Goal: Task Accomplishment & Management: Contribute content

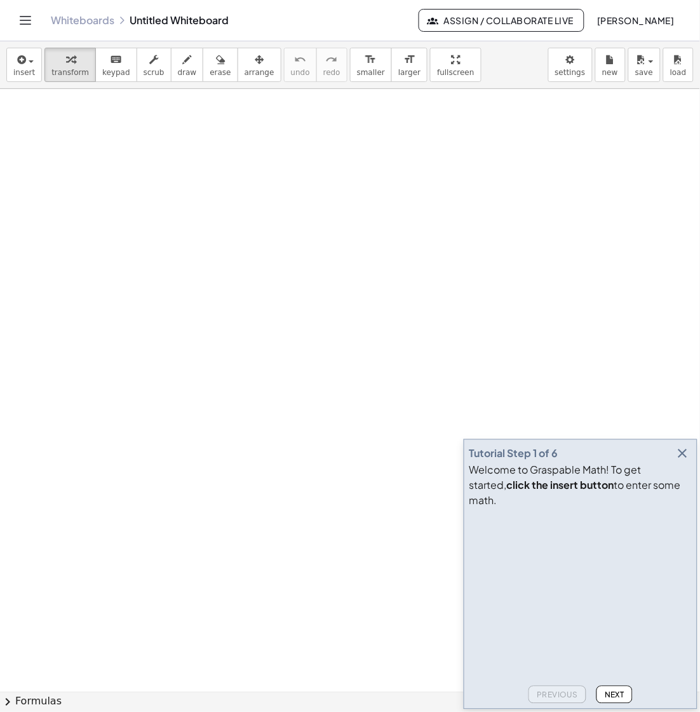
click at [602, 461] on icon "button" at bounding box center [683, 453] width 15 height 15
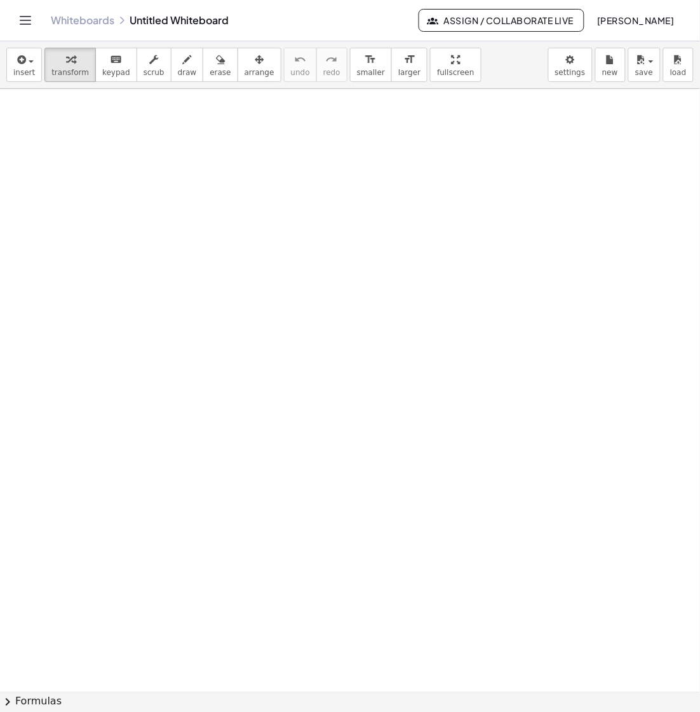
click at [25, 26] on icon "Toggle navigation" at bounding box center [25, 20] width 15 height 15
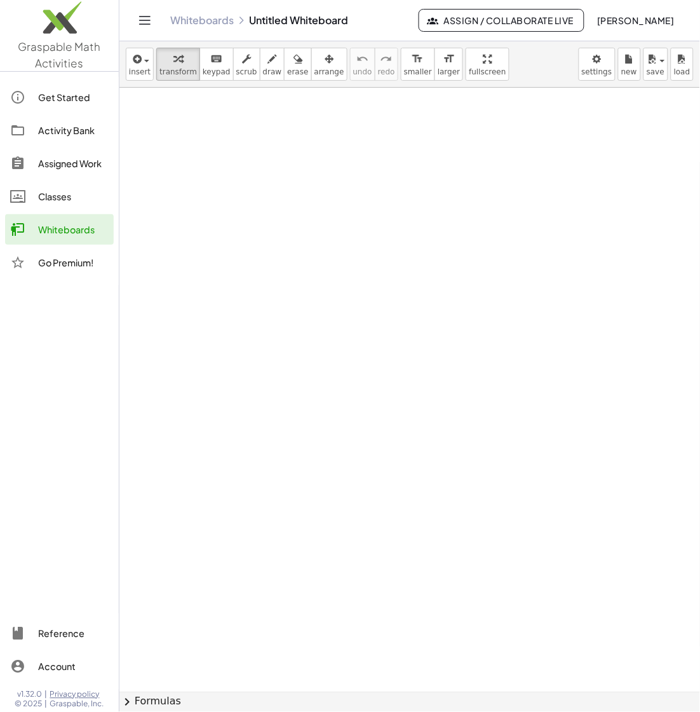
click at [73, 167] on div "Assigned Work" at bounding box center [73, 163] width 71 height 15
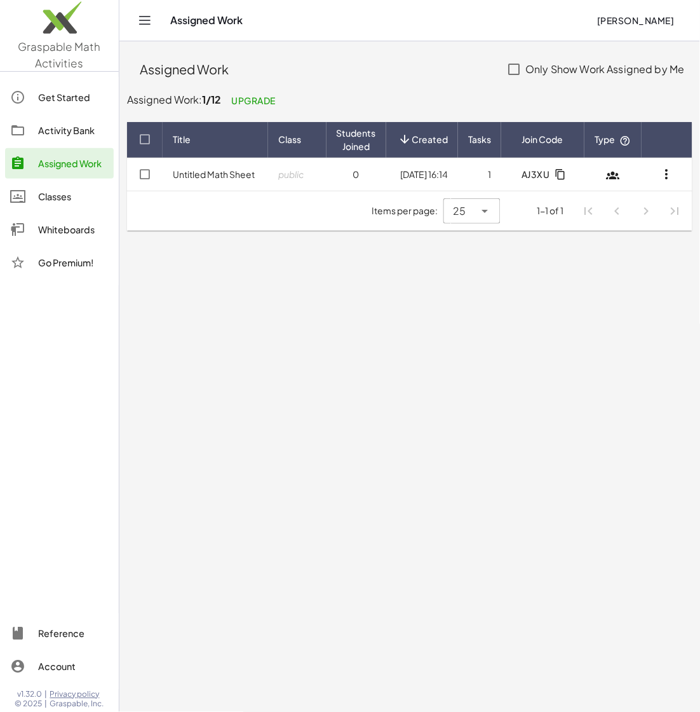
click at [265, 317] on main "Assigned Work Only Show Work Assigned by Me Assigned Work: 1/12 Upgrade Title C…" at bounding box center [409, 356] width 581 height 712
click at [58, 133] on div "Activity Bank" at bounding box center [73, 130] width 71 height 15
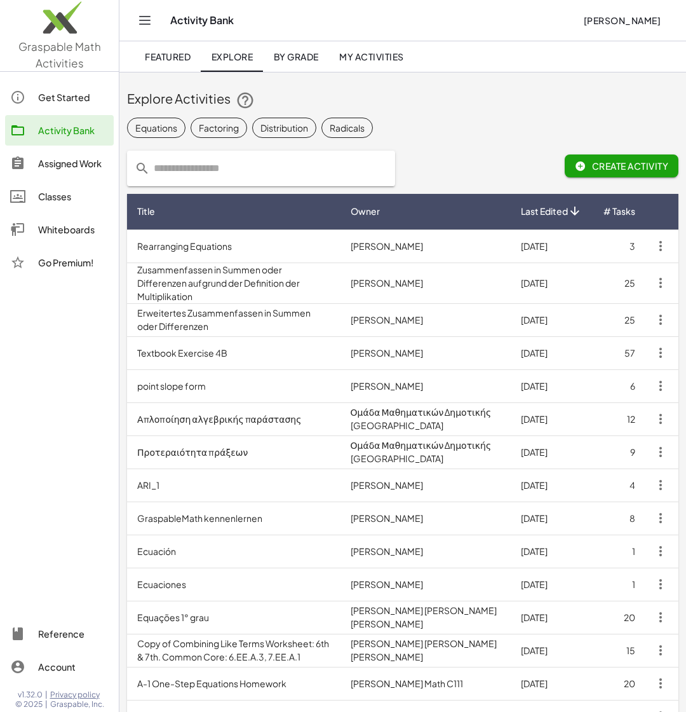
click at [71, 165] on div "Assigned Work" at bounding box center [73, 163] width 71 height 15
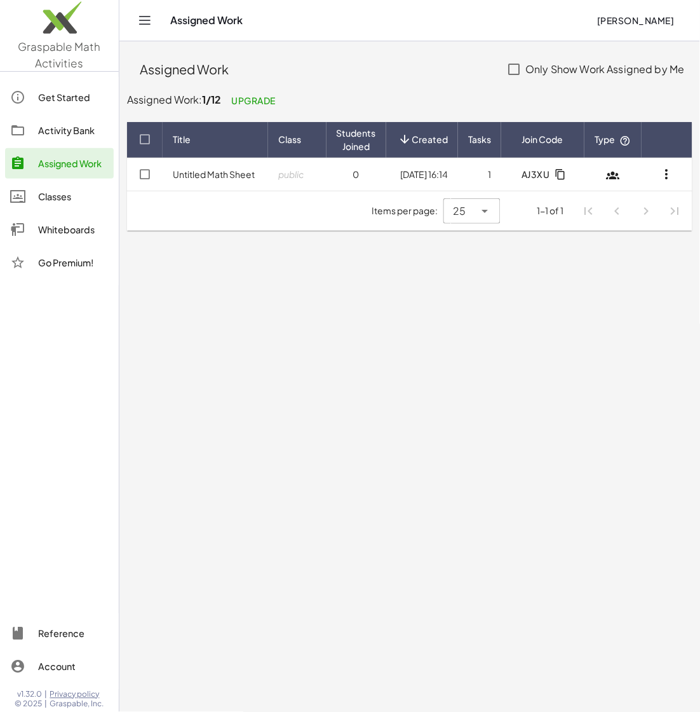
click at [337, 396] on main "Assigned Work Only Show Work Assigned by Me Assigned Work: 1/12 Upgrade Title C…" at bounding box center [409, 356] width 581 height 712
click at [72, 231] on div "Whiteboards" at bounding box center [73, 229] width 71 height 15
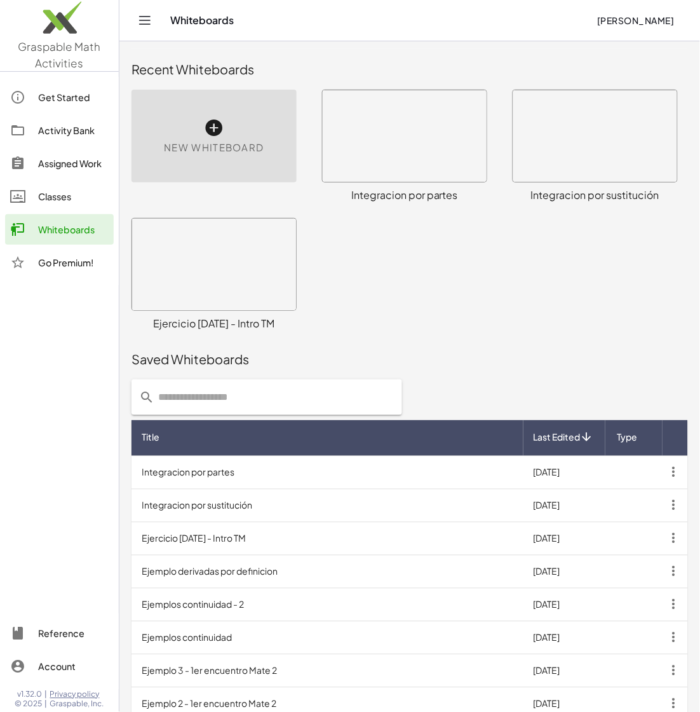
click at [583, 211] on div "× chevron_right Formulas Drag one side of a formula onto a highlighted expressi…" at bounding box center [410, 274] width 572 height 128
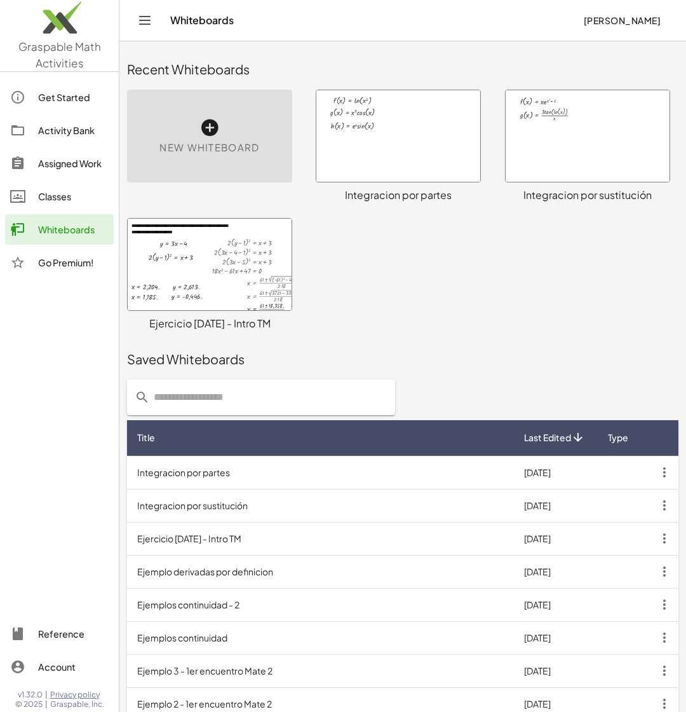
click at [209, 140] on span "New Whiteboard" at bounding box center [210, 147] width 100 height 15
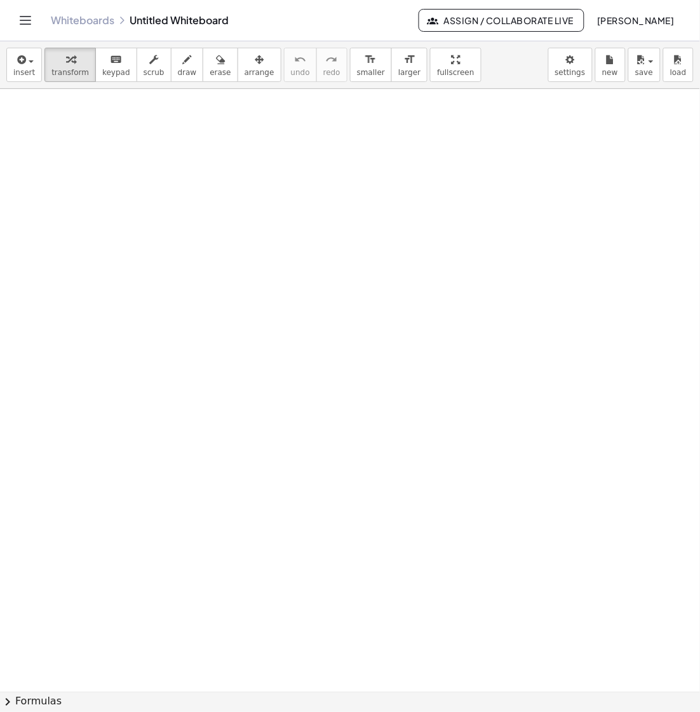
click at [212, 124] on div at bounding box center [350, 691] width 700 height 1205
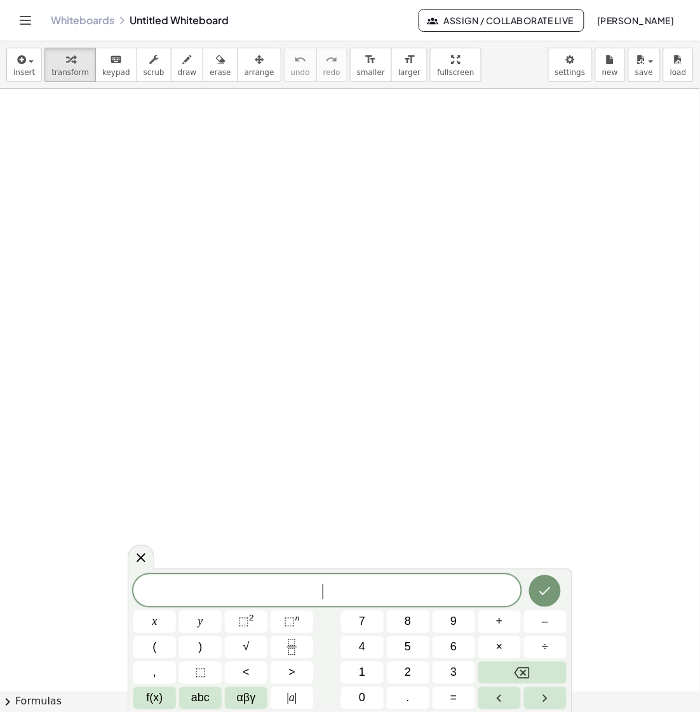
click at [379, 585] on span "​" at bounding box center [327, 592] width 388 height 18
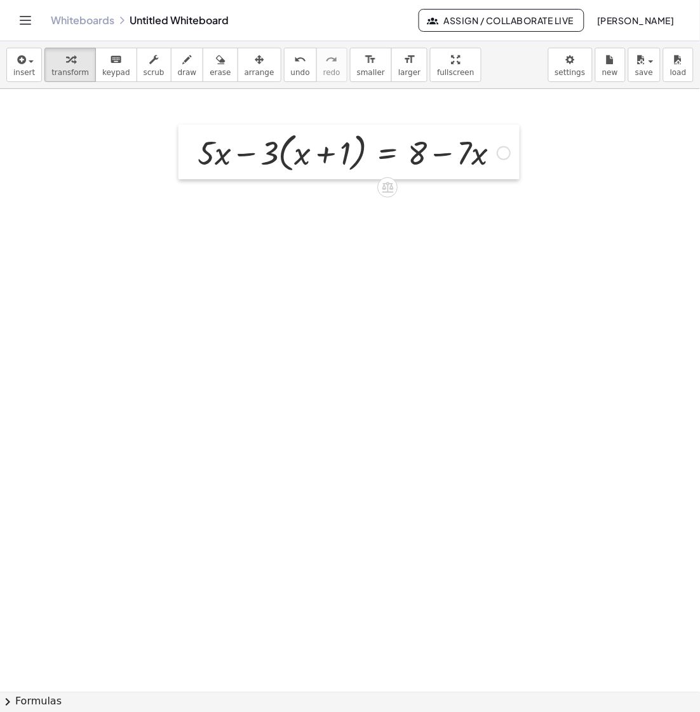
drag, startPoint x: 222, startPoint y: 153, endPoint x: 189, endPoint y: 154, distance: 33.7
click at [189, 154] on div at bounding box center [188, 152] width 19 height 55
click at [602, 77] on span "save" at bounding box center [645, 72] width 18 height 9
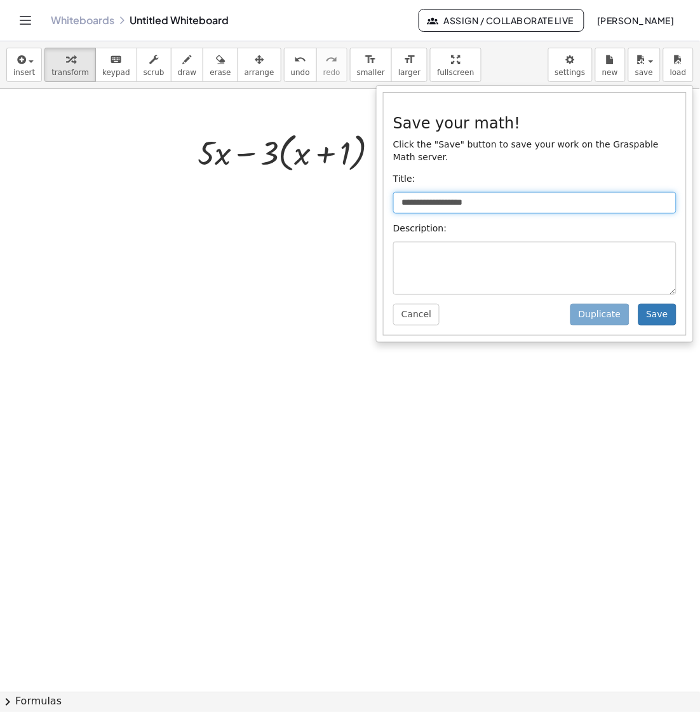
click at [602, 192] on input "**********" at bounding box center [534, 203] width 283 height 22
type input "*********"
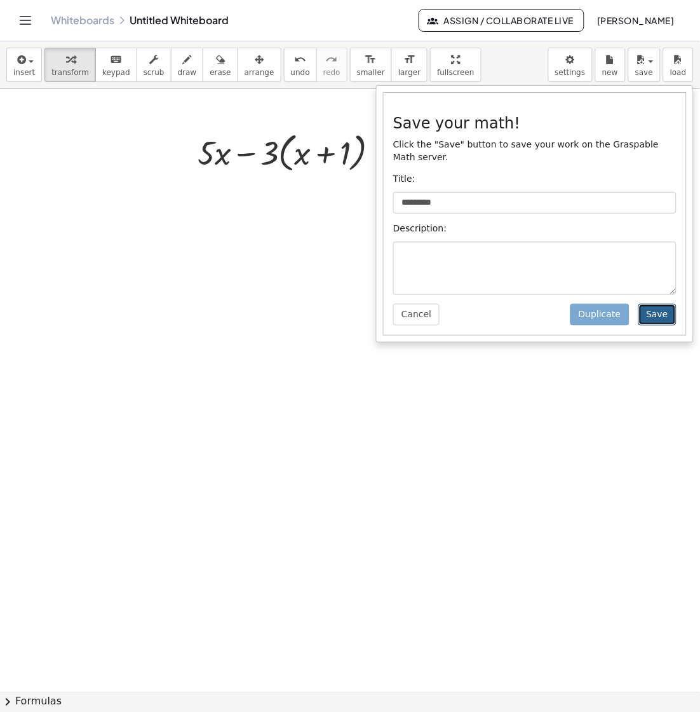
click at [602, 307] on button "Save" at bounding box center [658, 315] width 38 height 22
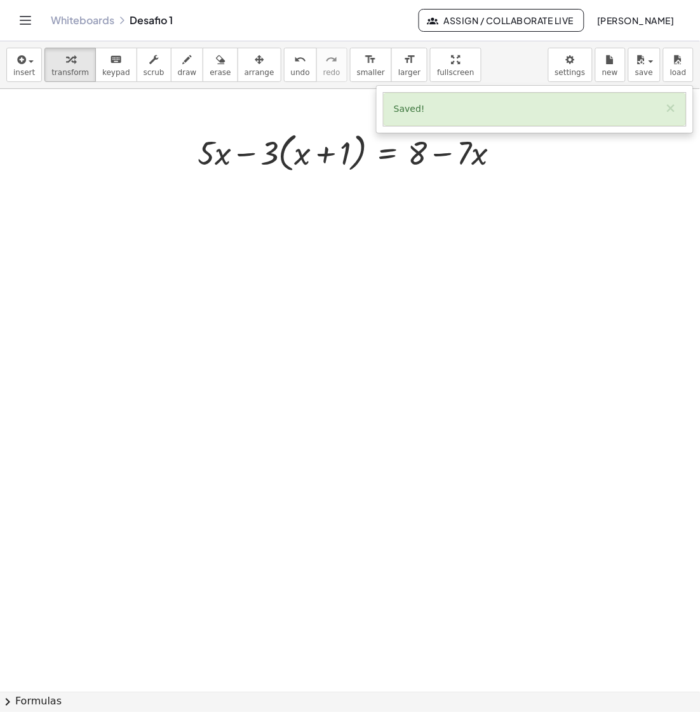
click at [436, 24] on span "Assign / Collaborate Live" at bounding box center [502, 20] width 144 height 11
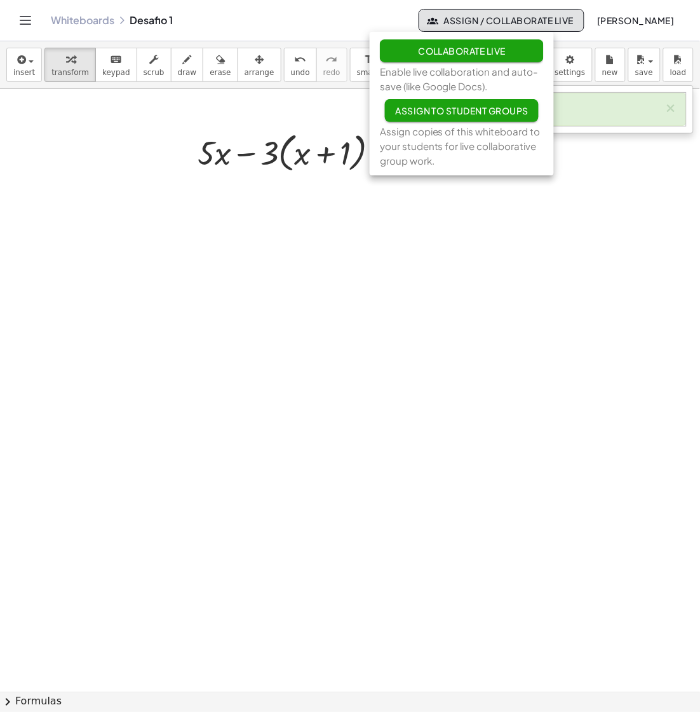
click at [455, 111] on span "Assign to Student Groups" at bounding box center [461, 110] width 133 height 11
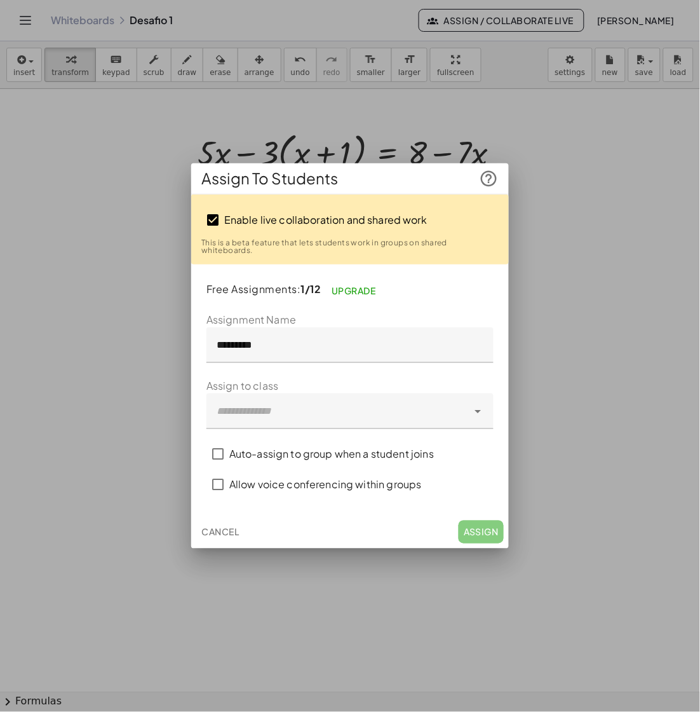
click at [289, 410] on div at bounding box center [338, 411] width 262 height 36
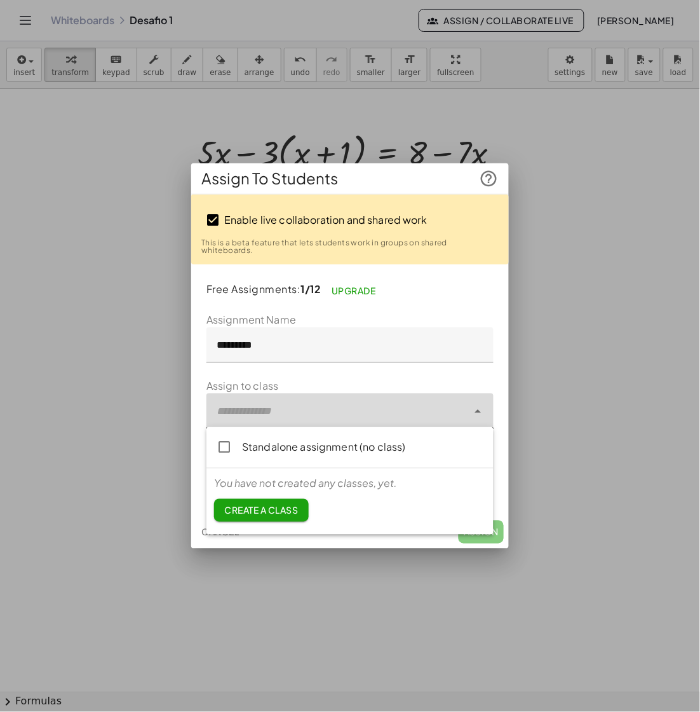
click at [289, 410] on div at bounding box center [338, 411] width 262 height 36
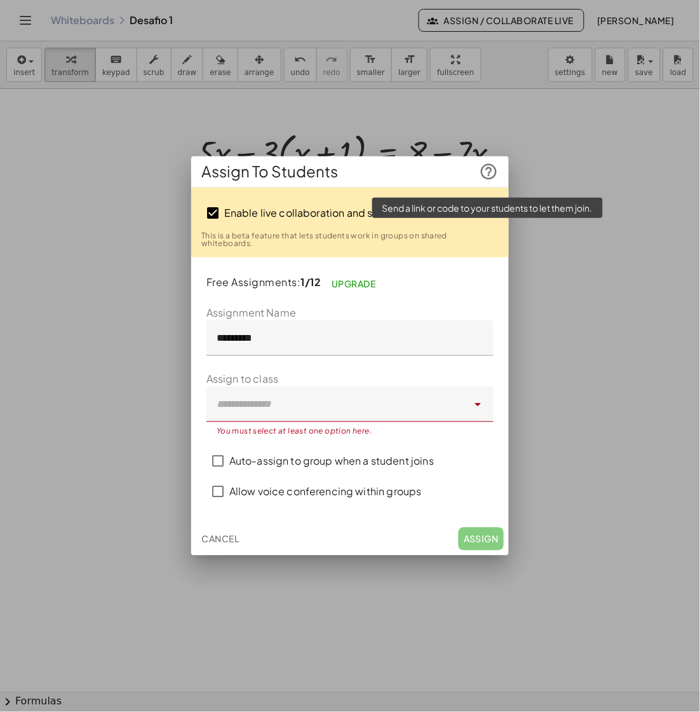
click at [491, 181] on icon at bounding box center [489, 171] width 19 height 19
click at [479, 404] on icon at bounding box center [478, 404] width 15 height 15
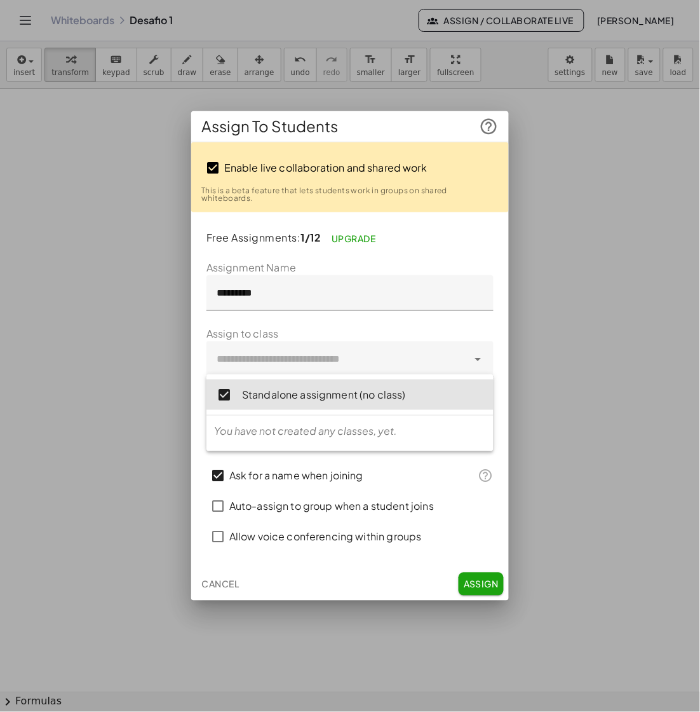
click at [546, 446] on div at bounding box center [350, 356] width 700 height 712
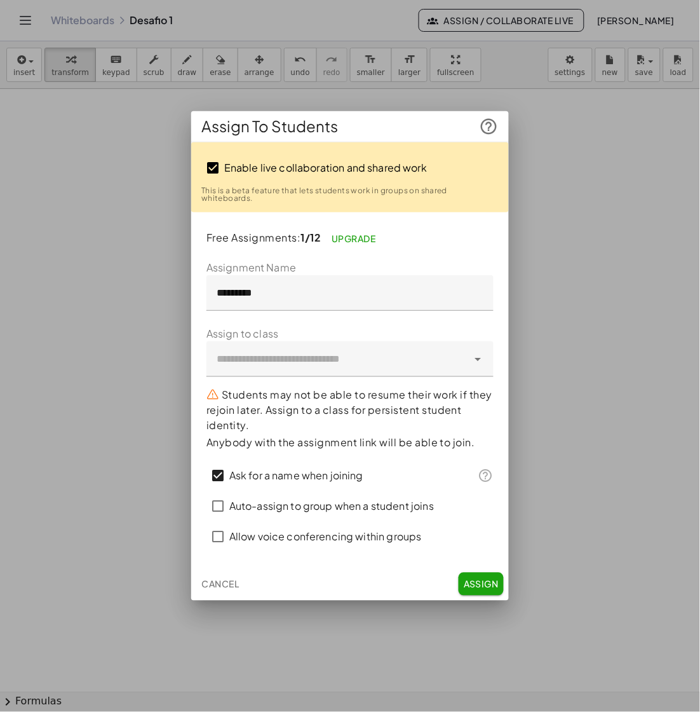
click at [478, 575] on button "Assign" at bounding box center [481, 584] width 45 height 23
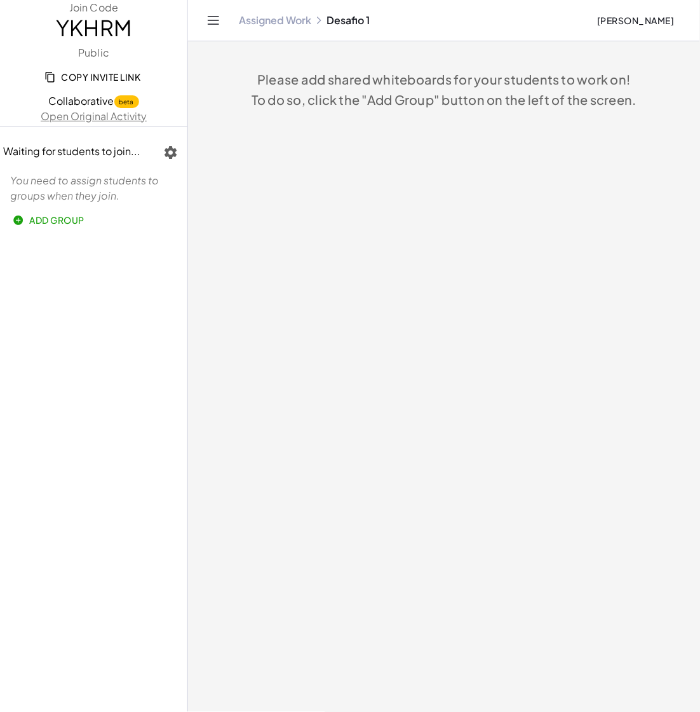
click at [48, 77] on icon "button" at bounding box center [49, 76] width 11 height 11
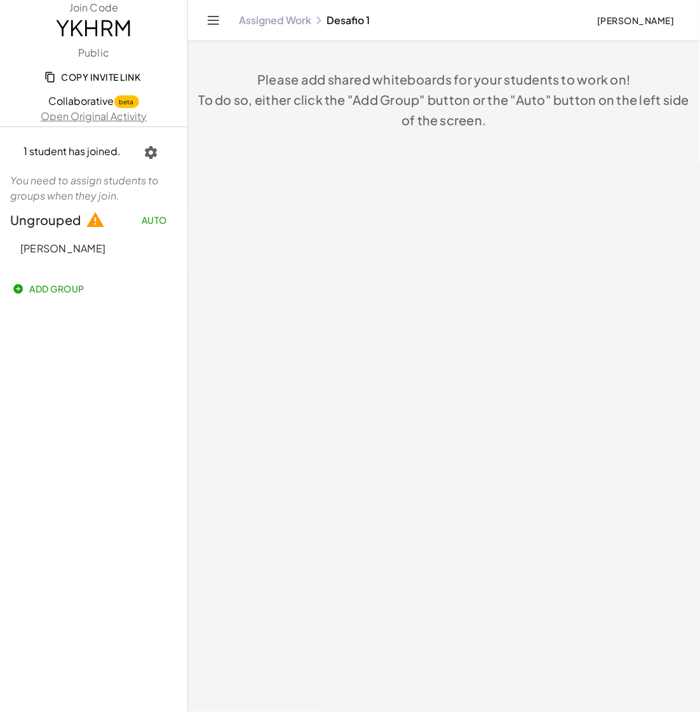
click at [45, 242] on span "M, Maria" at bounding box center [62, 248] width 85 height 13
drag, startPoint x: 59, startPoint y: 25, endPoint x: 132, endPoint y: 29, distance: 73.2
click at [132, 29] on span "YKHRM" at bounding box center [94, 27] width 188 height 25
copy span "YKHRM"
click at [148, 153] on icon "button" at bounding box center [151, 152] width 15 height 15
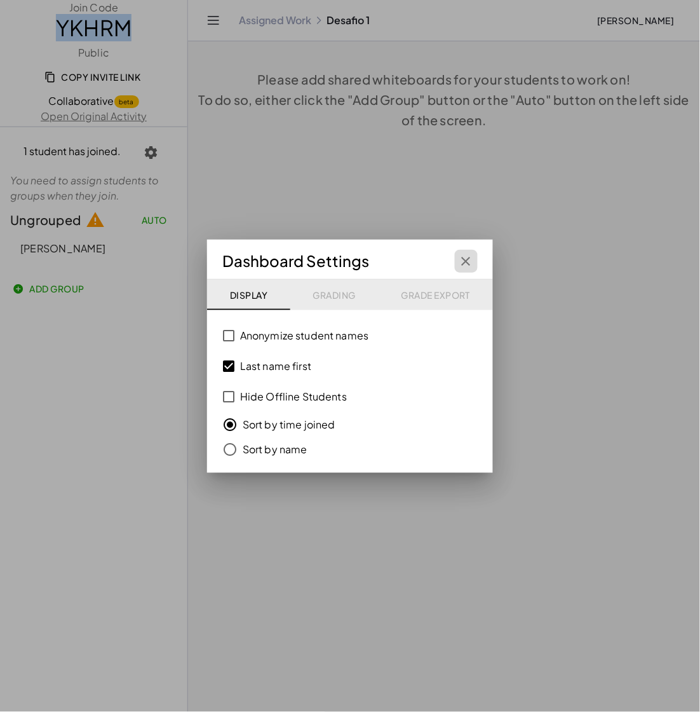
click at [470, 261] on icon "button" at bounding box center [466, 261] width 15 height 15
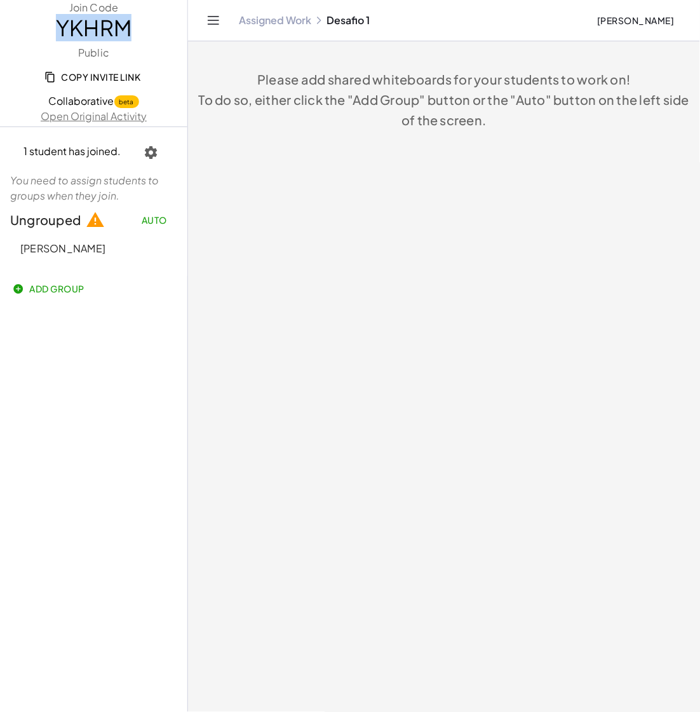
click at [219, 17] on icon "Toggle navigation" at bounding box center [213, 20] width 15 height 15
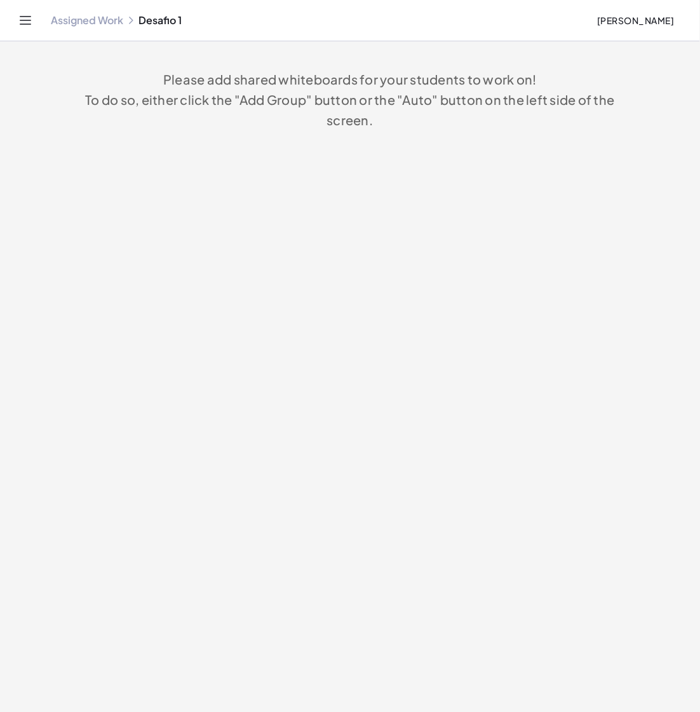
click at [18, 21] on icon "Toggle navigation" at bounding box center [25, 20] width 15 height 15
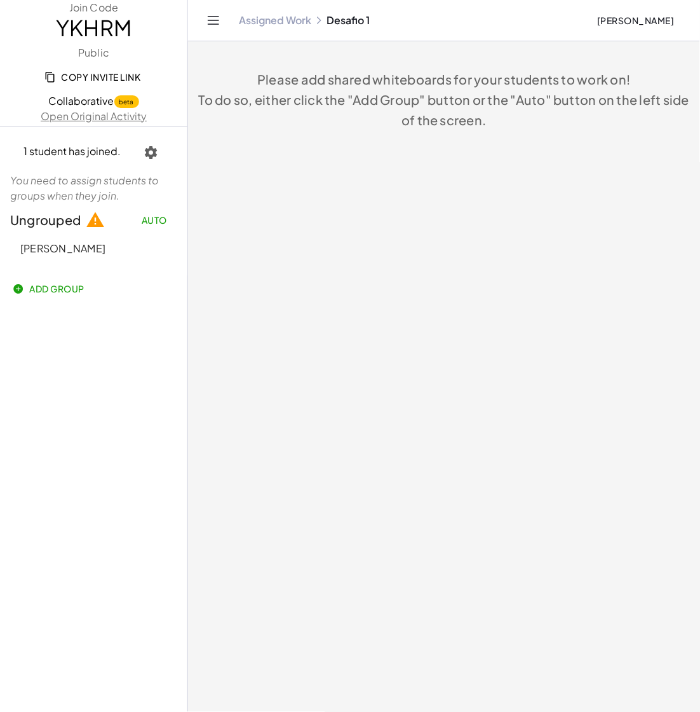
click at [395, 99] on span "To do so, either click the "Add Group" button or the "Auto" button on the left …" at bounding box center [444, 110] width 491 height 36
click at [48, 245] on span "M, Maria" at bounding box center [62, 248] width 85 height 13
click at [153, 154] on icon "button" at bounding box center [151, 152] width 15 height 15
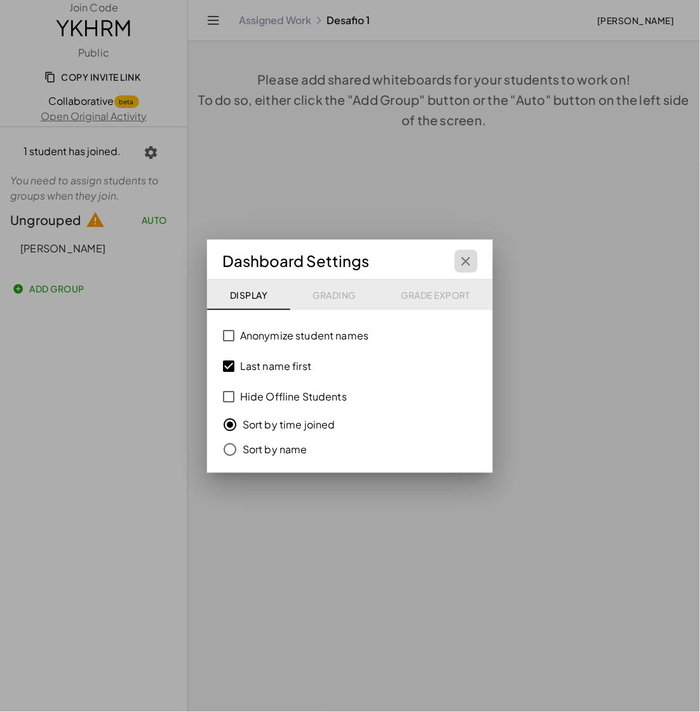
click at [464, 264] on icon "button" at bounding box center [466, 261] width 15 height 15
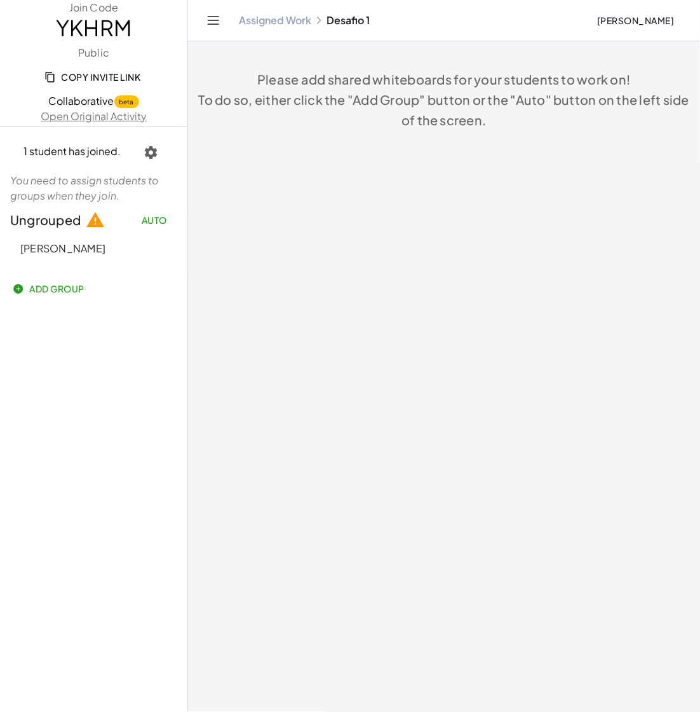
click at [65, 290] on span "Add Group" at bounding box center [49, 288] width 69 height 11
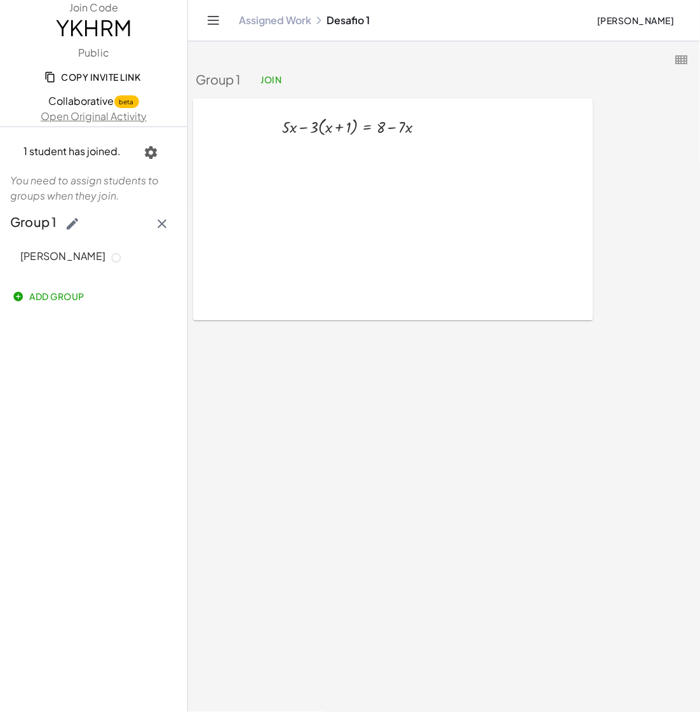
click at [449, 524] on main "Group 1 Join + · 5 · x − · 3 · ( + x + 1 ) = + 8 − · 7 · x ×" at bounding box center [444, 356] width 512 height 712
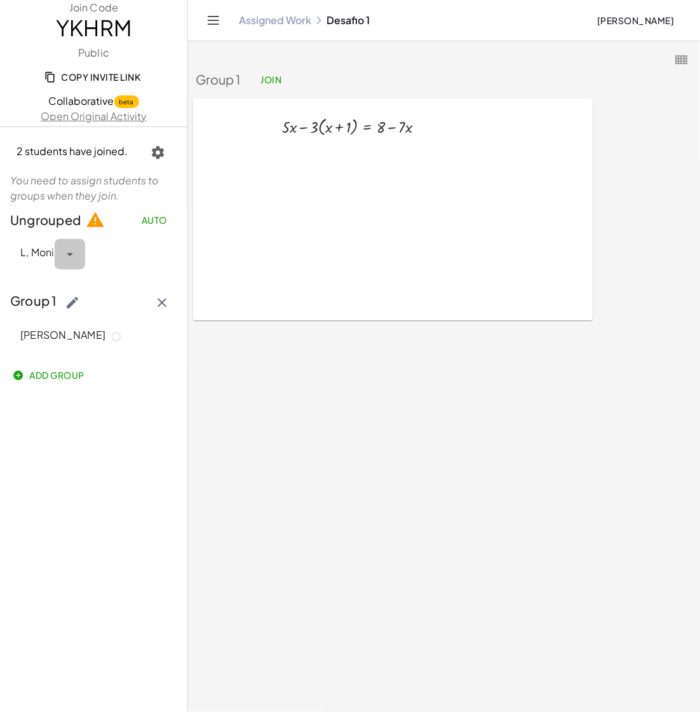
click at [67, 252] on icon "button" at bounding box center [69, 254] width 15 height 15
click at [106, 287] on div "Move to Group 1" at bounding box center [104, 289] width 78 height 15
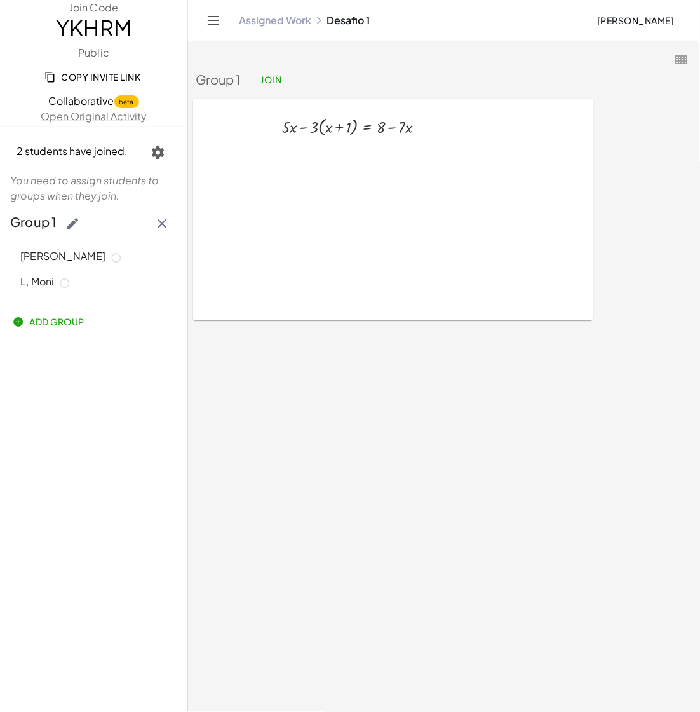
click at [367, 477] on main "Group 1 Join + · 5 · x − · 3 · ( + x + 1 ) = + 8 − · 7 · x ×" at bounding box center [444, 356] width 512 height 712
click at [69, 282] on icon at bounding box center [65, 283] width 11 height 11
click at [48, 282] on span "L, Moni" at bounding box center [37, 281] width 34 height 13
click at [48, 251] on span "M, Maria" at bounding box center [62, 255] width 85 height 13
click at [430, 208] on div "+ · 5 · x − · 3 · ( + x + 1 ) = + 8 − · 7 · x ×" at bounding box center [393, 210] width 400 height 222
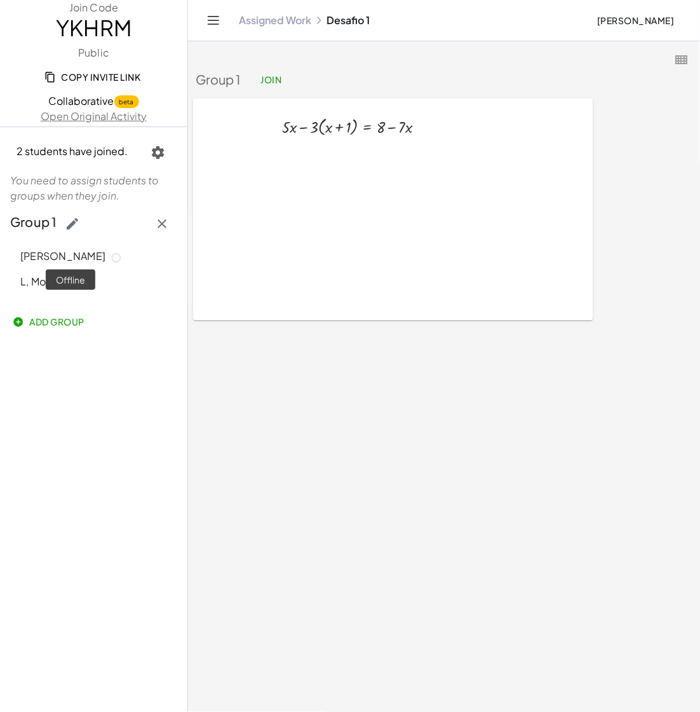
click at [111, 257] on icon at bounding box center [116, 257] width 11 height 11
click at [47, 257] on span "M, Maria" at bounding box center [62, 255] width 85 height 13
click at [48, 279] on span "L, Moni" at bounding box center [37, 281] width 34 height 13
click at [160, 156] on icon "button" at bounding box center [158, 152] width 15 height 15
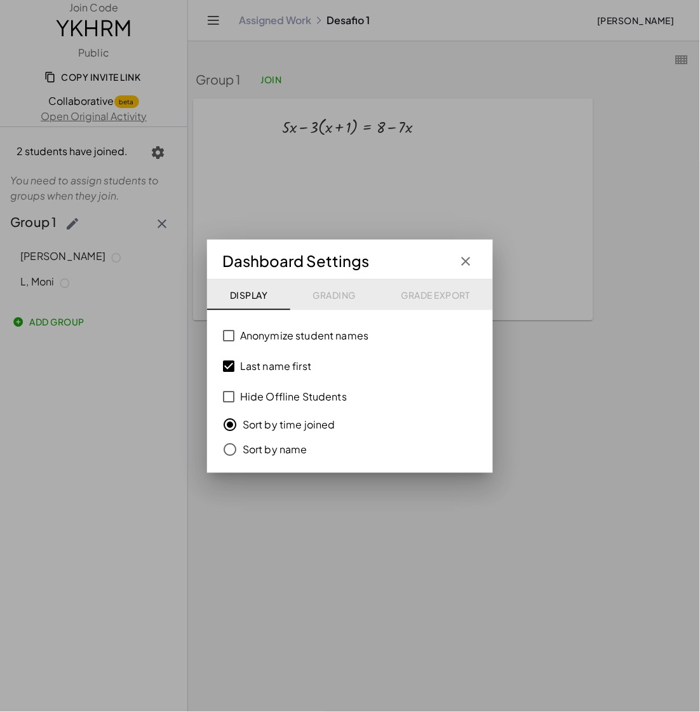
click at [337, 299] on div "Display Grading Grade Export" at bounding box center [350, 295] width 286 height 31
click at [468, 259] on icon "button" at bounding box center [466, 261] width 15 height 15
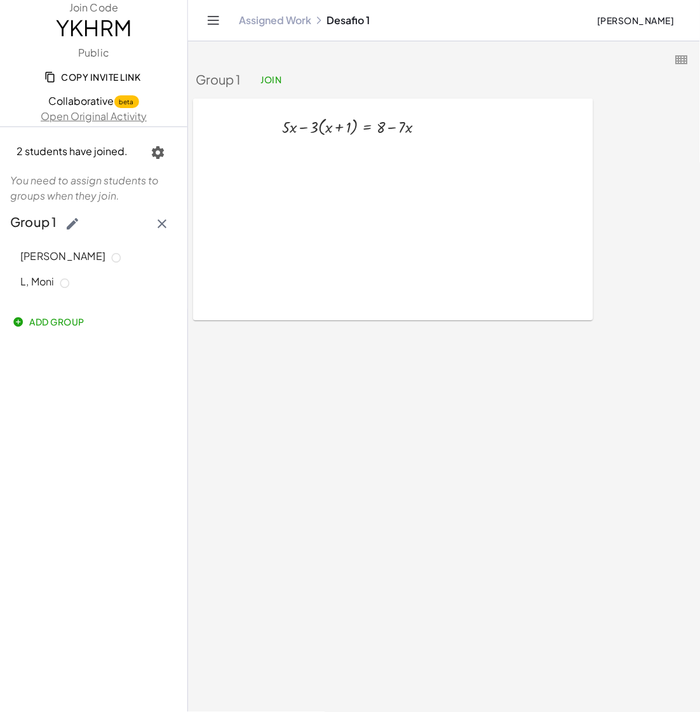
click at [502, 379] on main "Group 1 Join + · 5 · x − · 3 · ( + x + 1 ) = + 8 − · 7 · x ×" at bounding box center [444, 356] width 512 height 712
click at [468, 381] on main "Group 1 Join + · 5 · x − · 3 · ( + x + 1 ) = + 8 − · 7 · x ×" at bounding box center [444, 356] width 512 height 712
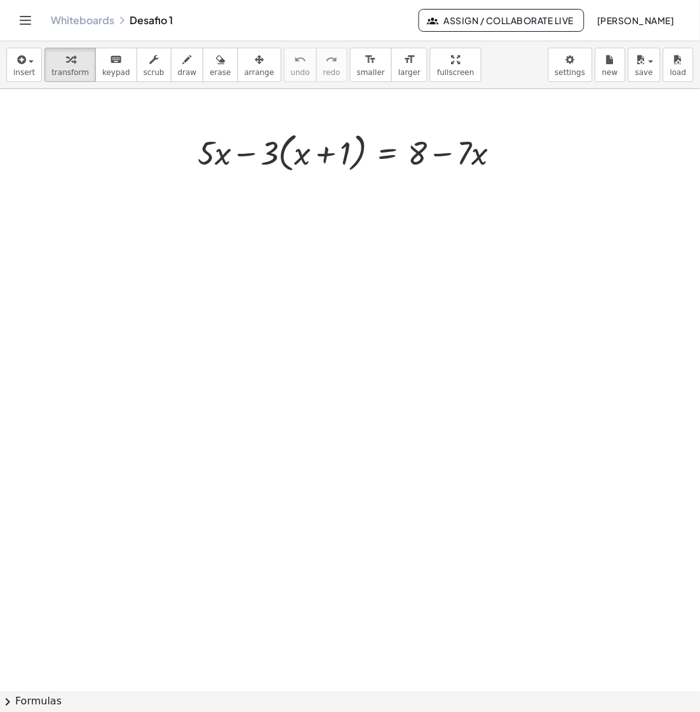
click at [442, 26] on button "Assign / Collaborate Live" at bounding box center [502, 20] width 166 height 23
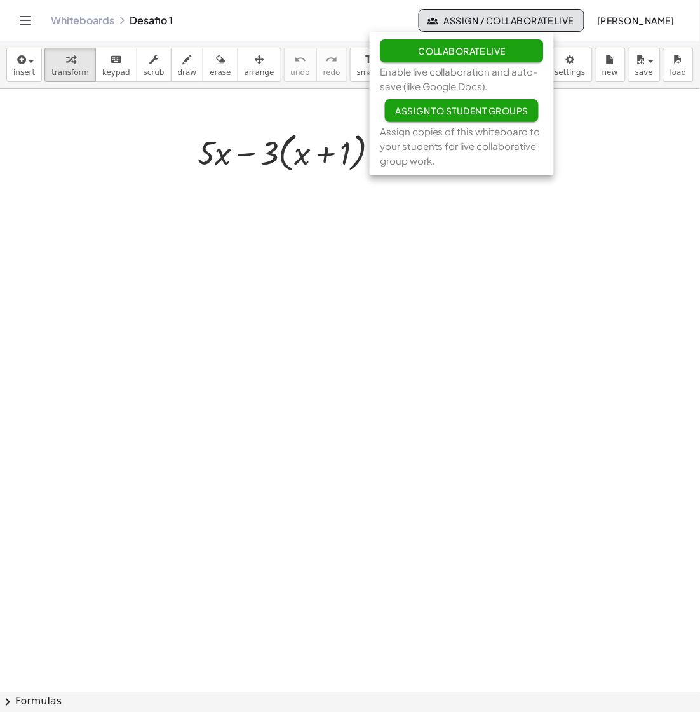
click at [437, 51] on span "Collaborate Live" at bounding box center [462, 50] width 88 height 11
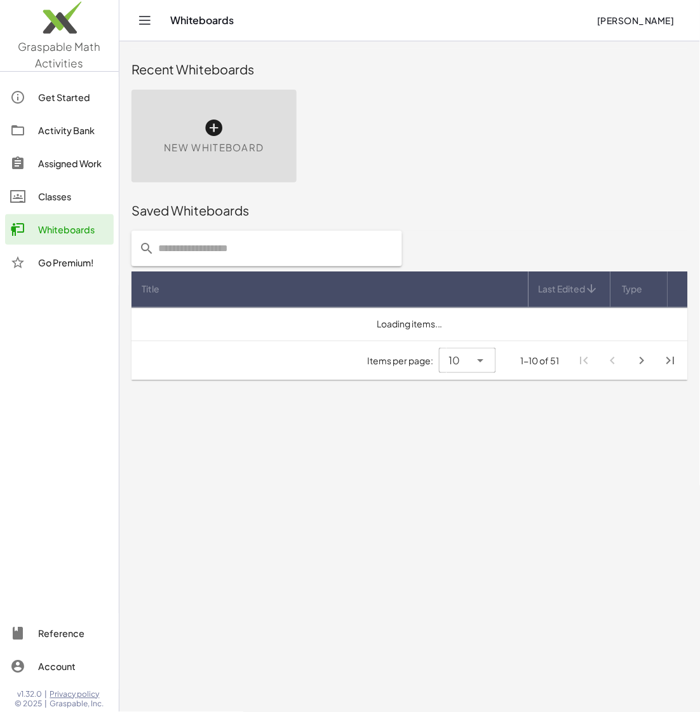
click at [67, 127] on div "Activity Bank" at bounding box center [73, 130] width 71 height 15
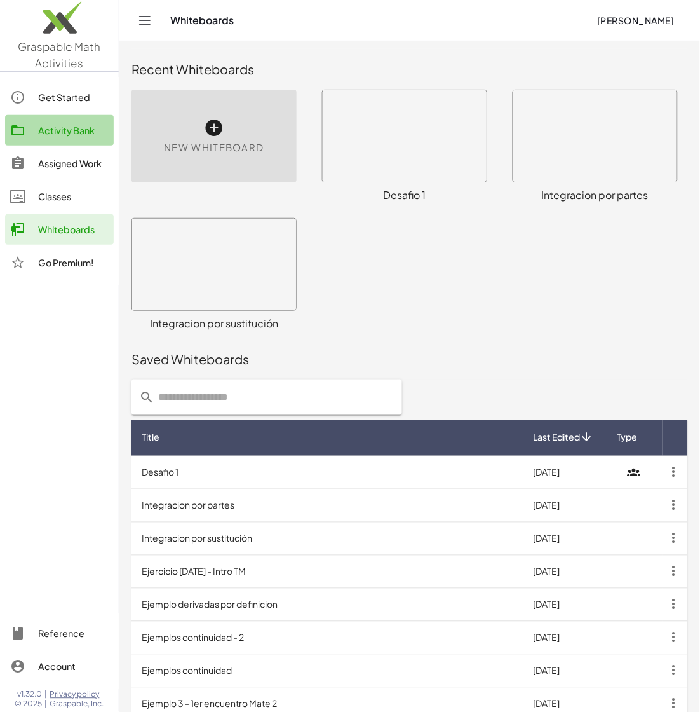
click at [78, 165] on div "Assigned Work" at bounding box center [73, 163] width 71 height 15
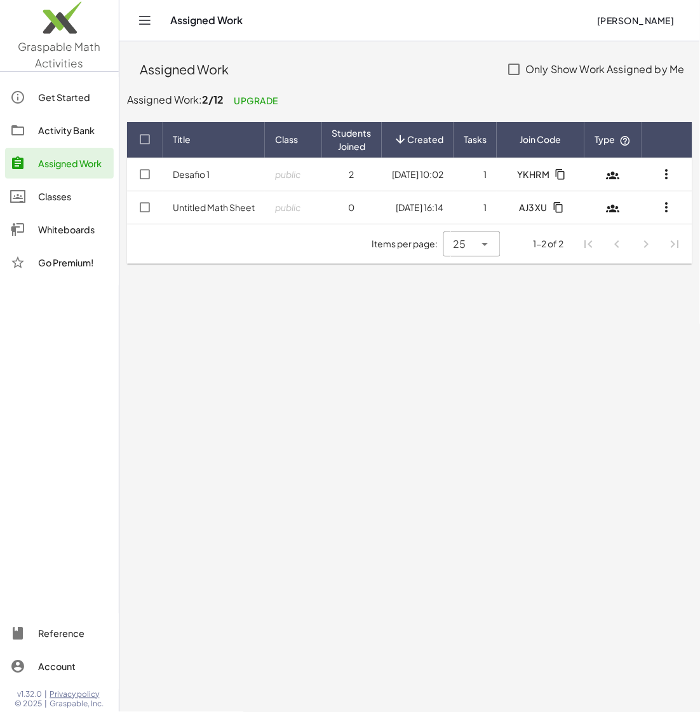
click at [526, 406] on main "Assigned Work Only Show Work Assigned by Me Assigned Work: 2/12 Upgrade Title C…" at bounding box center [409, 356] width 581 height 712
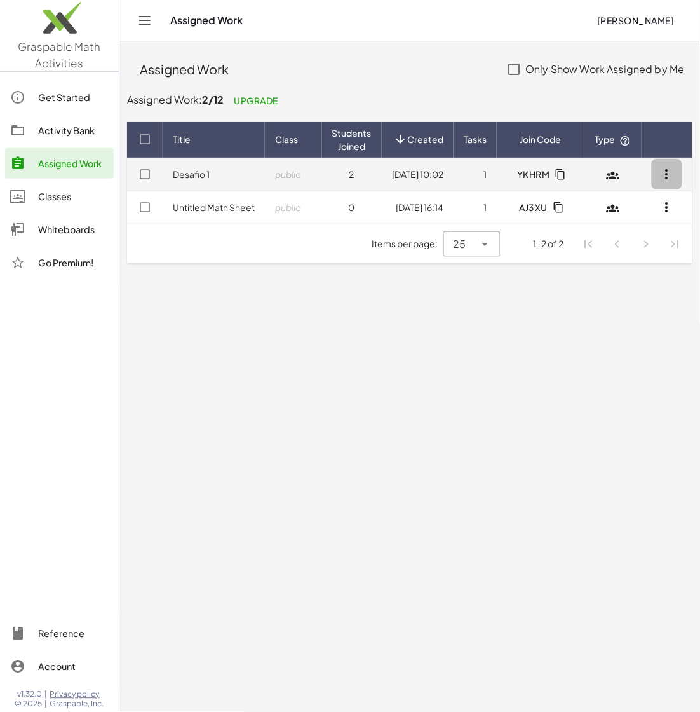
click at [602, 181] on icon "button" at bounding box center [667, 174] width 15 height 15
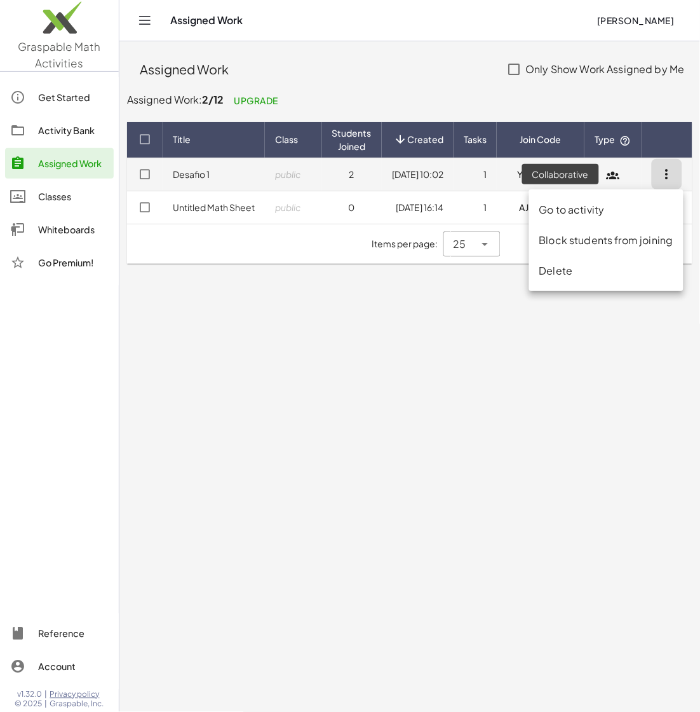
click at [602, 175] on icon at bounding box center [613, 174] width 13 height 13
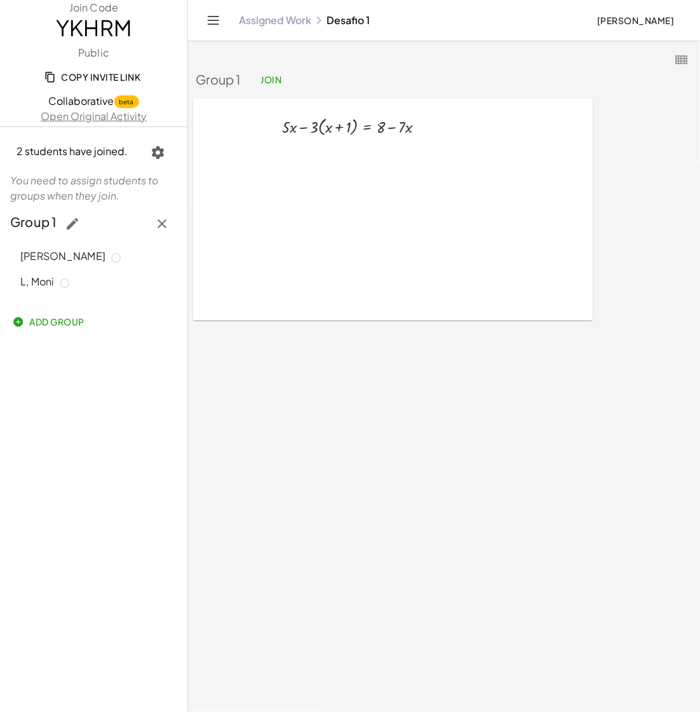
click at [386, 179] on div at bounding box center [310, 149] width 235 height 100
click at [275, 83] on span "Join" at bounding box center [271, 79] width 21 height 11
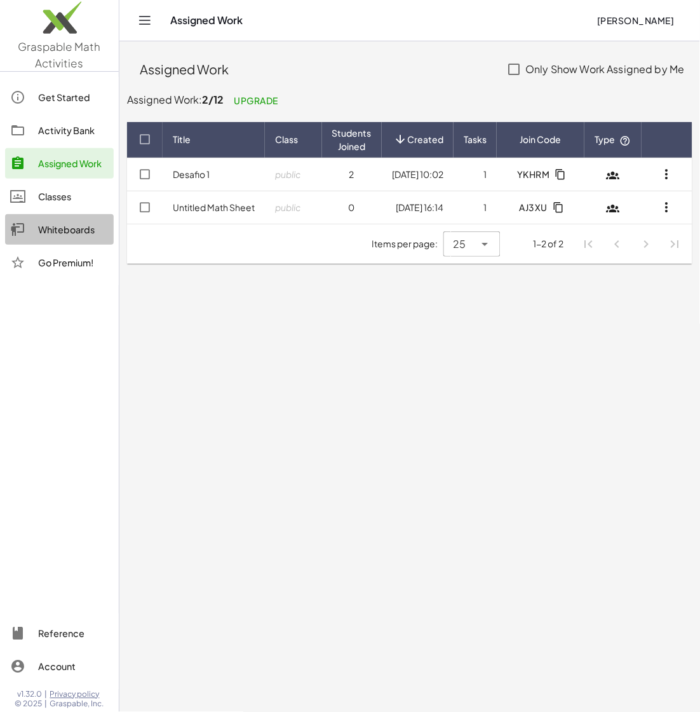
click at [67, 226] on div "Whiteboards" at bounding box center [73, 229] width 71 height 15
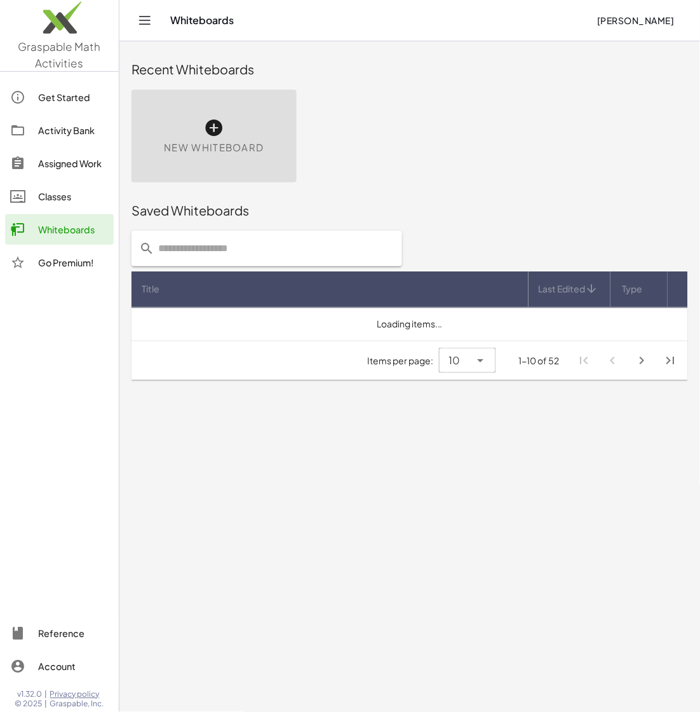
click at [222, 126] on div "New Whiteboard" at bounding box center [214, 136] width 165 height 93
click at [214, 128] on icon at bounding box center [214, 128] width 20 height 20
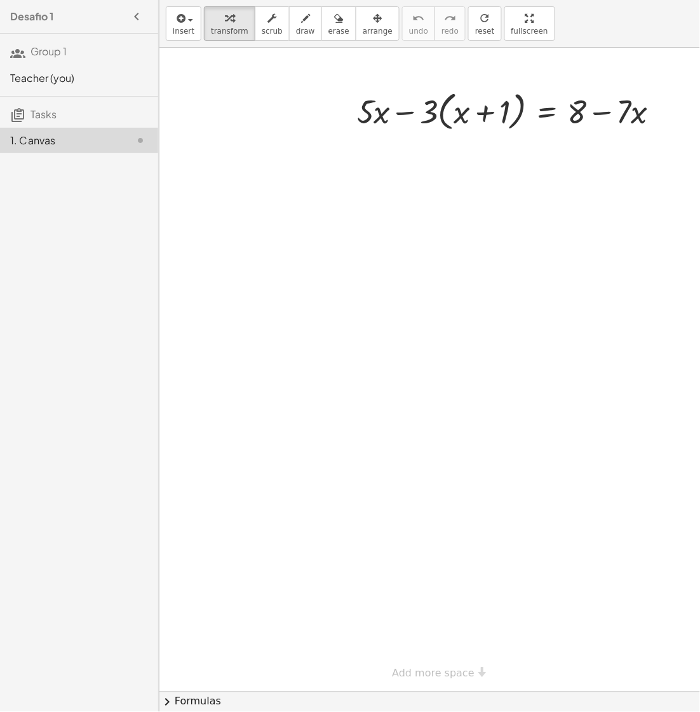
click at [48, 113] on span "Tasks" at bounding box center [44, 113] width 26 height 13
click at [425, 343] on div at bounding box center [430, 370] width 541 height 644
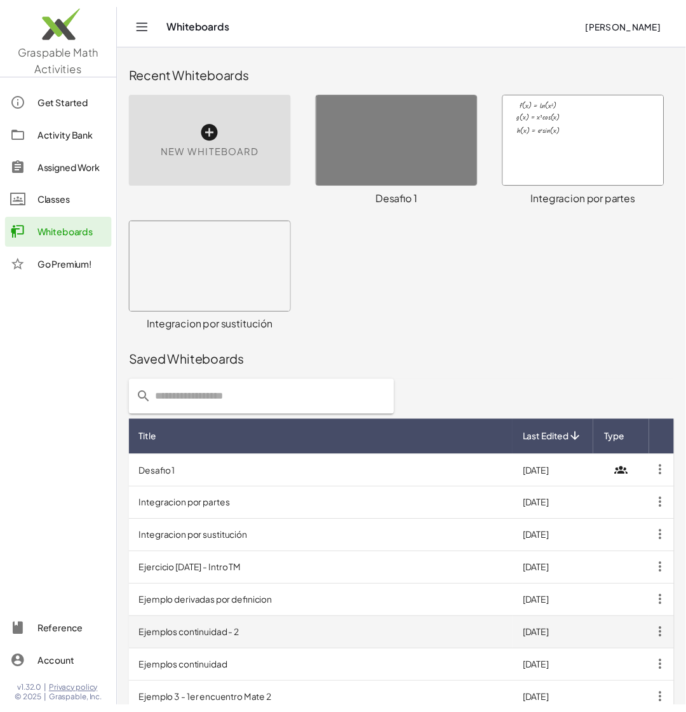
scroll to position [121, 0]
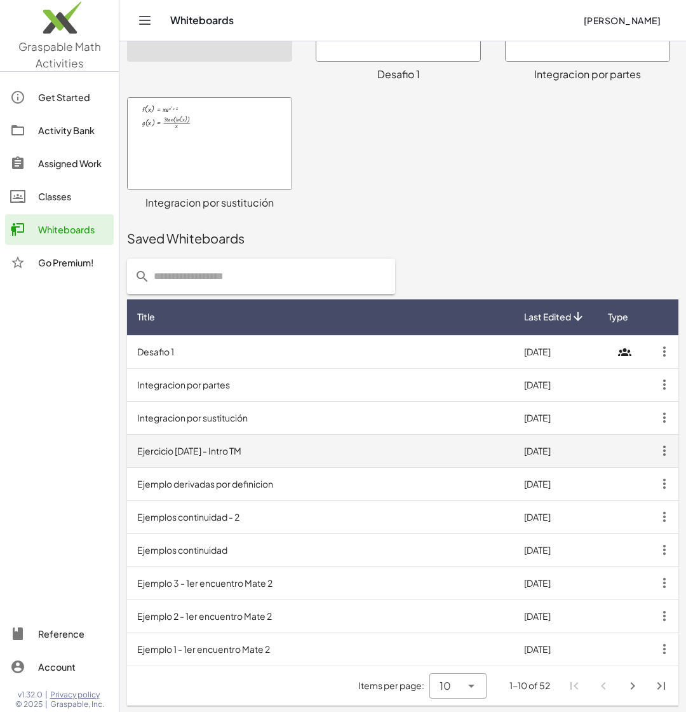
click at [173, 449] on td "Ejercicio 02-06-05 - Intro TM" at bounding box center [320, 450] width 387 height 33
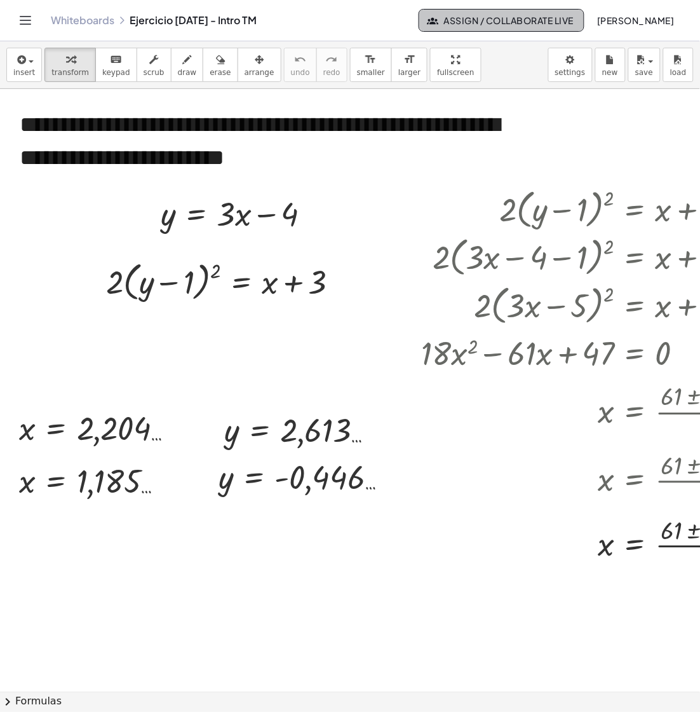
click at [466, 20] on span "Assign / Collaborate Live" at bounding box center [502, 20] width 144 height 11
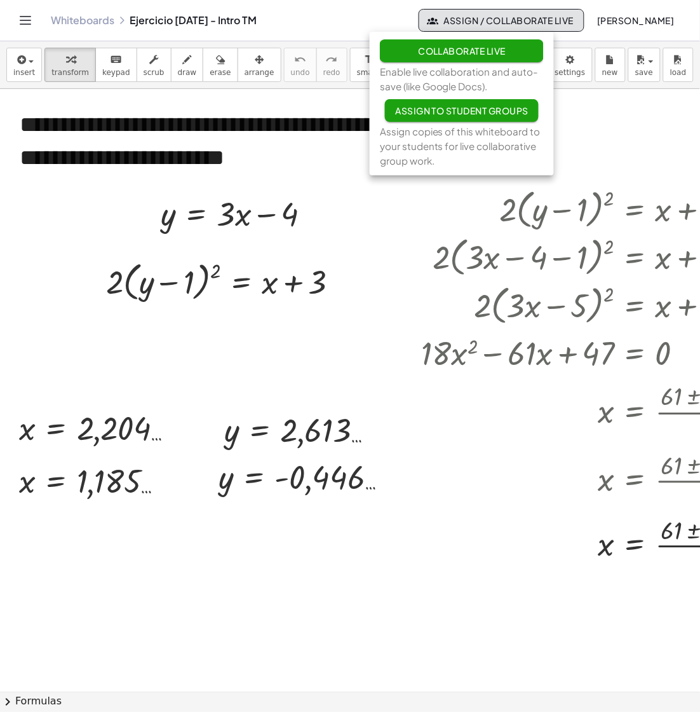
click at [467, 108] on span "Assign to Student Groups" at bounding box center [461, 110] width 133 height 11
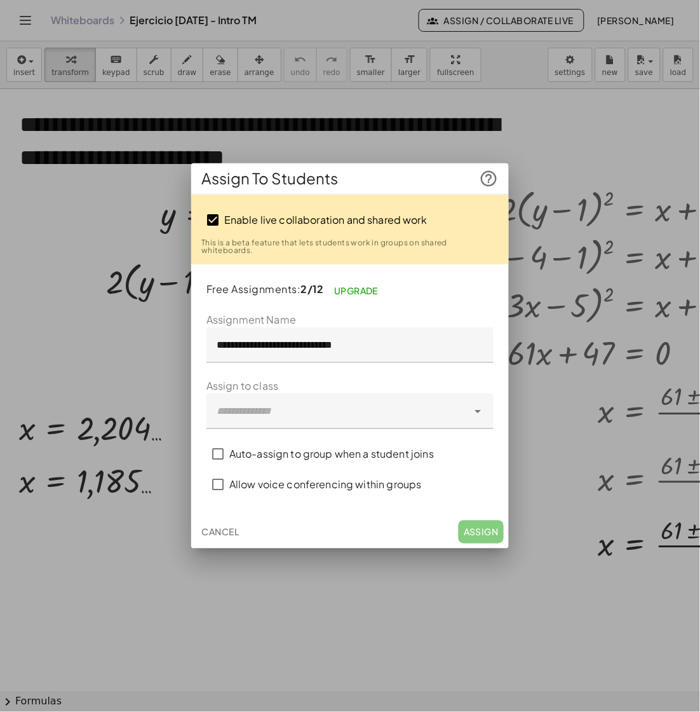
click at [332, 454] on label "Auto-assign to group when a student joins" at bounding box center [331, 454] width 205 height 31
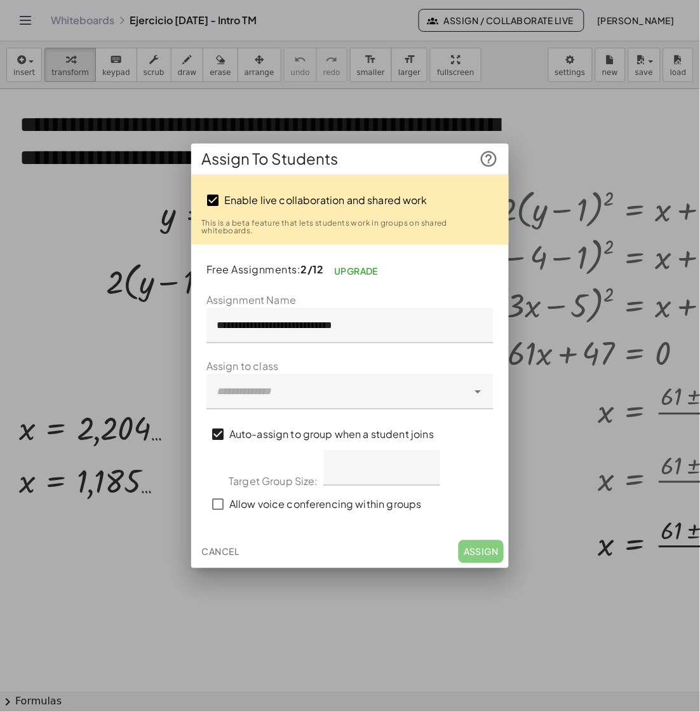
type input "*"
click at [423, 472] on input "*" at bounding box center [382, 468] width 117 height 36
click at [299, 394] on div at bounding box center [338, 392] width 262 height 36
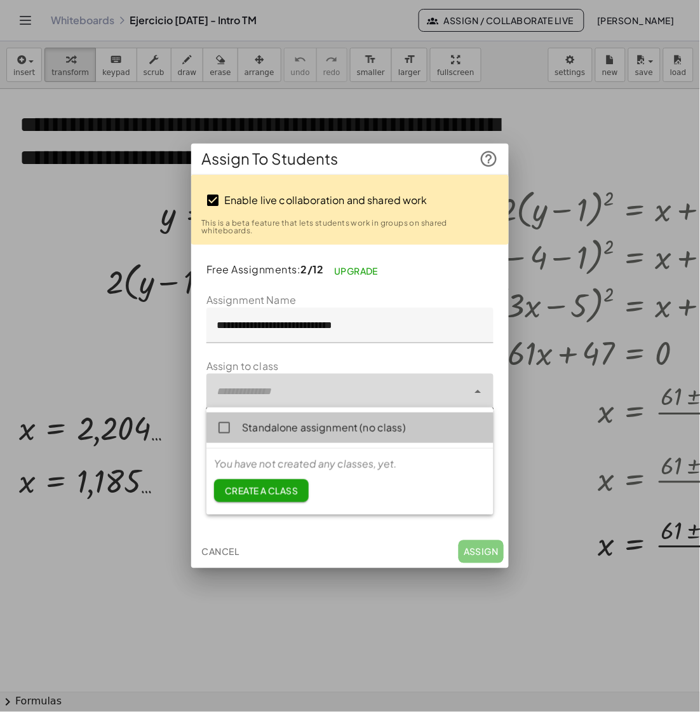
click at [360, 432] on div "Standalone assignment (no class)" at bounding box center [363, 427] width 242 height 15
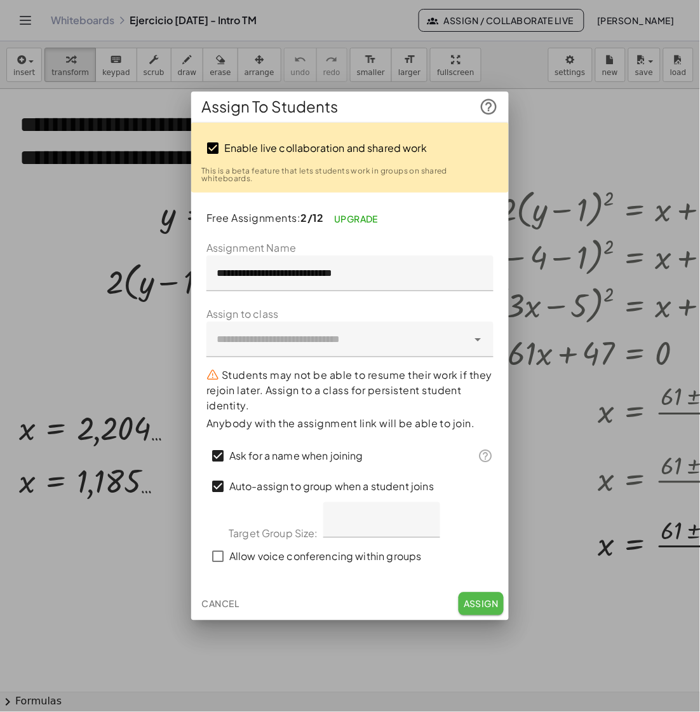
click at [487, 606] on span "Assign" at bounding box center [481, 603] width 35 height 11
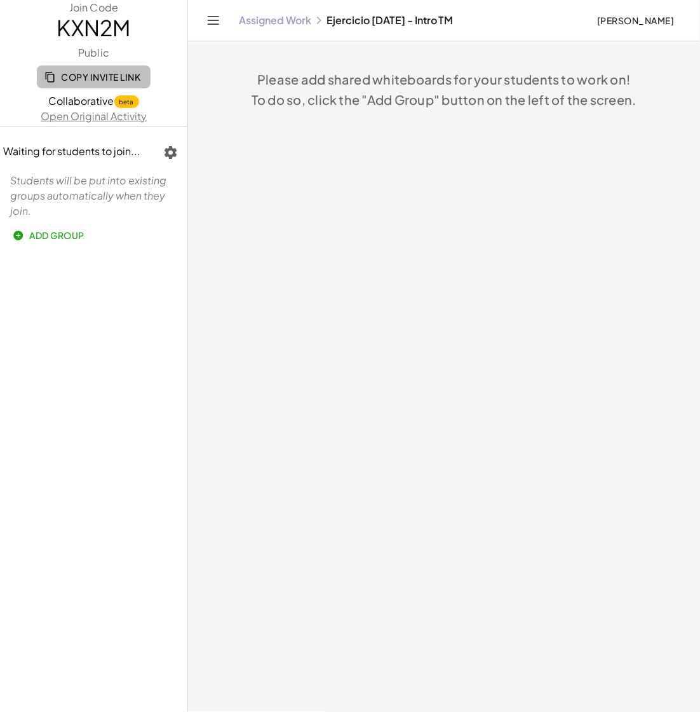
click at [129, 78] on span "Copy Invite Link" at bounding box center [93, 76] width 93 height 11
drag, startPoint x: 59, startPoint y: 32, endPoint x: 133, endPoint y: 34, distance: 73.8
click at [133, 34] on span "KXN2M" at bounding box center [94, 27] width 188 height 25
copy span "KXN2M"
click at [306, 310] on main "Please add shared whiteboards for your students to work on! To do so, click the…" at bounding box center [444, 356] width 512 height 712
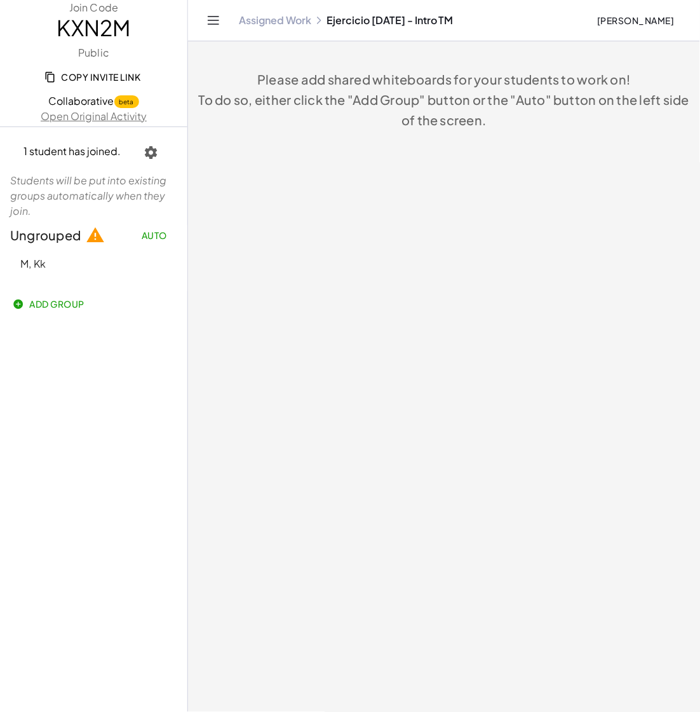
click at [98, 238] on icon at bounding box center [95, 235] width 19 height 19
click at [155, 236] on span "Auto" at bounding box center [154, 234] width 25 height 11
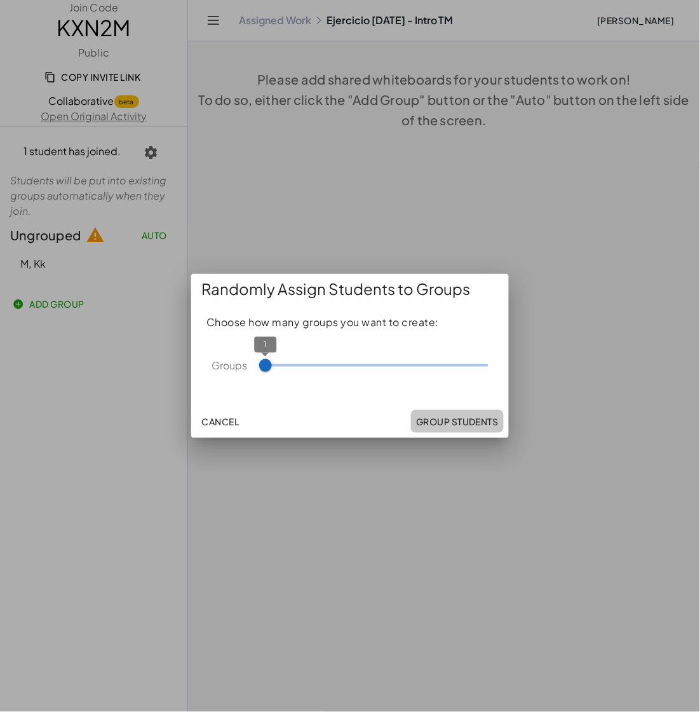
click at [445, 421] on span "Group Students" at bounding box center [457, 421] width 83 height 11
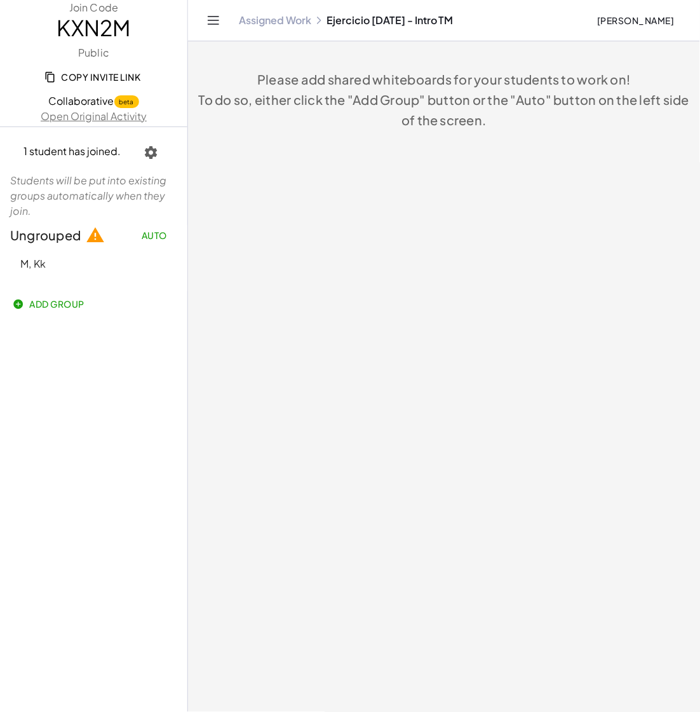
click at [36, 266] on span "M, Kk" at bounding box center [32, 263] width 25 height 13
click at [17, 305] on icon "button" at bounding box center [18, 303] width 11 height 11
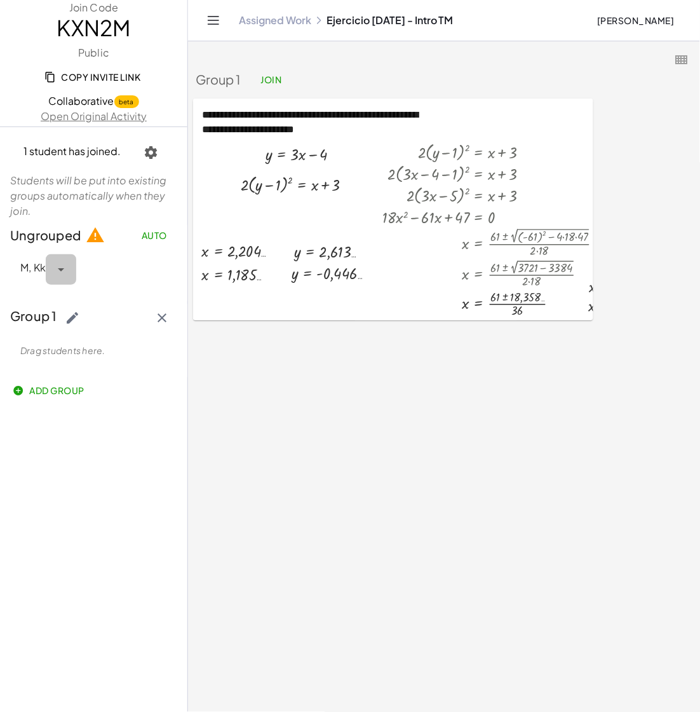
click at [60, 272] on icon "button" at bounding box center [60, 269] width 15 height 15
click at [77, 307] on div "Move to Group 1" at bounding box center [96, 304] width 78 height 15
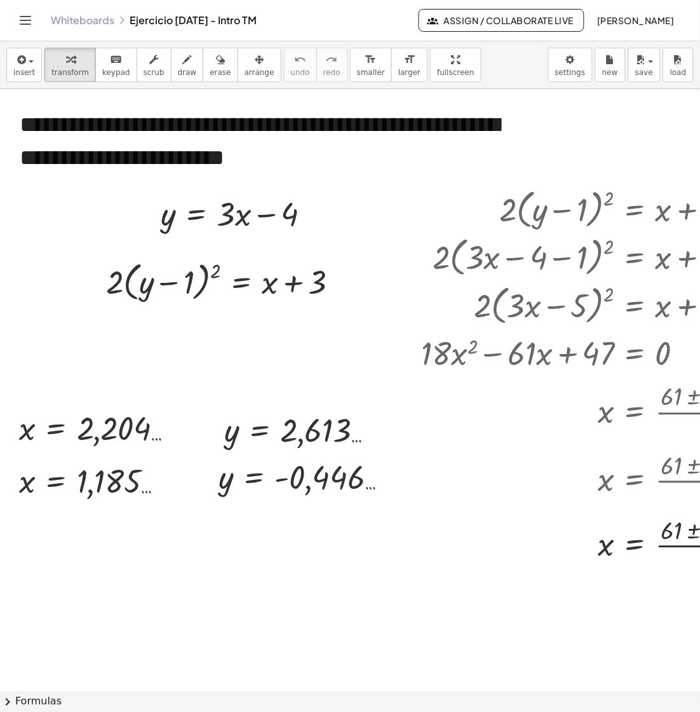
click at [398, 401] on div at bounding box center [530, 691] width 1060 height 1205
click at [20, 25] on icon "Toggle navigation" at bounding box center [25, 20] width 15 height 15
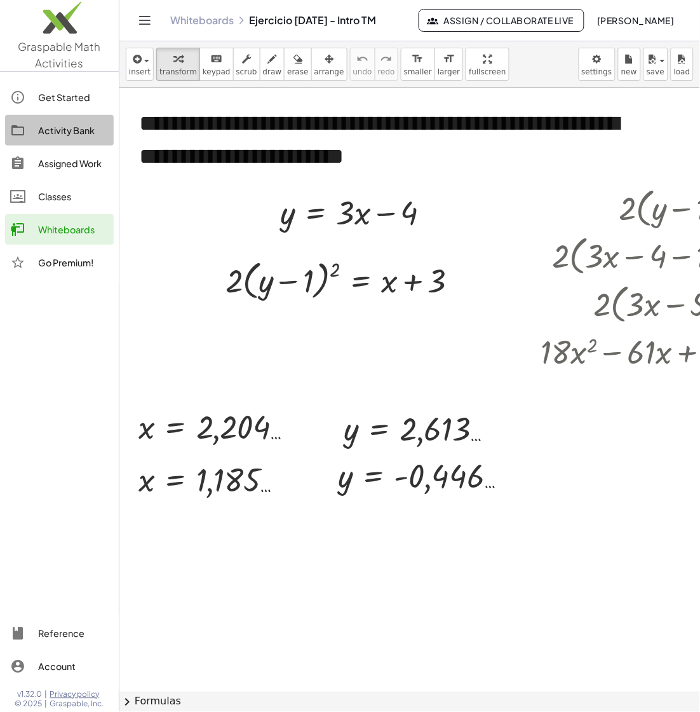
click at [64, 133] on div "Activity Bank" at bounding box center [73, 130] width 71 height 15
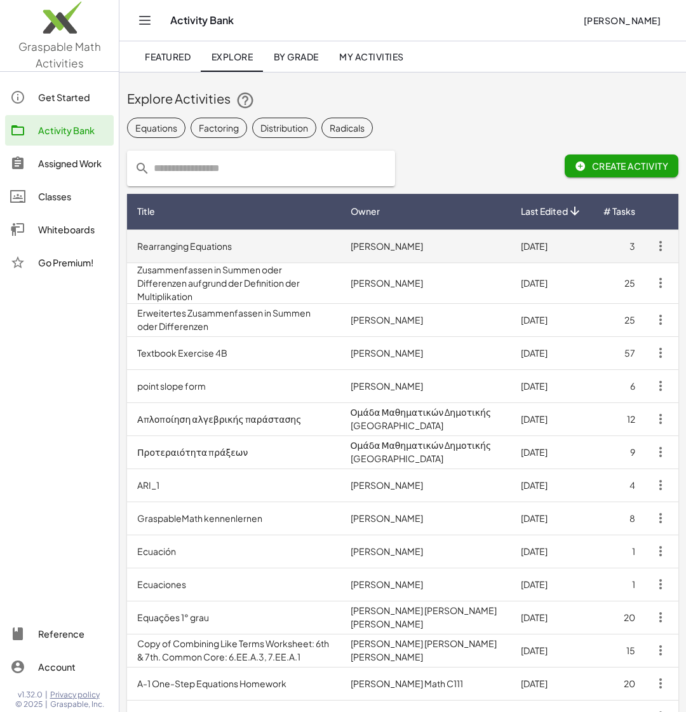
click at [212, 255] on td "Rearranging Equations" at bounding box center [234, 245] width 214 height 33
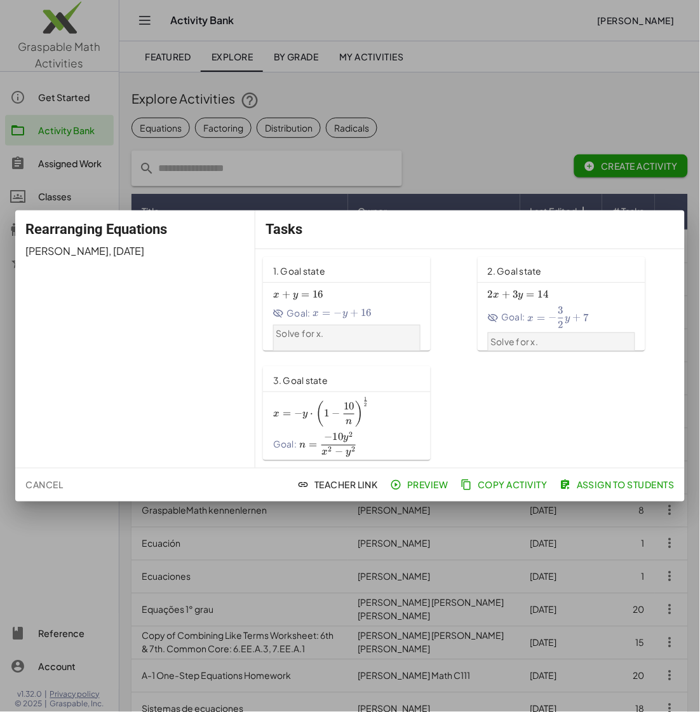
click at [282, 284] on div "x + y = 16 x+y=16 x + y = 16 Goal: x = − y + 16 x=-y+16 x = − y + 16 Solve for …" at bounding box center [347, 329] width 168 height 92
click at [47, 482] on span "Cancel" at bounding box center [44, 484] width 38 height 11
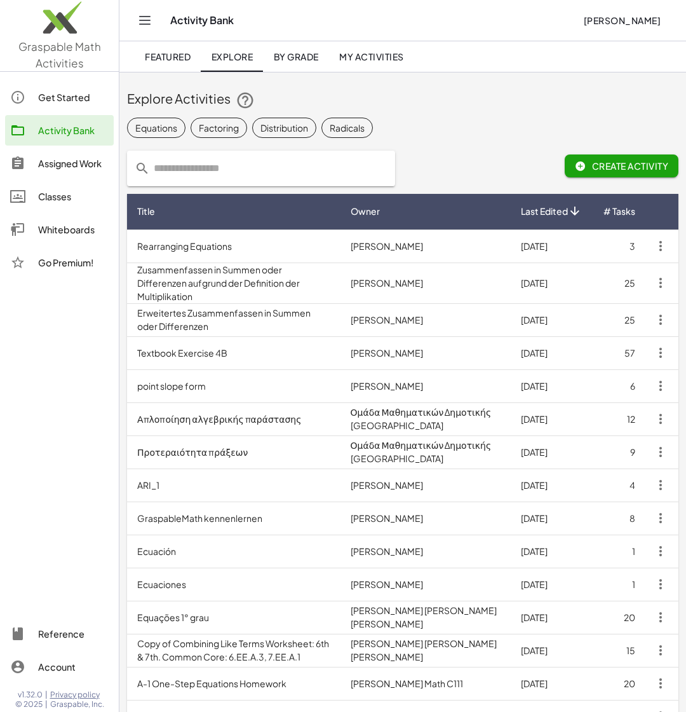
click at [386, 54] on span "My Activities" at bounding box center [371, 56] width 65 height 11
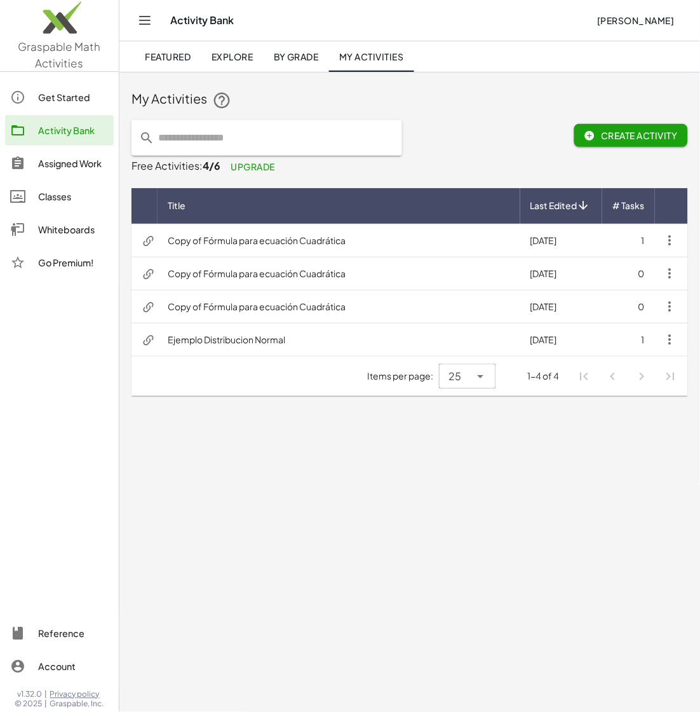
click at [474, 153] on div at bounding box center [449, 138] width 79 height 51
click at [68, 227] on div "Whiteboards" at bounding box center [73, 229] width 71 height 15
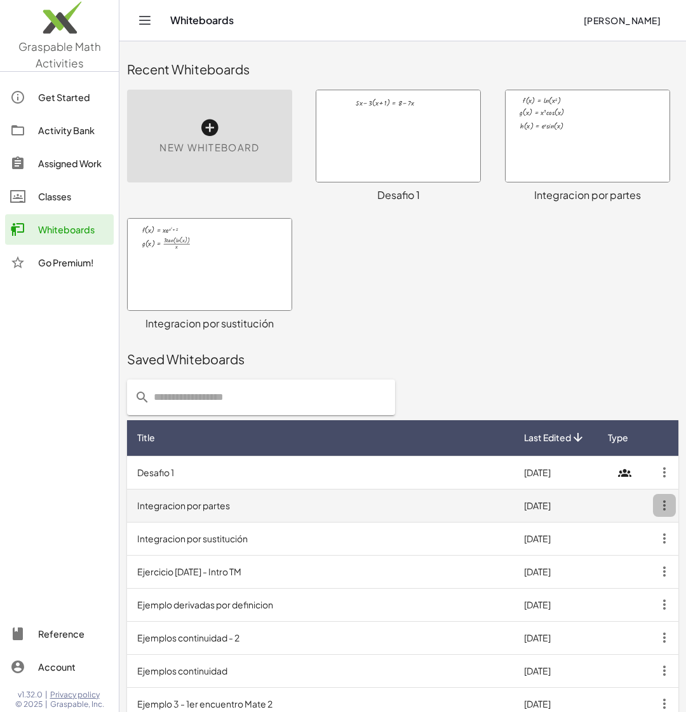
click at [665, 508] on icon "button" at bounding box center [664, 505] width 23 height 23
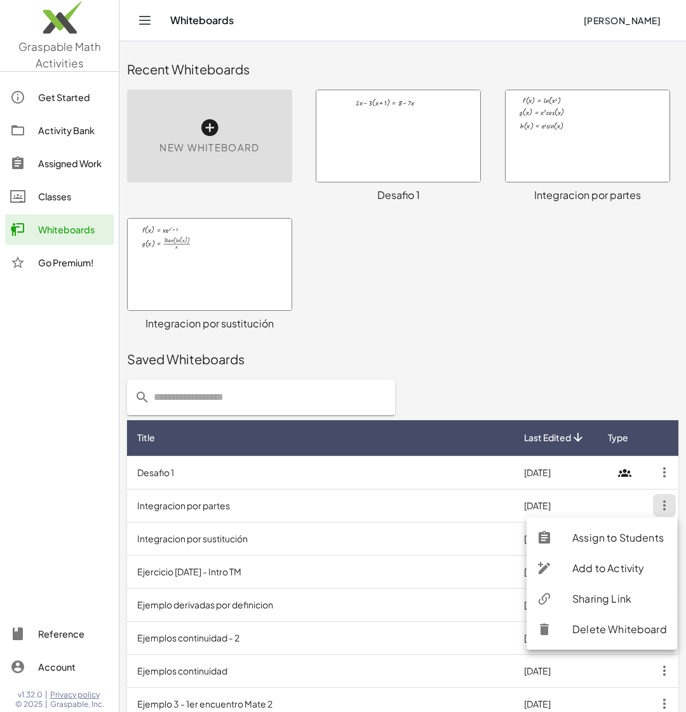
click at [630, 564] on div "Add to Activity" at bounding box center [620, 568] width 95 height 15
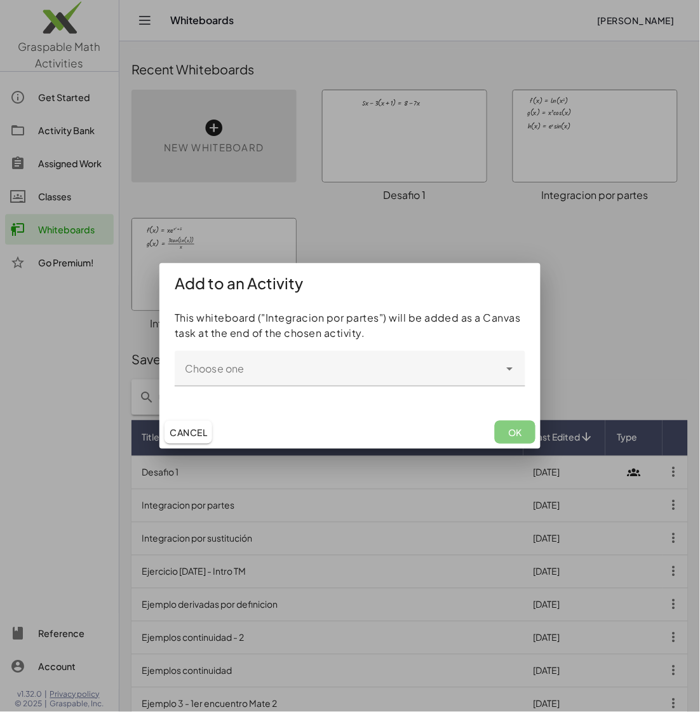
click at [334, 377] on input "Choose one" at bounding box center [337, 374] width 325 height 15
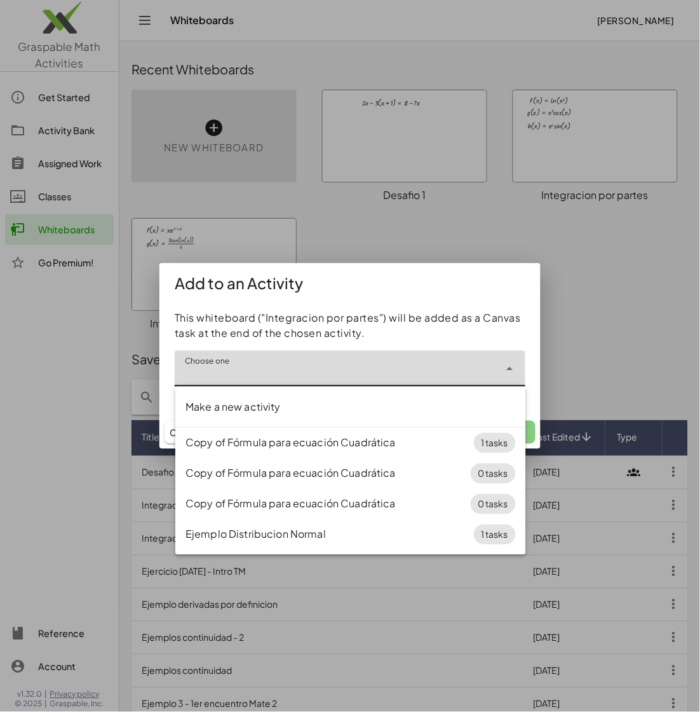
click at [334, 377] on input "Choose one" at bounding box center [337, 374] width 325 height 15
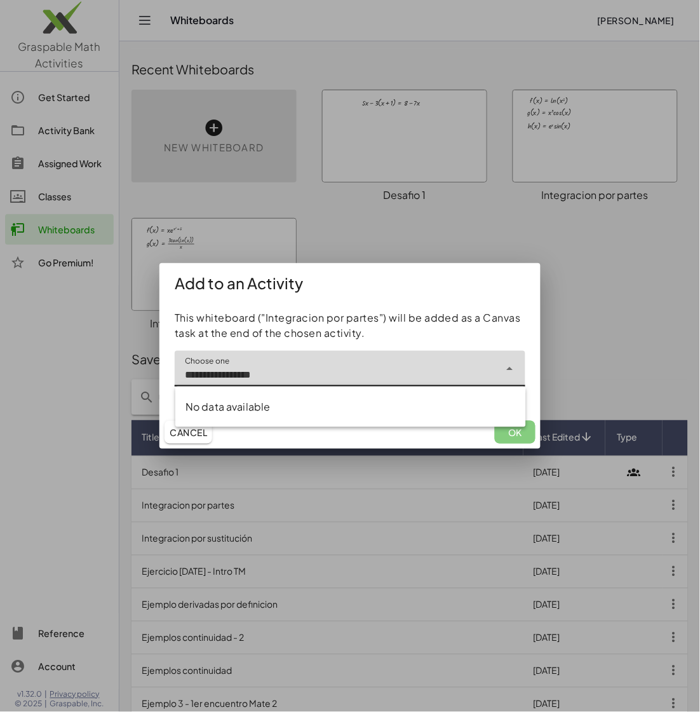
click at [377, 371] on input "**********" at bounding box center [337, 374] width 325 height 15
type input "**********"
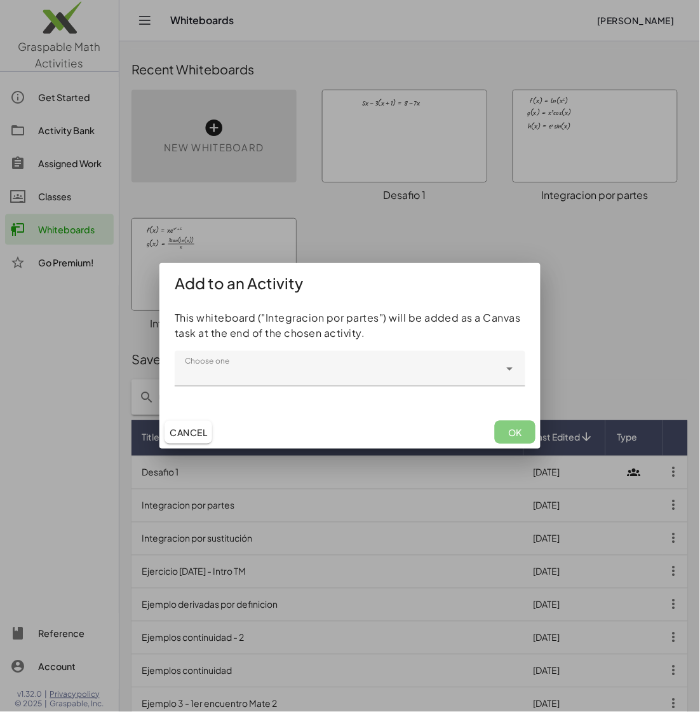
click at [401, 435] on div "Cancel OK" at bounding box center [350, 432] width 381 height 33
click at [264, 379] on input "Choose one" at bounding box center [337, 374] width 325 height 15
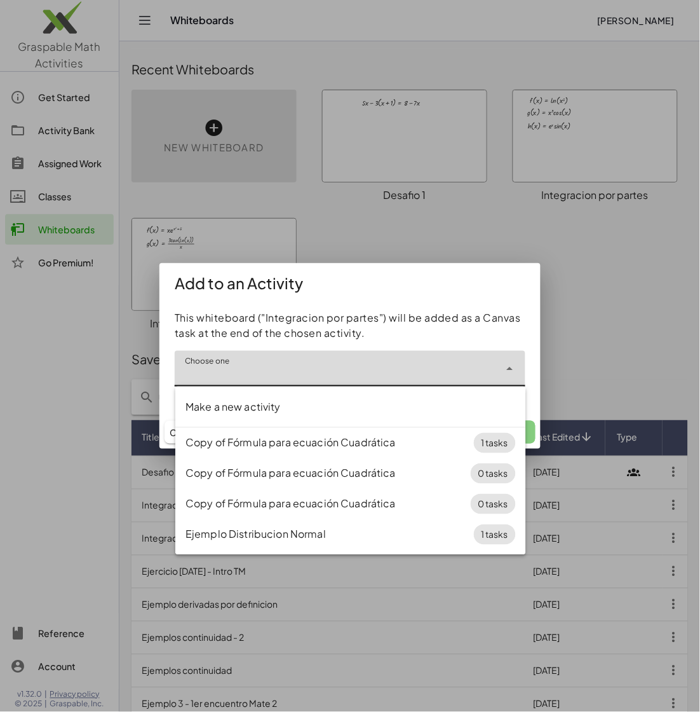
click at [658, 360] on div at bounding box center [350, 356] width 700 height 712
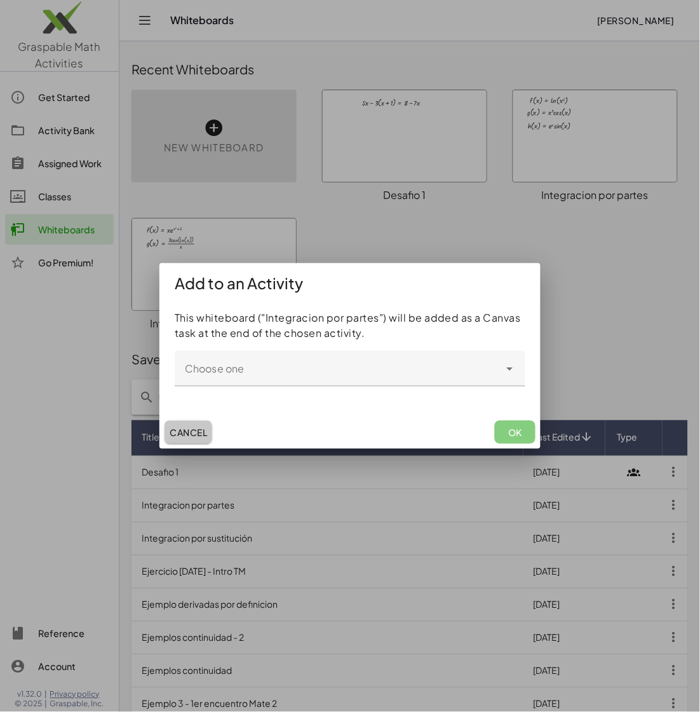
click at [181, 432] on span "Cancel" at bounding box center [189, 431] width 38 height 11
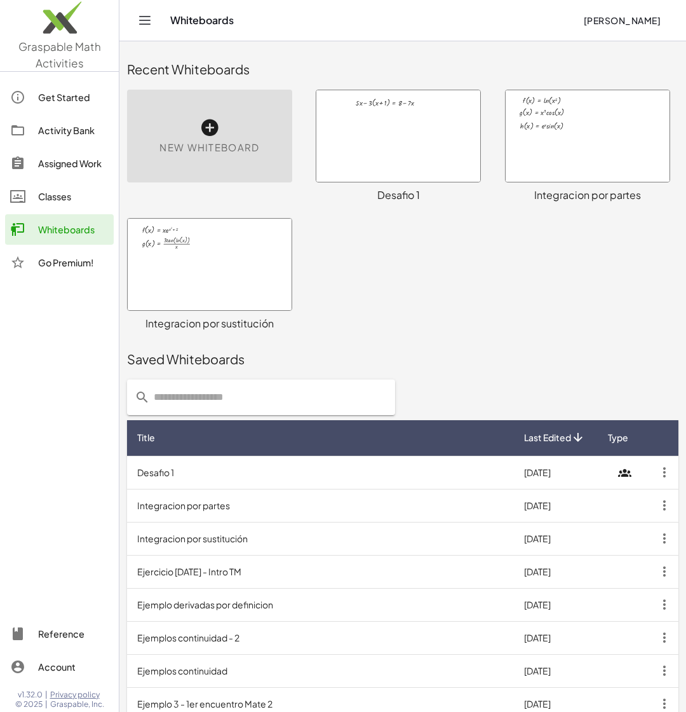
click at [58, 124] on div "Activity Bank" at bounding box center [73, 130] width 71 height 15
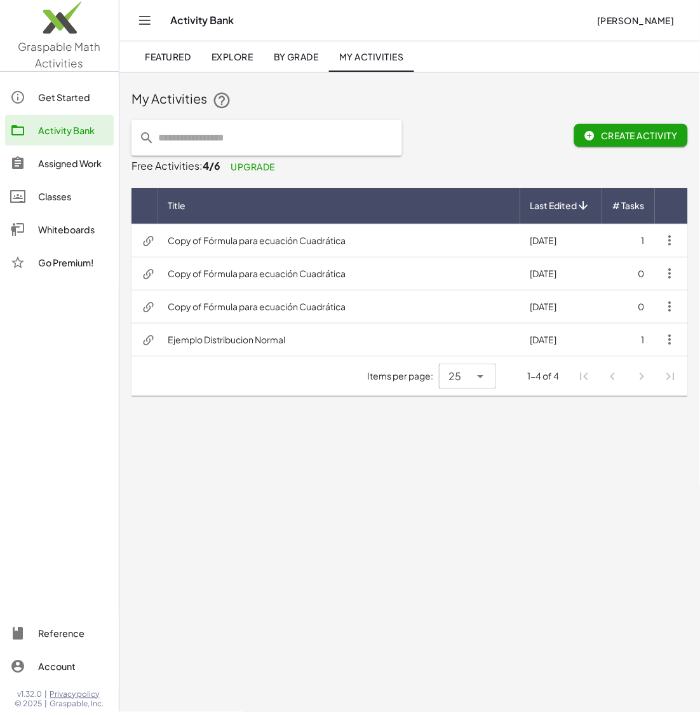
click at [643, 130] on span "Create Activity" at bounding box center [631, 135] width 93 height 11
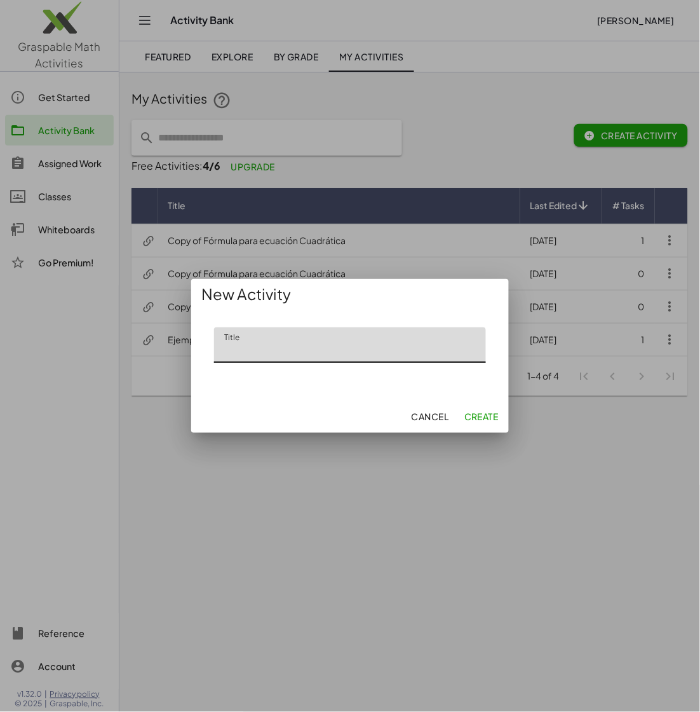
click at [302, 352] on input "Title" at bounding box center [350, 345] width 272 height 36
type input "**********"
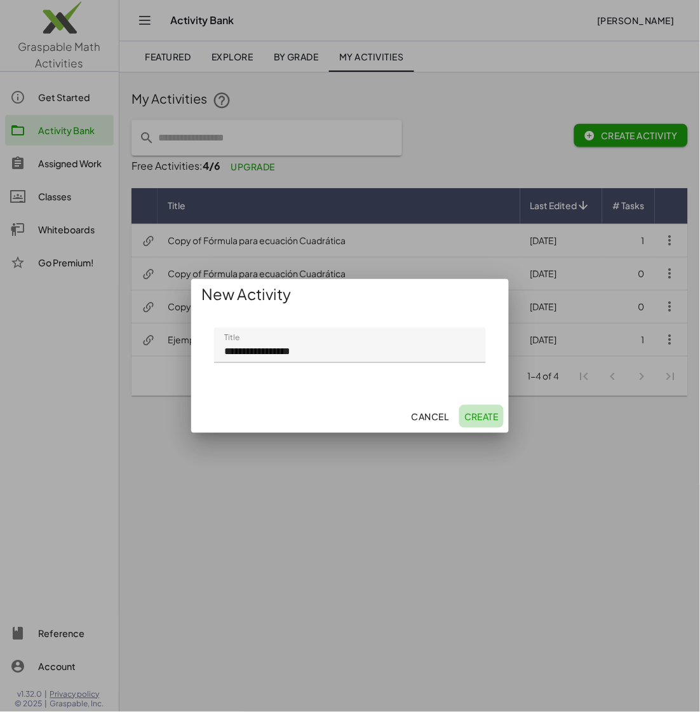
click at [486, 417] on span "Create" at bounding box center [482, 416] width 34 height 11
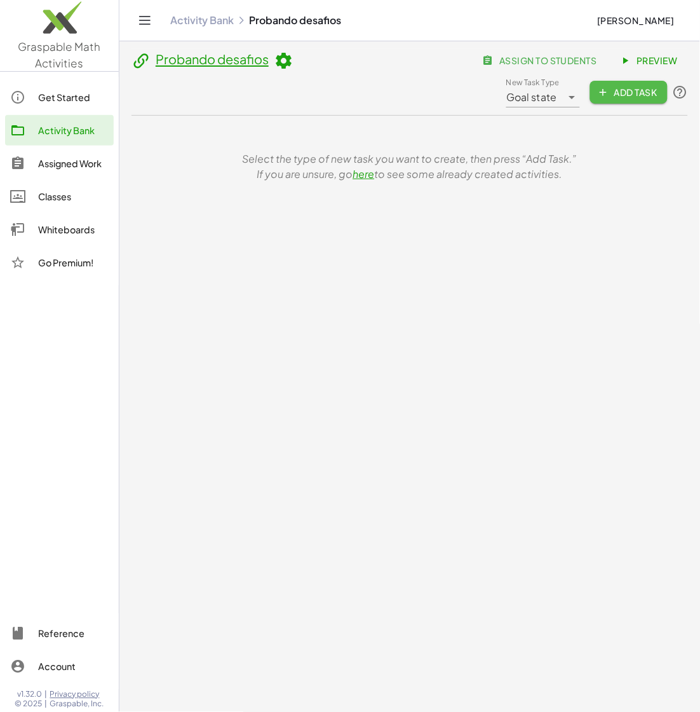
click at [627, 95] on span "Add Task" at bounding box center [629, 91] width 57 height 11
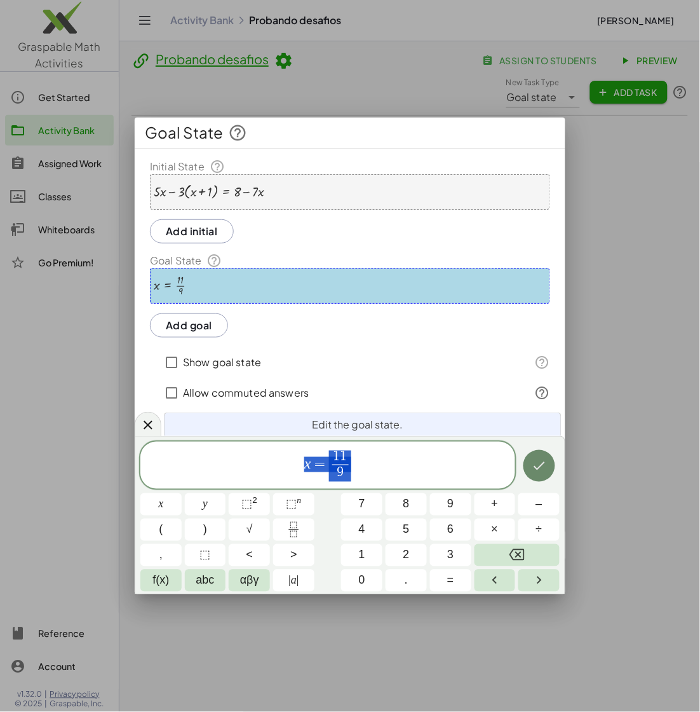
click at [536, 471] on icon "Done" at bounding box center [539, 465] width 15 height 15
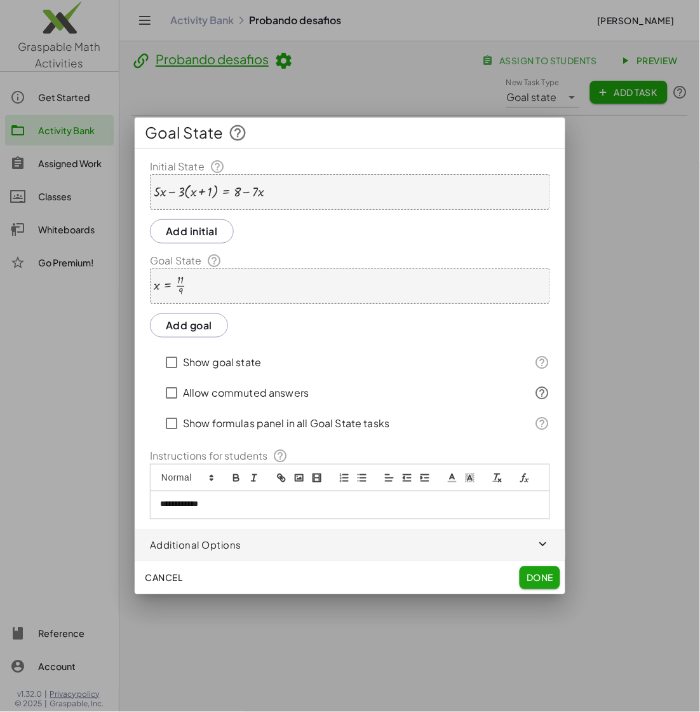
click at [540, 547] on icon "button" at bounding box center [543, 545] width 15 height 15
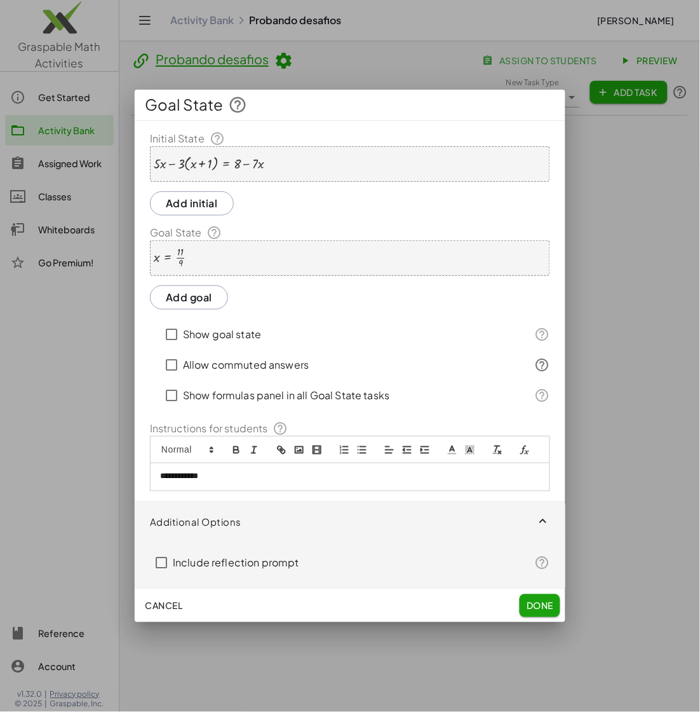
click at [547, 528] on icon "button" at bounding box center [543, 522] width 15 height 15
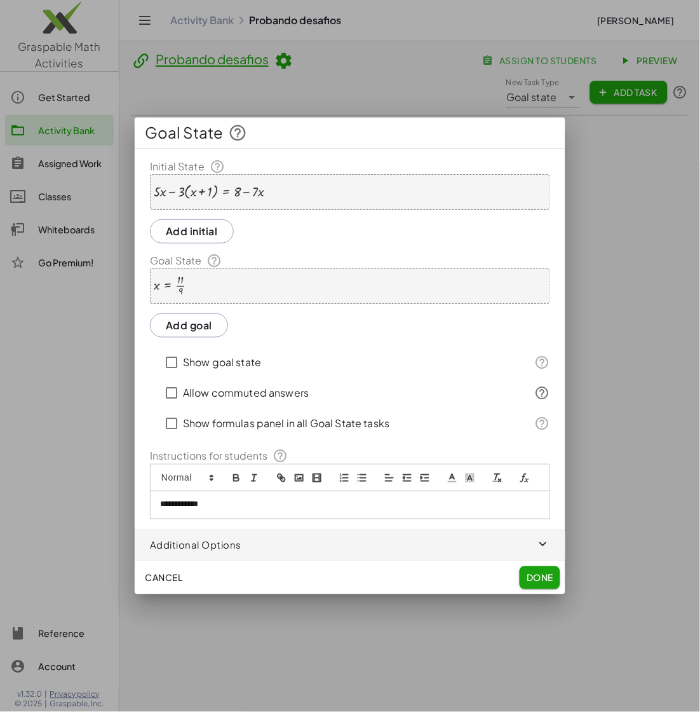
click at [547, 577] on span "Done" at bounding box center [540, 577] width 27 height 11
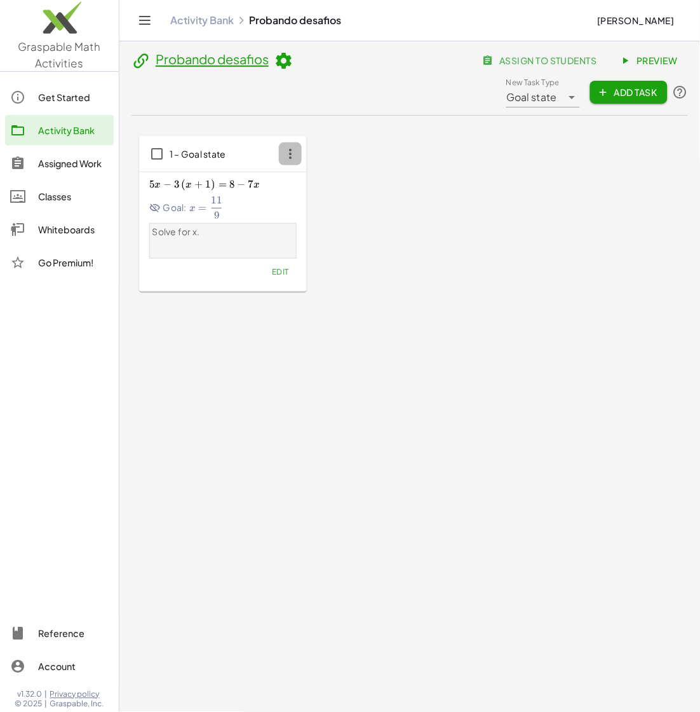
click at [299, 148] on icon "button" at bounding box center [290, 153] width 23 height 23
click at [312, 213] on div "Copy to..." at bounding box center [314, 215] width 50 height 15
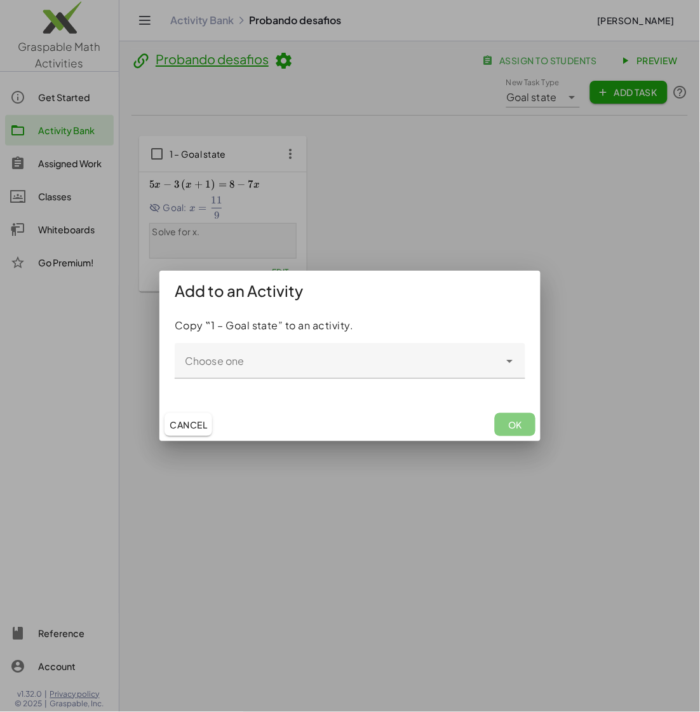
click at [205, 426] on span "Cancel" at bounding box center [189, 424] width 38 height 11
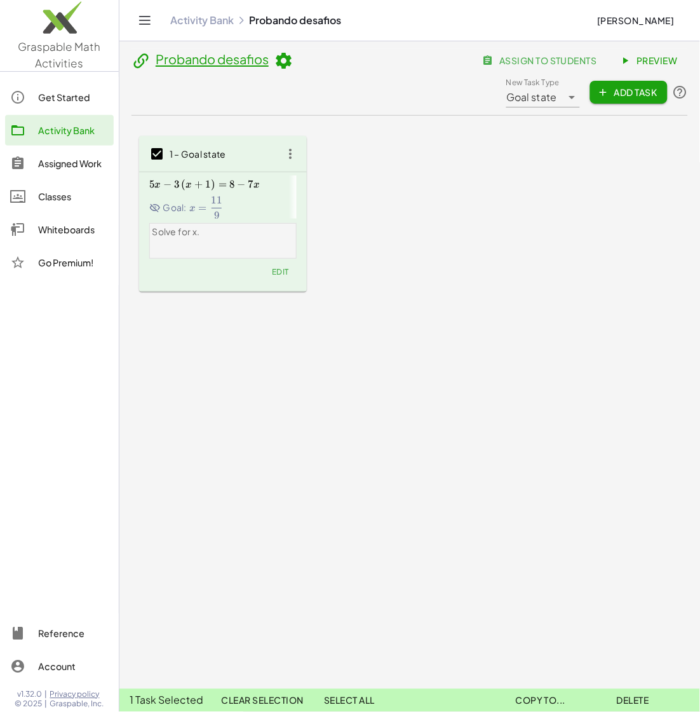
click at [512, 359] on div "Probando desafios assign to students Preview New Task Type Goal state *********…" at bounding box center [410, 227] width 572 height 373
click at [371, 303] on div "1 – Goal state 5 x − 3 ( x + 1 ) = 8 − 7 x 5x-3\left(x+1\right)=8-7x 5 x − 3 ( …" at bounding box center [410, 214] width 557 height 196
click at [289, 165] on div "1 – Goal state" at bounding box center [223, 154] width 168 height 36
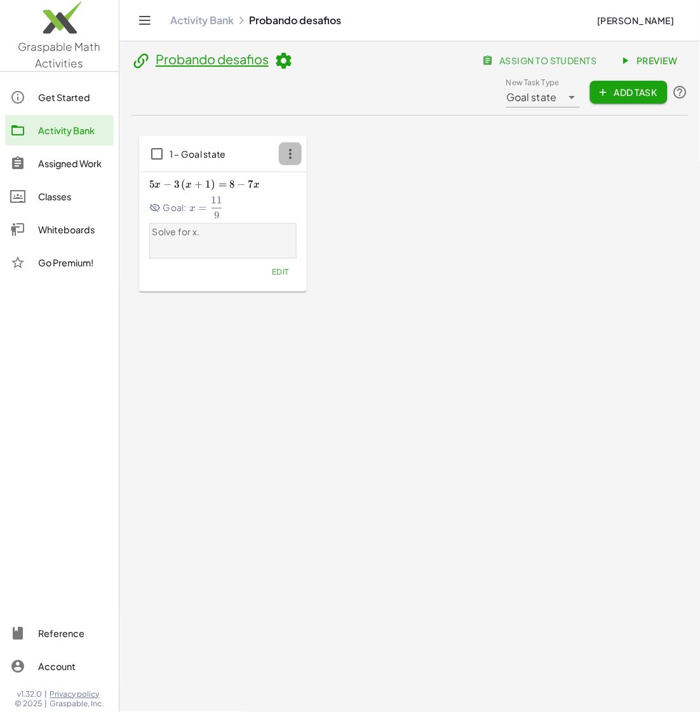
click at [287, 158] on icon "button" at bounding box center [290, 153] width 23 height 23
click at [308, 190] on div "Copy" at bounding box center [314, 185] width 50 height 15
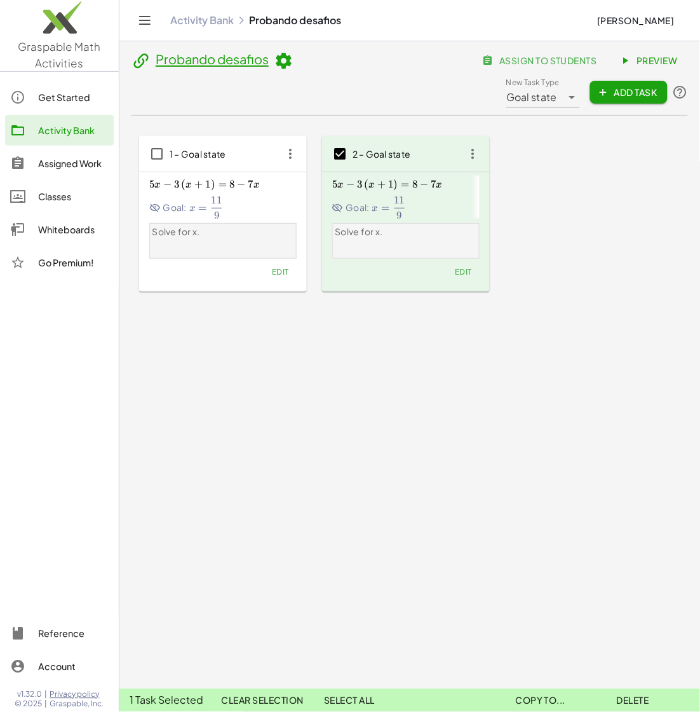
click at [470, 152] on icon "button" at bounding box center [473, 153] width 23 height 23
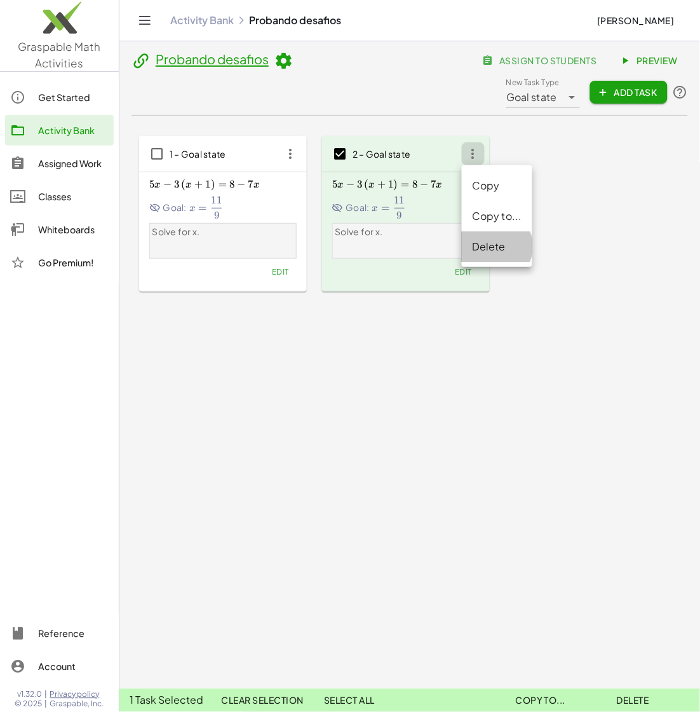
click at [491, 250] on div "Delete" at bounding box center [497, 246] width 50 height 15
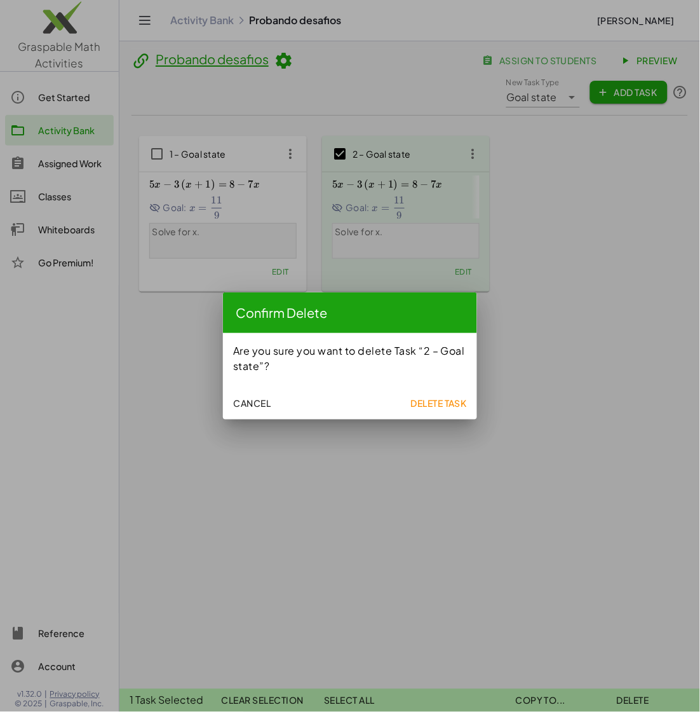
click at [441, 401] on span "Delete Task" at bounding box center [439, 402] width 57 height 11
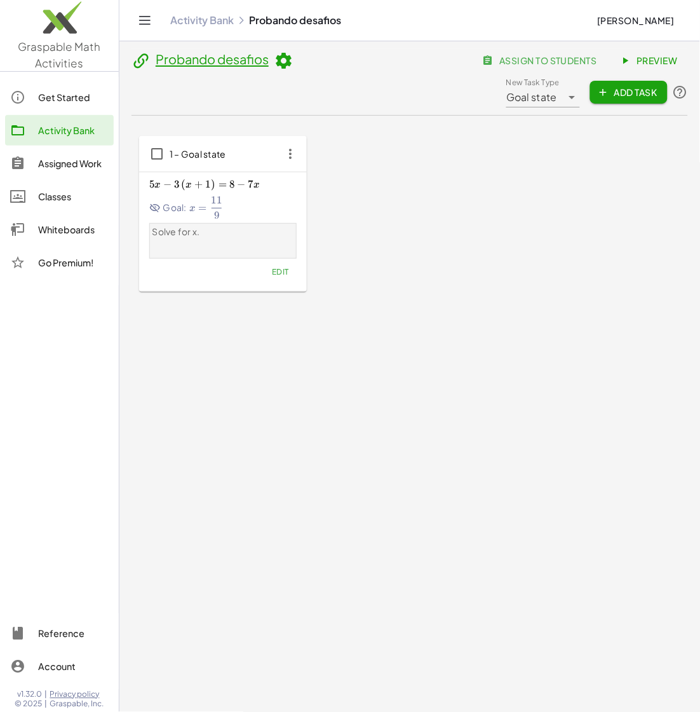
click at [554, 329] on div "Probando desafios assign to students Preview New Task Type Goal state *********…" at bounding box center [410, 227] width 572 height 373
click at [137, 54] on icon at bounding box center [141, 60] width 19 height 19
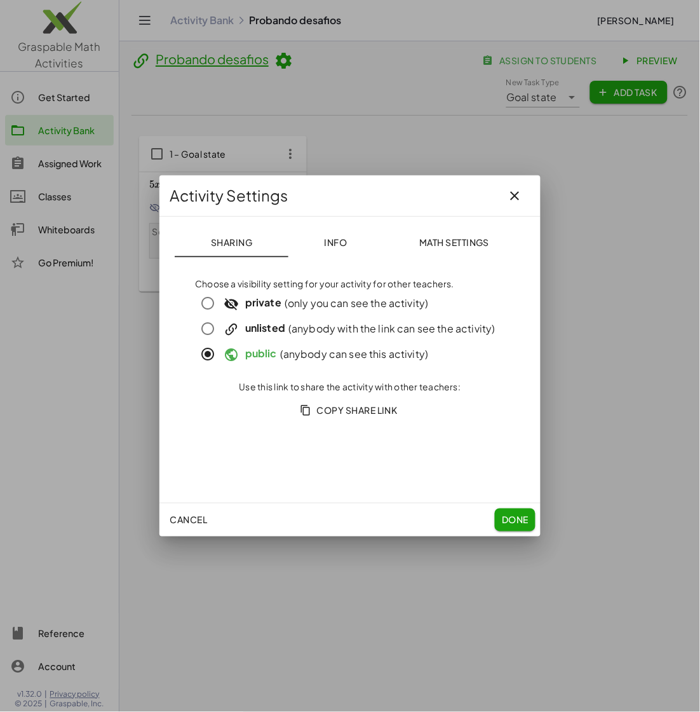
click at [300, 408] on icon "button" at bounding box center [305, 409] width 11 height 11
click at [464, 235] on button "Math Settings" at bounding box center [454, 242] width 142 height 31
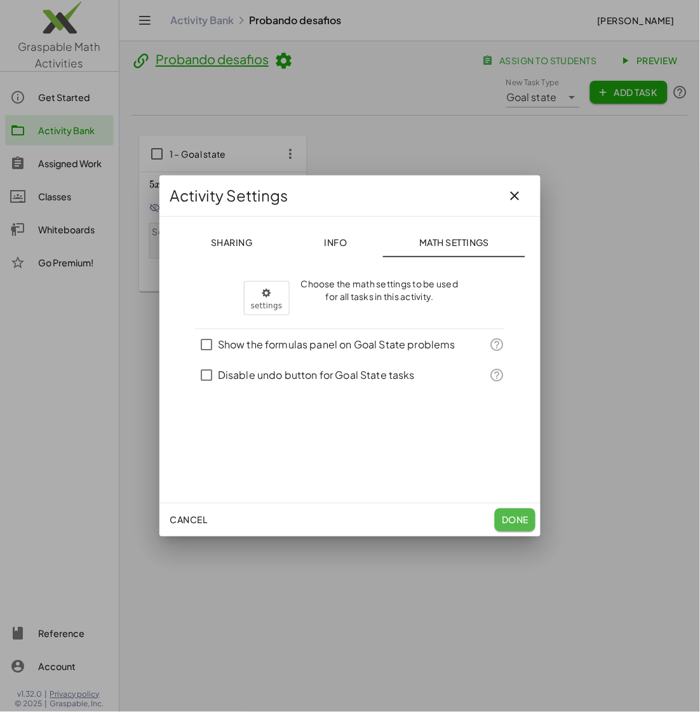
click at [514, 519] on span "Done" at bounding box center [515, 519] width 27 height 11
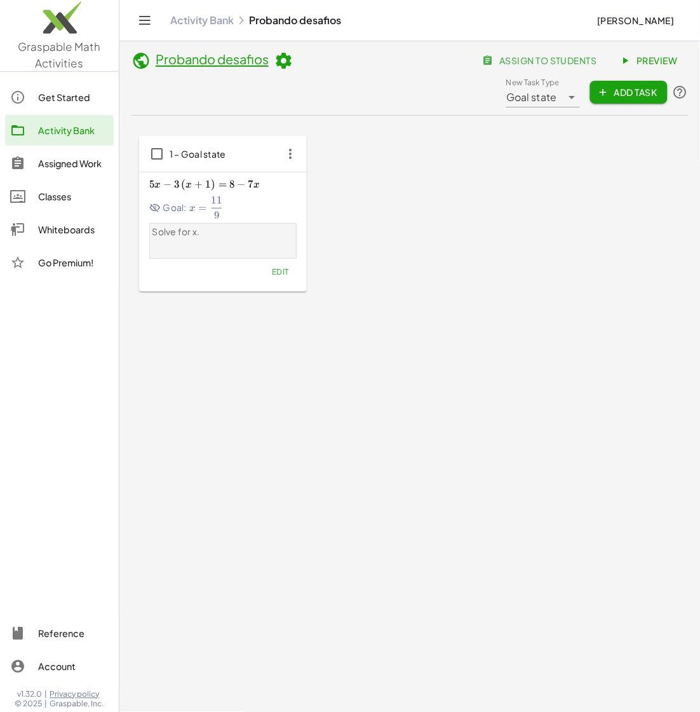
click at [44, 134] on div "Activity Bank" at bounding box center [73, 130] width 71 height 15
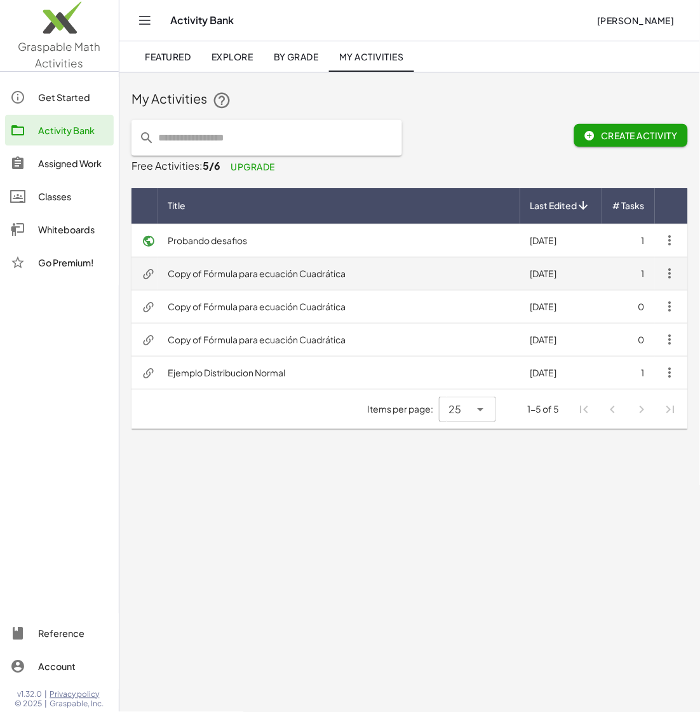
click at [234, 273] on td "Copy of Fórmula para ecuación Cuadrática" at bounding box center [339, 273] width 363 height 33
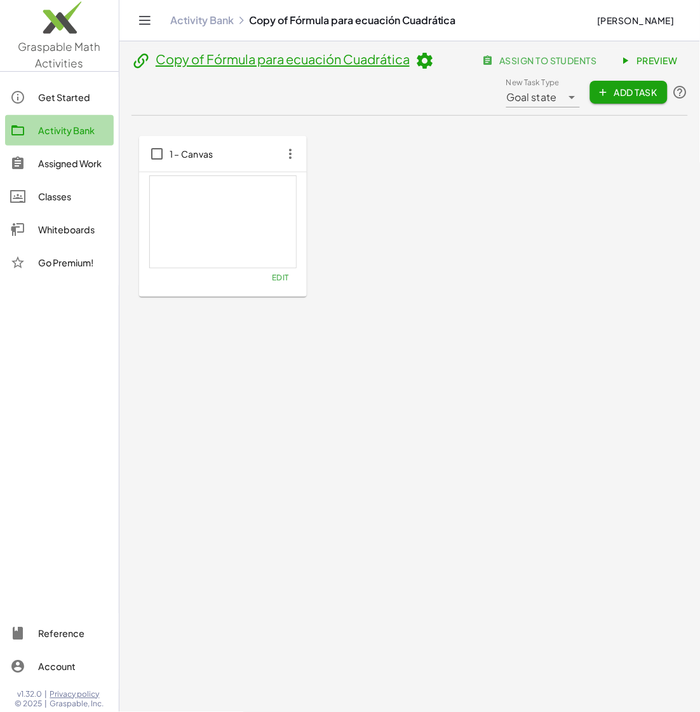
click at [43, 130] on div "Activity Bank" at bounding box center [73, 130] width 71 height 15
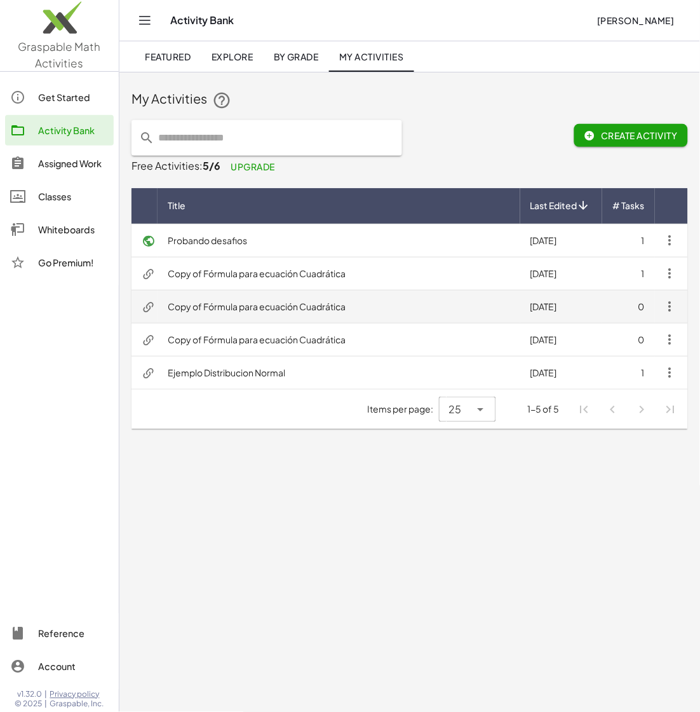
click at [289, 306] on td "Copy of Fórmula para ecuación Cuadrática" at bounding box center [339, 306] width 363 height 33
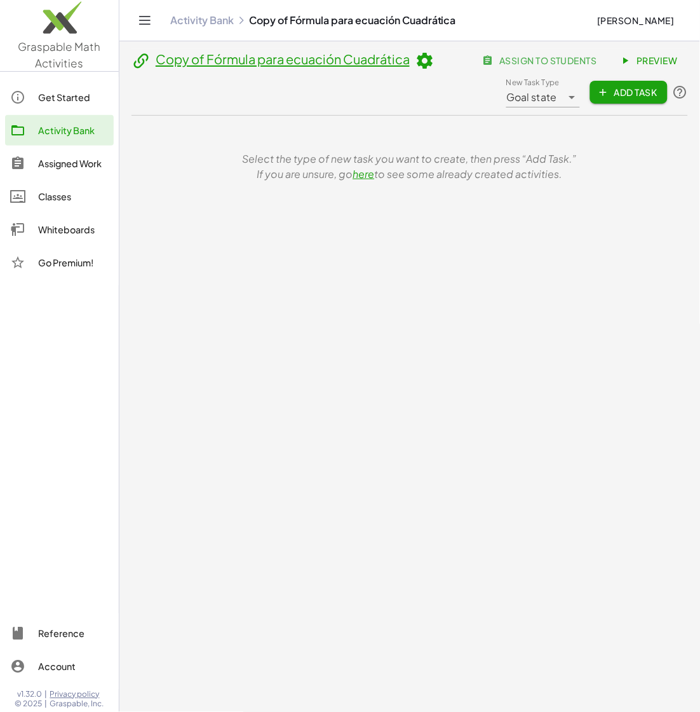
click at [304, 63] on link "Copy of Fórmula para ecuación Cuadrática" at bounding box center [283, 59] width 254 height 16
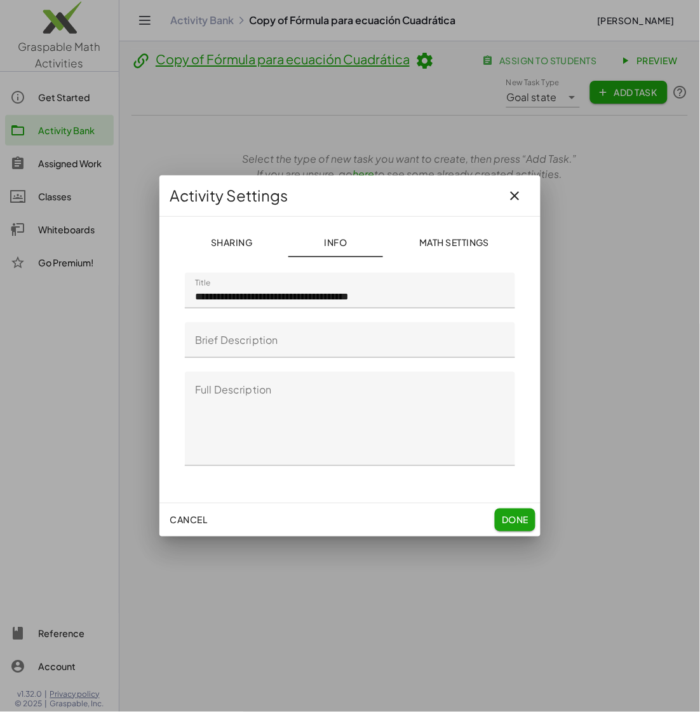
click at [517, 191] on icon "button" at bounding box center [515, 195] width 15 height 15
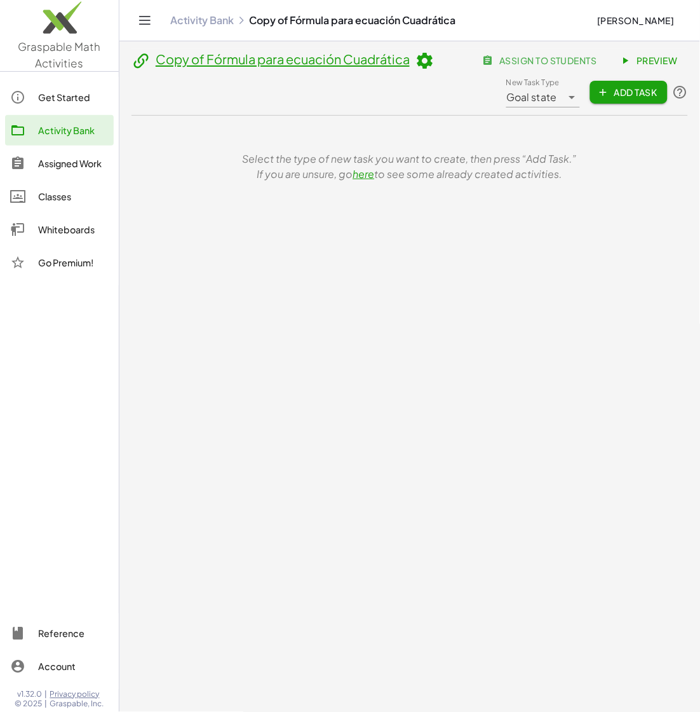
click at [364, 175] on link "here" at bounding box center [364, 173] width 22 height 13
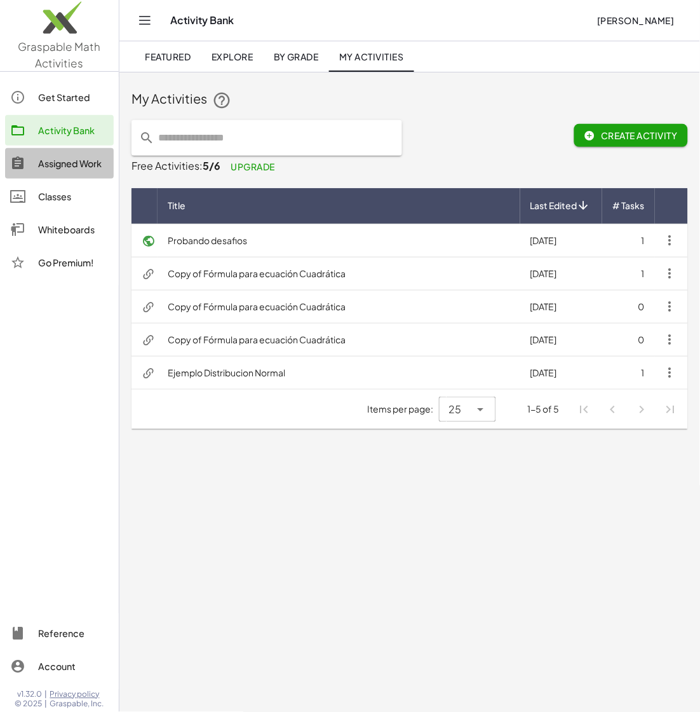
click at [46, 161] on div "Assigned Work" at bounding box center [73, 163] width 71 height 15
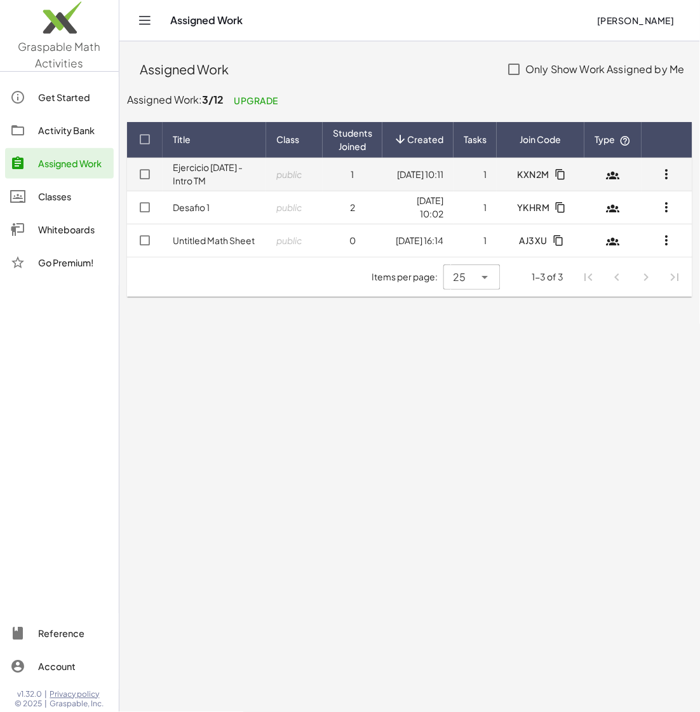
click at [209, 177] on link "Ejercicio [DATE] - Intro TM" at bounding box center [208, 173] width 70 height 25
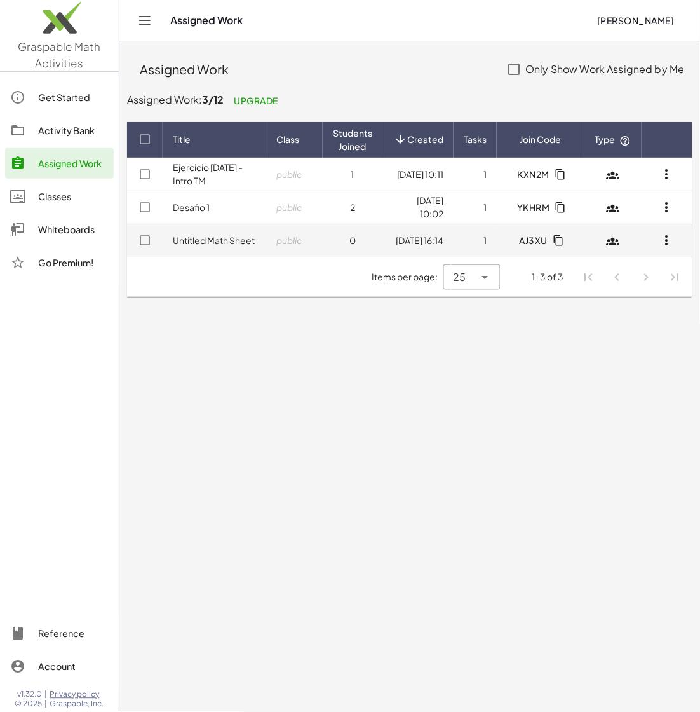
click at [195, 236] on link "Untitled Math Sheet" at bounding box center [214, 240] width 82 height 11
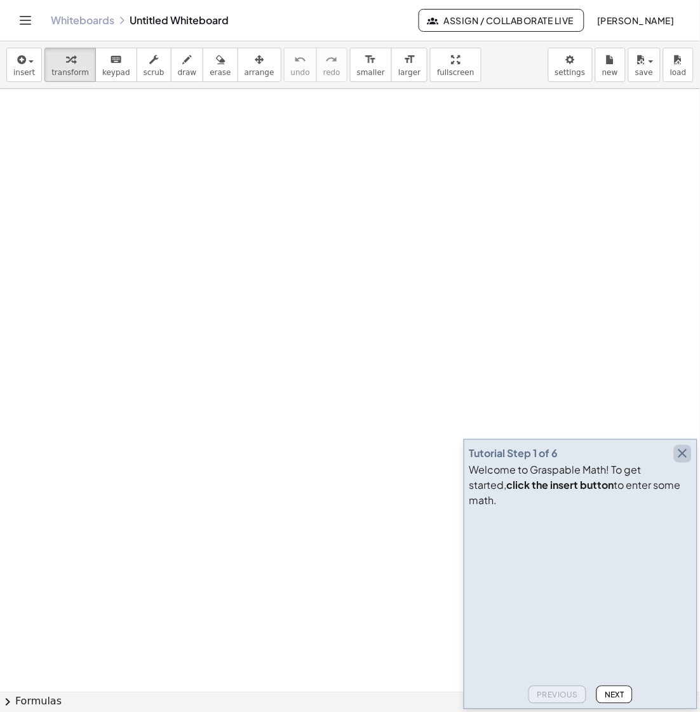
click at [680, 461] on icon "button" at bounding box center [683, 453] width 15 height 15
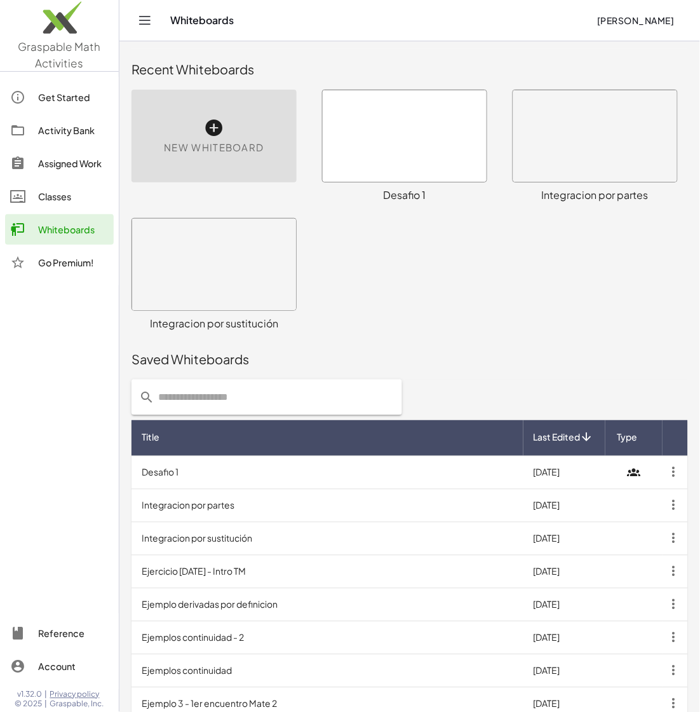
click at [155, 474] on td "Desafio 1" at bounding box center [328, 472] width 392 height 33
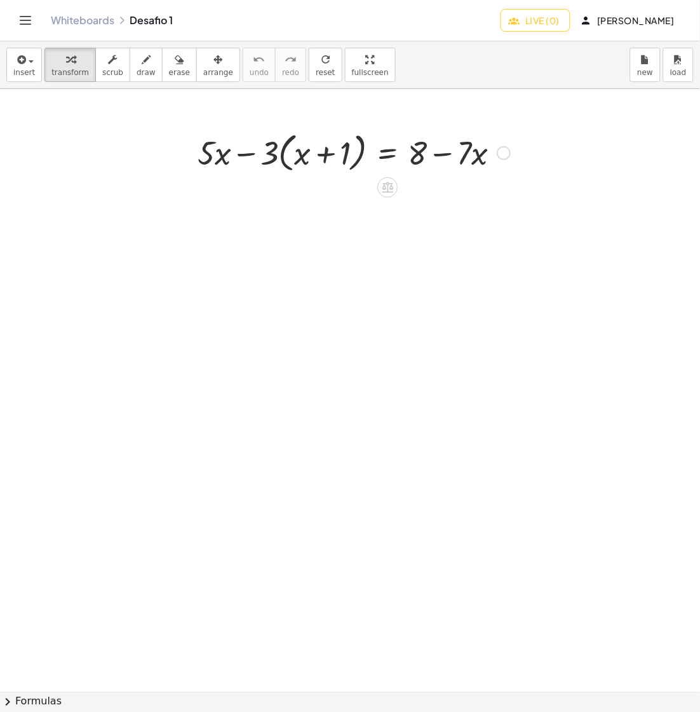
click at [501, 153] on div at bounding box center [504, 153] width 14 height 14
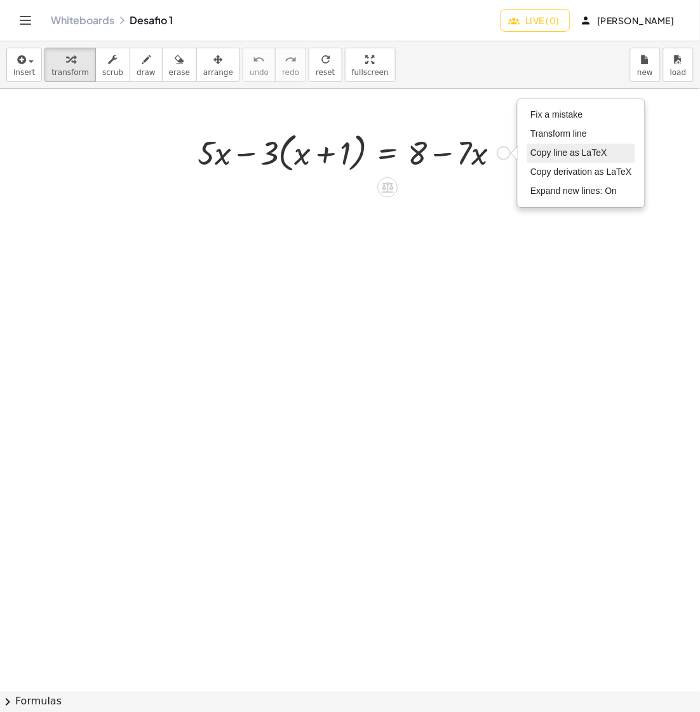
click at [604, 149] on span "Copy line as LaTeX" at bounding box center [569, 152] width 77 height 10
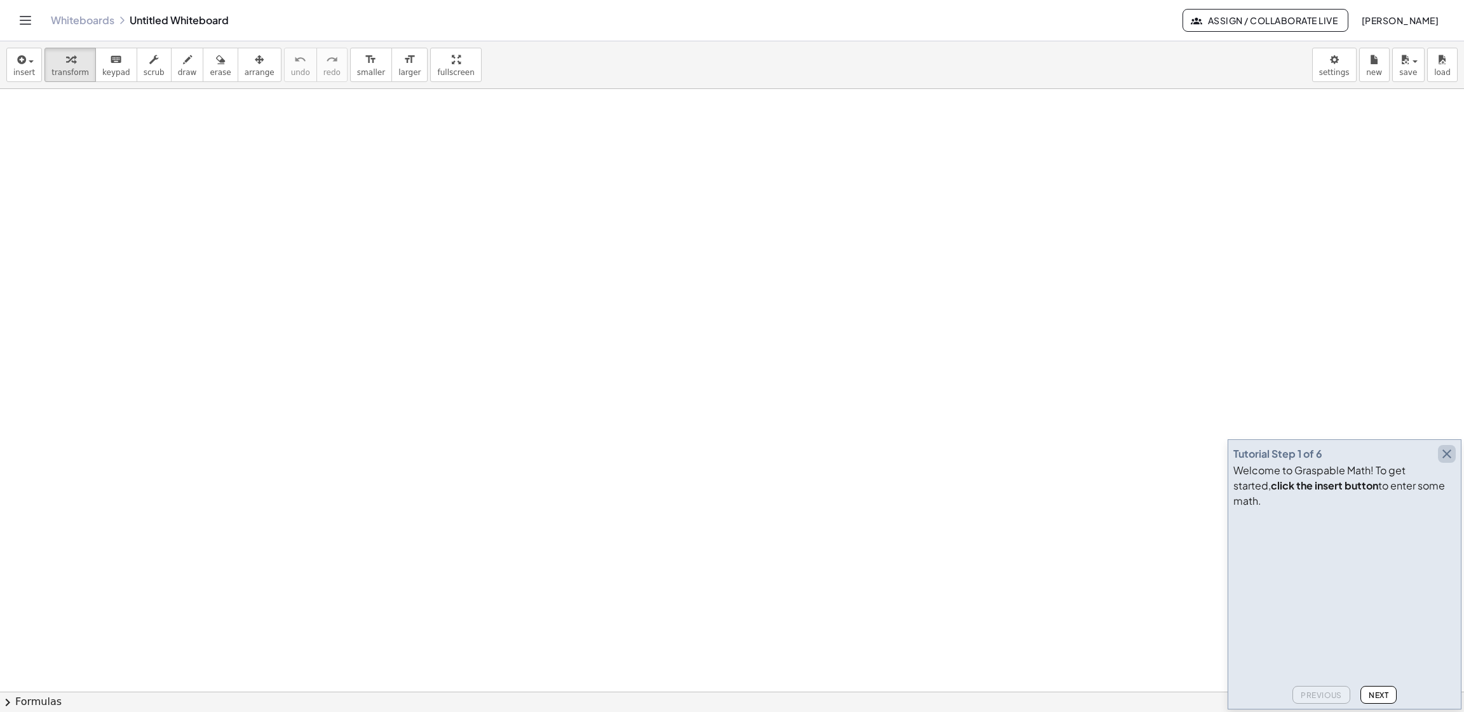
click at [1449, 461] on icon "button" at bounding box center [1447, 453] width 15 height 15
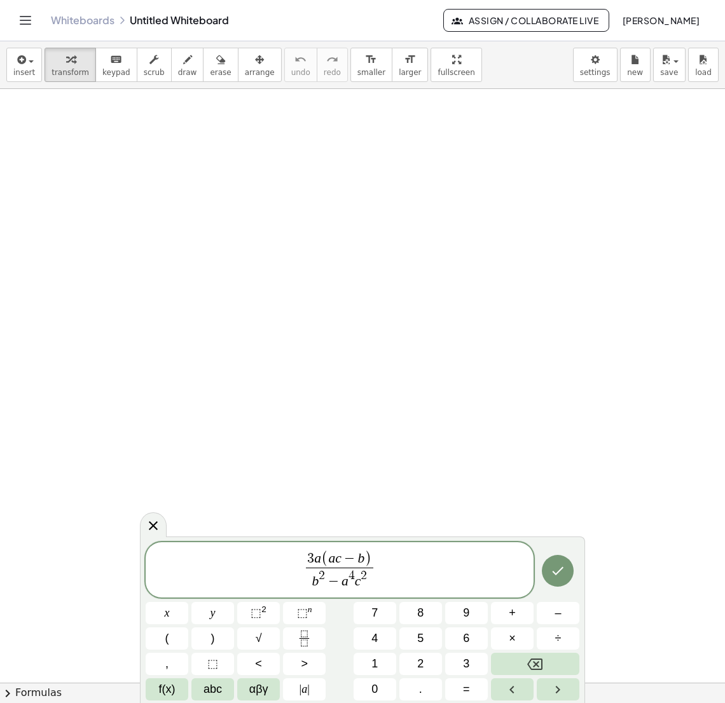
click at [320, 561] on span "3 a ( a c − b ) ​" at bounding box center [339, 559] width 67 height 17
click at [308, 585] on span "​ b 2 − a 4 c 2" at bounding box center [340, 579] width 74 height 23
click at [402, 573] on span "3 a b ( a c − b ) a b 2 − a 4 c 2 ​ ​" at bounding box center [340, 571] width 388 height 42
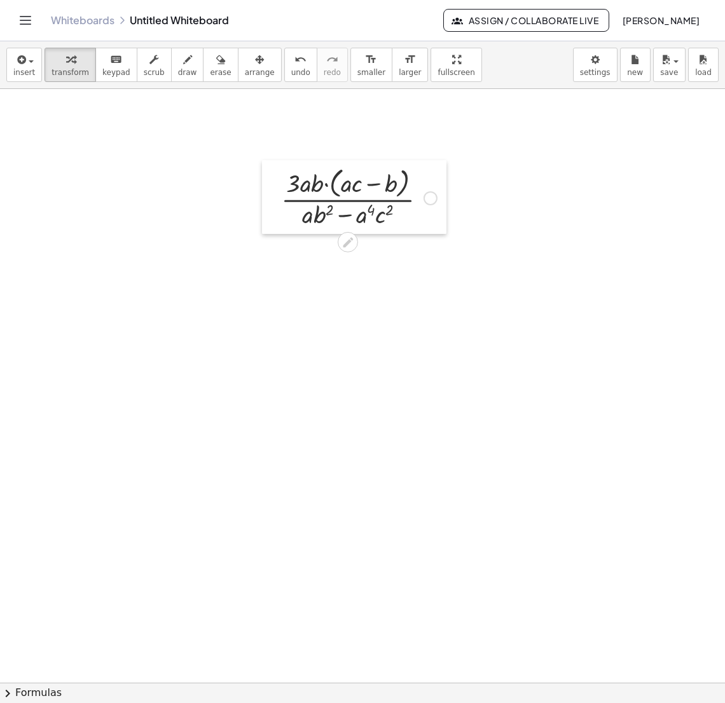
drag, startPoint x: 639, startPoint y: 500, endPoint x: 276, endPoint y: 198, distance: 471.6
click at [276, 198] on div at bounding box center [271, 197] width 19 height 74
click at [327, 184] on div at bounding box center [359, 193] width 168 height 67
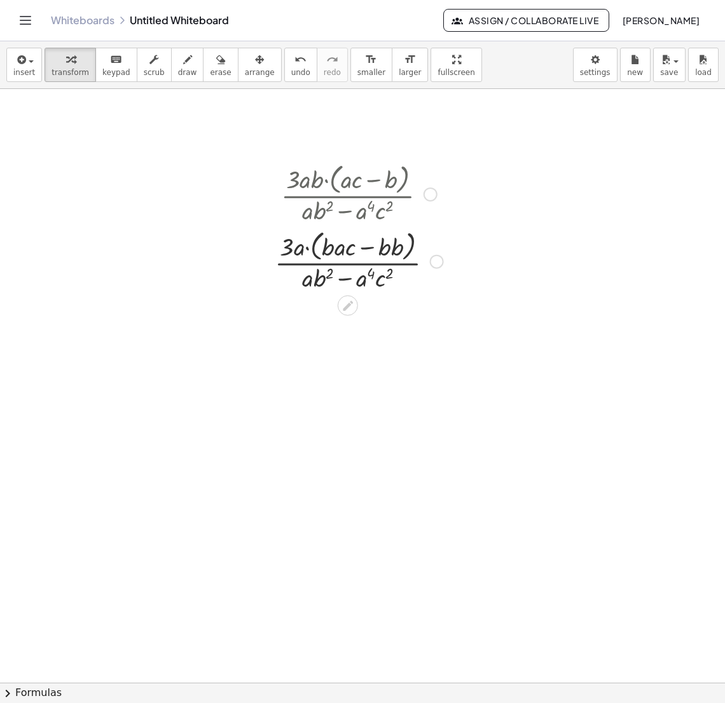
click at [308, 251] on div at bounding box center [358, 260] width 181 height 67
drag, startPoint x: 281, startPoint y: 248, endPoint x: 273, endPoint y: 249, distance: 7.7
click at [273, 249] on div at bounding box center [359, 260] width 186 height 67
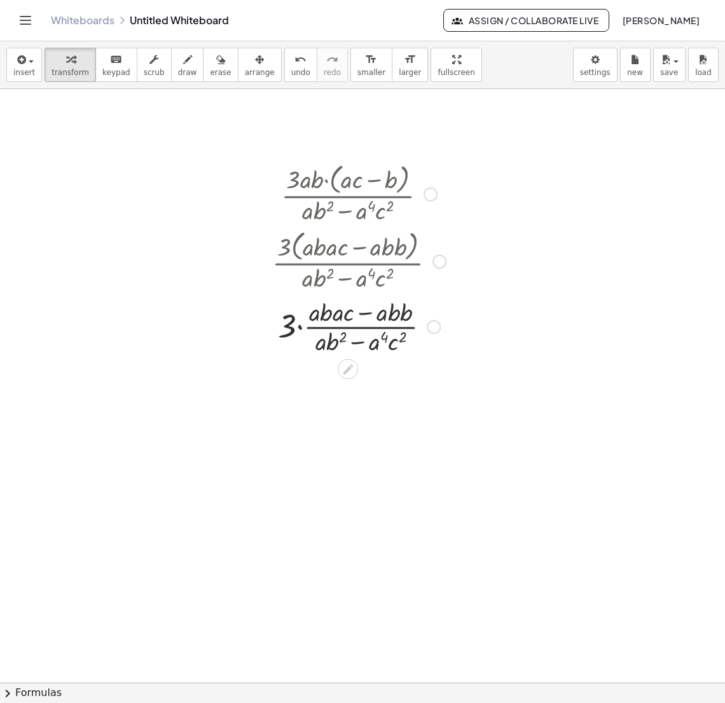
click at [369, 315] on div at bounding box center [359, 326] width 186 height 64
click at [390, 317] on div at bounding box center [359, 326] width 186 height 64
drag, startPoint x: 395, startPoint y: 318, endPoint x: 406, endPoint y: 318, distance: 11.4
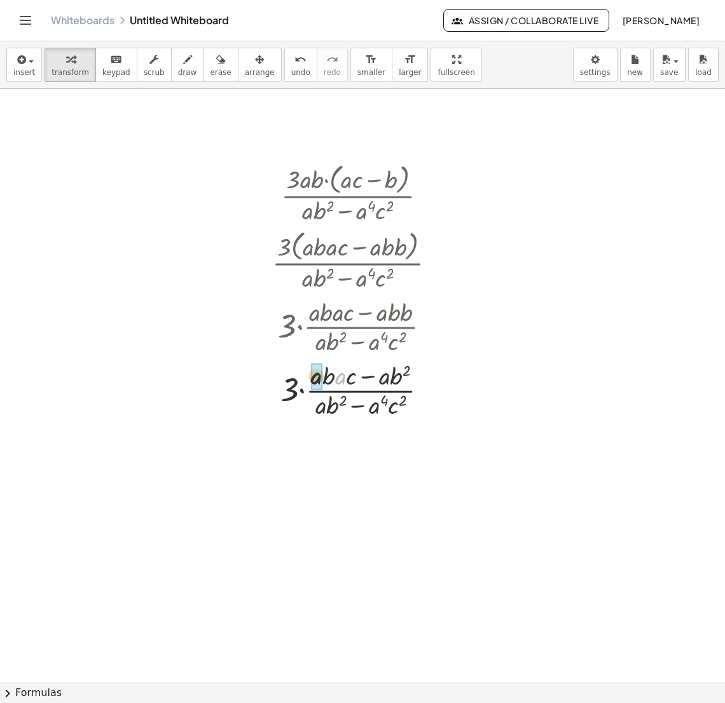
drag, startPoint x: 341, startPoint y: 378, endPoint x: 322, endPoint y: 378, distance: 19.1
drag, startPoint x: 349, startPoint y: 383, endPoint x: 340, endPoint y: 381, distance: 9.3
click at [340, 381] on div at bounding box center [359, 390] width 186 height 64
click at [363, 406] on div at bounding box center [359, 390] width 186 height 64
click at [426, 393] on div at bounding box center [426, 391] width 14 height 14
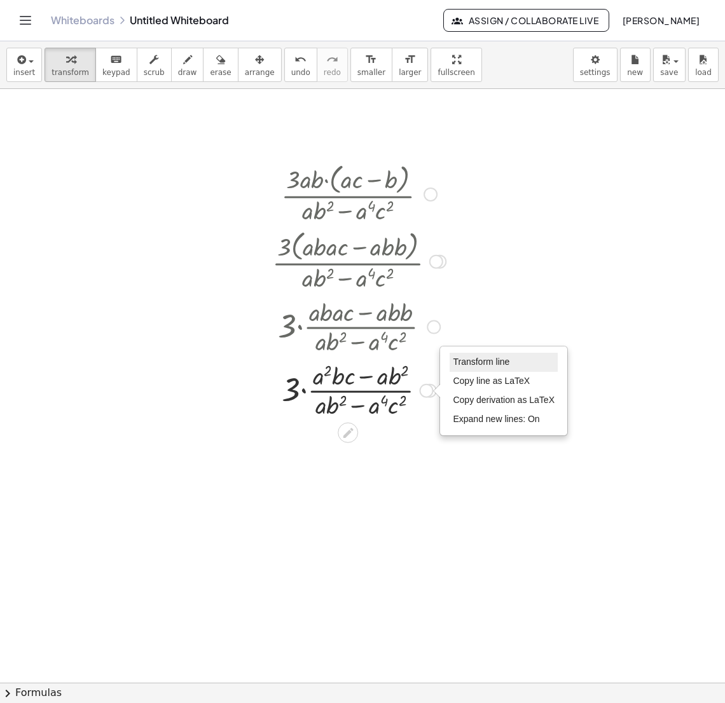
click at [474, 362] on span "Transform line" at bounding box center [481, 362] width 57 height 10
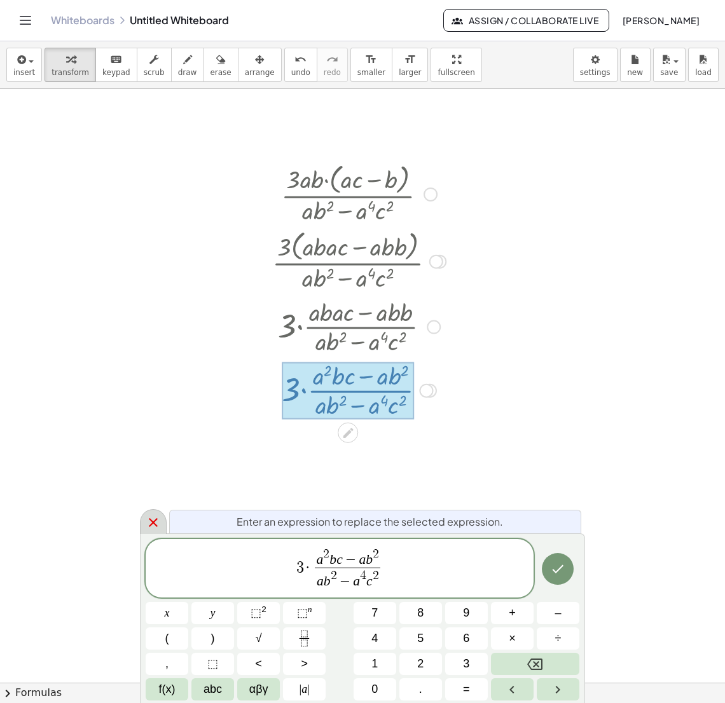
click at [149, 526] on icon at bounding box center [153, 522] width 15 height 15
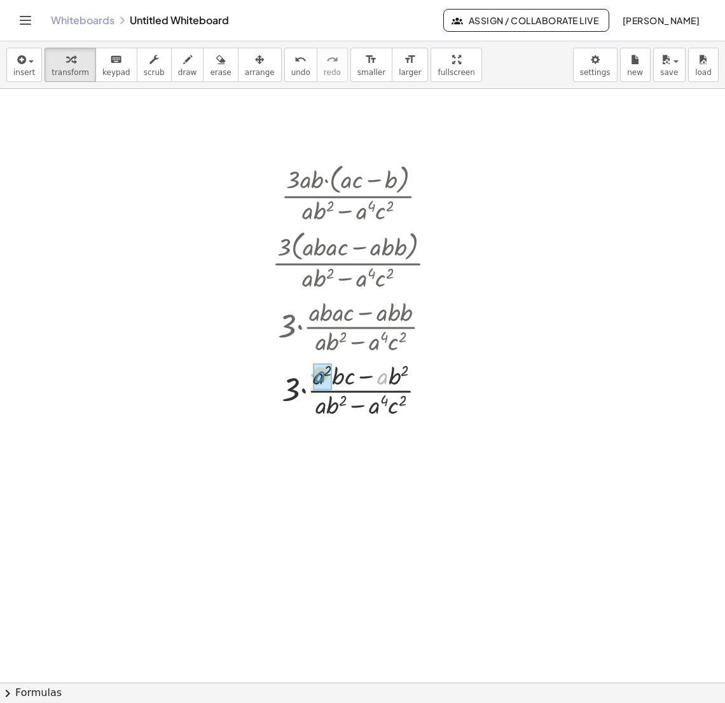
drag, startPoint x: 383, startPoint y: 379, endPoint x: 322, endPoint y: 378, distance: 60.4
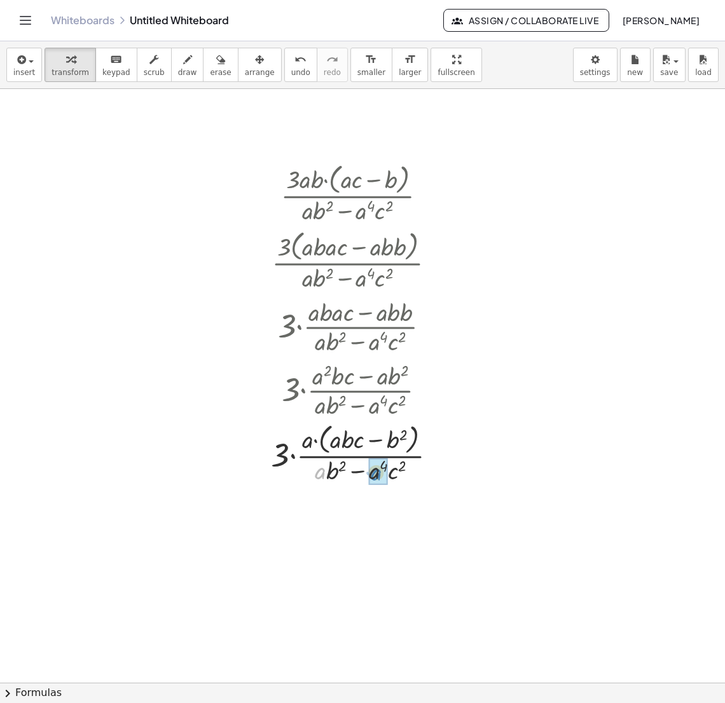
drag, startPoint x: 322, startPoint y: 475, endPoint x: 378, endPoint y: 476, distance: 55.9
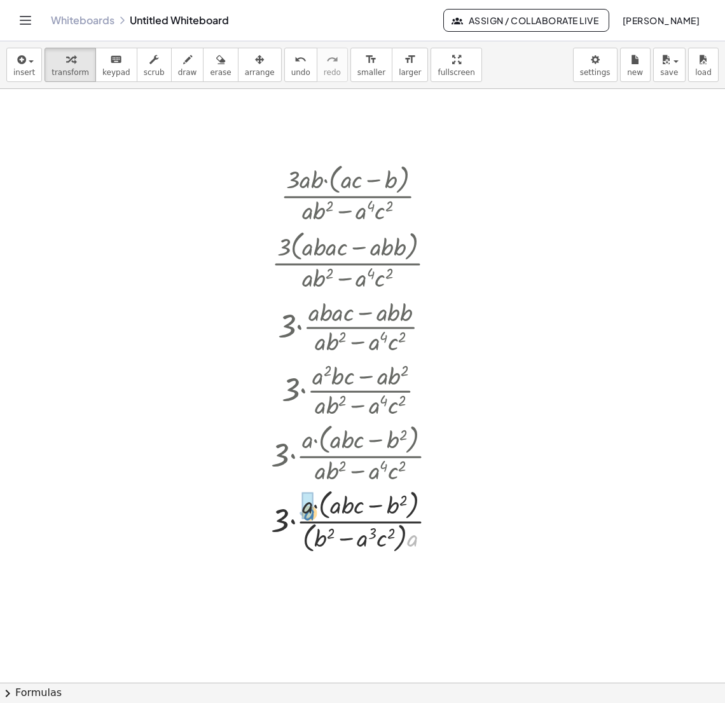
drag, startPoint x: 413, startPoint y: 545, endPoint x: 310, endPoint y: 519, distance: 106.2
click at [310, 519] on div at bounding box center [358, 520] width 188 height 71
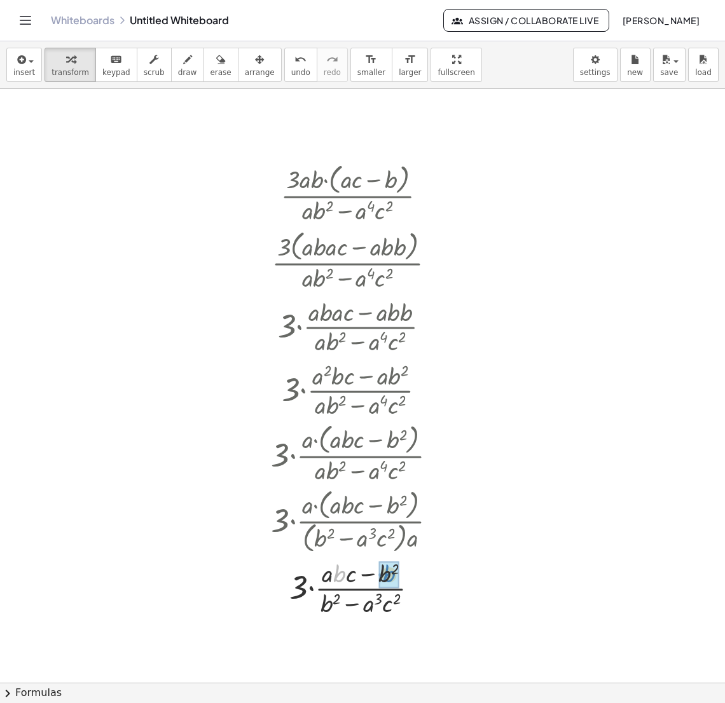
drag, startPoint x: 338, startPoint y: 575, endPoint x: 387, endPoint y: 575, distance: 49.6
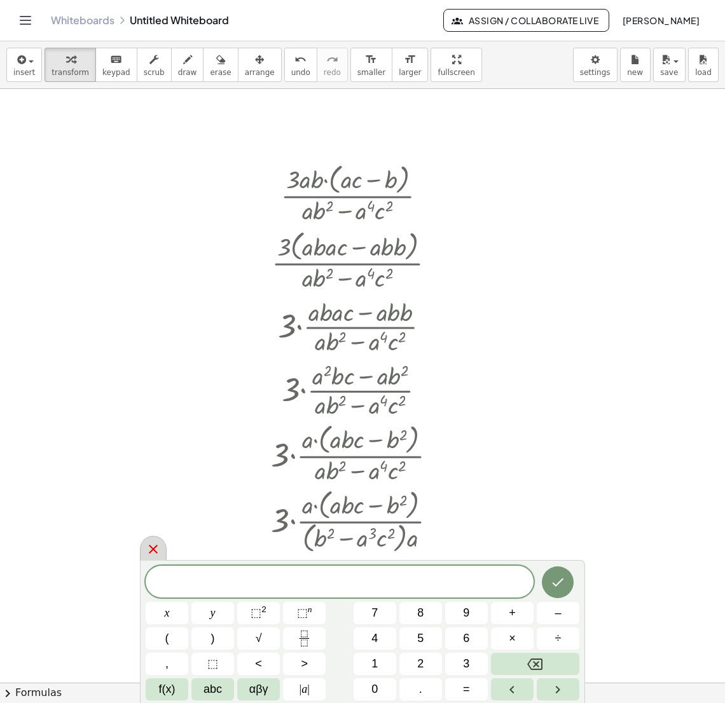
click at [149, 545] on icon at bounding box center [153, 549] width 9 height 9
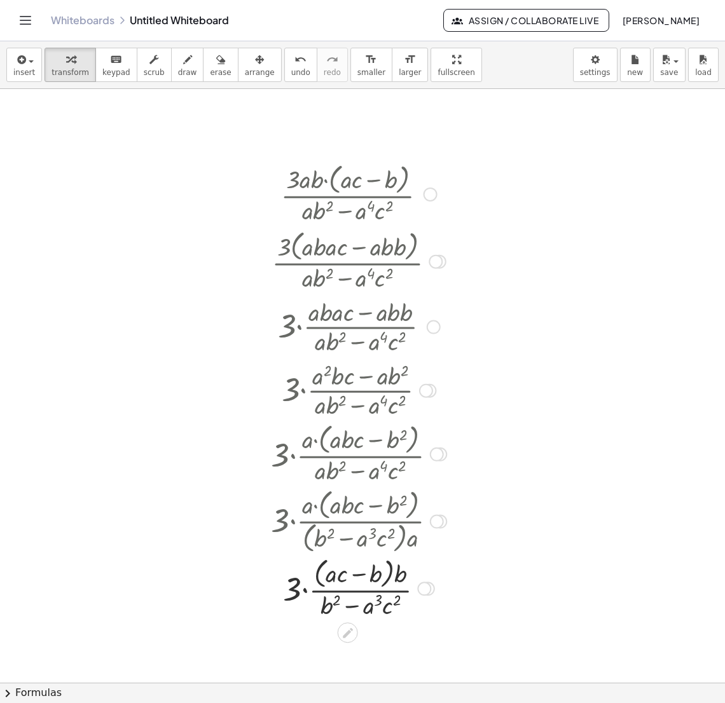
click at [426, 192] on div at bounding box center [430, 195] width 14 height 14
click at [485, 176] on span "Go back to this line" at bounding box center [495, 175] width 76 height 10
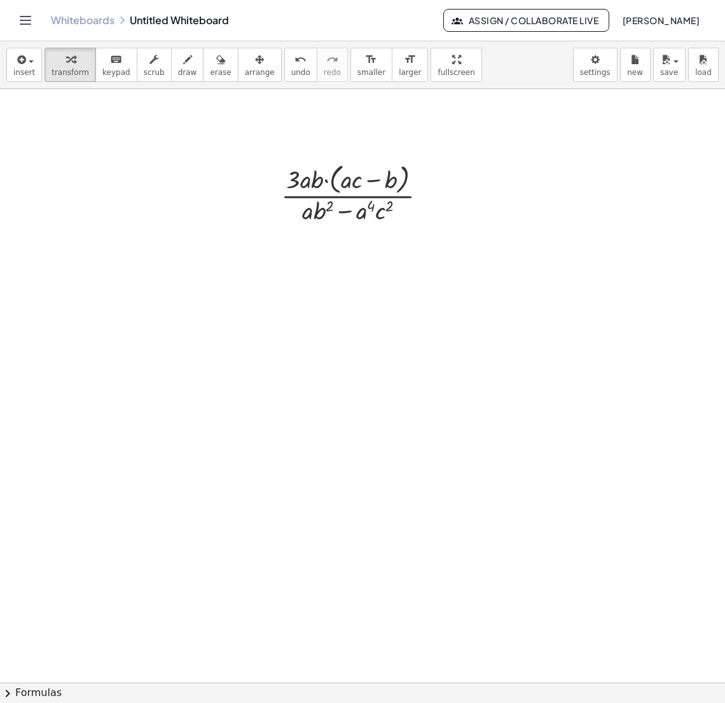
click at [25, 20] on icon "Toggle navigation" at bounding box center [25, 21] width 11 height 8
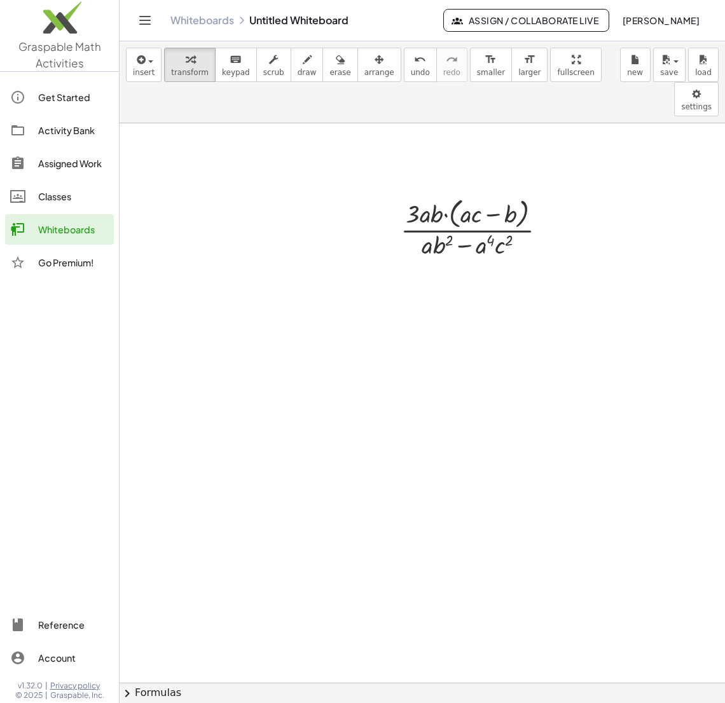
click at [66, 127] on div "Activity Bank" at bounding box center [73, 130] width 71 height 15
click at [51, 130] on div "Activity Bank" at bounding box center [73, 130] width 71 height 15
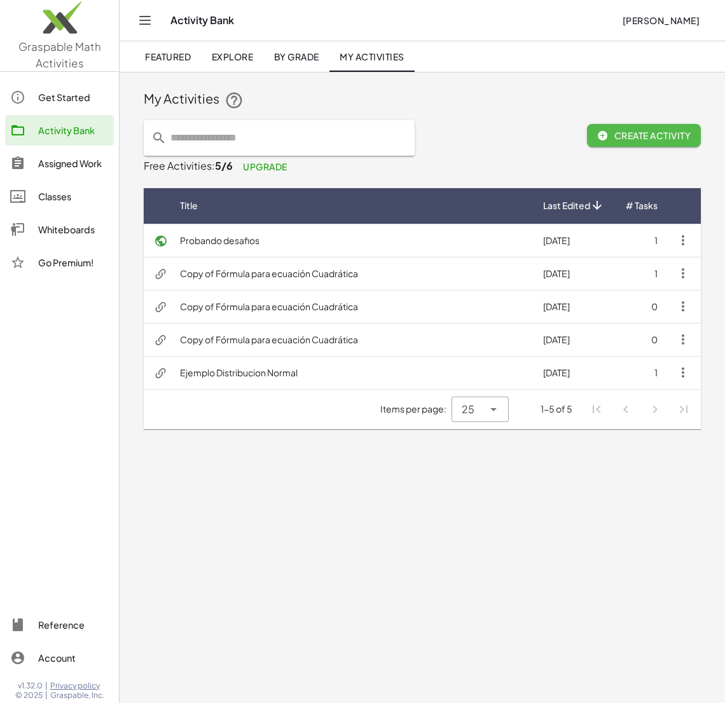
click at [642, 143] on button "Create Activity" at bounding box center [644, 135] width 114 height 23
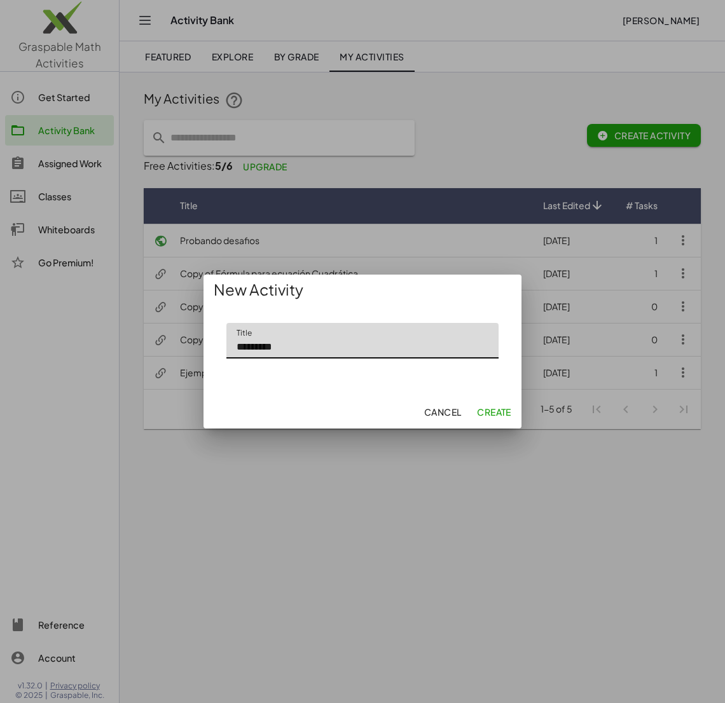
type input "*********"
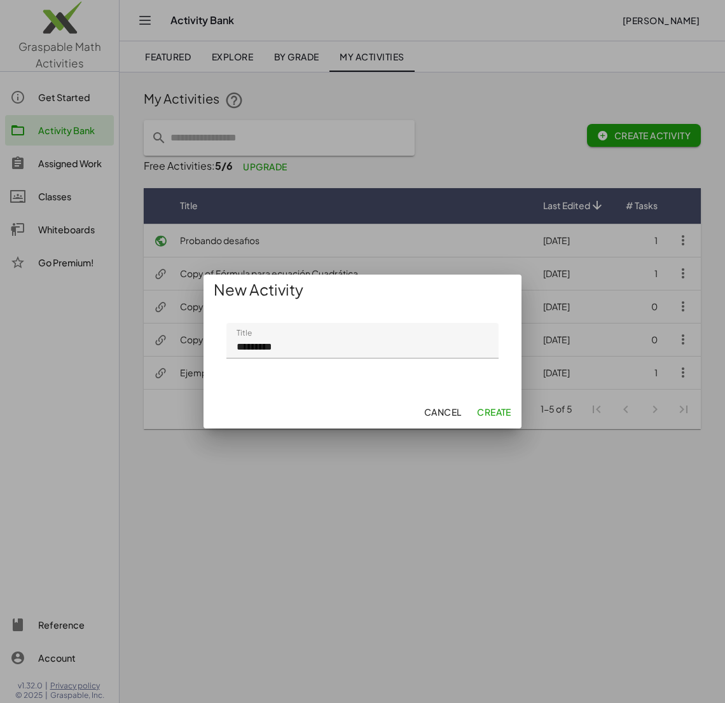
click at [498, 409] on span "Create" at bounding box center [494, 411] width 34 height 11
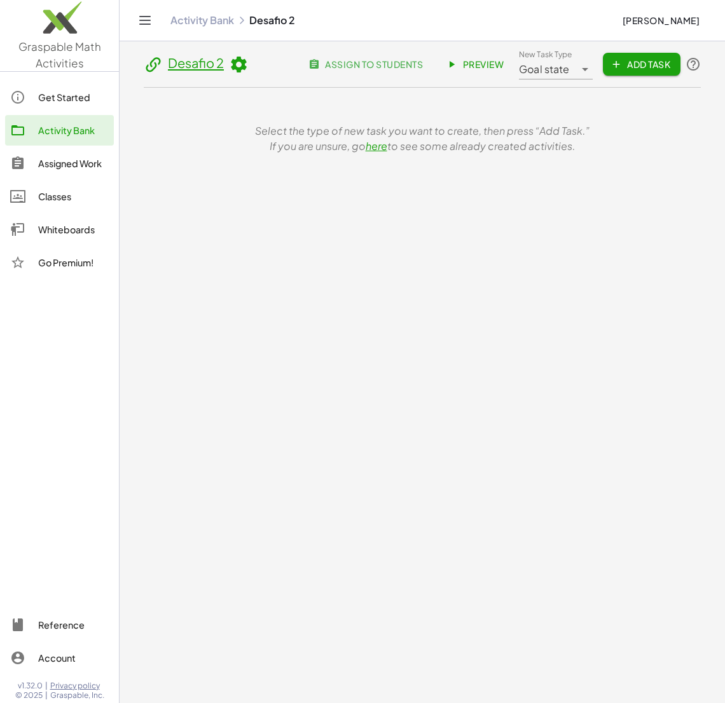
click at [640, 65] on span "Add Task" at bounding box center [641, 63] width 57 height 11
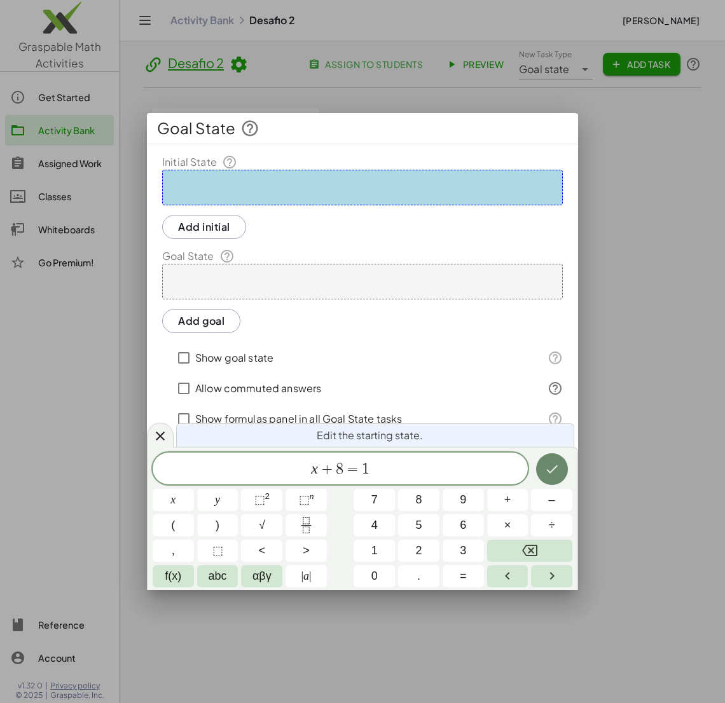
click at [550, 474] on icon "Done" at bounding box center [551, 468] width 15 height 15
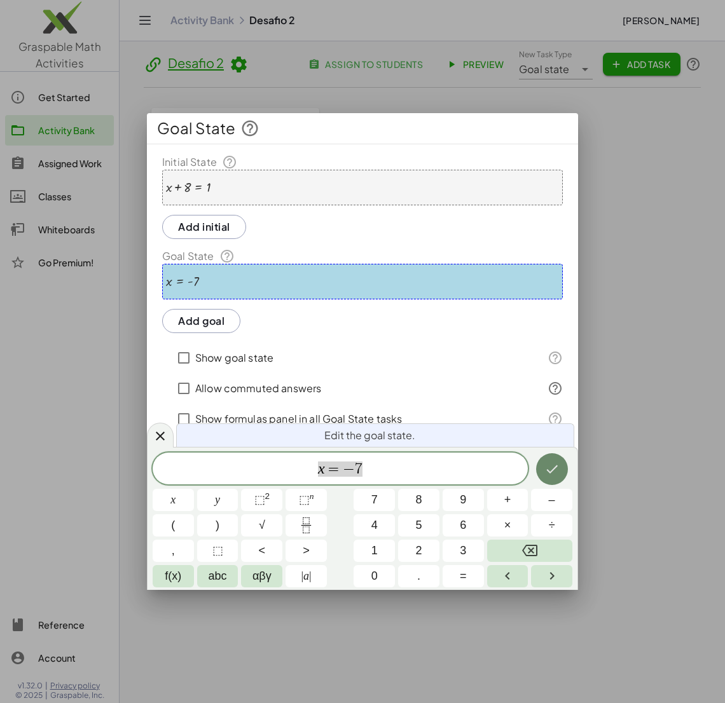
click at [551, 470] on icon "Done" at bounding box center [551, 469] width 11 height 8
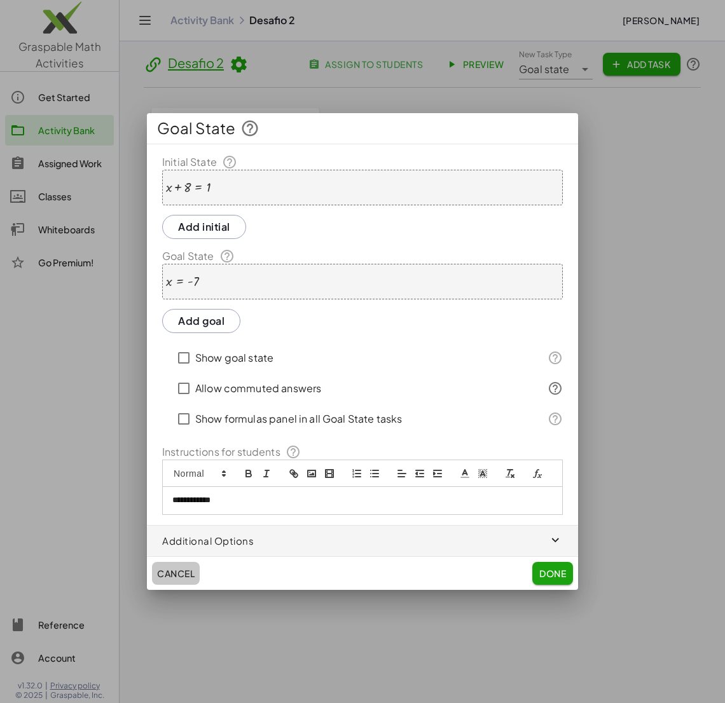
click at [174, 575] on span "Cancel" at bounding box center [176, 573] width 38 height 11
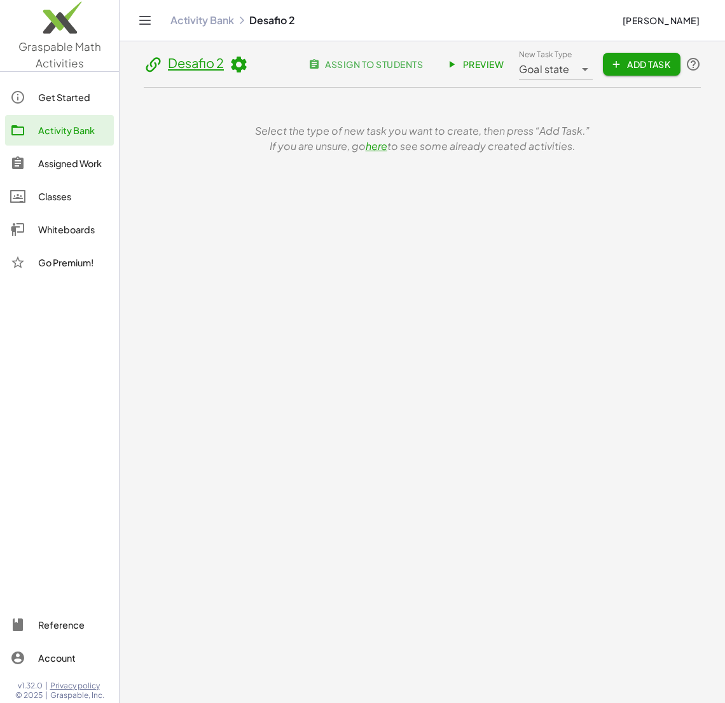
click at [57, 126] on div "Activity Bank" at bounding box center [73, 130] width 71 height 15
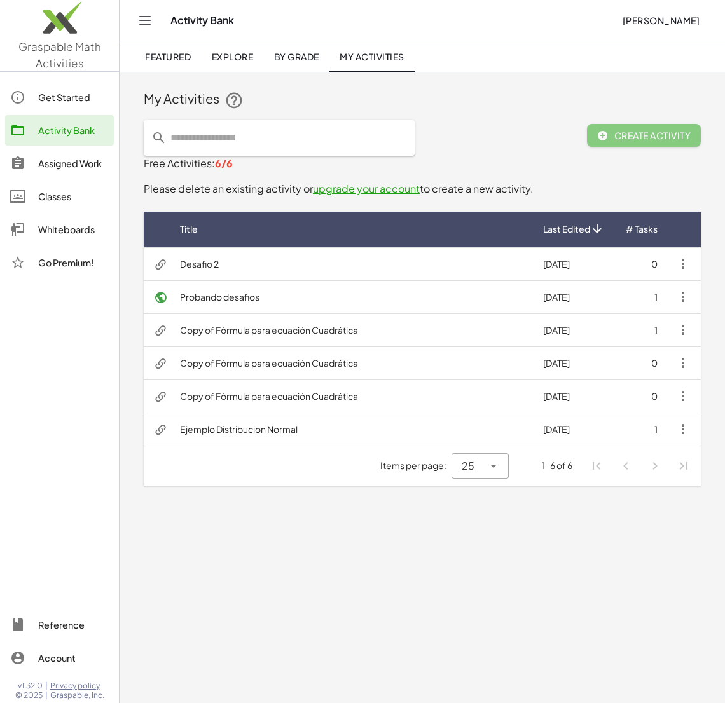
click at [617, 145] on button "Create Activity" at bounding box center [644, 135] width 114 height 23
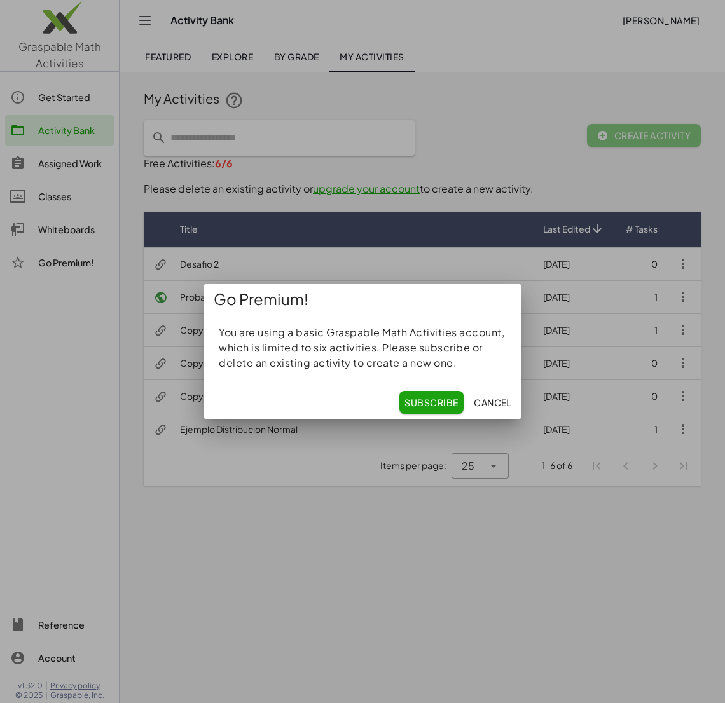
click at [434, 404] on span "Subscribe" at bounding box center [431, 402] width 54 height 11
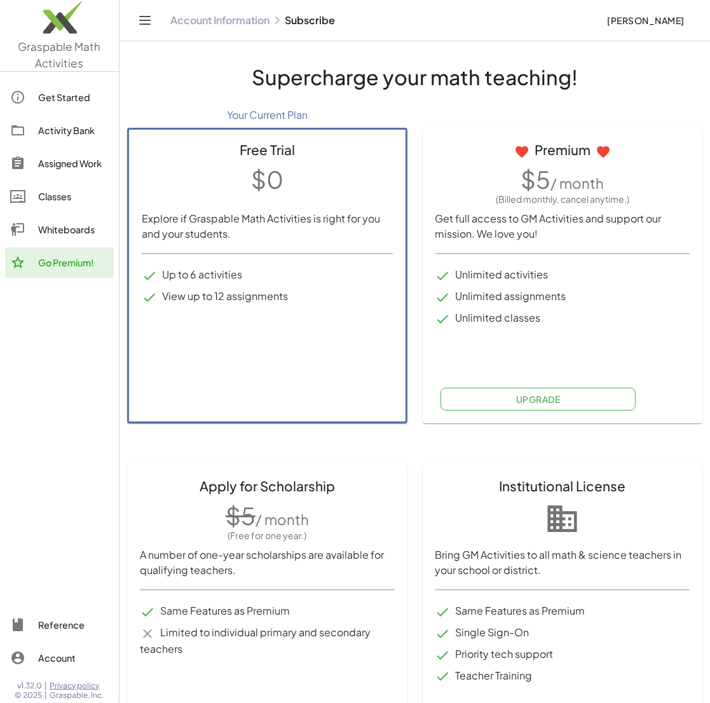
click at [303, 365] on div "Free Trial $0 Explore if Graspable Math Activities is right for you and your st…" at bounding box center [267, 276] width 280 height 296
click at [60, 133] on div "Activity Bank" at bounding box center [73, 130] width 71 height 15
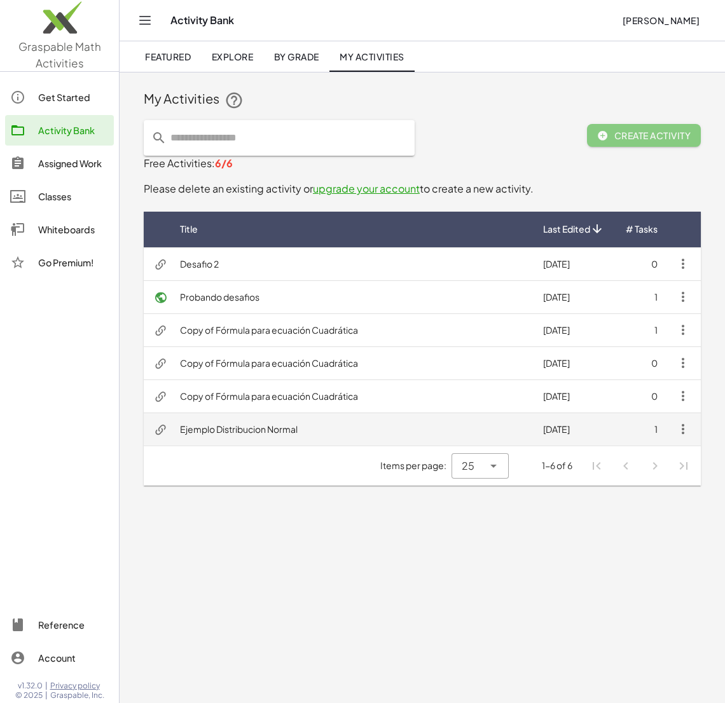
click at [673, 428] on button "button" at bounding box center [682, 429] width 31 height 31
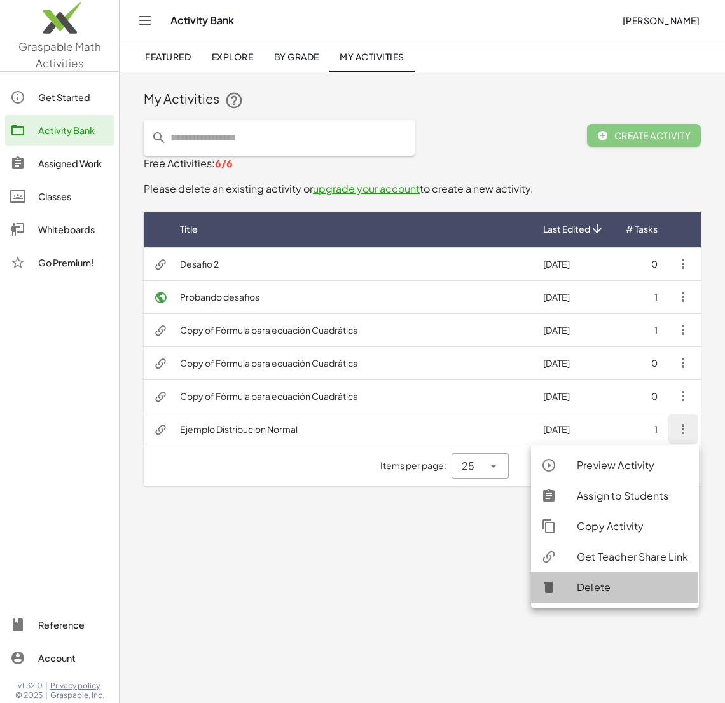
click at [604, 583] on div "Delete" at bounding box center [632, 587] width 111 height 15
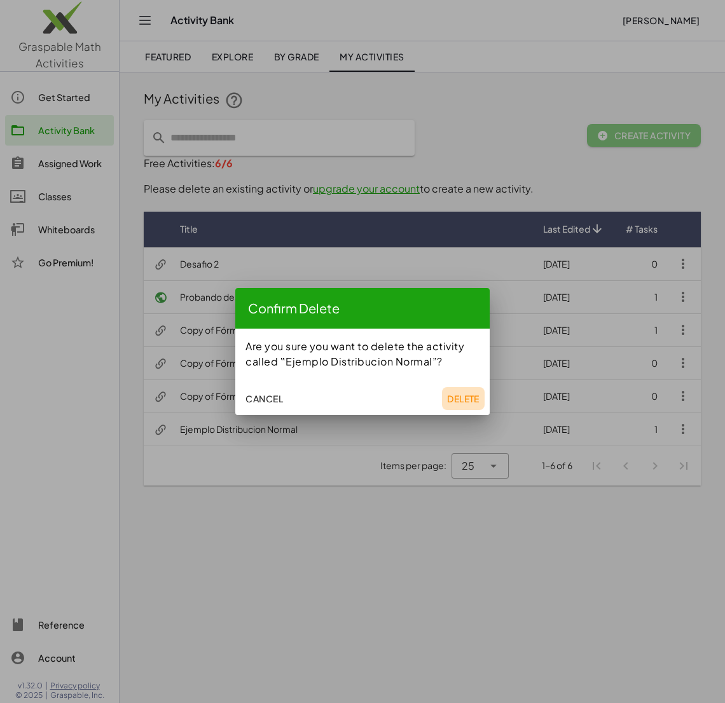
click at [463, 402] on span "Delete" at bounding box center [463, 398] width 32 height 11
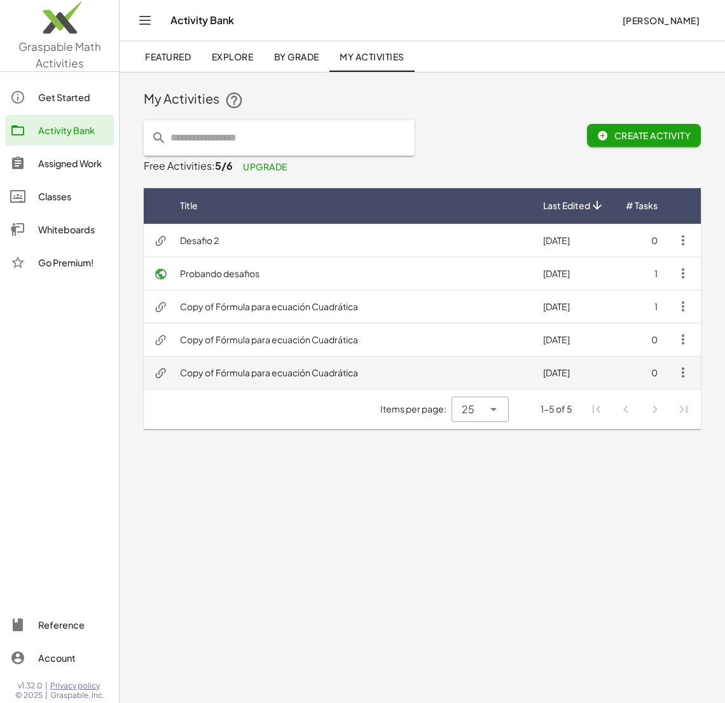
click at [683, 373] on icon "button" at bounding box center [682, 372] width 15 height 15
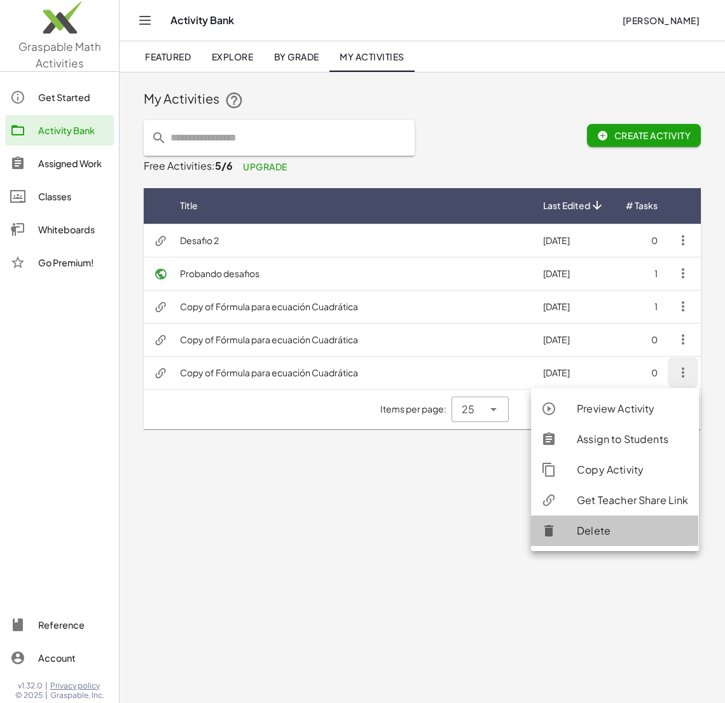
click at [599, 531] on div "Delete" at bounding box center [632, 530] width 111 height 15
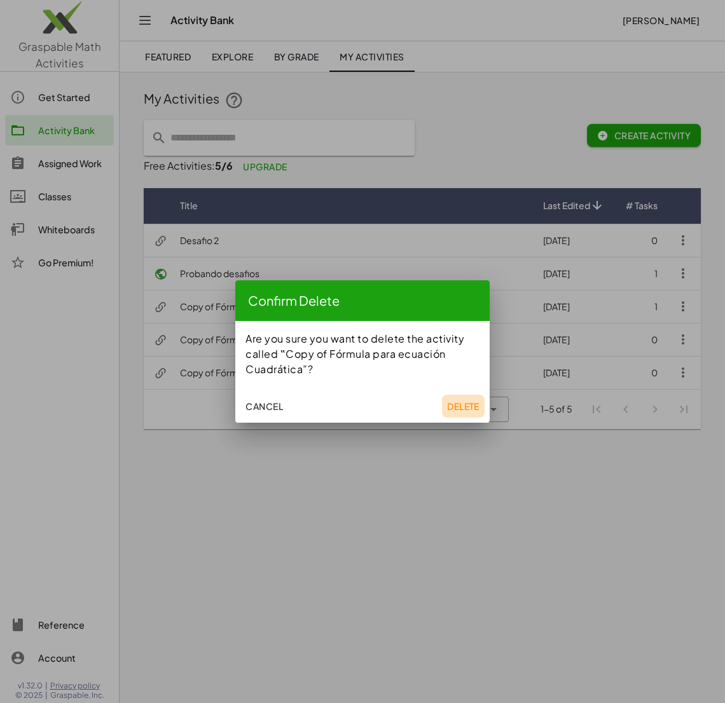
click at [459, 409] on span "Delete" at bounding box center [463, 405] width 32 height 11
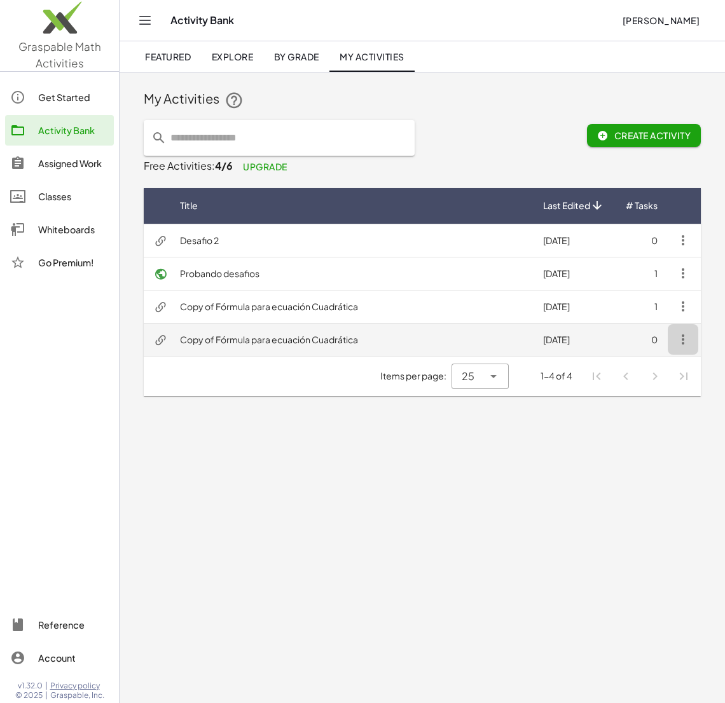
click at [672, 343] on button "button" at bounding box center [682, 339] width 31 height 31
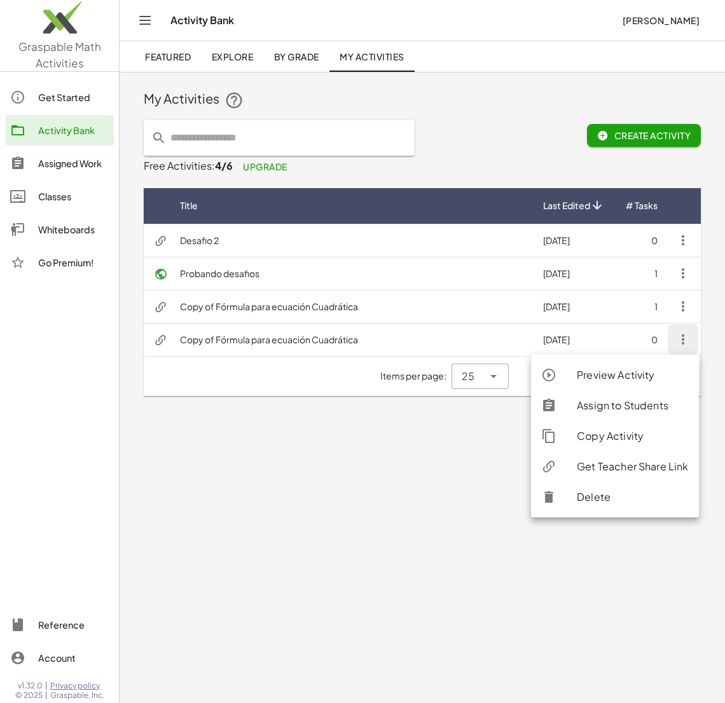
click at [608, 492] on div "Delete" at bounding box center [632, 496] width 111 height 15
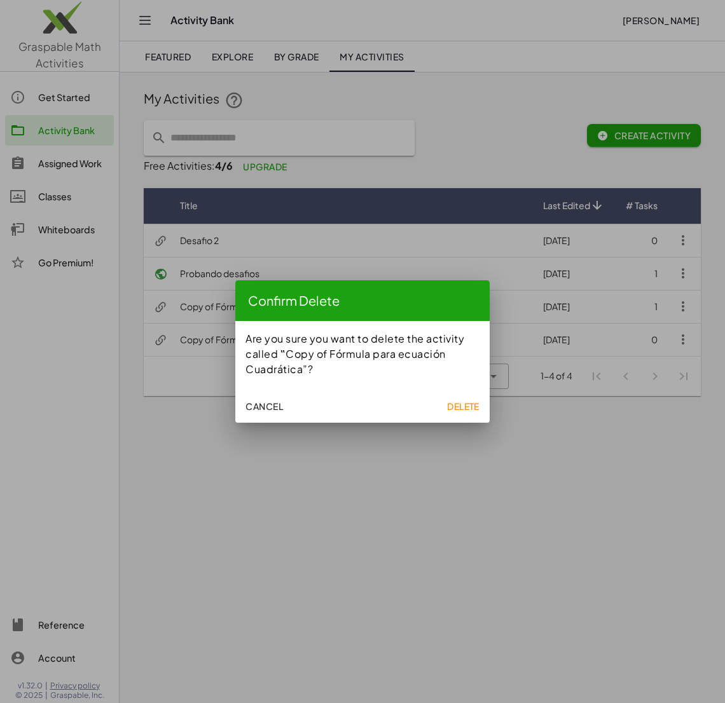
click at [461, 405] on span "Delete" at bounding box center [463, 405] width 32 height 11
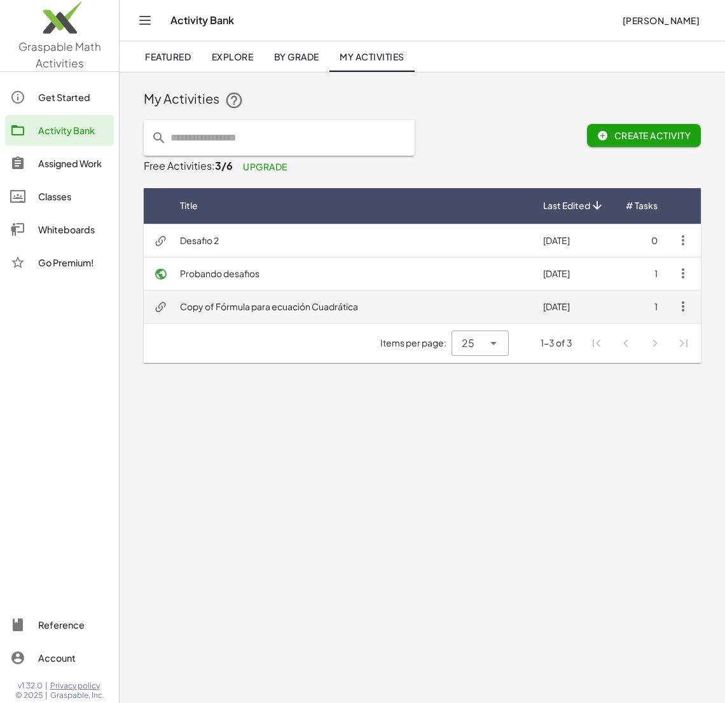
click at [689, 305] on icon "button" at bounding box center [682, 306] width 15 height 15
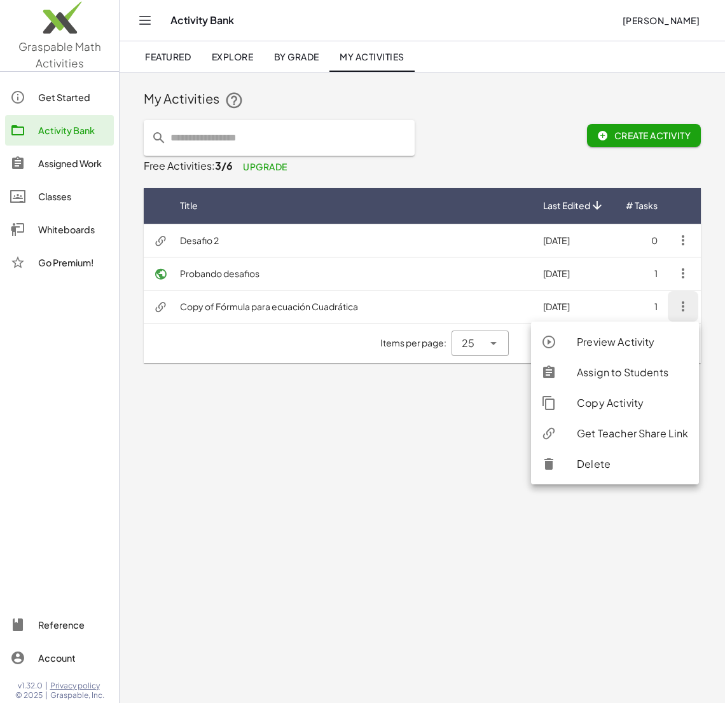
click at [592, 463] on div "Delete" at bounding box center [632, 463] width 111 height 15
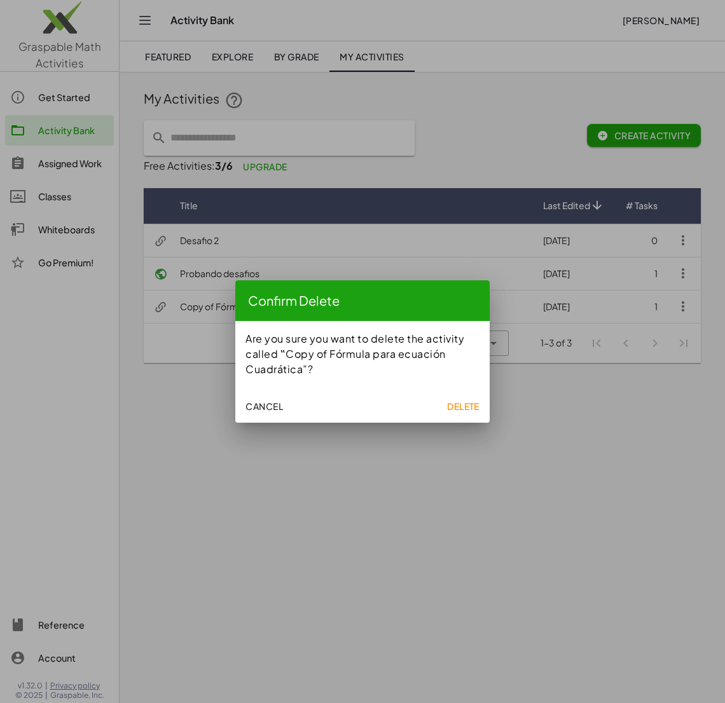
click at [475, 406] on span "Delete" at bounding box center [463, 405] width 32 height 11
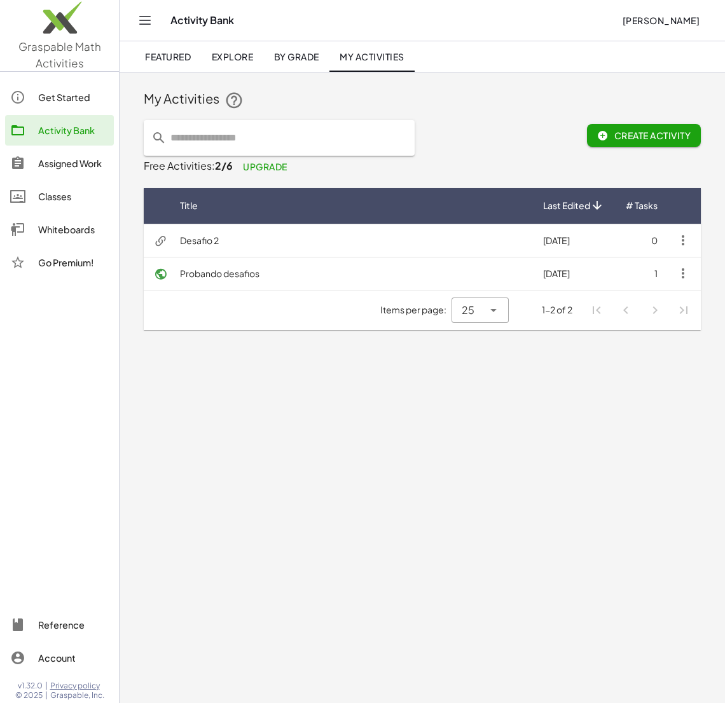
click at [475, 406] on main "My Activities Create Activity Free Activities: 2/6 Upgrade Title Last Edited # …" at bounding box center [421, 351] width 605 height 703
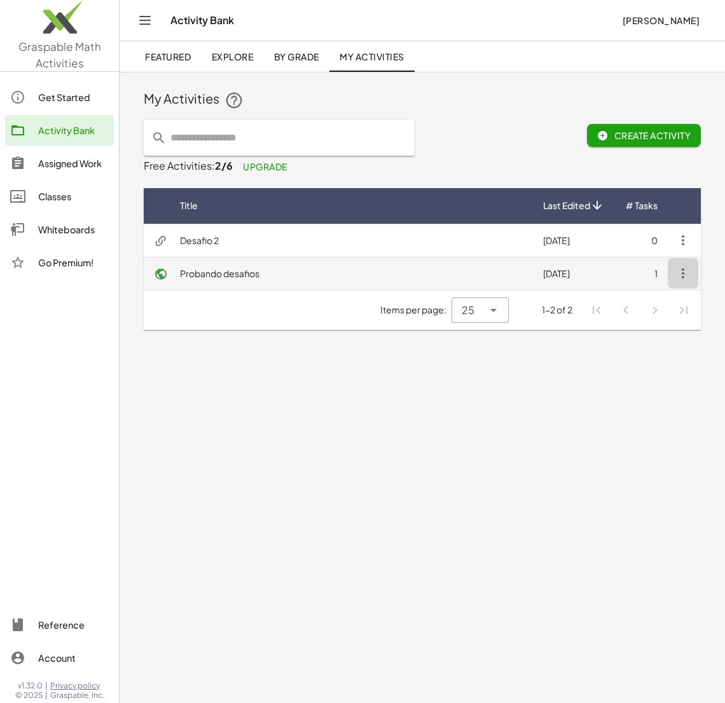
click at [679, 278] on icon "button" at bounding box center [682, 273] width 15 height 15
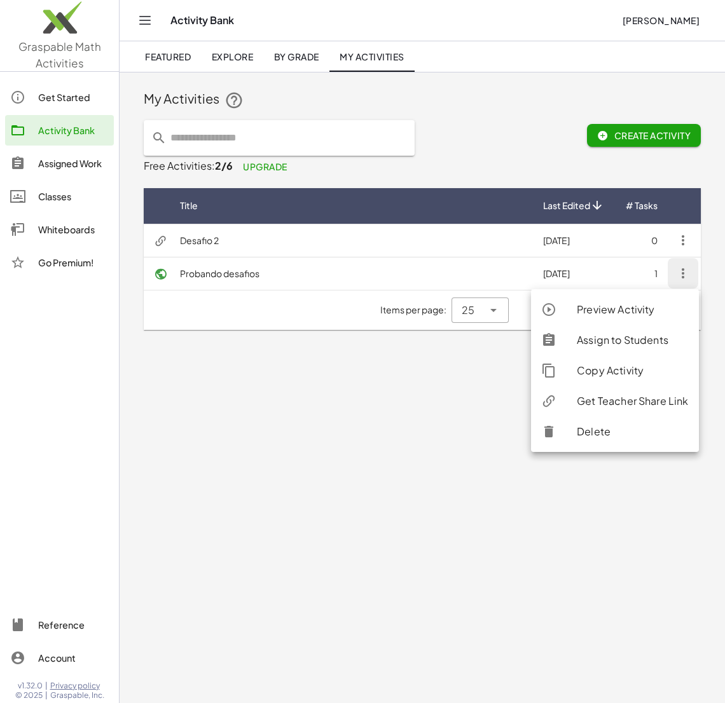
click at [600, 438] on div "Delete" at bounding box center [632, 431] width 111 height 15
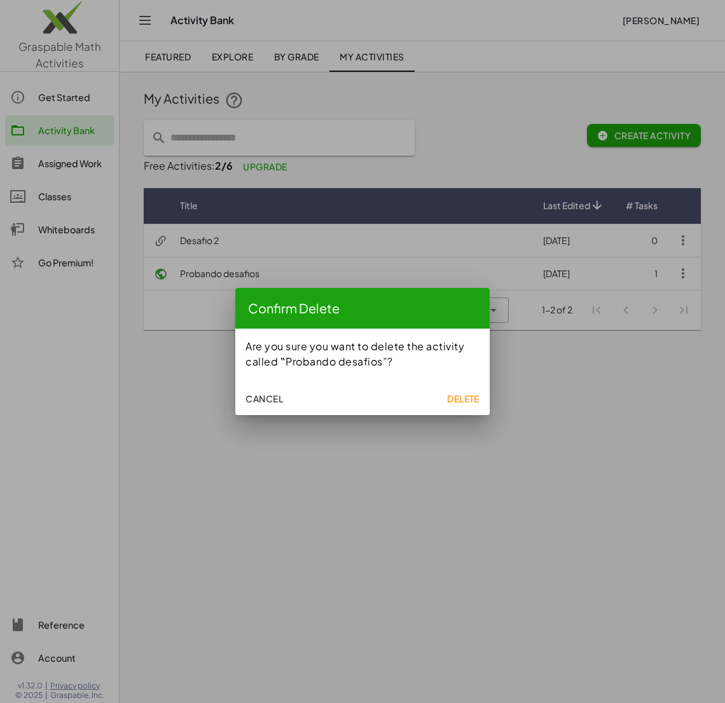
click at [452, 390] on button "Delete" at bounding box center [463, 398] width 43 height 23
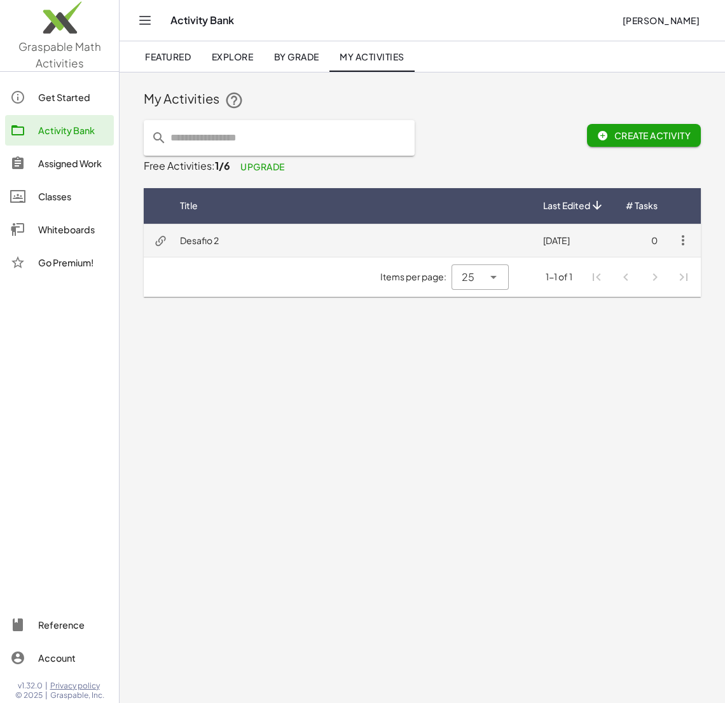
click at [687, 246] on icon "button" at bounding box center [682, 240] width 15 height 15
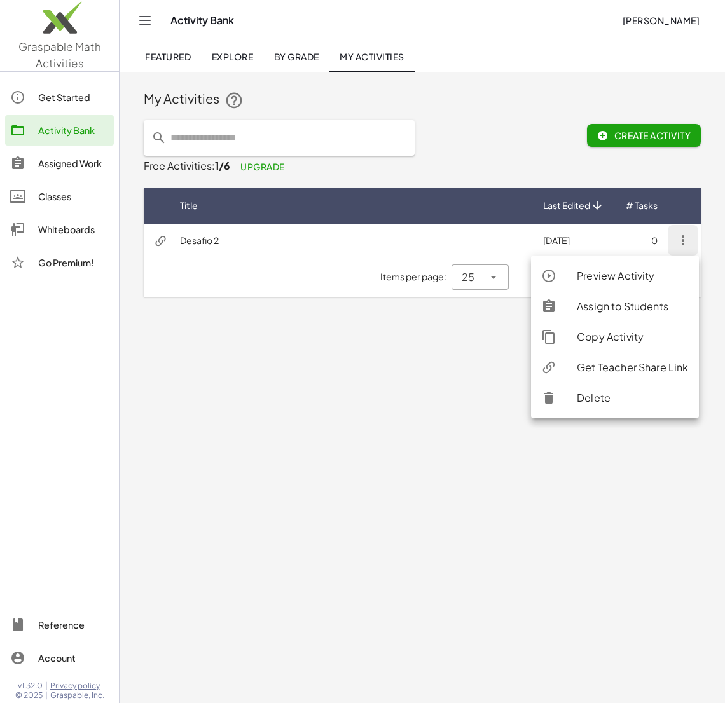
click at [606, 390] on div "Delete" at bounding box center [632, 397] width 111 height 15
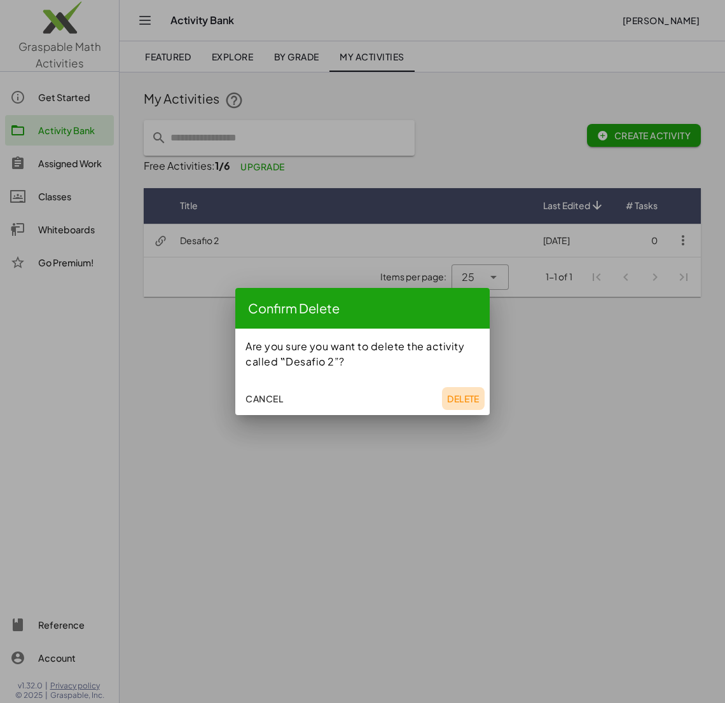
click at [462, 395] on span "Delete" at bounding box center [463, 398] width 32 height 11
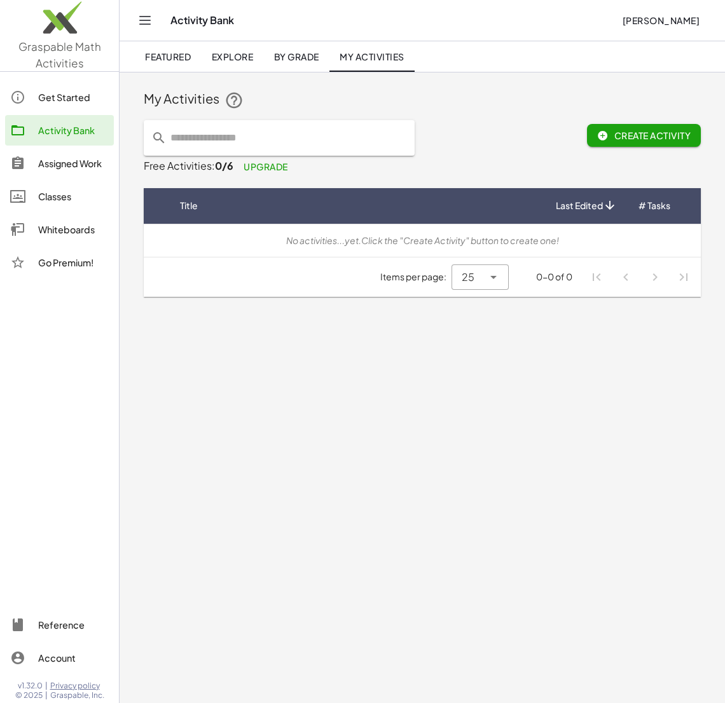
click at [265, 522] on main "My Activities Create Activity Free Activities: 0/6 Upgrade Title Last Edited # …" at bounding box center [421, 351] width 605 height 703
click at [664, 130] on span "Create Activity" at bounding box center [643, 135] width 93 height 11
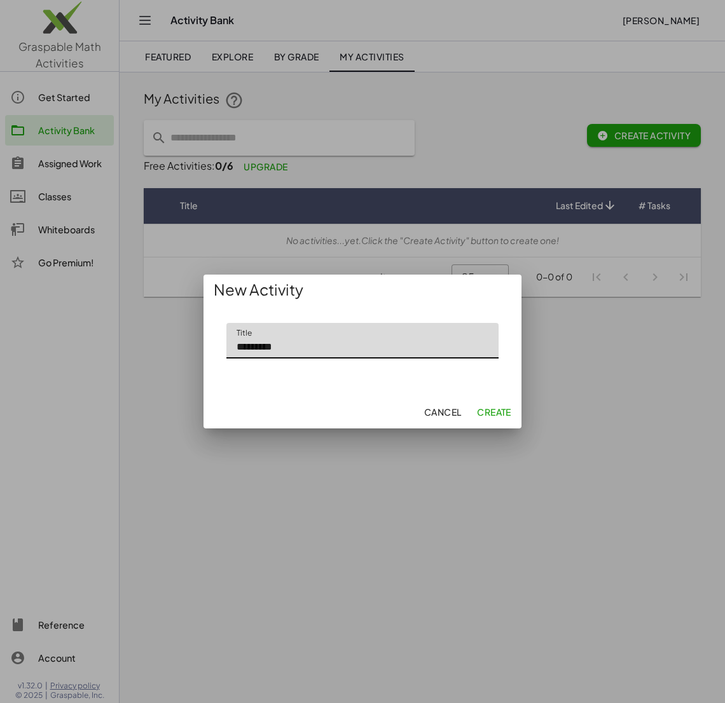
type input "*********"
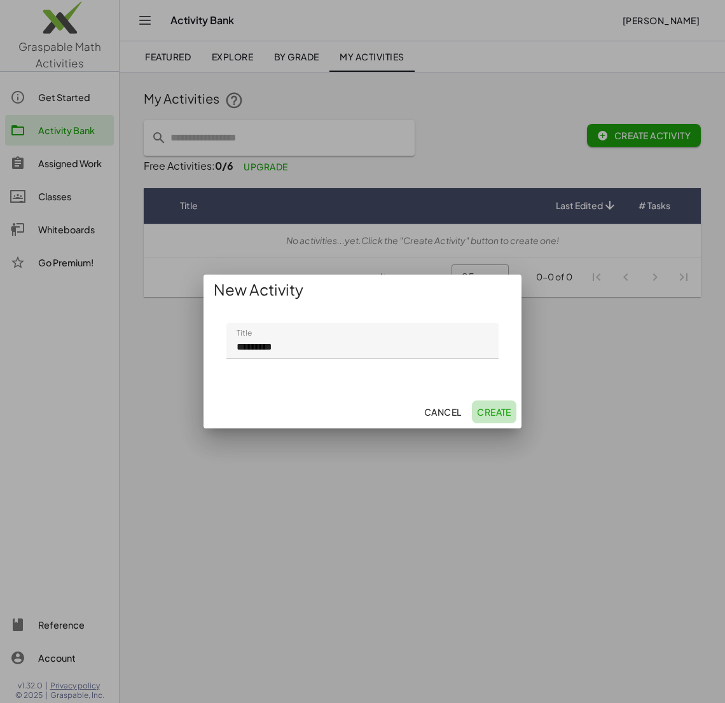
click at [504, 412] on span "Create" at bounding box center [494, 411] width 34 height 11
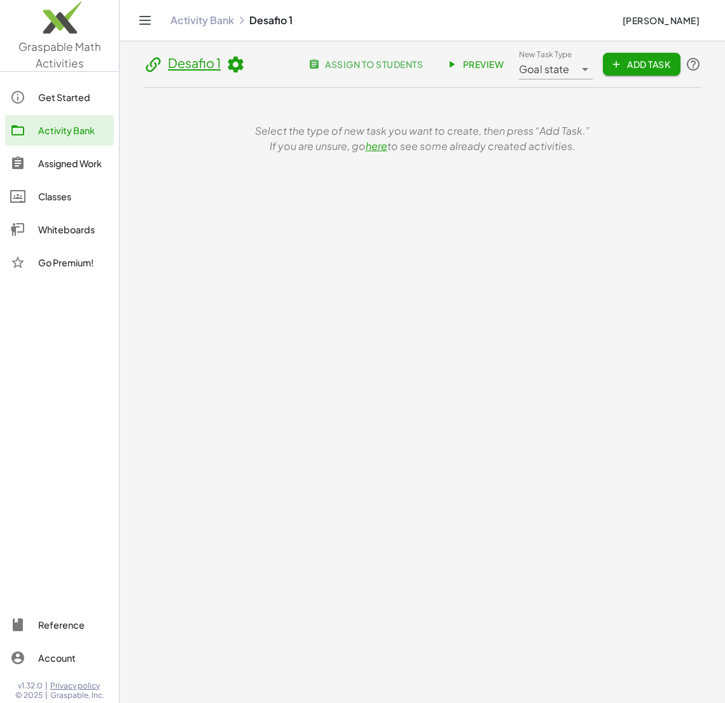
click at [640, 66] on span "Add Task" at bounding box center [641, 63] width 57 height 11
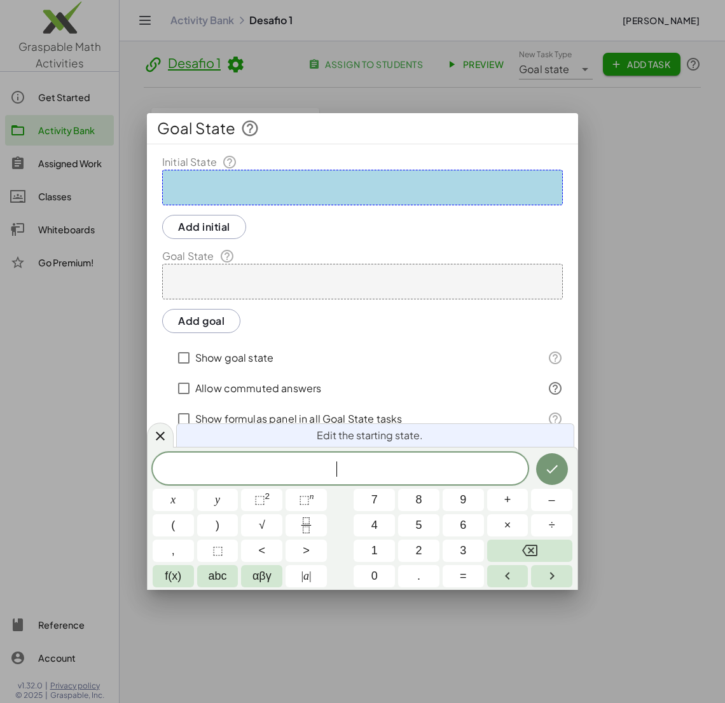
click at [361, 470] on span "​" at bounding box center [340, 469] width 375 height 18
click at [547, 468] on icon "Done" at bounding box center [551, 468] width 15 height 15
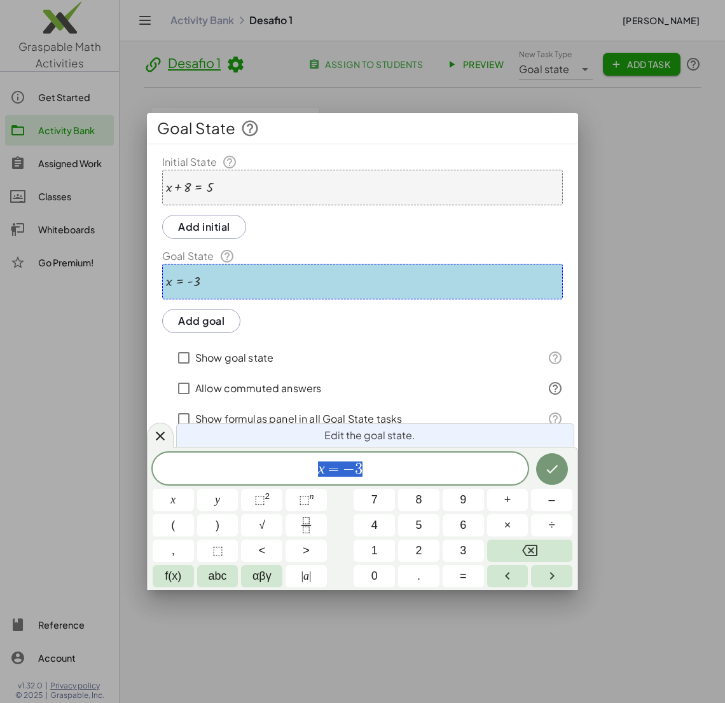
click at [207, 320] on button "Add goal" at bounding box center [201, 321] width 78 height 24
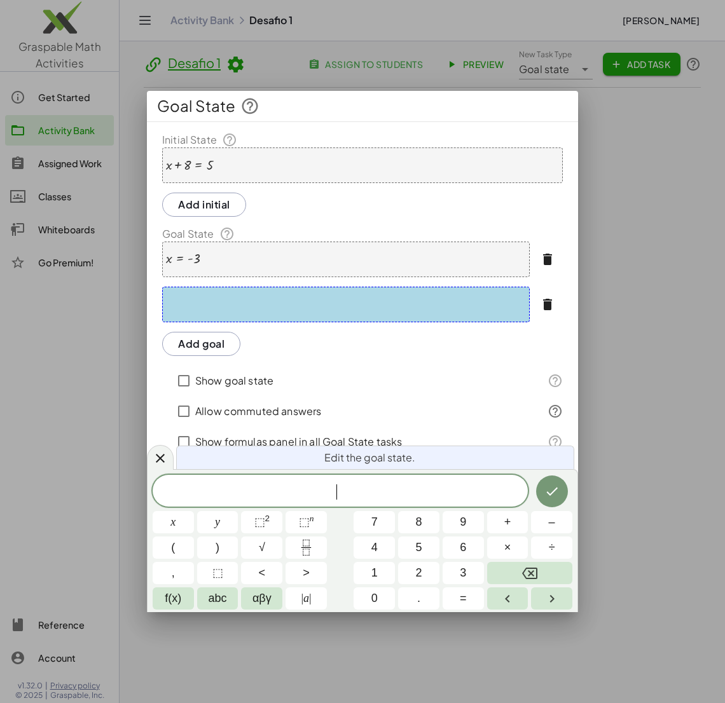
click at [552, 305] on icon "button" at bounding box center [547, 304] width 15 height 15
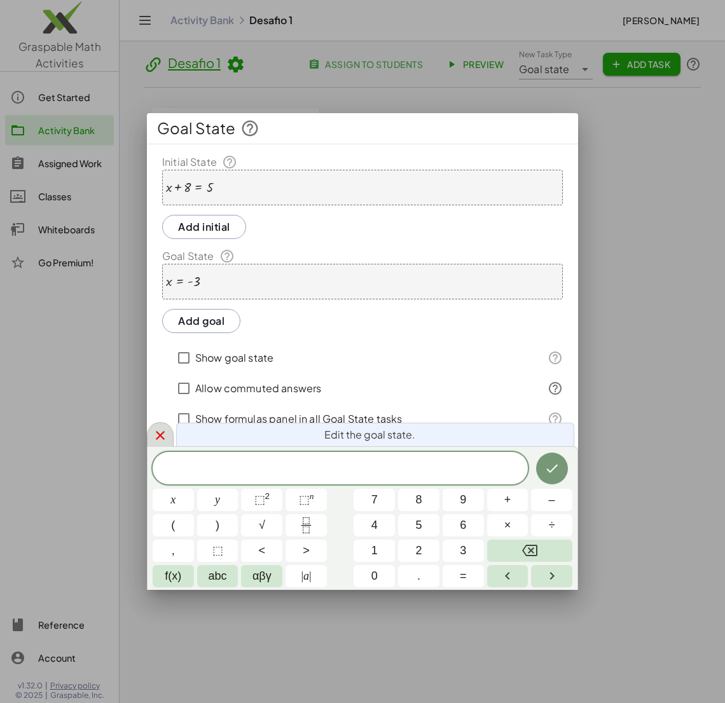
click at [159, 430] on icon at bounding box center [160, 435] width 15 height 15
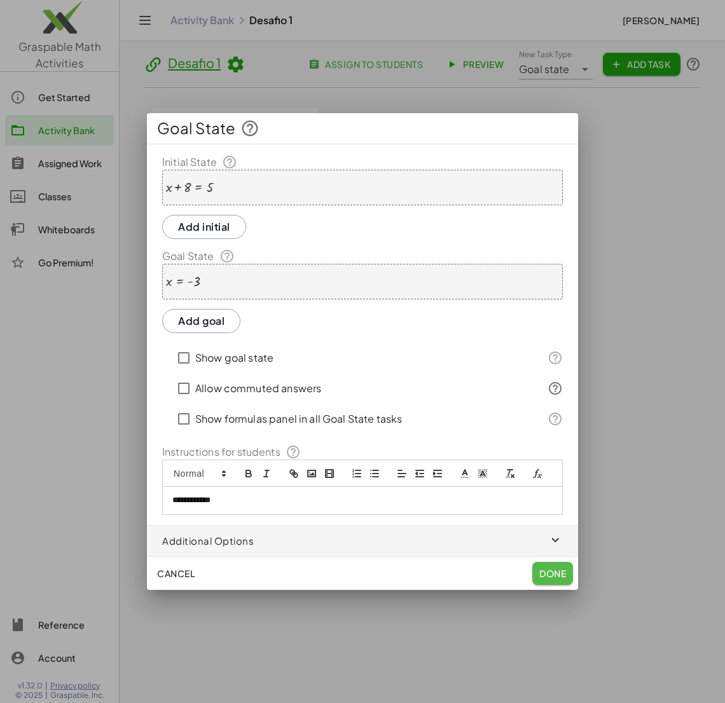
click at [562, 577] on span "Done" at bounding box center [552, 573] width 27 height 11
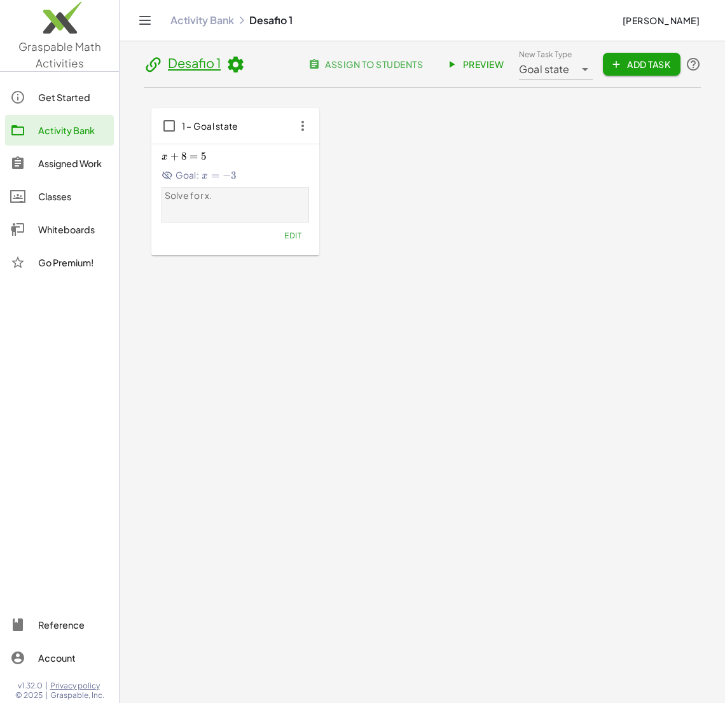
click at [647, 58] on span "Add Task" at bounding box center [641, 63] width 57 height 11
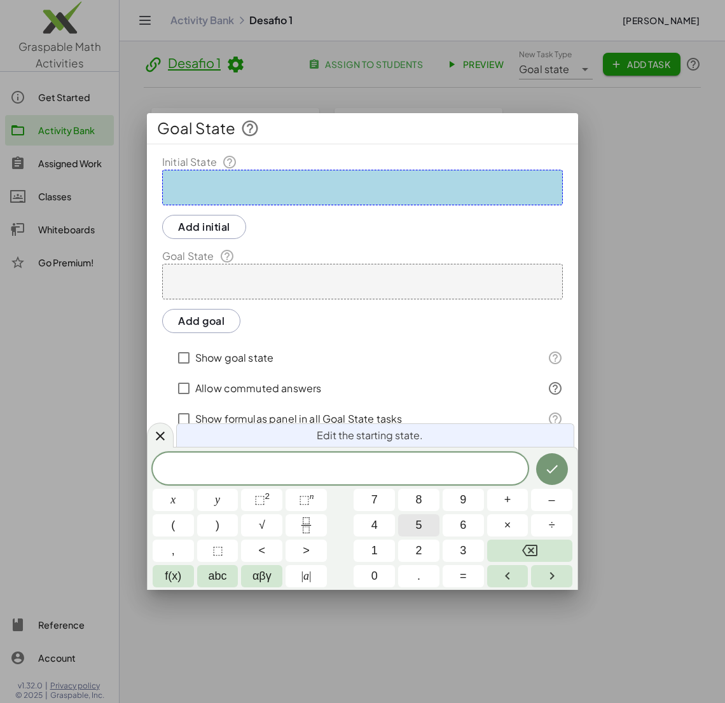
click at [413, 526] on button "5" at bounding box center [418, 525] width 41 height 22
click at [157, 496] on button "x" at bounding box center [173, 500] width 41 height 22
click at [264, 505] on span "⬚" at bounding box center [259, 499] width 11 height 13
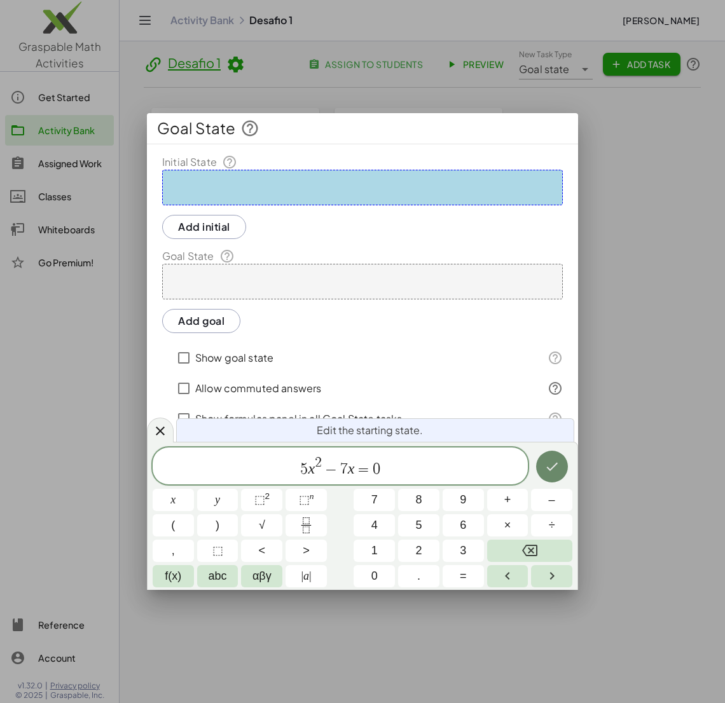
click at [540, 469] on button "Done" at bounding box center [552, 467] width 32 height 32
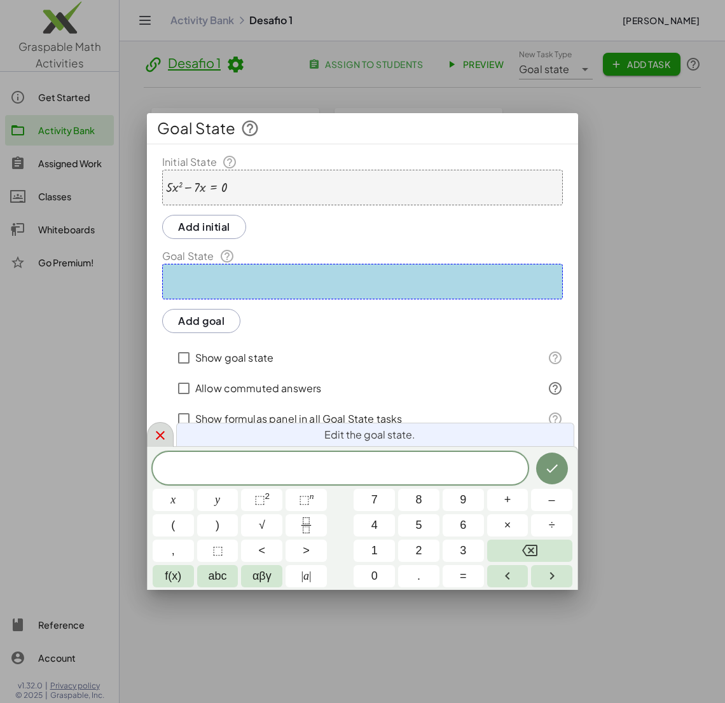
click at [154, 444] on div at bounding box center [160, 434] width 27 height 25
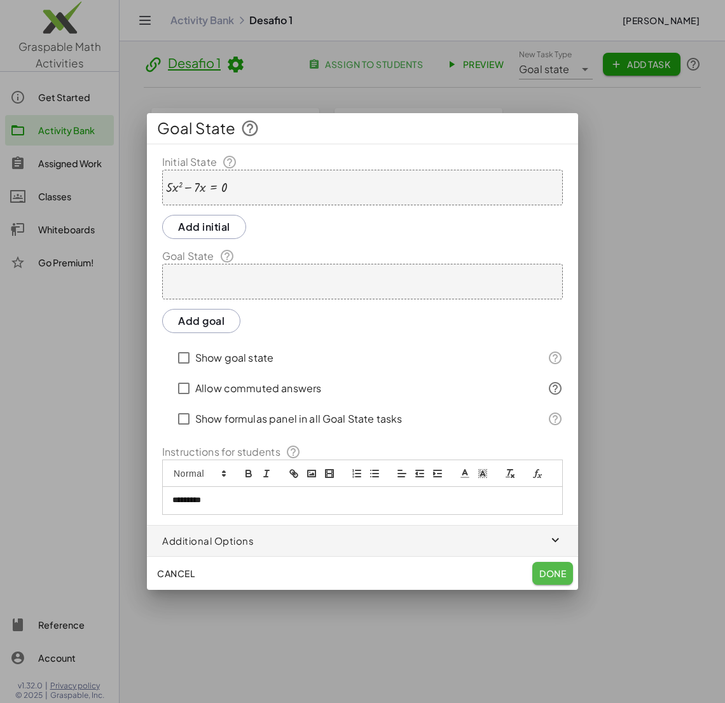
click at [552, 577] on span "Done" at bounding box center [552, 573] width 27 height 11
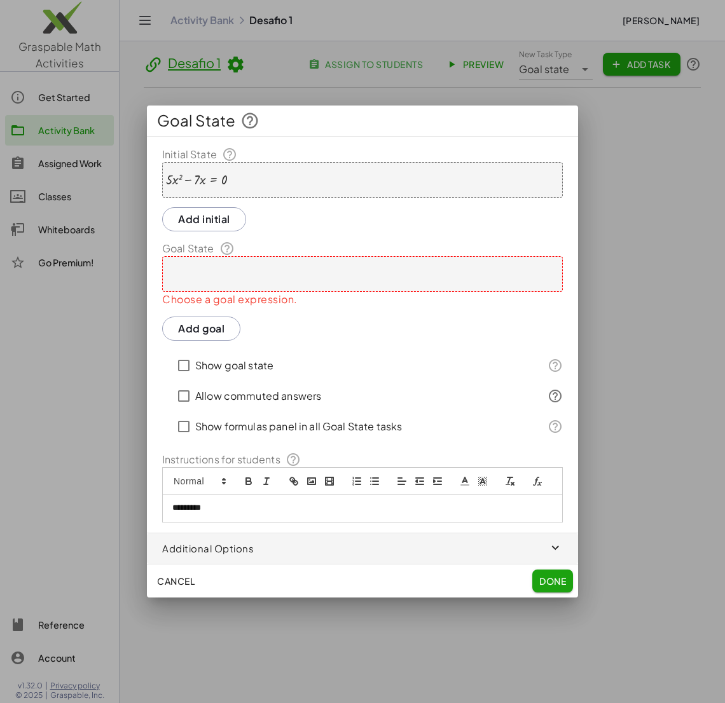
click at [264, 276] on div at bounding box center [362, 274] width 400 height 36
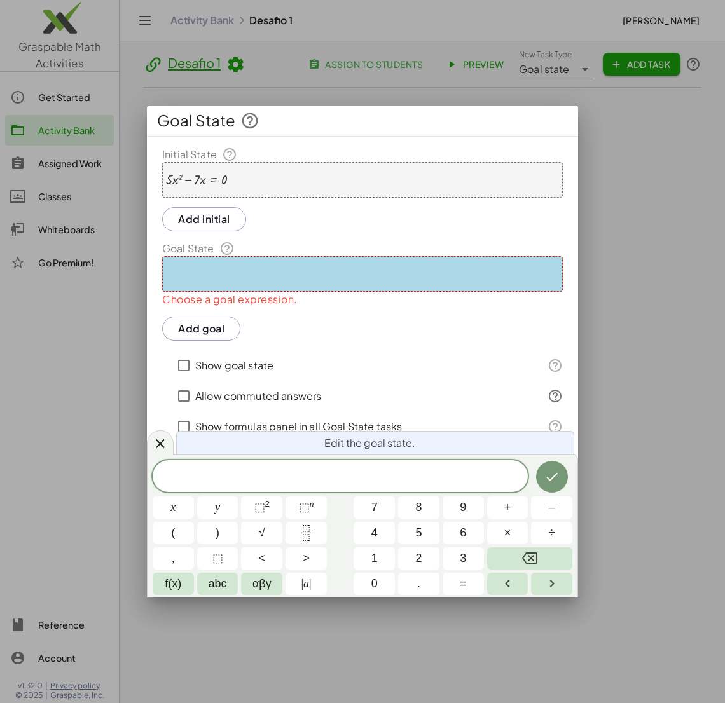
click at [304, 177] on div "+ · 5 · x 2 − · 7 · x = 0" at bounding box center [362, 180] width 400 height 36
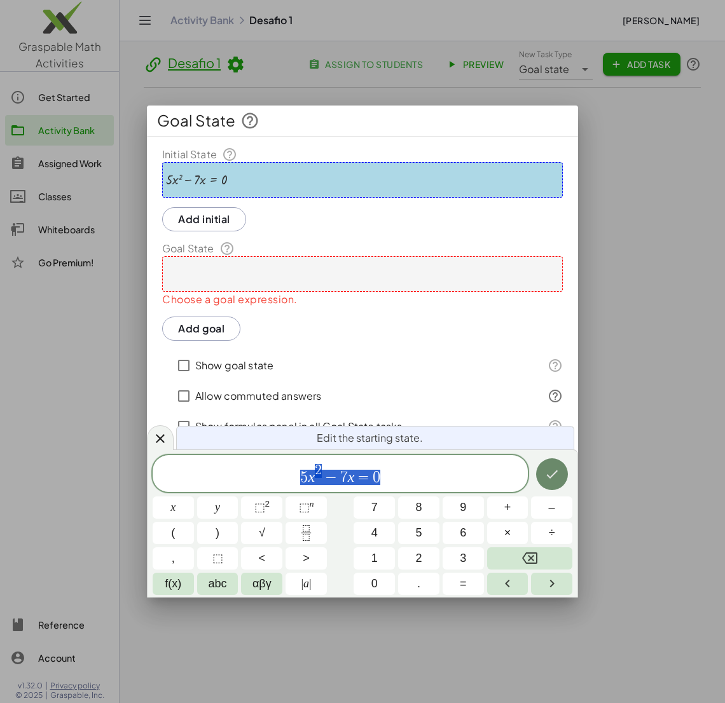
click at [540, 478] on button "Done" at bounding box center [552, 474] width 32 height 32
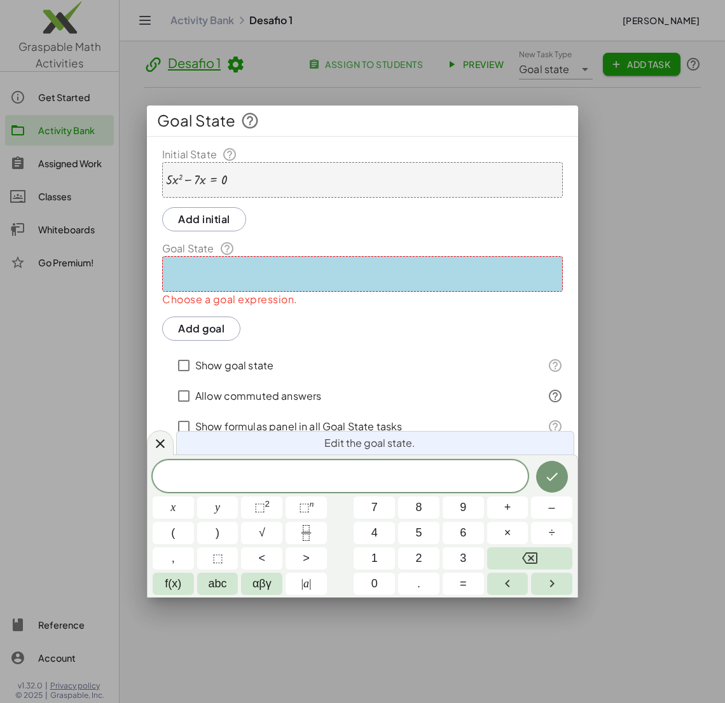
click at [207, 330] on button "Add goal" at bounding box center [201, 329] width 78 height 24
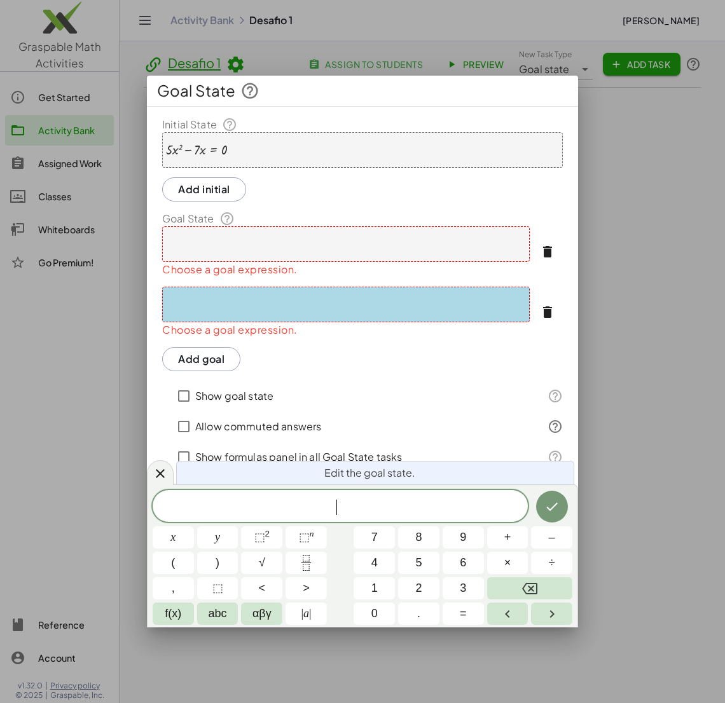
click at [242, 240] on div at bounding box center [345, 244] width 367 height 36
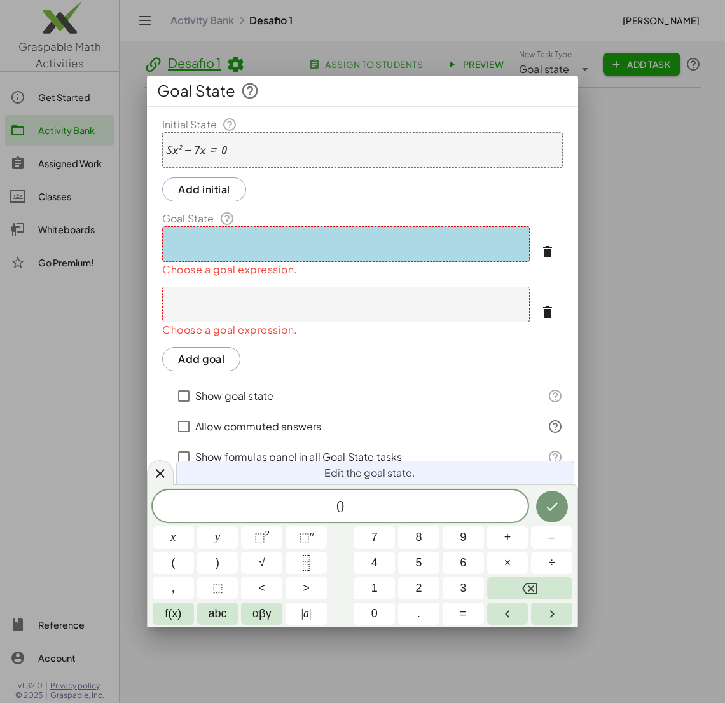
click at [547, 246] on icon "button" at bounding box center [547, 251] width 15 height 15
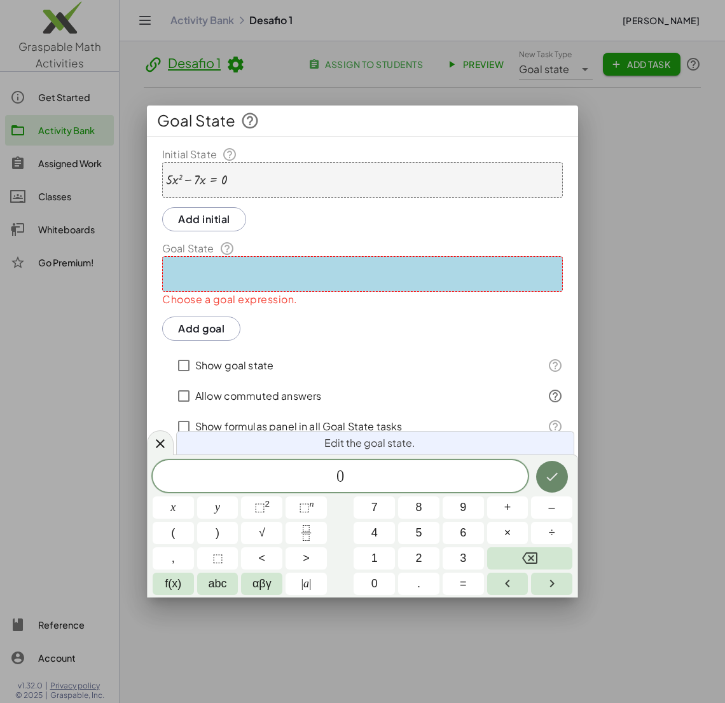
click at [554, 477] on icon "Done" at bounding box center [551, 476] width 15 height 15
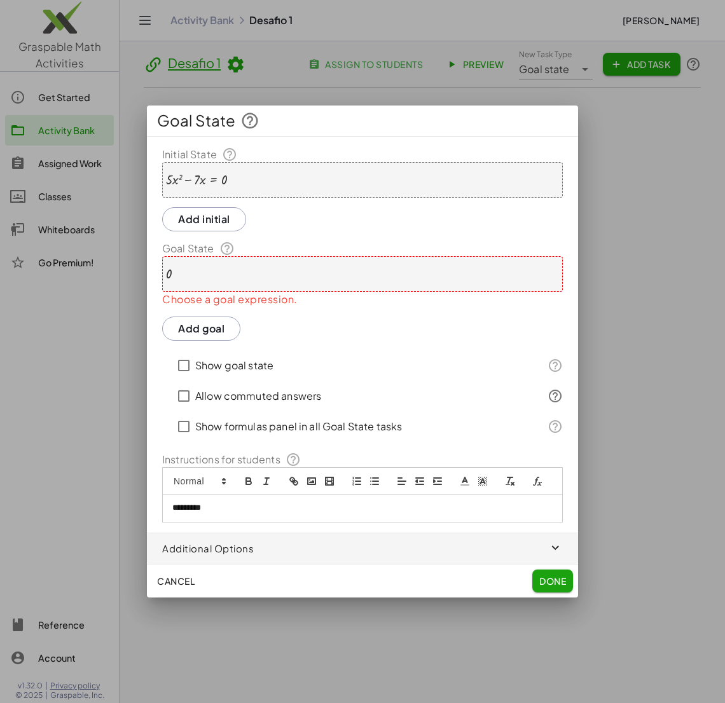
click at [205, 278] on div "0" at bounding box center [362, 274] width 400 height 36
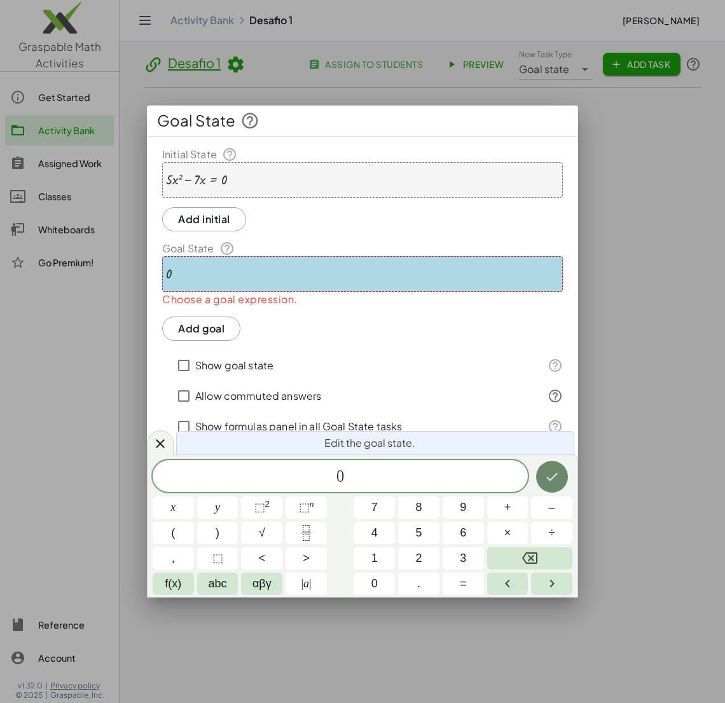
click at [547, 476] on icon "Done" at bounding box center [551, 476] width 15 height 15
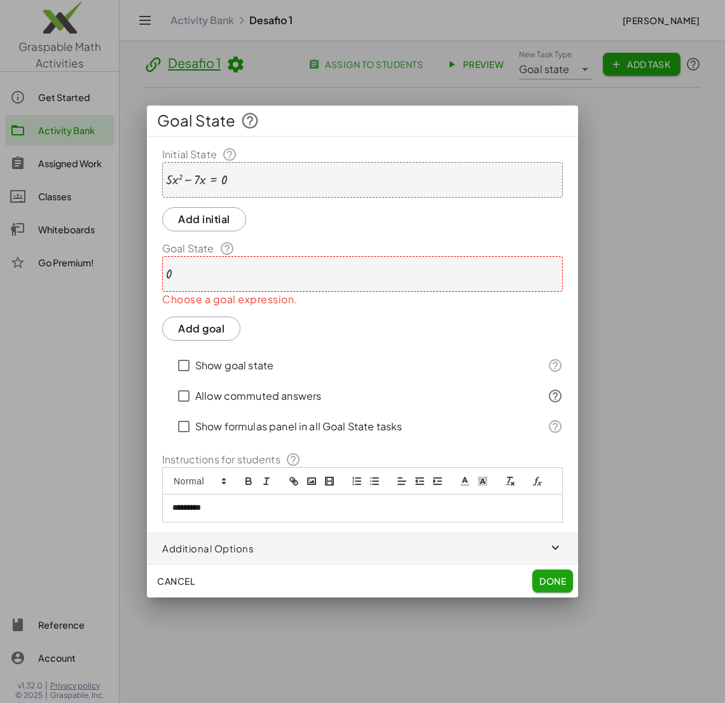
click at [565, 584] on span "Done" at bounding box center [552, 580] width 27 height 11
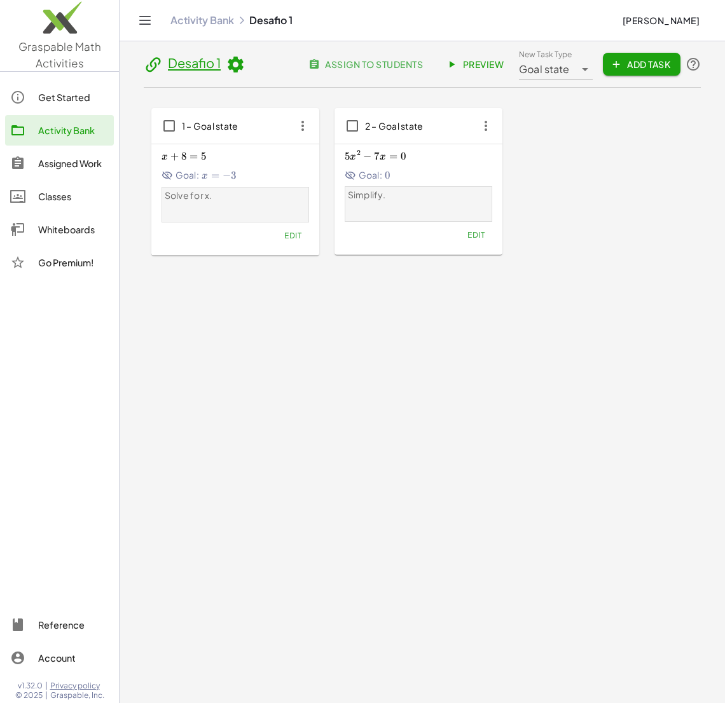
click at [152, 58] on icon at bounding box center [153, 64] width 19 height 19
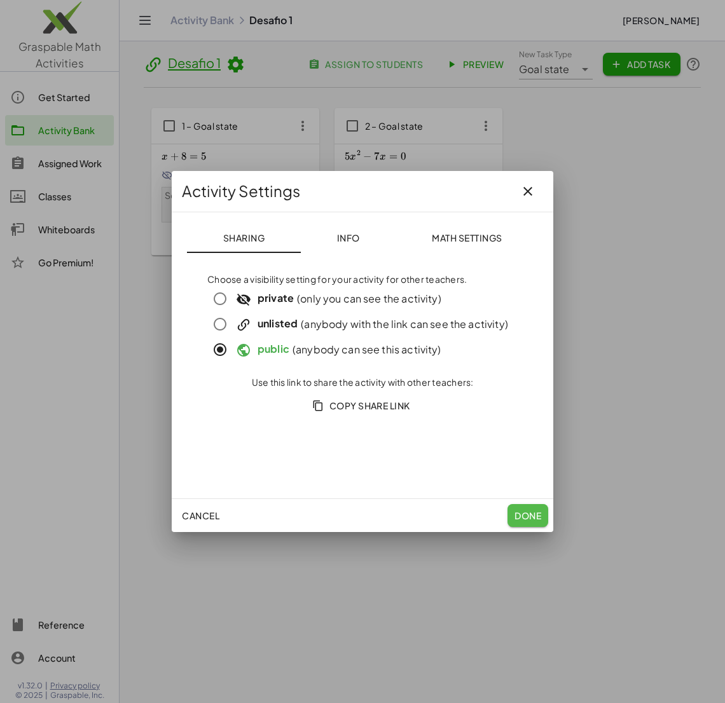
click at [529, 508] on button "Done" at bounding box center [527, 515] width 41 height 23
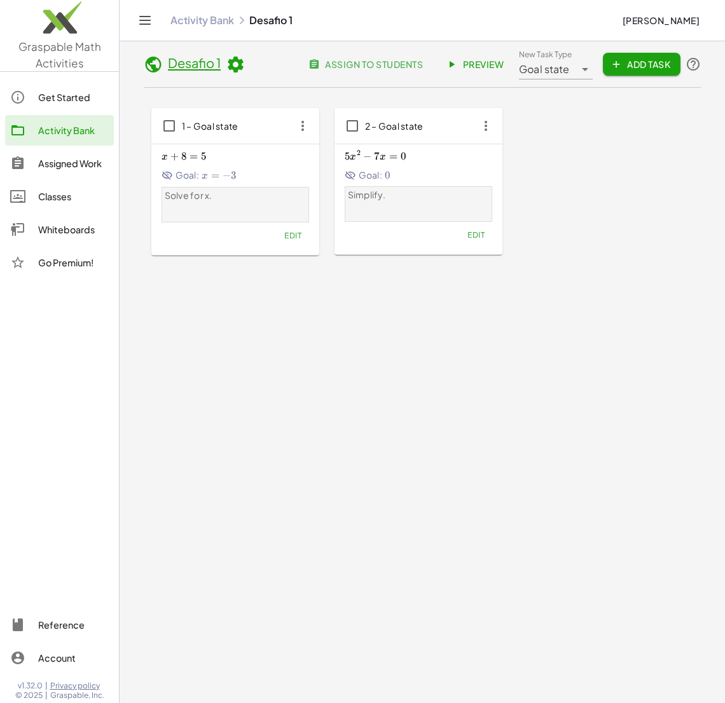
click at [154, 62] on icon at bounding box center [153, 64] width 19 height 19
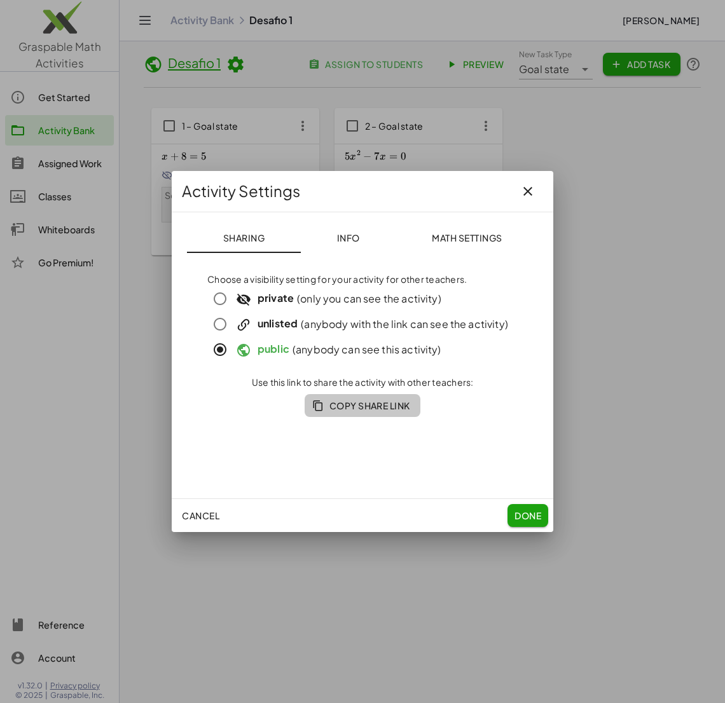
click at [390, 406] on span "Copy Share Link" at bounding box center [362, 405] width 95 height 11
click at [524, 519] on span "Done" at bounding box center [527, 515] width 27 height 11
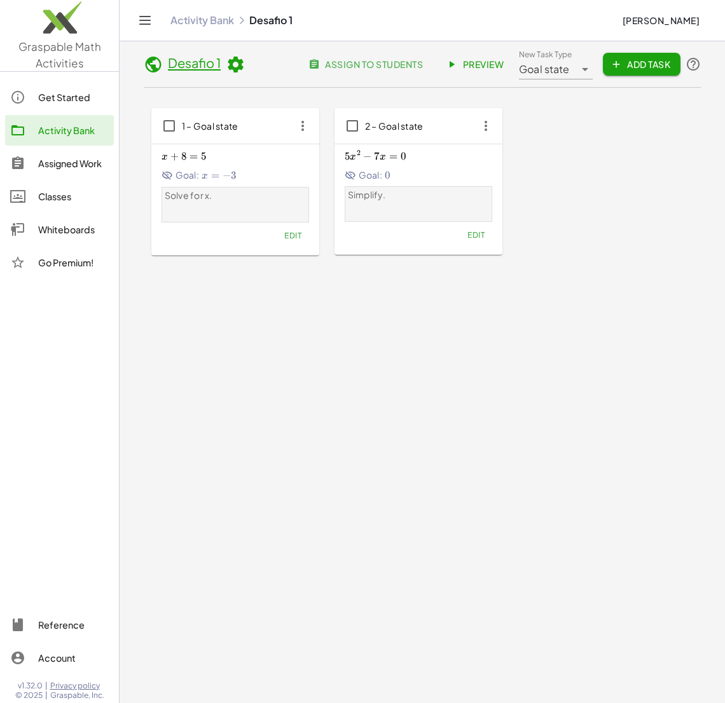
click at [498, 520] on main "Desafio 1 assign to students Preview New Task Type Goal state ********* New Tas…" at bounding box center [421, 351] width 605 height 703
click at [345, 337] on div "Desafio 1 assign to students Preview New Task Type Goal state ********* New Tas…" at bounding box center [422, 210] width 572 height 338
click at [451, 519] on main "Desafio 1 assign to students Preview New Task Type Goal state ********* New Tas…" at bounding box center [421, 351] width 605 height 703
click at [360, 496] on main "Desafio 1 assign to students Preview New Task Type Goal state ********* New Tas…" at bounding box center [421, 351] width 605 height 703
click at [517, 412] on main "Desafio 1 assign to students Preview New Task Type Goal state ********* New Tas…" at bounding box center [421, 351] width 605 height 703
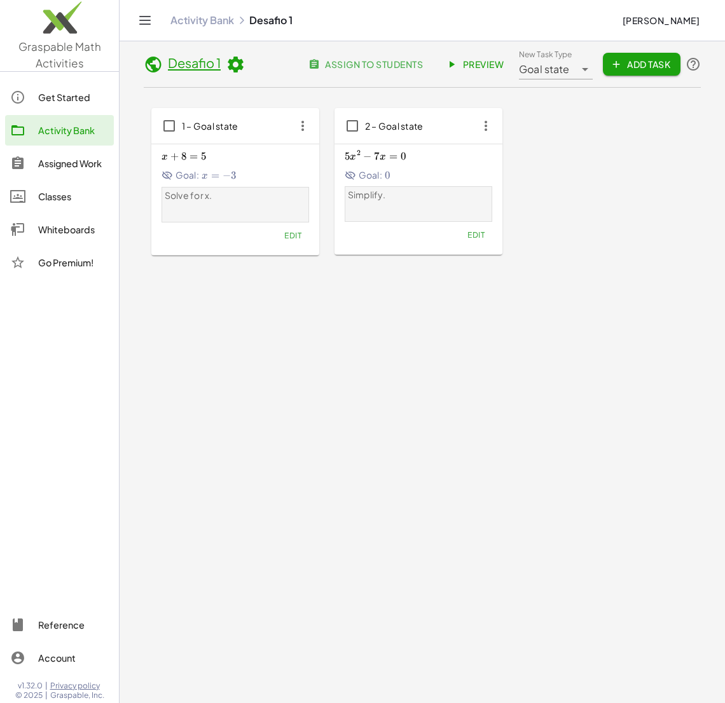
click at [199, 27] on div "Activity Bank Desafio 1 MARIA MONICA ARGUELLO" at bounding box center [422, 20] width 575 height 41
click at [215, 24] on link "Activity Bank" at bounding box center [202, 20] width 64 height 13
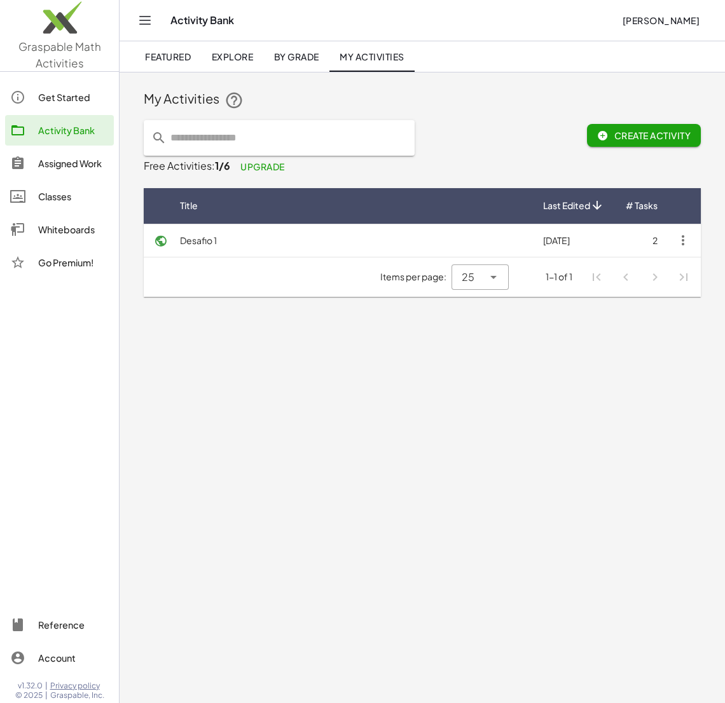
click at [336, 370] on main "My Activities Create Activity Free Activities: 1/6 Upgrade Title Last Edited # …" at bounding box center [421, 351] width 605 height 703
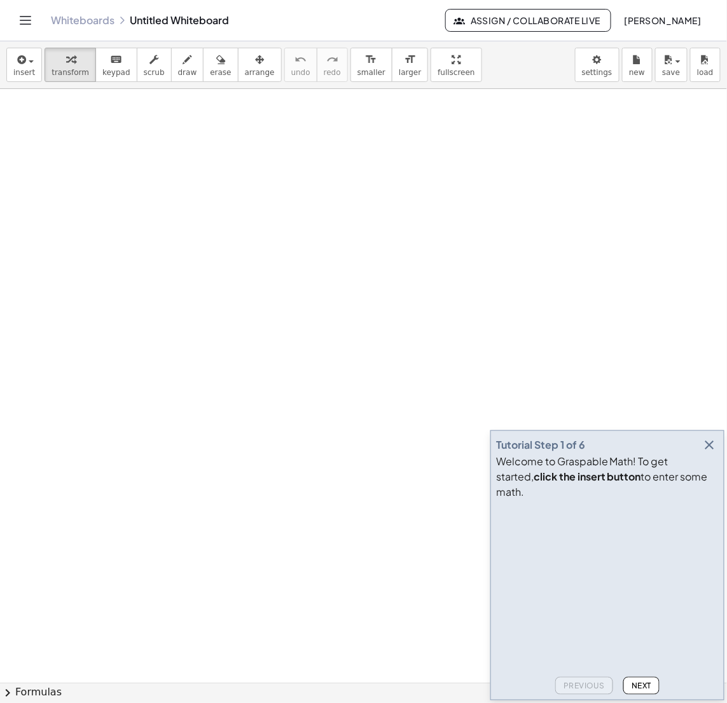
click at [706, 453] on icon "button" at bounding box center [709, 444] width 15 height 15
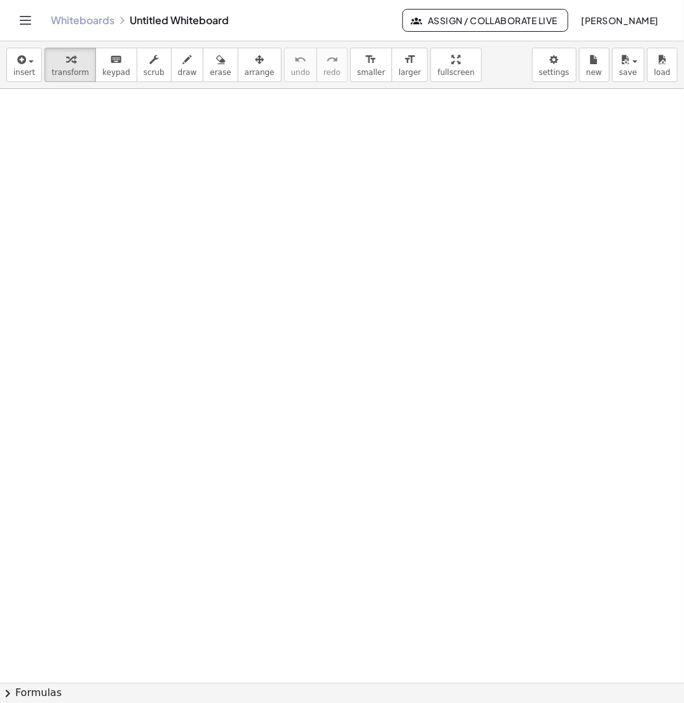
click at [314, 268] on div at bounding box center [312, 266] width 14 height 14
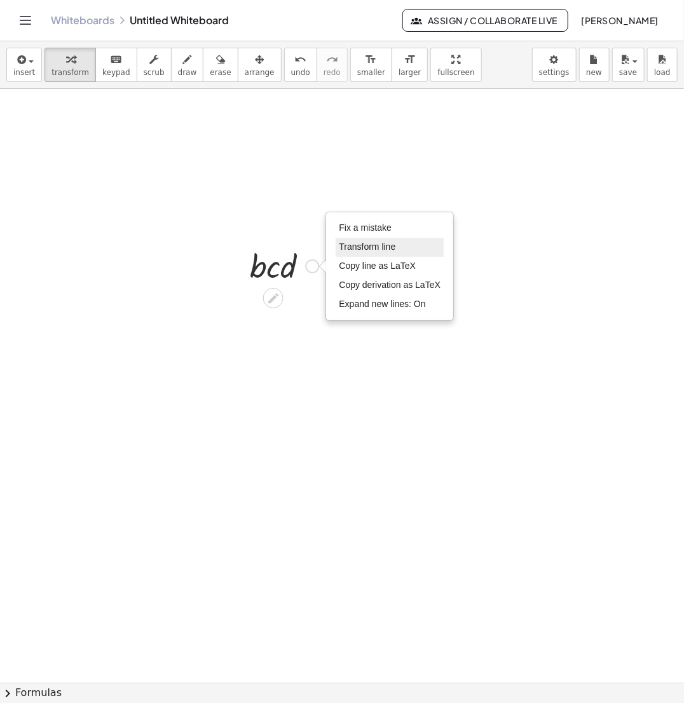
click at [395, 245] on span "Transform line" at bounding box center [367, 247] width 57 height 10
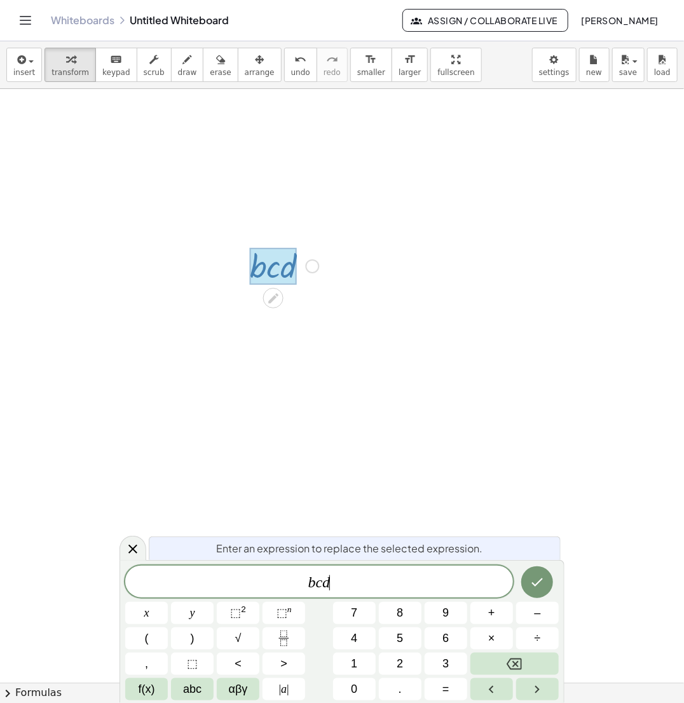
click at [350, 583] on span "b c d ​" at bounding box center [319, 583] width 388 height 18
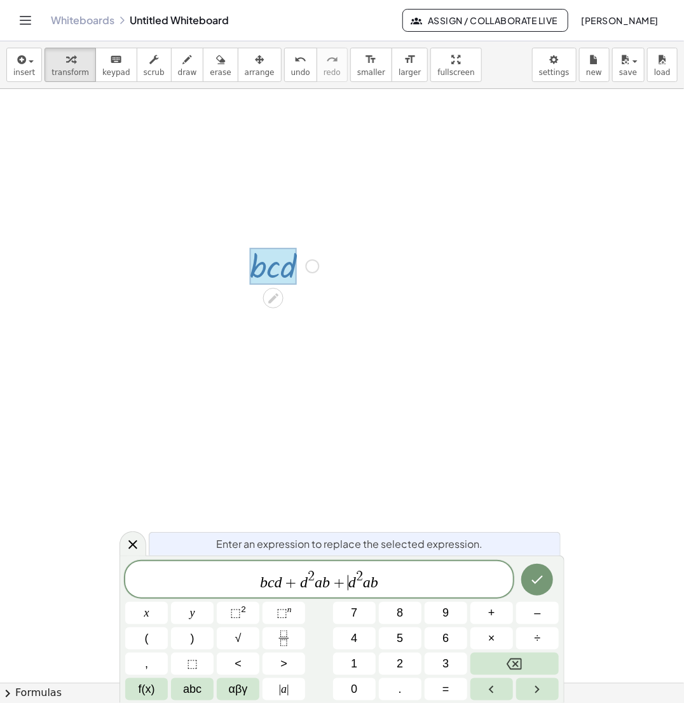
click at [342, 583] on span "+" at bounding box center [339, 582] width 18 height 15
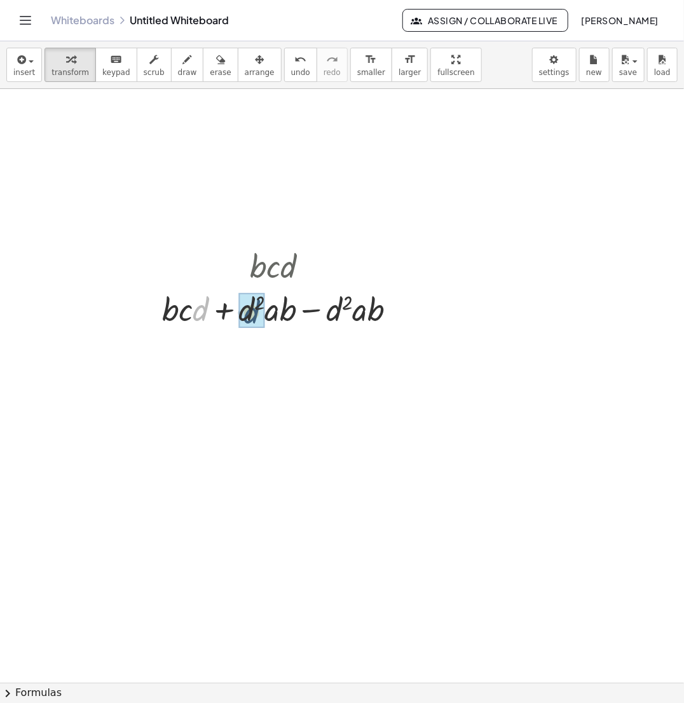
drag, startPoint x: 200, startPoint y: 314, endPoint x: 251, endPoint y: 317, distance: 50.9
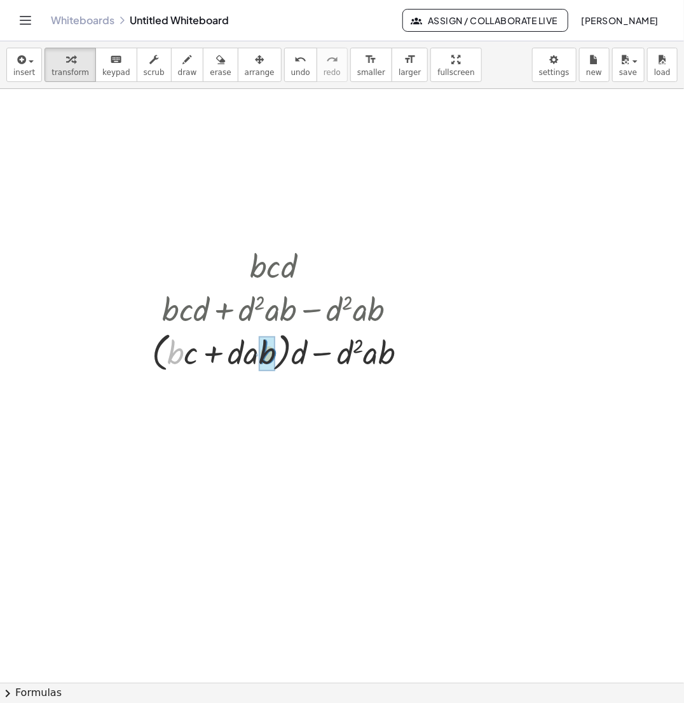
drag, startPoint x: 175, startPoint y: 356, endPoint x: 257, endPoint y: 356, distance: 82.6
drag, startPoint x: 287, startPoint y: 357, endPoint x: 327, endPoint y: 357, distance: 39.4
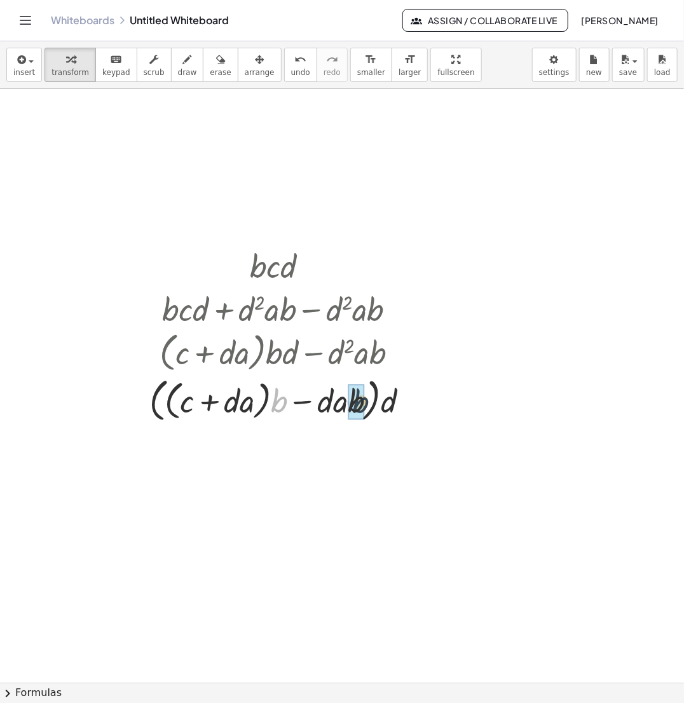
drag, startPoint x: 277, startPoint y: 409, endPoint x: 362, endPoint y: 411, distance: 84.6
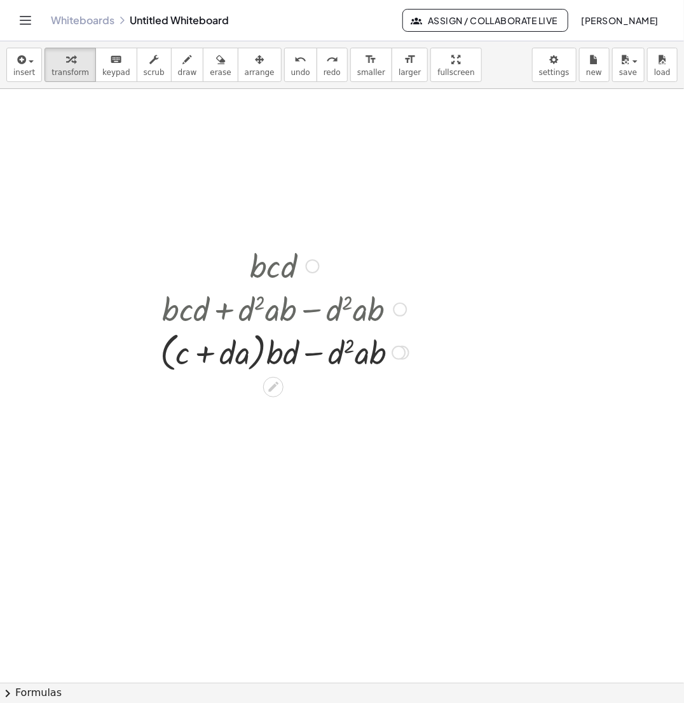
click at [400, 357] on div at bounding box center [399, 353] width 14 height 14
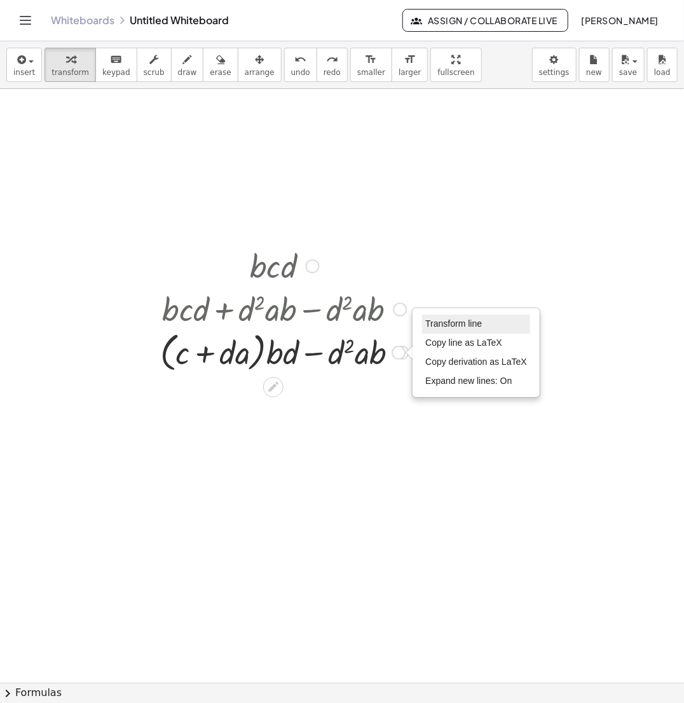
click at [438, 327] on span "Transform line" at bounding box center [453, 323] width 57 height 10
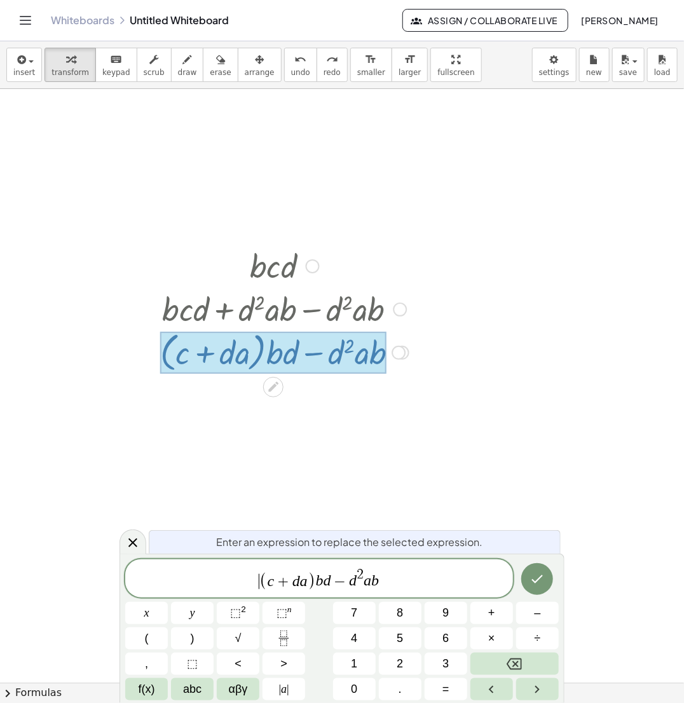
click at [255, 580] on span "​ ( c + d a ) b d − d 2 a b" at bounding box center [319, 579] width 388 height 25
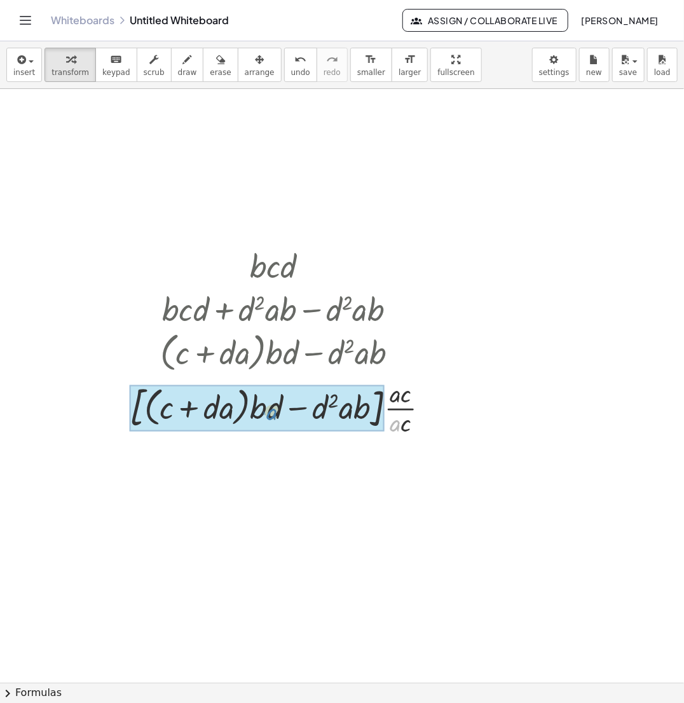
drag, startPoint x: 399, startPoint y: 426, endPoint x: 265, endPoint y: 413, distance: 134.1
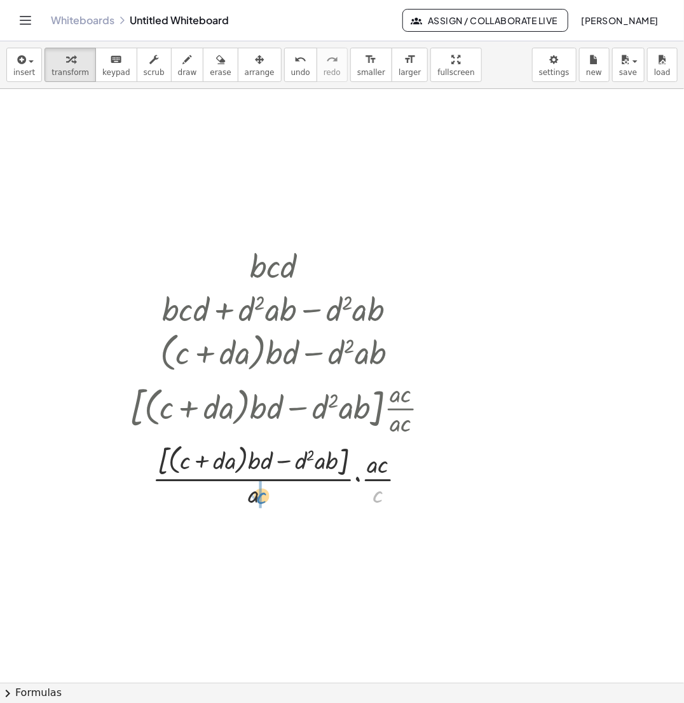
drag, startPoint x: 377, startPoint y: 500, endPoint x: 261, endPoint y: 501, distance: 116.3
click at [261, 501] on div at bounding box center [284, 474] width 322 height 71
drag, startPoint x: 368, startPoint y: 486, endPoint x: 350, endPoint y: 467, distance: 26.1
click at [350, 467] on div at bounding box center [284, 474] width 322 height 71
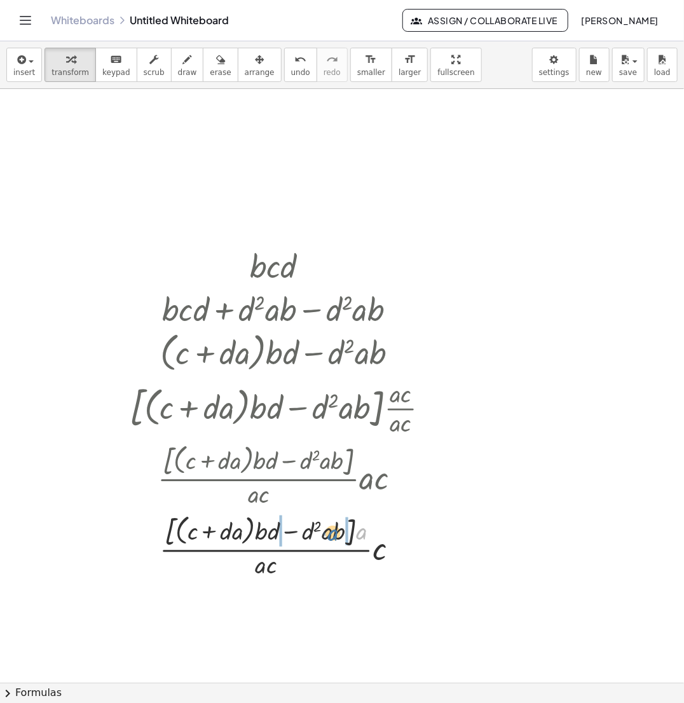
drag, startPoint x: 357, startPoint y: 537, endPoint x: 326, endPoint y: 538, distance: 30.5
click at [326, 538] on div at bounding box center [284, 545] width 322 height 71
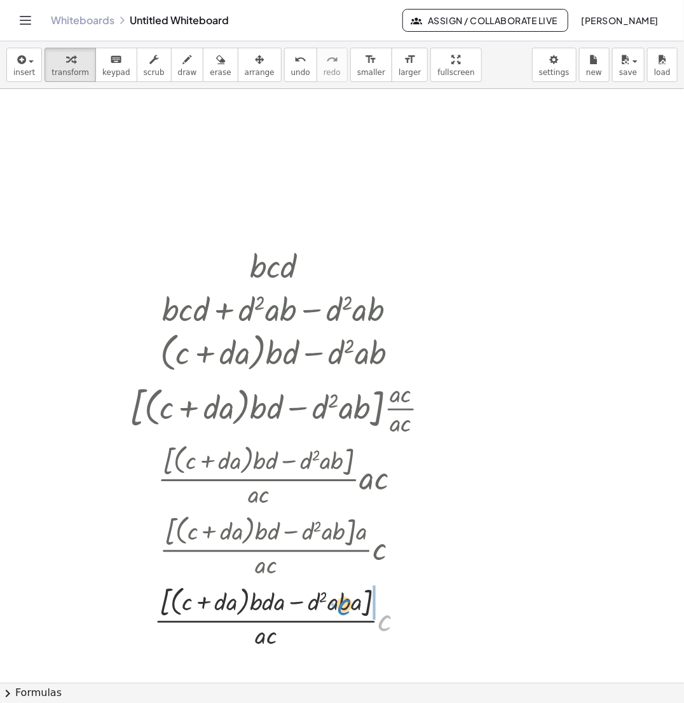
drag, startPoint x: 386, startPoint y: 622, endPoint x: 334, endPoint y: 607, distance: 54.9
click at [334, 607] on div at bounding box center [284, 616] width 322 height 71
drag, startPoint x: 377, startPoint y: 607, endPoint x: 349, endPoint y: 602, distance: 28.4
click at [349, 602] on div at bounding box center [284, 616] width 322 height 71
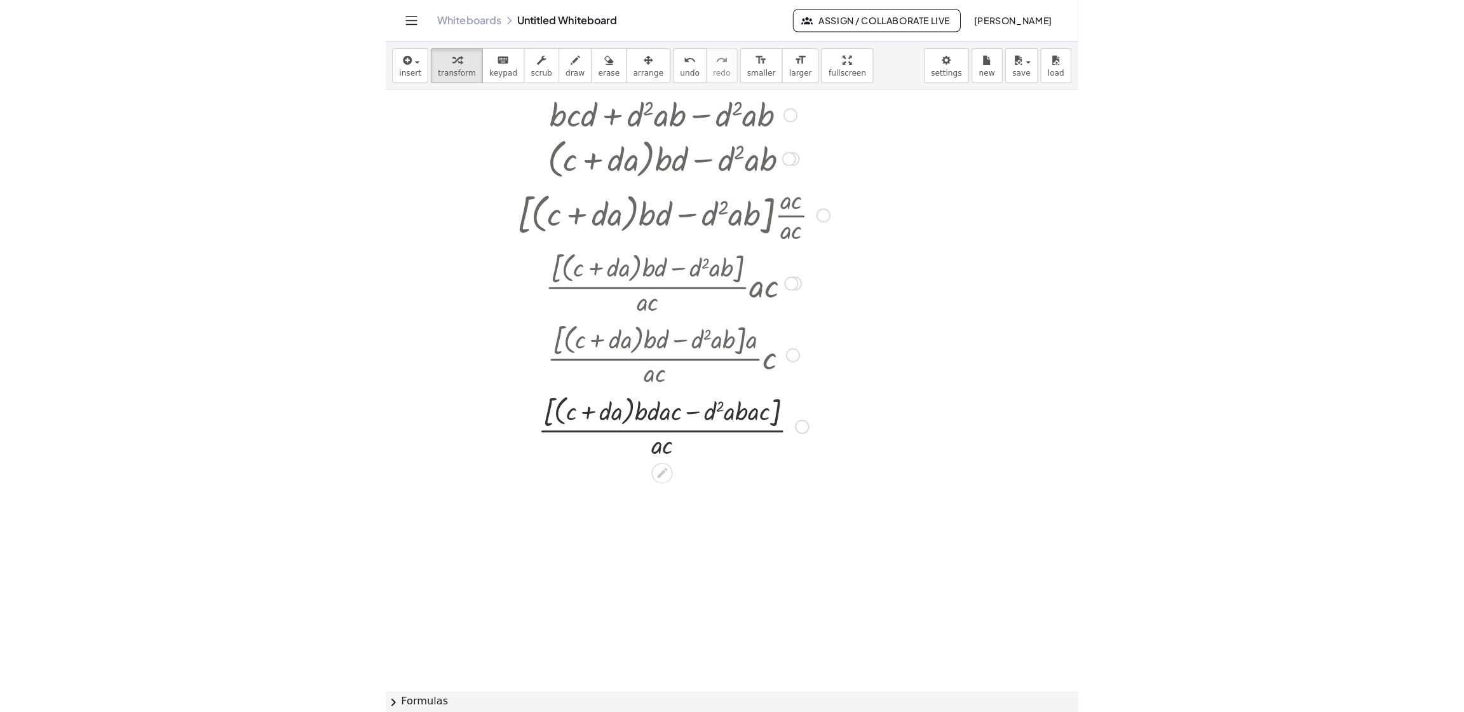
scroll to position [236, 0]
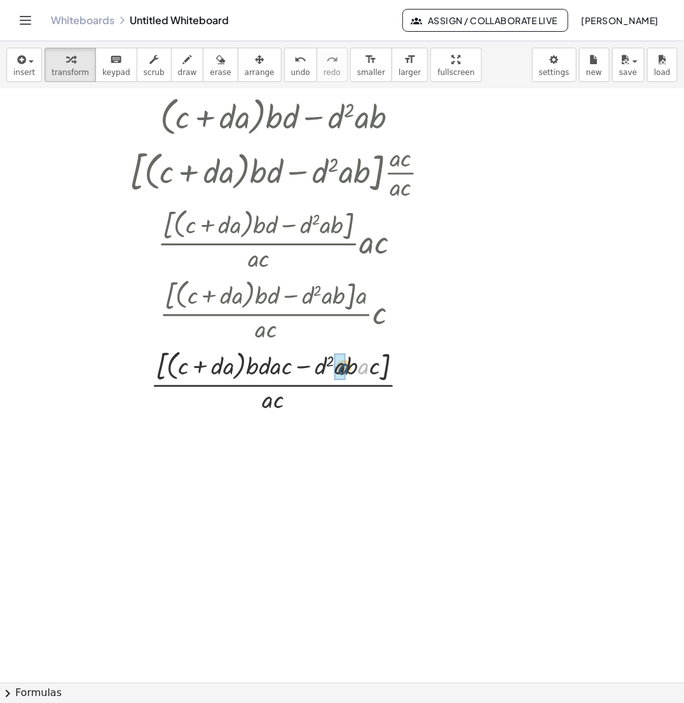
drag, startPoint x: 360, startPoint y: 369, endPoint x: 340, endPoint y: 370, distance: 20.3
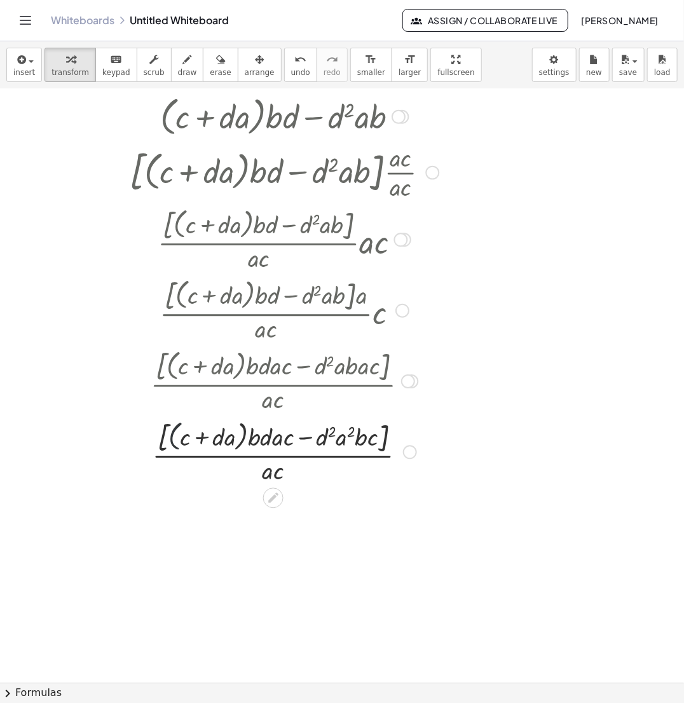
click at [177, 438] on div at bounding box center [284, 451] width 322 height 71
click at [241, 439] on div at bounding box center [284, 451] width 322 height 71
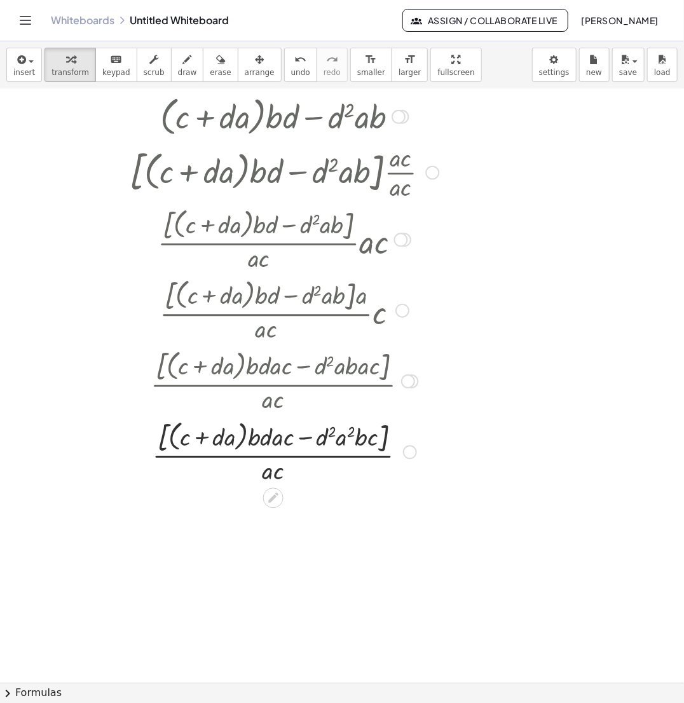
click at [273, 447] on div at bounding box center [284, 451] width 322 height 71
click at [243, 435] on div at bounding box center [284, 451] width 322 height 71
drag, startPoint x: 243, startPoint y: 435, endPoint x: 283, endPoint y: 443, distance: 41.4
click at [283, 443] on div at bounding box center [284, 451] width 322 height 71
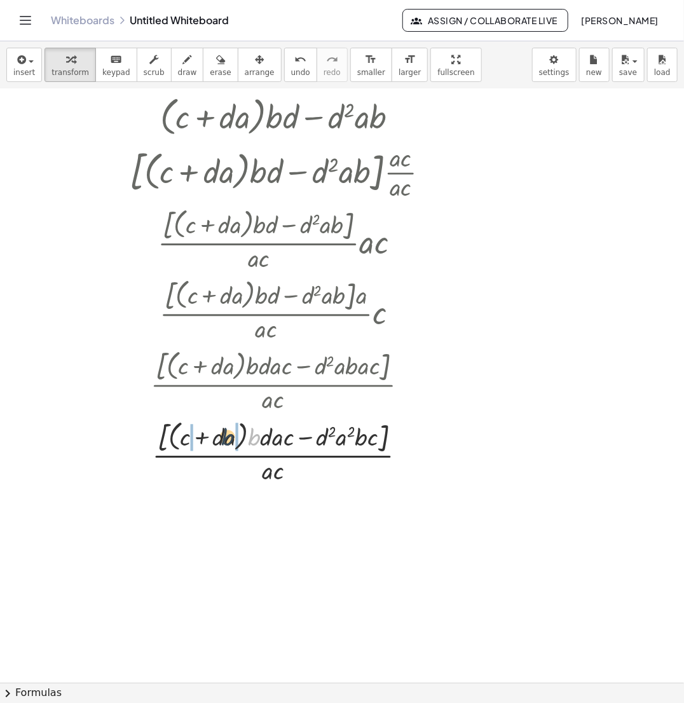
drag, startPoint x: 256, startPoint y: 440, endPoint x: 228, endPoint y: 439, distance: 28.0
click at [228, 439] on div at bounding box center [284, 451] width 322 height 71
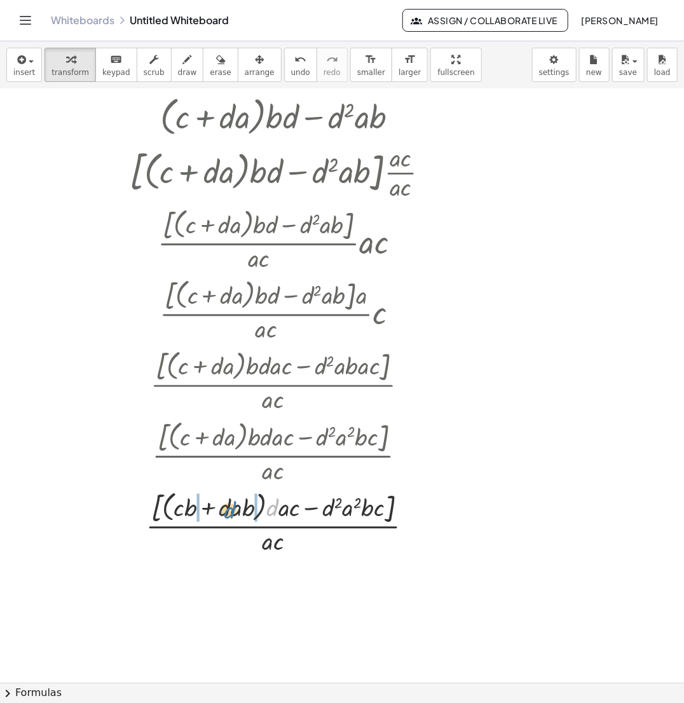
drag, startPoint x: 274, startPoint y: 500, endPoint x: 231, endPoint y: 503, distance: 43.3
click at [231, 503] on div at bounding box center [284, 522] width 322 height 71
drag, startPoint x: 292, startPoint y: 511, endPoint x: 250, endPoint y: 511, distance: 42.0
click at [250, 511] on div at bounding box center [284, 522] width 322 height 71
drag, startPoint x: 306, startPoint y: 519, endPoint x: 269, endPoint y: 519, distance: 37.5
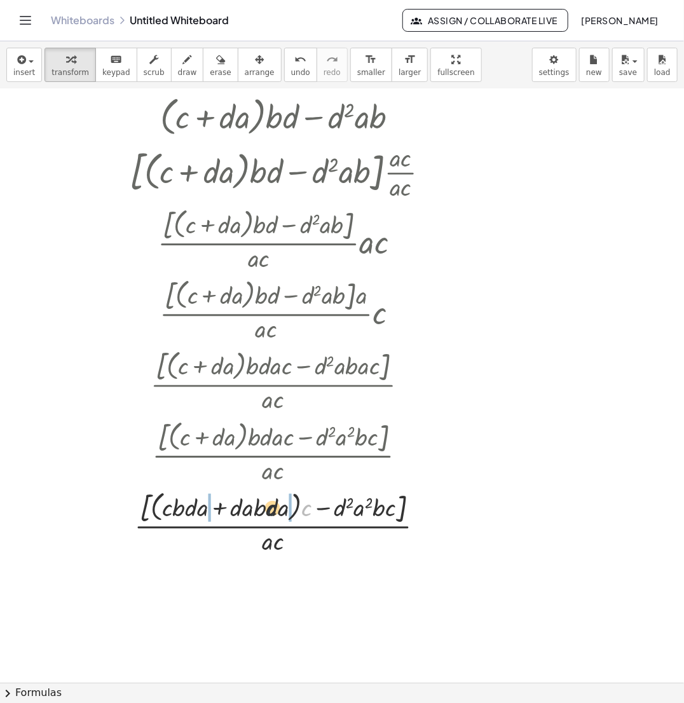
click at [269, 519] on div at bounding box center [284, 522] width 322 height 71
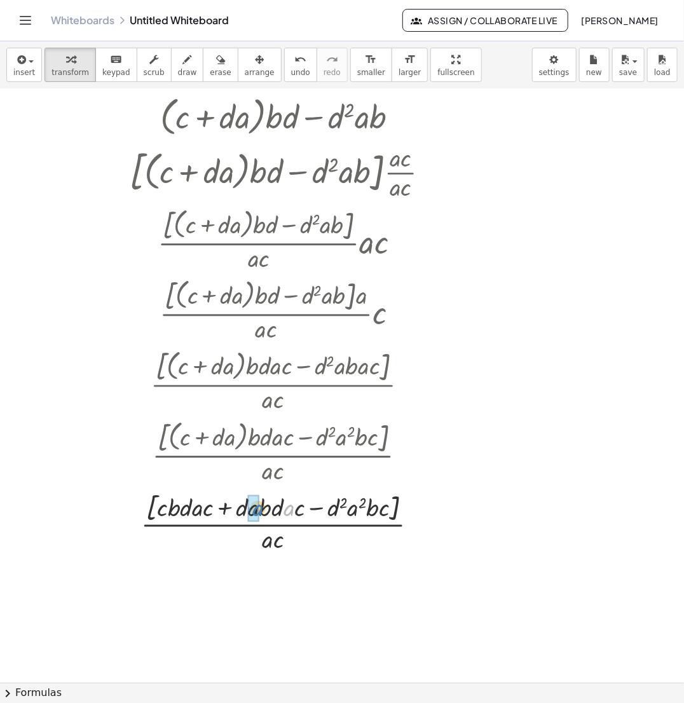
drag, startPoint x: 289, startPoint y: 513, endPoint x: 258, endPoint y: 513, distance: 31.1
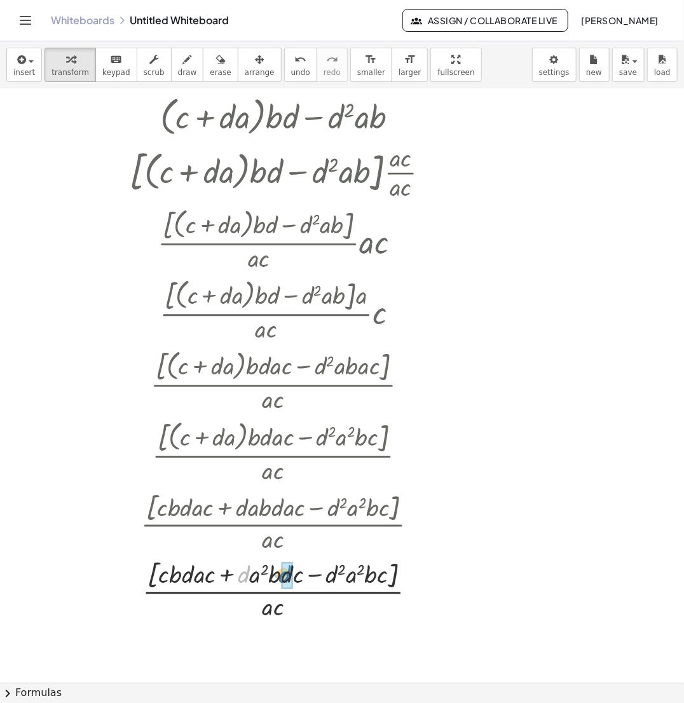
drag, startPoint x: 242, startPoint y: 575, endPoint x: 283, endPoint y: 575, distance: 42.0
drag, startPoint x: 163, startPoint y: 580, endPoint x: 208, endPoint y: 580, distance: 45.8
drag, startPoint x: 333, startPoint y: 577, endPoint x: 383, endPoint y: 577, distance: 50.2
drag, startPoint x: 274, startPoint y: 610, endPoint x: 241, endPoint y: 589, distance: 39.1
click at [241, 589] on div at bounding box center [284, 589] width 322 height 67
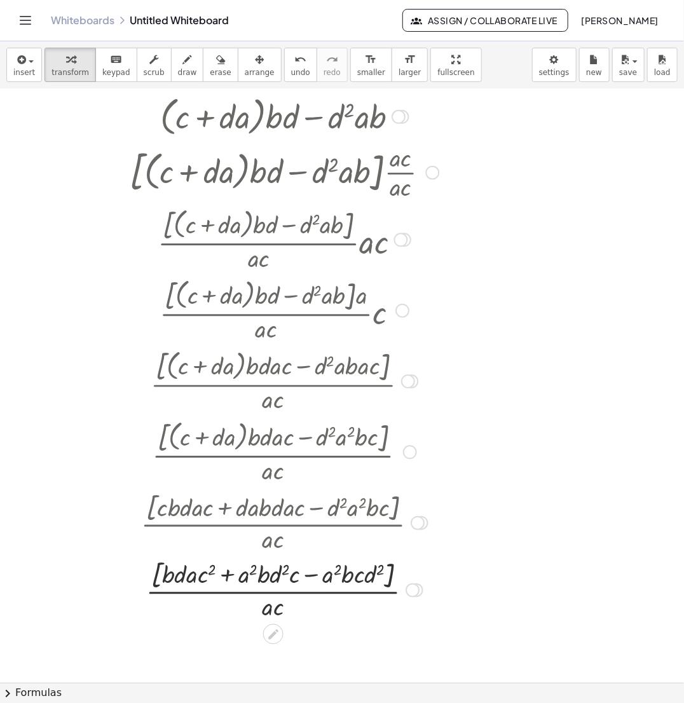
click at [295, 593] on div at bounding box center [284, 589] width 322 height 67
click at [280, 604] on div at bounding box center [284, 589] width 322 height 67
drag, startPoint x: 268, startPoint y: 607, endPoint x: 367, endPoint y: 568, distance: 106.7
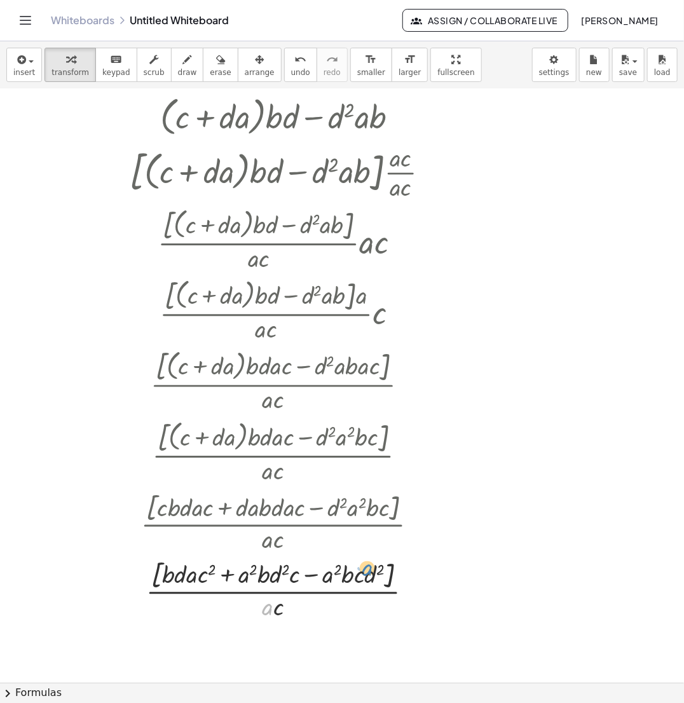
click at [367, 568] on div at bounding box center [284, 589] width 322 height 67
click at [390, 583] on div at bounding box center [284, 589] width 322 height 67
drag, startPoint x: 192, startPoint y: 584, endPoint x: 163, endPoint y: 579, distance: 29.7
drag, startPoint x: 190, startPoint y: 582, endPoint x: 208, endPoint y: 581, distance: 18.4
click at [208, 581] on div at bounding box center [284, 589] width 322 height 67
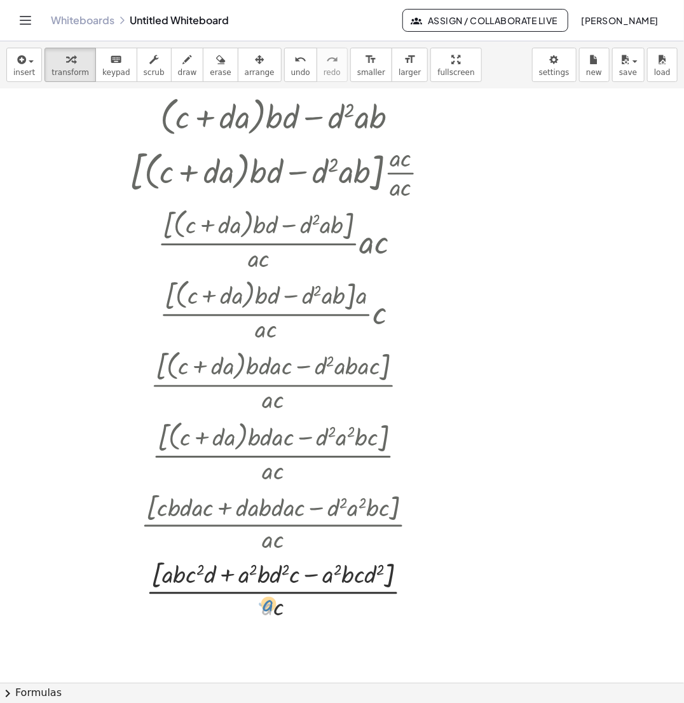
click at [266, 608] on div at bounding box center [284, 589] width 322 height 67
drag, startPoint x: 268, startPoint y: 607, endPoint x: 136, endPoint y: 583, distance: 134.4
click at [136, 583] on div at bounding box center [284, 589] width 322 height 67
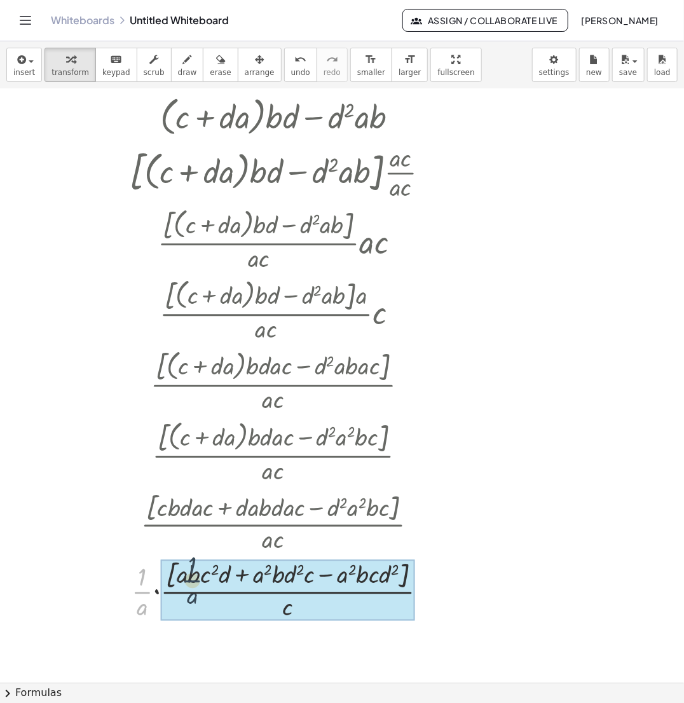
drag, startPoint x: 140, startPoint y: 592, endPoint x: 193, endPoint y: 581, distance: 53.4
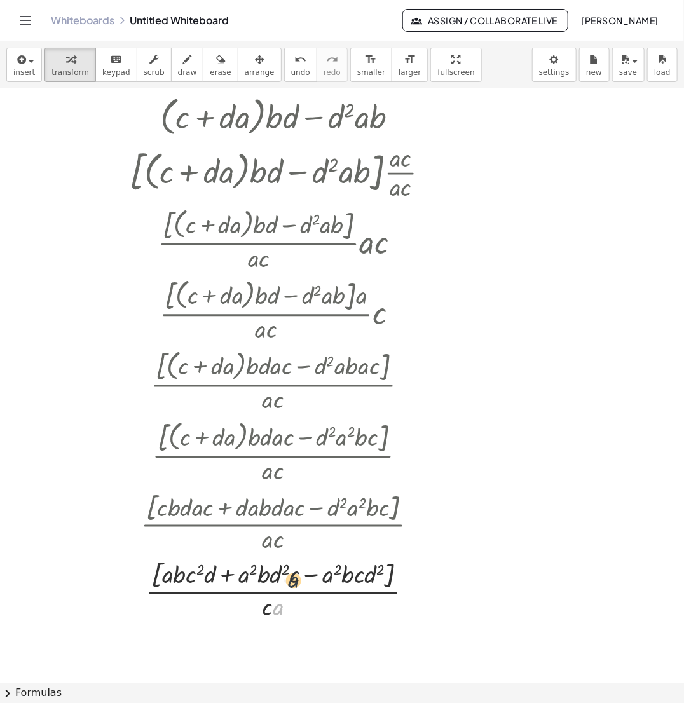
drag, startPoint x: 278, startPoint y: 610, endPoint x: 294, endPoint y: 580, distance: 34.1
click at [294, 580] on div at bounding box center [284, 589] width 322 height 67
drag, startPoint x: 264, startPoint y: 611, endPoint x: 117, endPoint y: 617, distance: 147.6
click at [117, 617] on div "· b · c · d + · b · c · d + · d 2 · a · b − · d 2 · a · b + · b · c · d + · d ·…" at bounding box center [280, 315] width 338 height 622
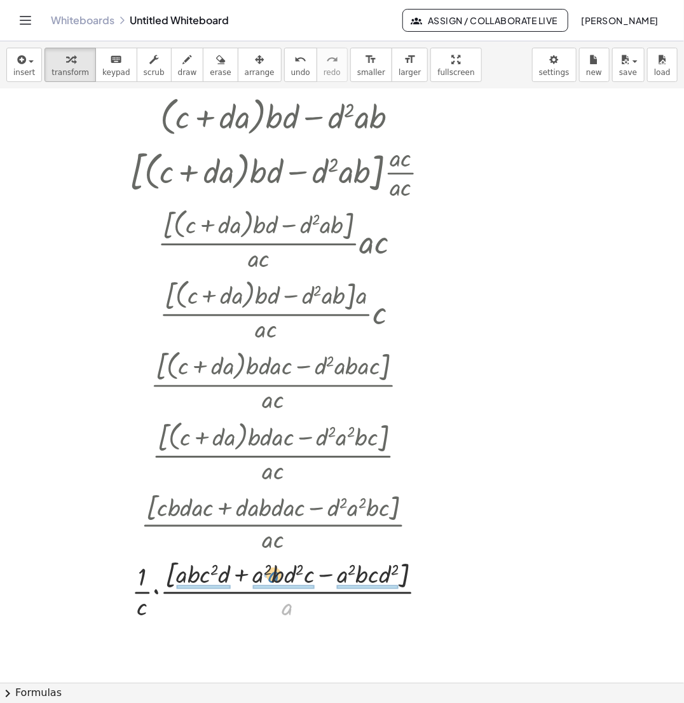
drag, startPoint x: 289, startPoint y: 611, endPoint x: 275, endPoint y: 579, distance: 35.1
click at [275, 579] on div at bounding box center [284, 589] width 322 height 67
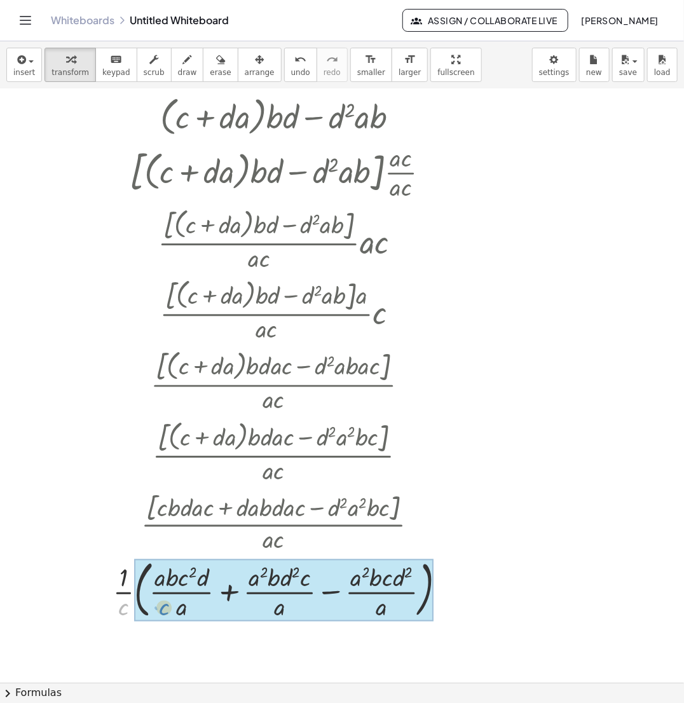
drag, startPoint x: 121, startPoint y: 610, endPoint x: 167, endPoint y: 610, distance: 45.8
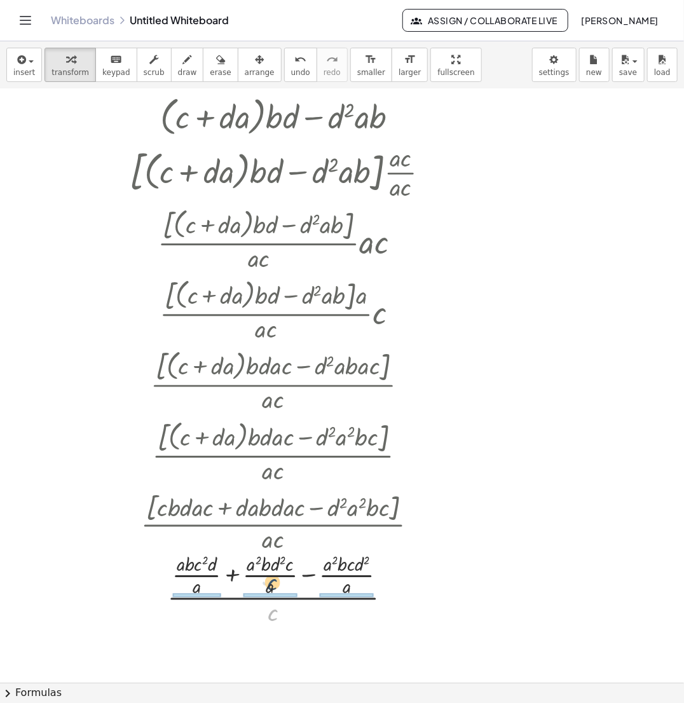
drag, startPoint x: 273, startPoint y: 616, endPoint x: 272, endPoint y: 585, distance: 31.2
click at [272, 585] on div at bounding box center [284, 589] width 322 height 79
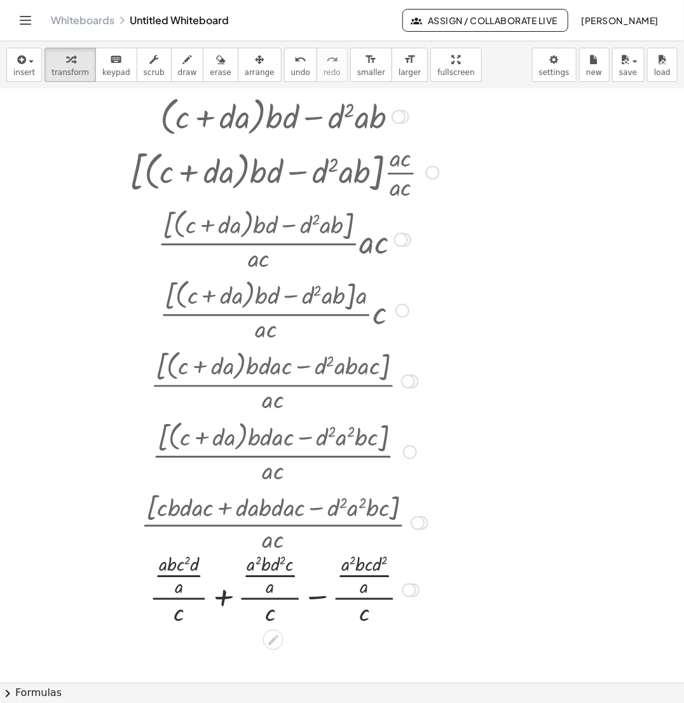
click at [168, 594] on div at bounding box center [284, 589] width 322 height 79
click at [193, 594] on div at bounding box center [284, 589] width 322 height 79
drag, startPoint x: 180, startPoint y: 622, endPoint x: 190, endPoint y: 589, distance: 34.0
click at [190, 589] on div at bounding box center [284, 589] width 322 height 79
drag, startPoint x: 177, startPoint y: 615, endPoint x: 180, endPoint y: 594, distance: 20.6
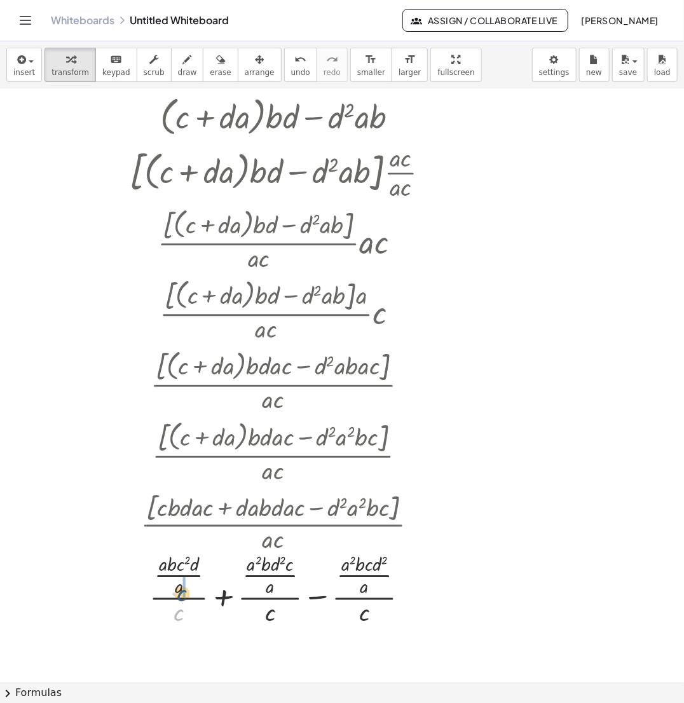
click at [180, 594] on div at bounding box center [284, 589] width 322 height 79
drag, startPoint x: 270, startPoint y: 613, endPoint x: 270, endPoint y: 585, distance: 28.0
click at [270, 585] on div at bounding box center [284, 589] width 322 height 79
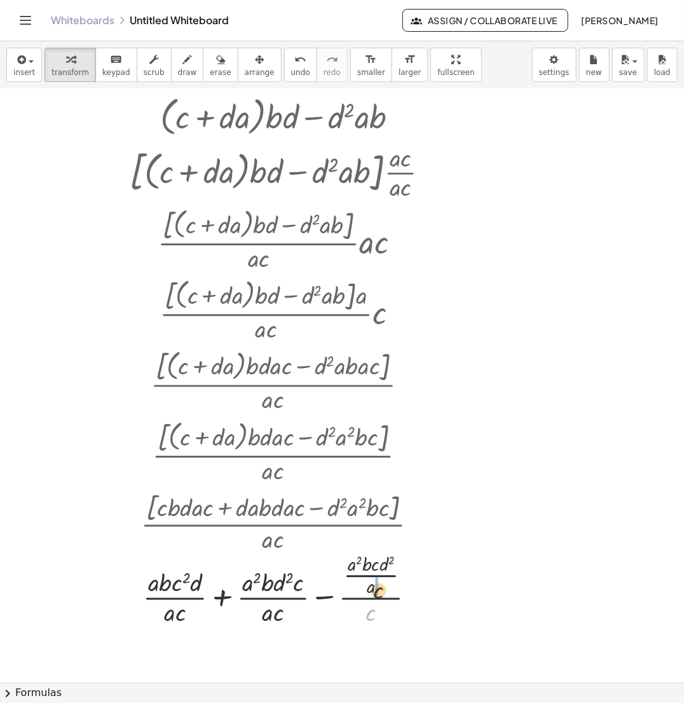
drag, startPoint x: 369, startPoint y: 618, endPoint x: 377, endPoint y: 594, distance: 25.3
click at [377, 594] on div at bounding box center [284, 589] width 322 height 79
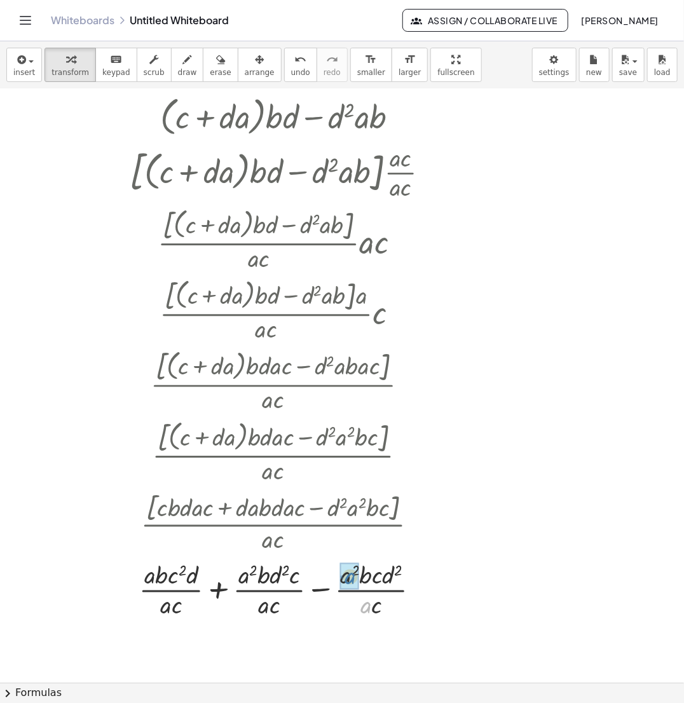
drag, startPoint x: 365, startPoint y: 610, endPoint x: 348, endPoint y: 580, distance: 33.6
drag, startPoint x: 369, startPoint y: 613, endPoint x: 371, endPoint y: 594, distance: 19.2
drag, startPoint x: 304, startPoint y: 582, endPoint x: 285, endPoint y: 582, distance: 19.7
click at [285, 582] on div at bounding box center [284, 589] width 322 height 64
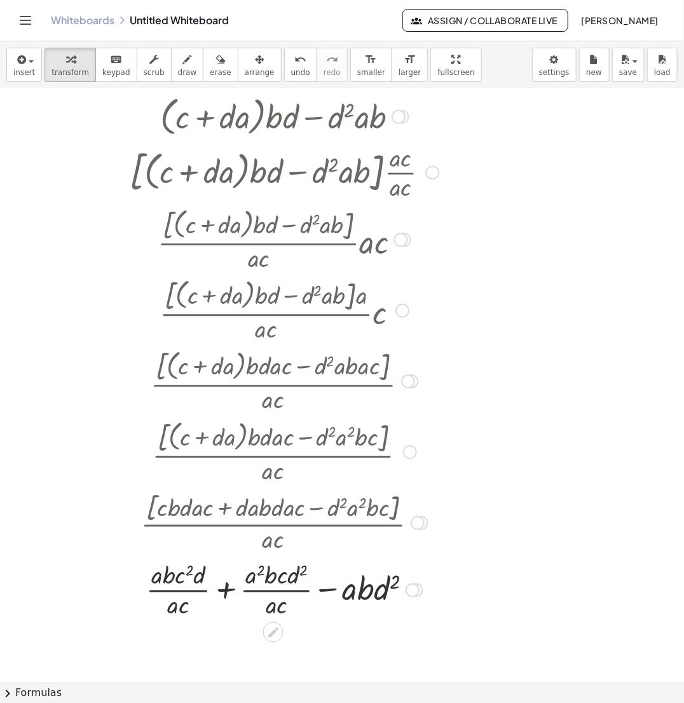
click at [231, 589] on div at bounding box center [284, 589] width 322 height 64
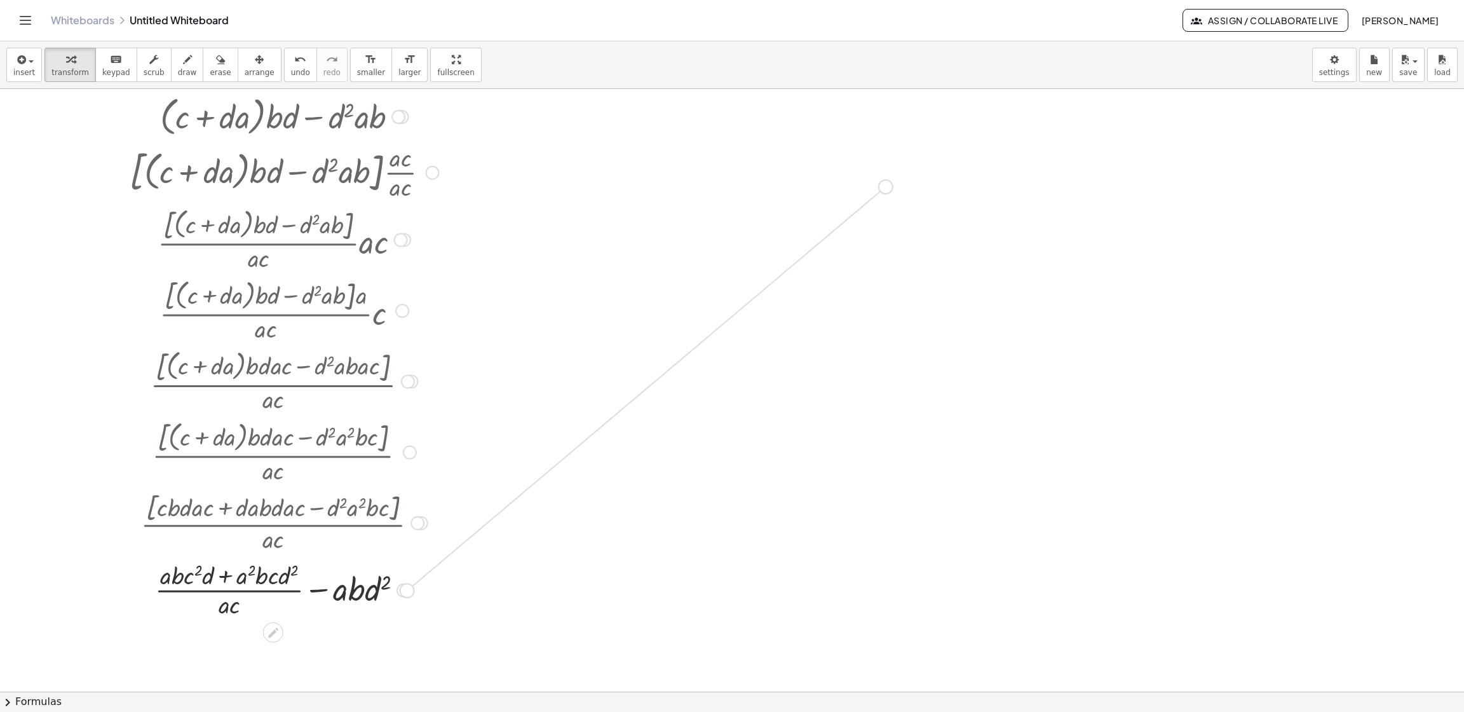
drag, startPoint x: 403, startPoint y: 590, endPoint x: 903, endPoint y: 153, distance: 664.0
click at [726, 153] on div "· b · c · d + · b · c · d + · d 2 · a · b − · d 2 · a · b + · b · c · d + · d ·…" at bounding box center [732, 488] width 1464 height 1270
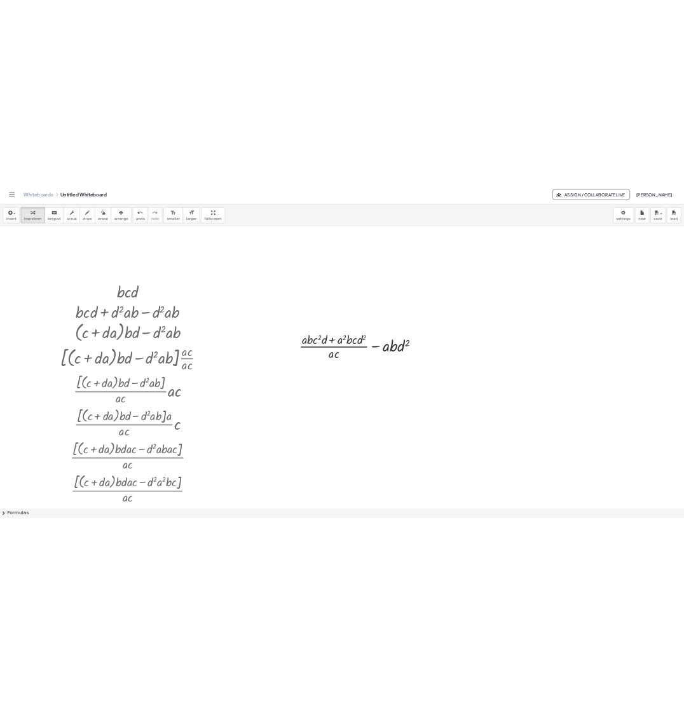
scroll to position [0, 0]
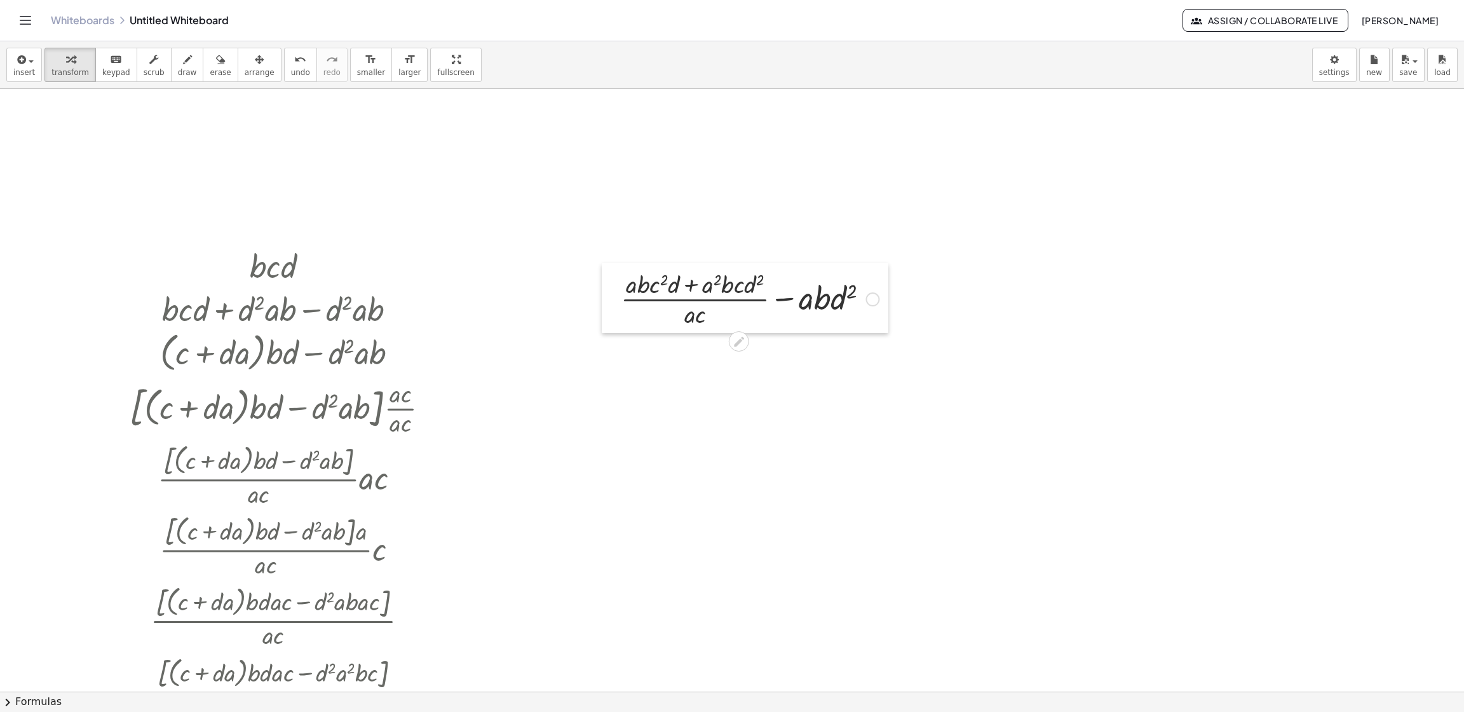
drag, startPoint x: 628, startPoint y: 374, endPoint x: 606, endPoint y: 287, distance: 90.5
click at [606, 287] on div at bounding box center [611, 298] width 19 height 70
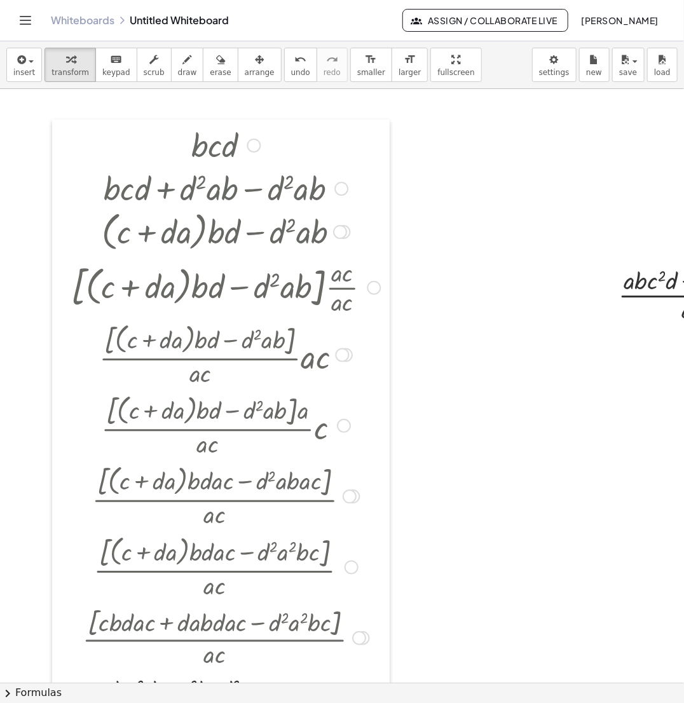
drag, startPoint x: 126, startPoint y: 284, endPoint x: 59, endPoint y: 153, distance: 147.3
click at [59, 153] on div at bounding box center [61, 429] width 19 height 620
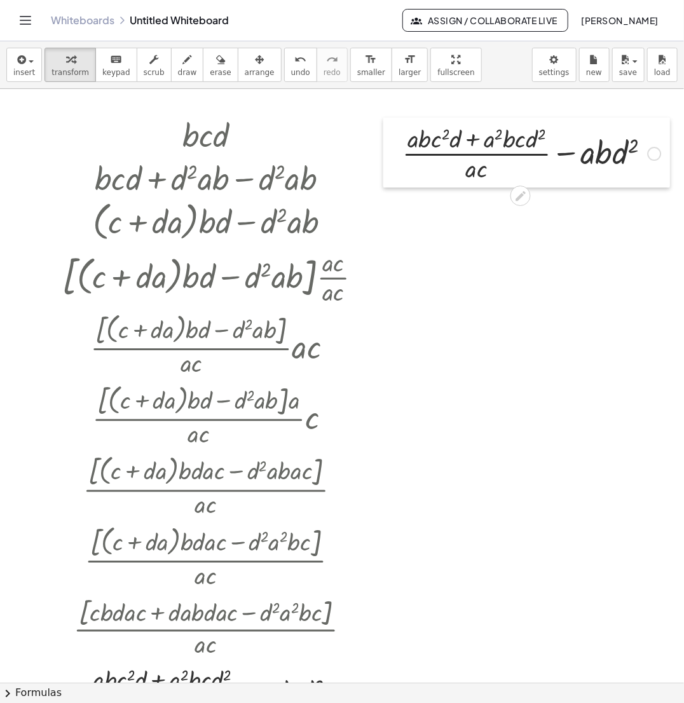
drag, startPoint x: 599, startPoint y: 302, endPoint x: 383, endPoint y: 161, distance: 258.1
click at [383, 161] on div at bounding box center [392, 153] width 19 height 70
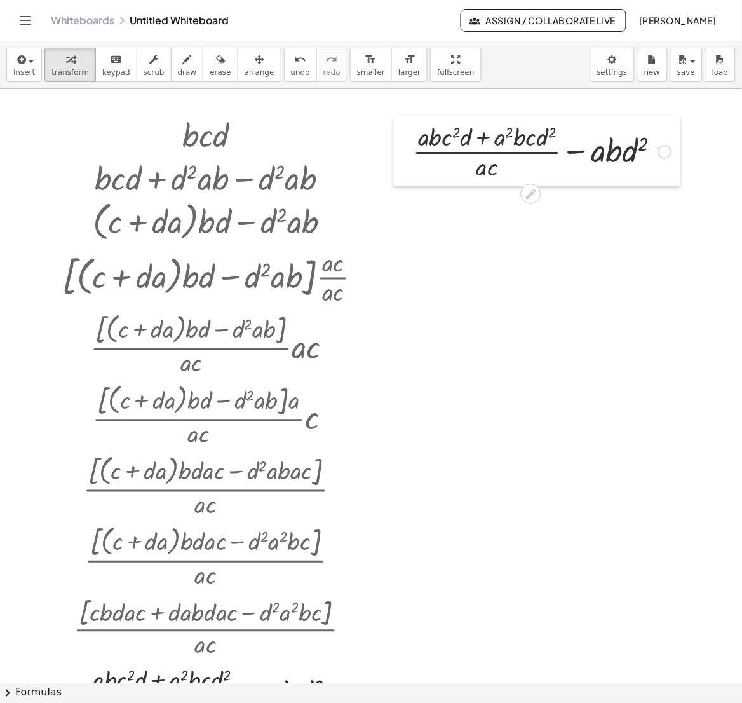
drag, startPoint x: 383, startPoint y: 145, endPoint x: 394, endPoint y: 143, distance: 11.0
click at [394, 143] on div at bounding box center [403, 151] width 19 height 70
click at [486, 141] on div at bounding box center [542, 151] width 271 height 64
drag, startPoint x: 422, startPoint y: 142, endPoint x: 498, endPoint y: 142, distance: 76.3
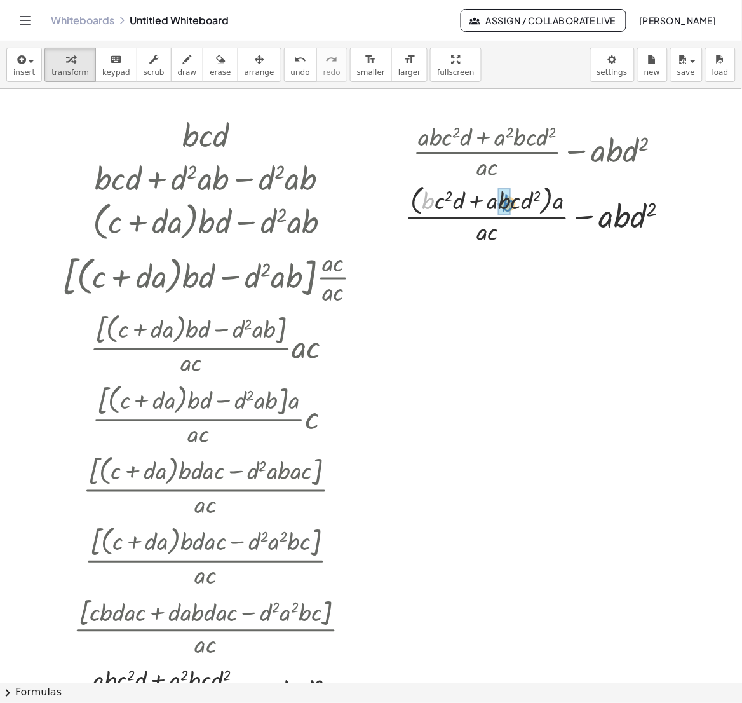
drag, startPoint x: 428, startPoint y: 203, endPoint x: 508, endPoint y: 205, distance: 80.1
drag, startPoint x: 432, startPoint y: 209, endPoint x: 491, endPoint y: 209, distance: 58.5
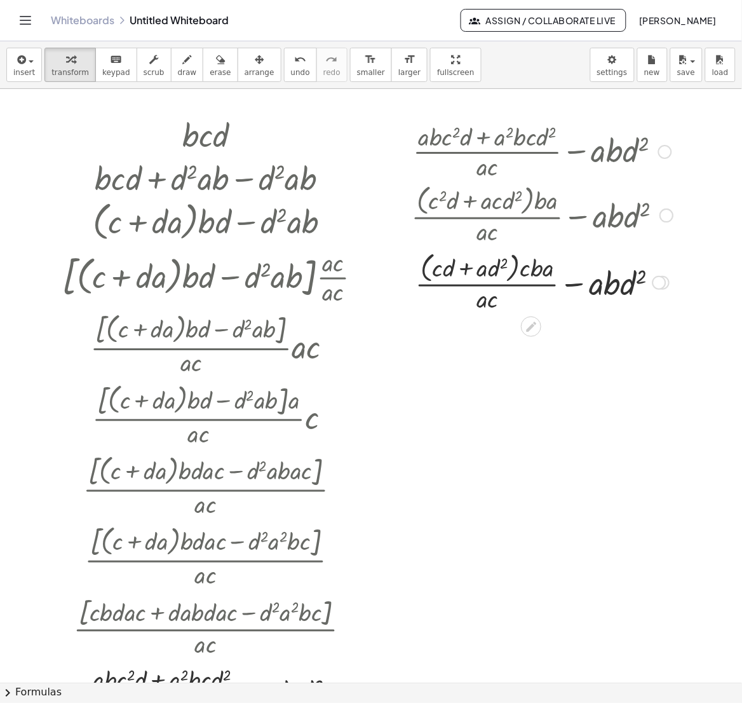
click at [449, 274] on div at bounding box center [543, 281] width 275 height 67
click at [464, 272] on div at bounding box center [543, 281] width 275 height 67
drag, startPoint x: 448, startPoint y: 271, endPoint x: 490, endPoint y: 275, distance: 42.1
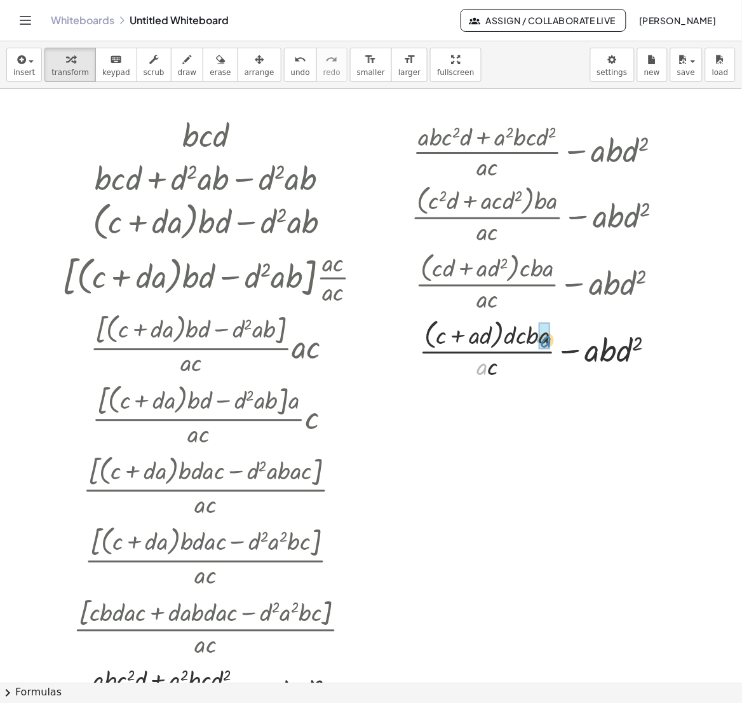
drag, startPoint x: 482, startPoint y: 371, endPoint x: 547, endPoint y: 343, distance: 70.6
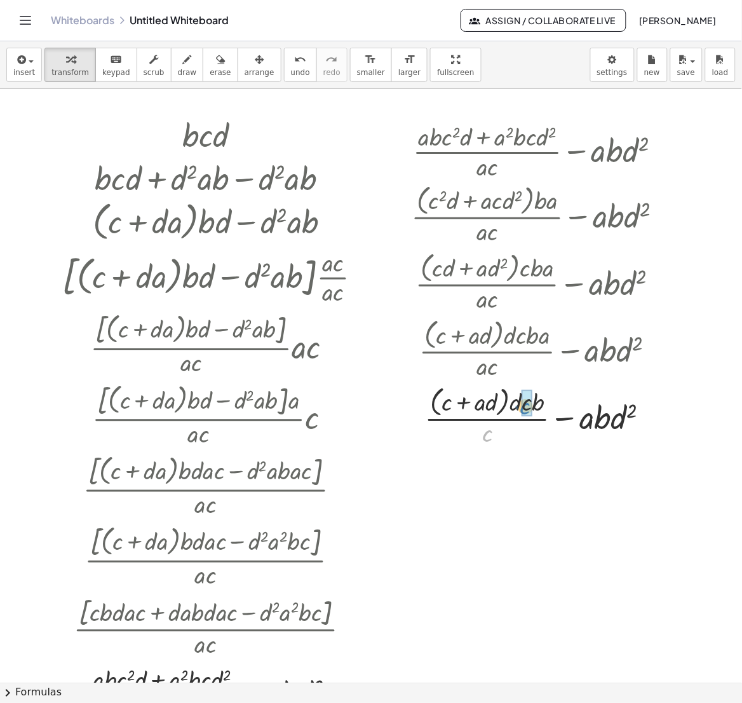
drag, startPoint x: 487, startPoint y: 437, endPoint x: 526, endPoint y: 408, distance: 48.2
drag, startPoint x: 550, startPoint y: 416, endPoint x: 611, endPoint y: 420, distance: 61.7
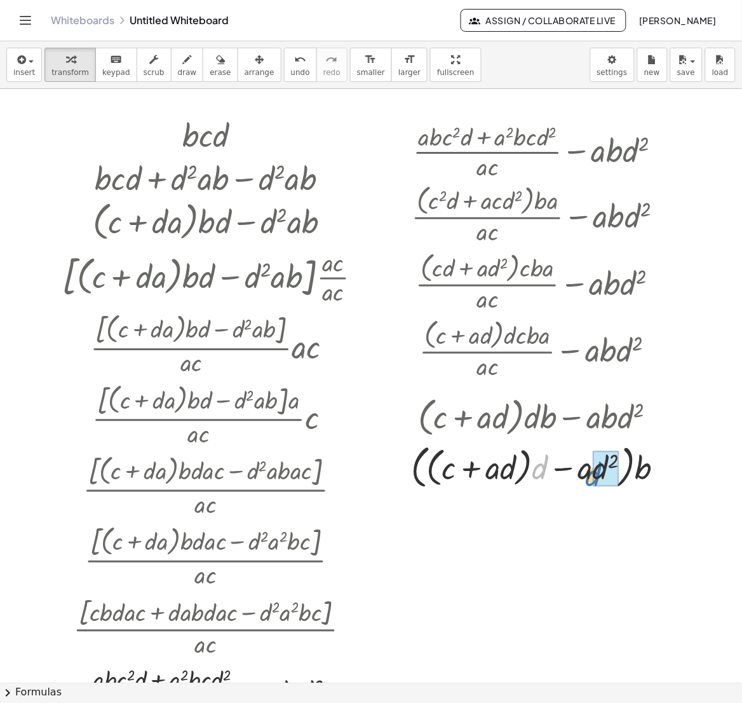
drag, startPoint x: 538, startPoint y: 467, endPoint x: 592, endPoint y: 474, distance: 53.8
click at [592, 474] on div at bounding box center [543, 466] width 276 height 53
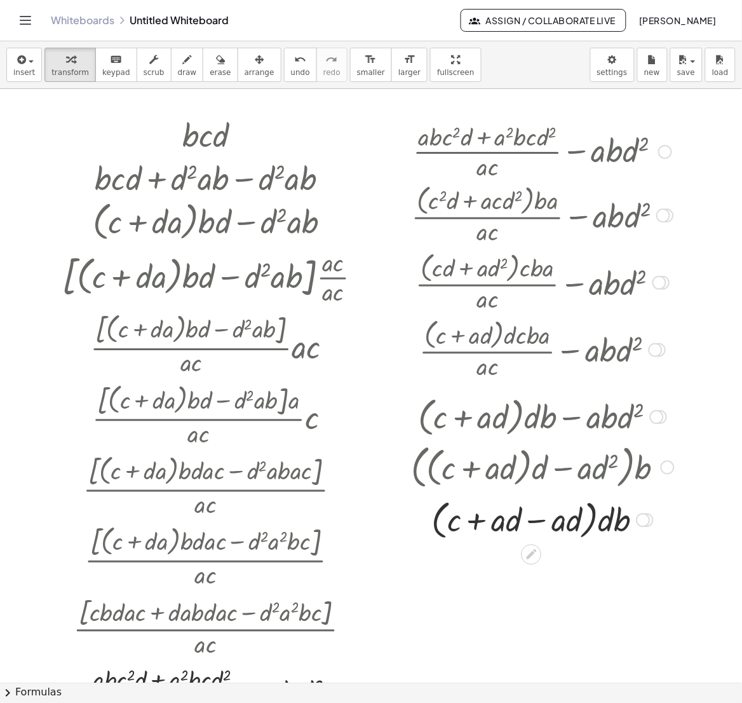
click at [538, 523] on div at bounding box center [543, 519] width 276 height 48
drag, startPoint x: 541, startPoint y: 573, endPoint x: 504, endPoint y: 576, distance: 37.0
click at [504, 576] on div at bounding box center [543, 566] width 276 height 43
drag, startPoint x: 575, startPoint y: 611, endPoint x: 569, endPoint y: 568, distance: 43.7
click at [569, 574] on div at bounding box center [571, 581] width 14 height 14
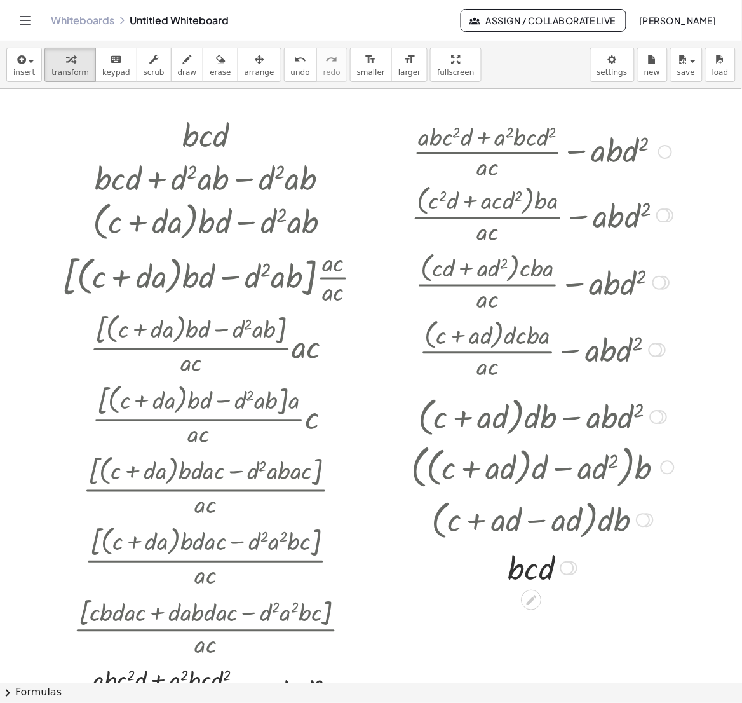
click at [669, 154] on div at bounding box center [665, 152] width 14 height 14
click at [689, 153] on li "Copy line as LaTeX" at bounding box center [743, 151] width 108 height 19
click at [21, 15] on icon "Toggle navigation" at bounding box center [25, 20] width 15 height 15
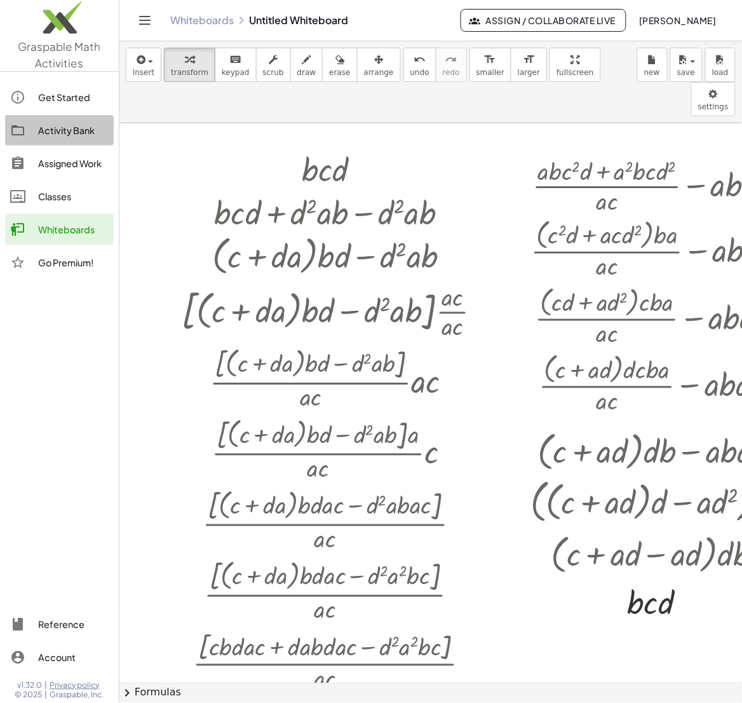
click at [59, 139] on link "Activity Bank" at bounding box center [59, 130] width 109 height 31
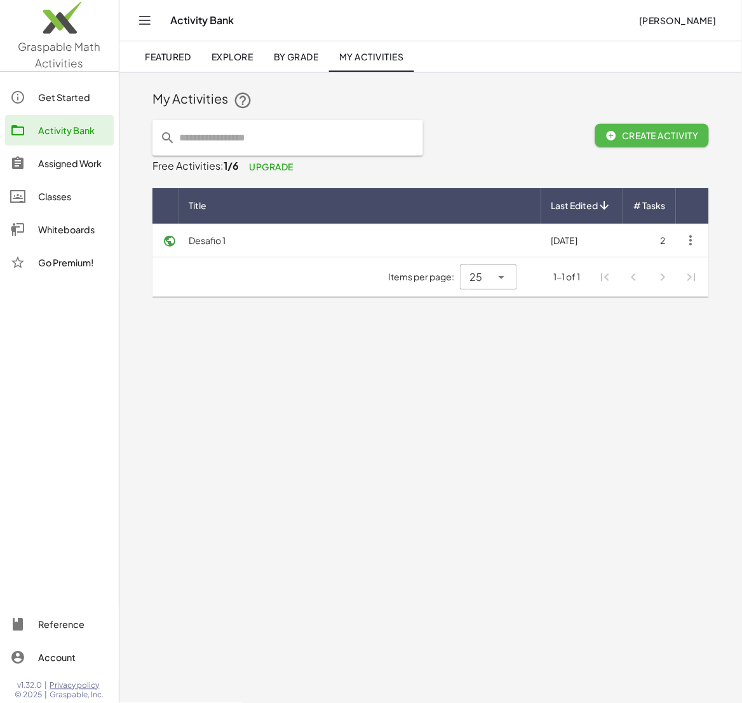
click at [642, 139] on span "Create Activity" at bounding box center [652, 135] width 93 height 11
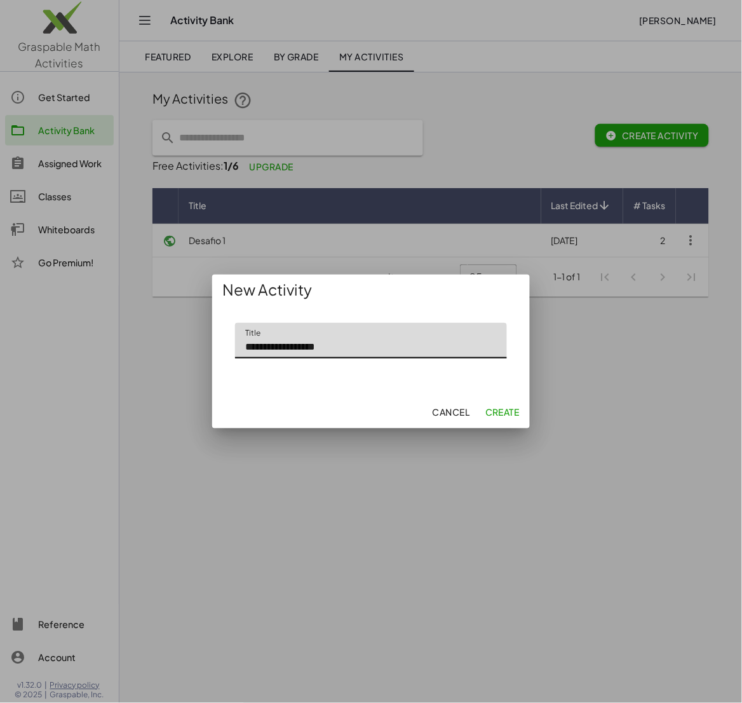
type input "**********"
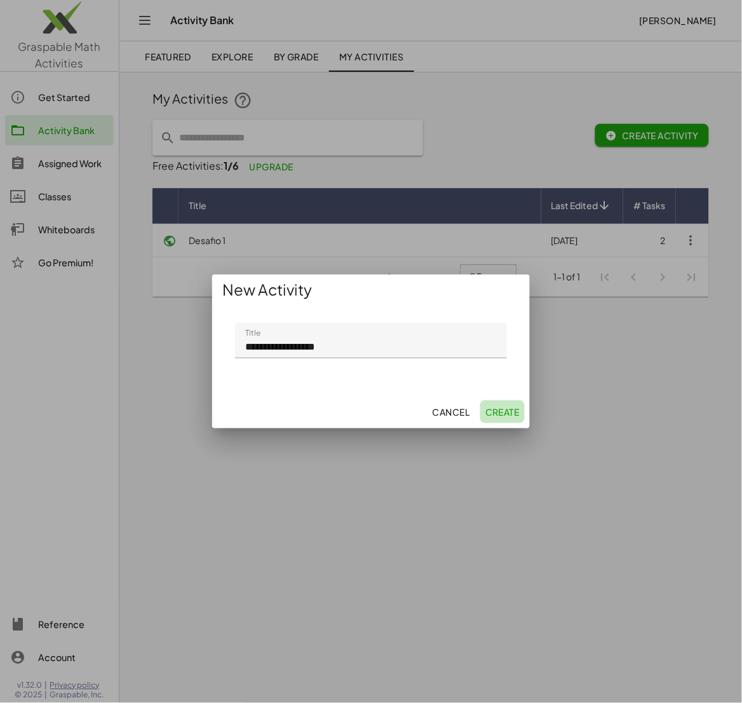
click at [514, 406] on span "Create" at bounding box center [503, 411] width 34 height 11
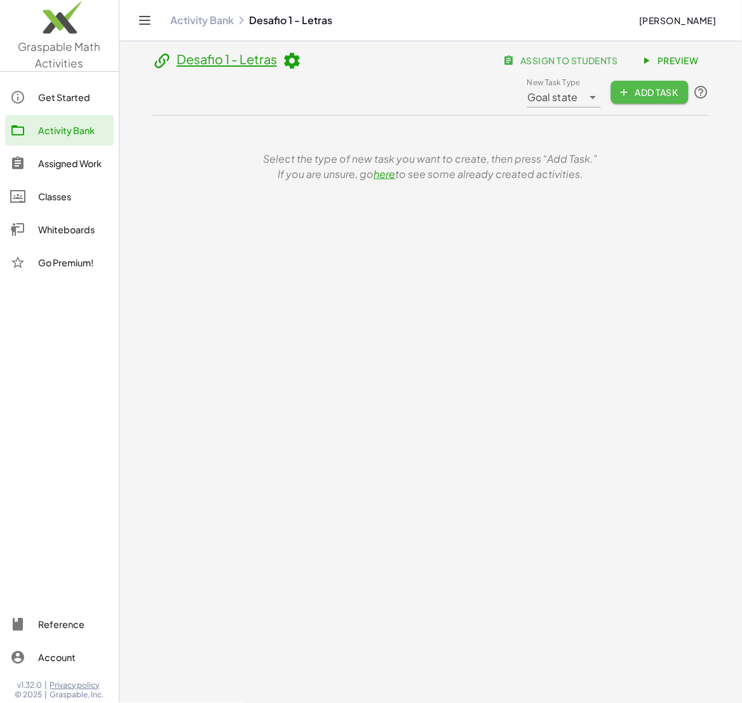
click at [641, 101] on button "Add Task" at bounding box center [650, 92] width 78 height 23
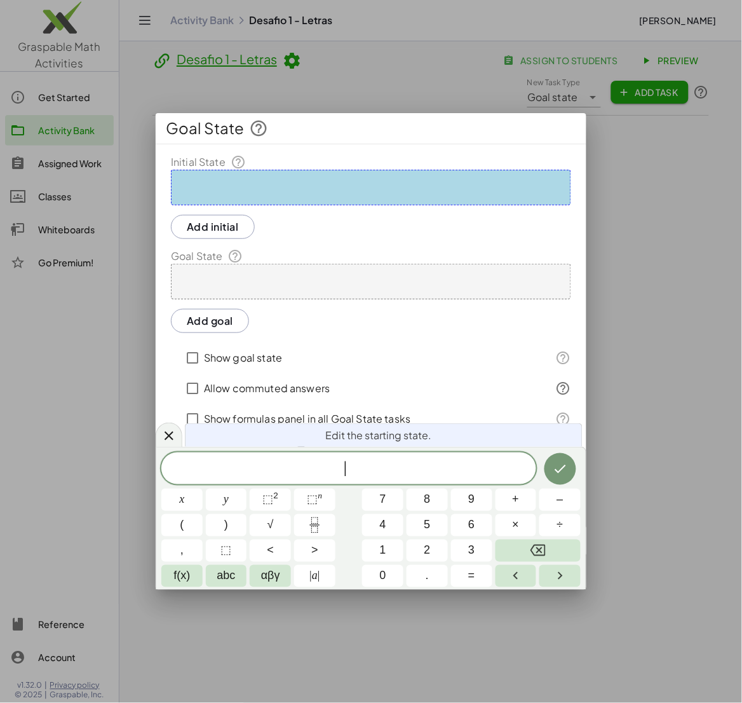
click at [300, 193] on div at bounding box center [371, 188] width 400 height 36
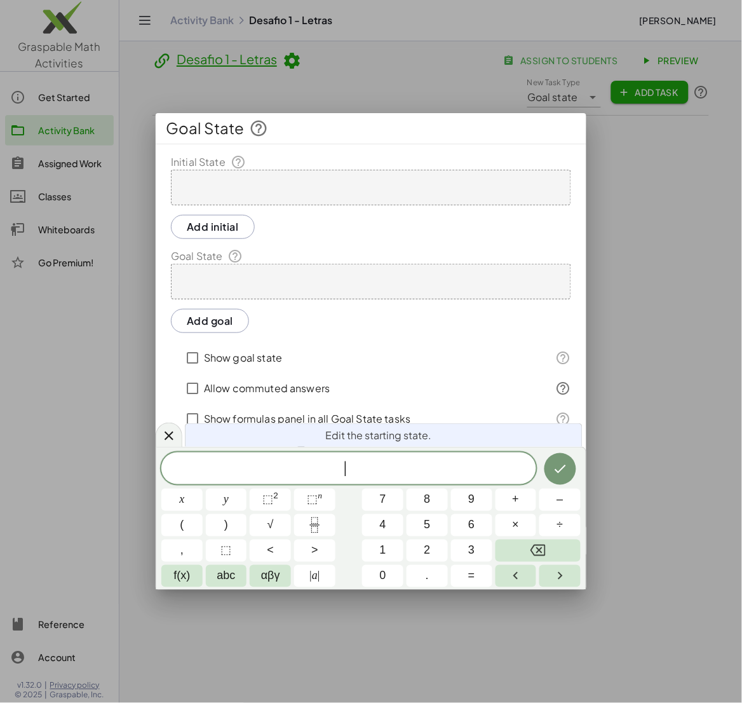
click at [371, 470] on span "​" at bounding box center [348, 469] width 375 height 18
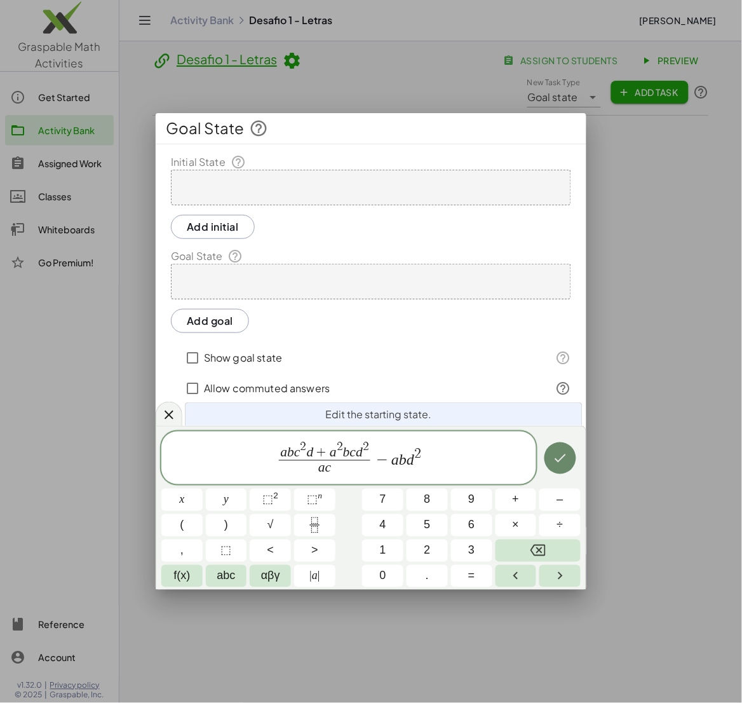
click at [569, 462] on button "Done" at bounding box center [561, 458] width 32 height 32
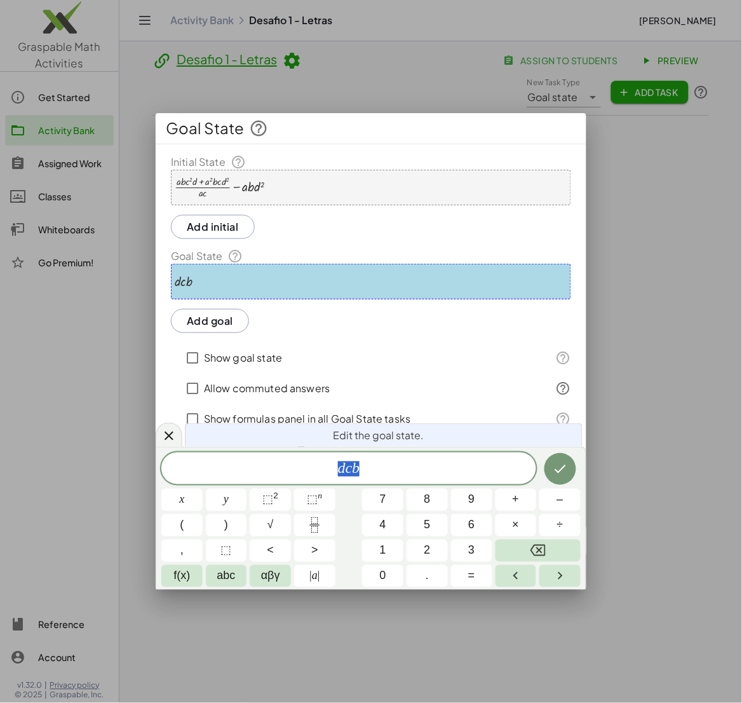
click at [369, 470] on span "d c b" at bounding box center [348, 469] width 375 height 18
click at [404, 339] on div "Initial State + · ( + · a · b · c 2 · d + · a 2 · b · c · d 2 ) · a · c − · a ·…" at bounding box center [371, 334] width 431 height 360
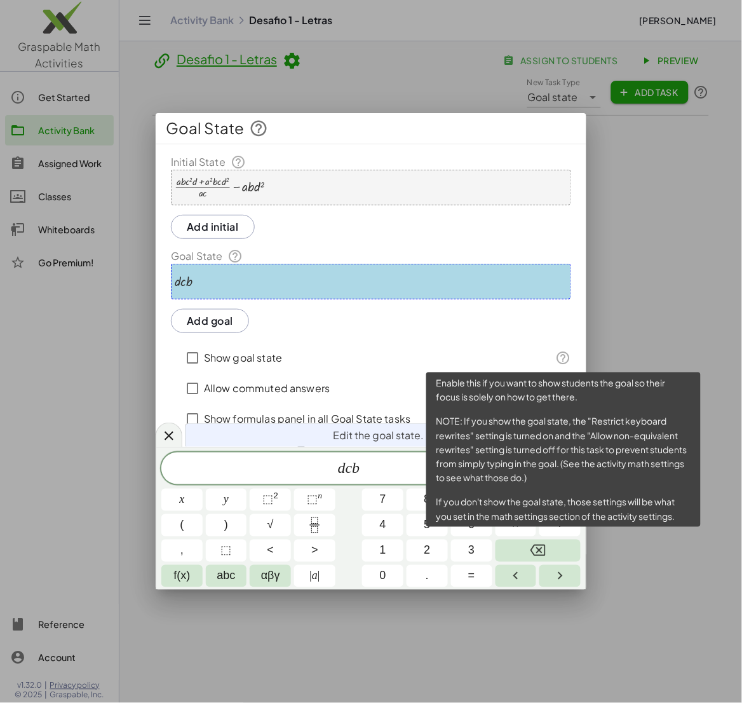
click at [566, 357] on icon at bounding box center [563, 357] width 15 height 15
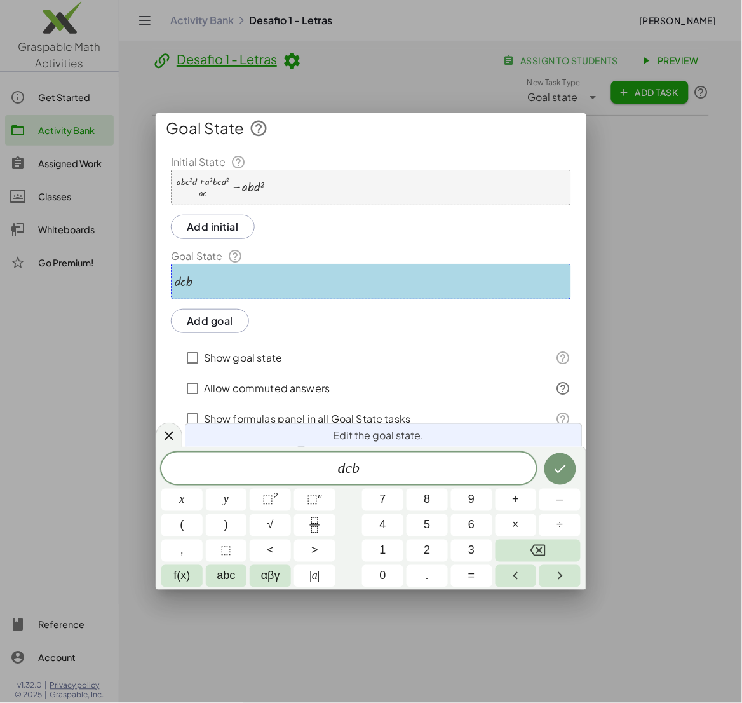
click at [470, 360] on div "Show goal state" at bounding box center [361, 358] width 360 height 31
click at [565, 386] on icon at bounding box center [563, 388] width 15 height 15
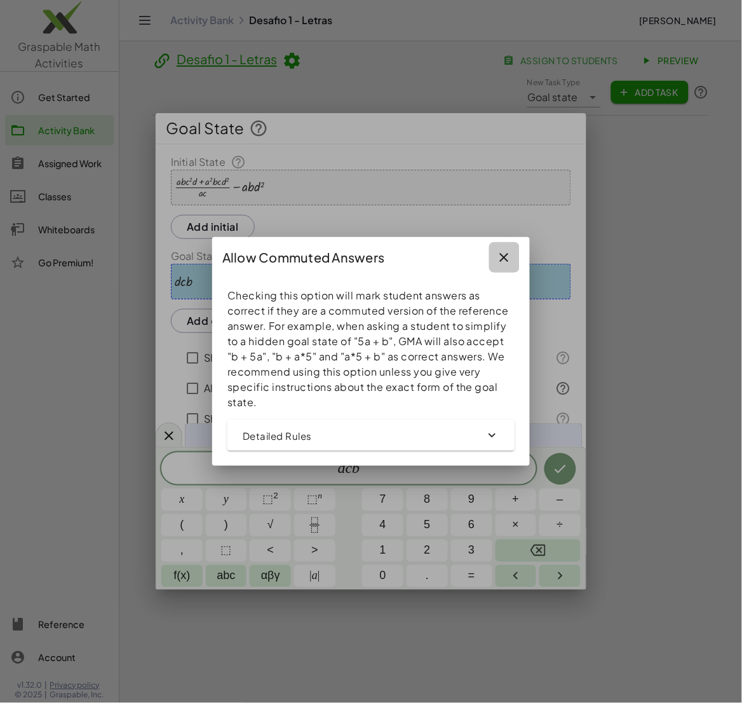
click at [505, 255] on icon "button" at bounding box center [504, 257] width 15 height 15
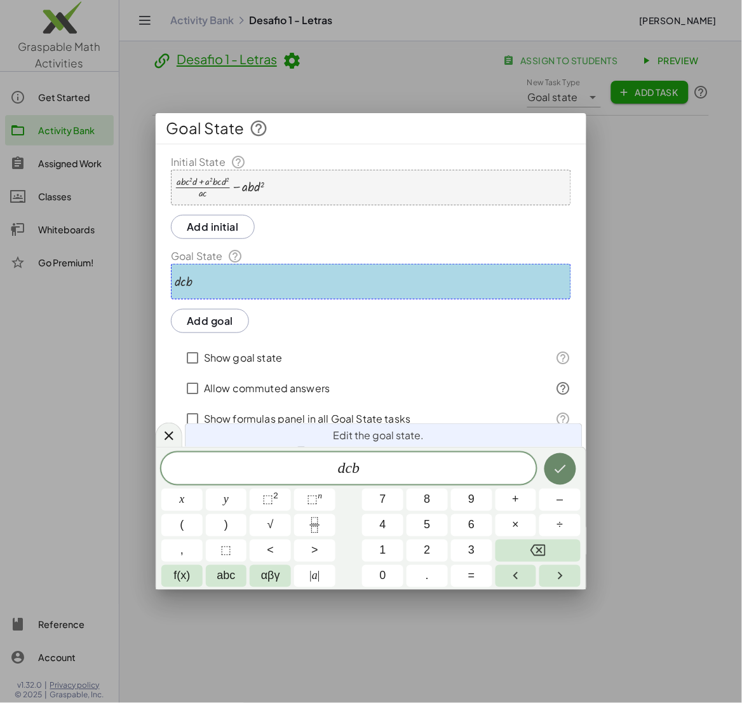
click at [559, 465] on icon "Done" at bounding box center [560, 468] width 15 height 15
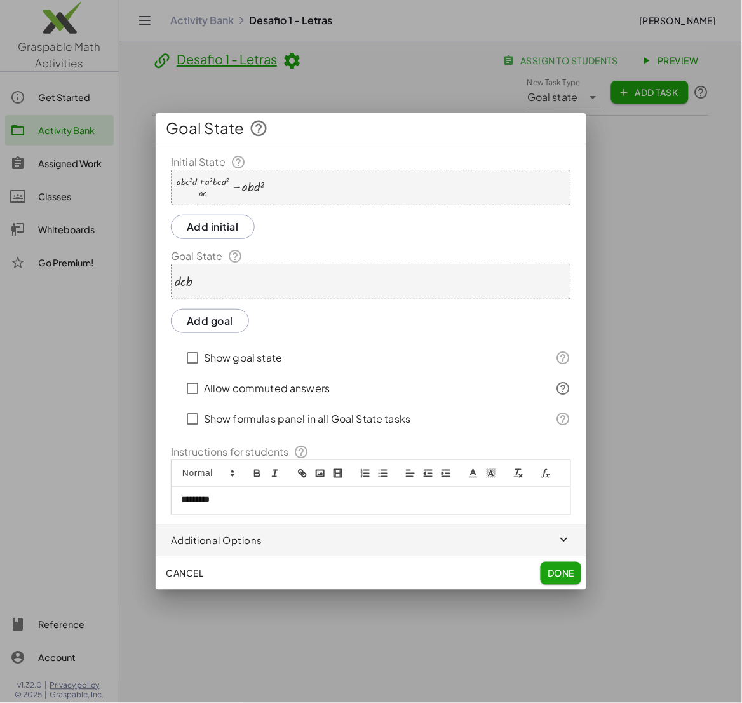
click at [368, 547] on span "button" at bounding box center [371, 541] width 431 height 31
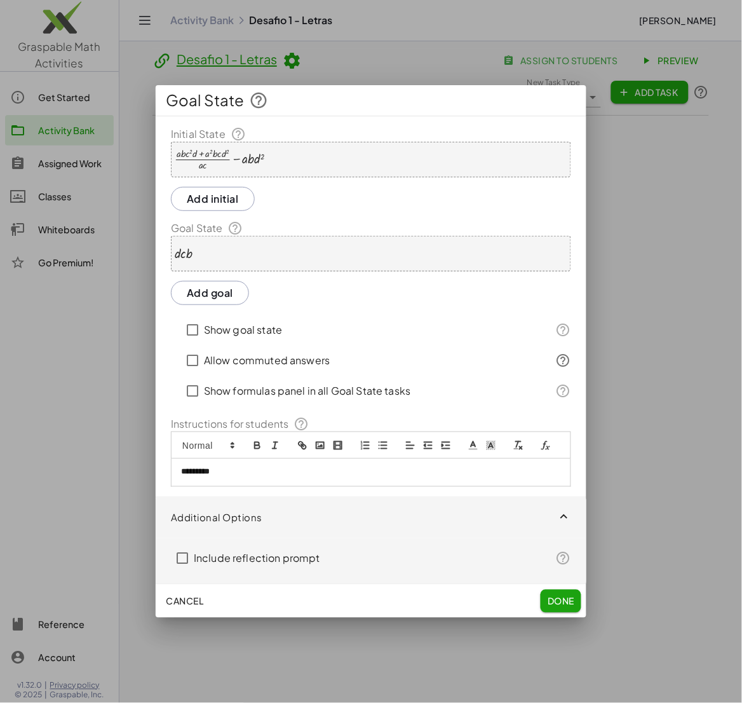
click at [570, 516] on icon "button" at bounding box center [564, 517] width 15 height 15
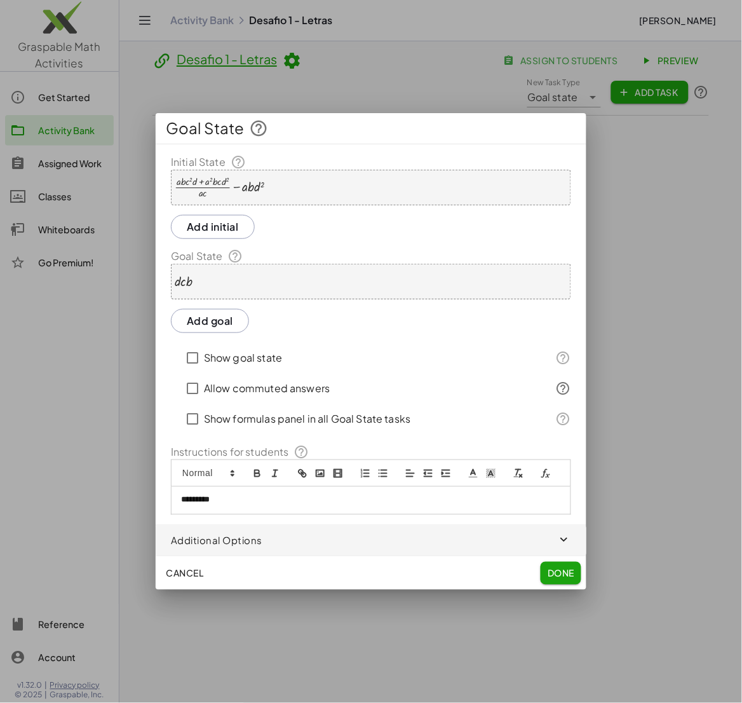
click at [556, 569] on span "Done" at bounding box center [561, 573] width 27 height 11
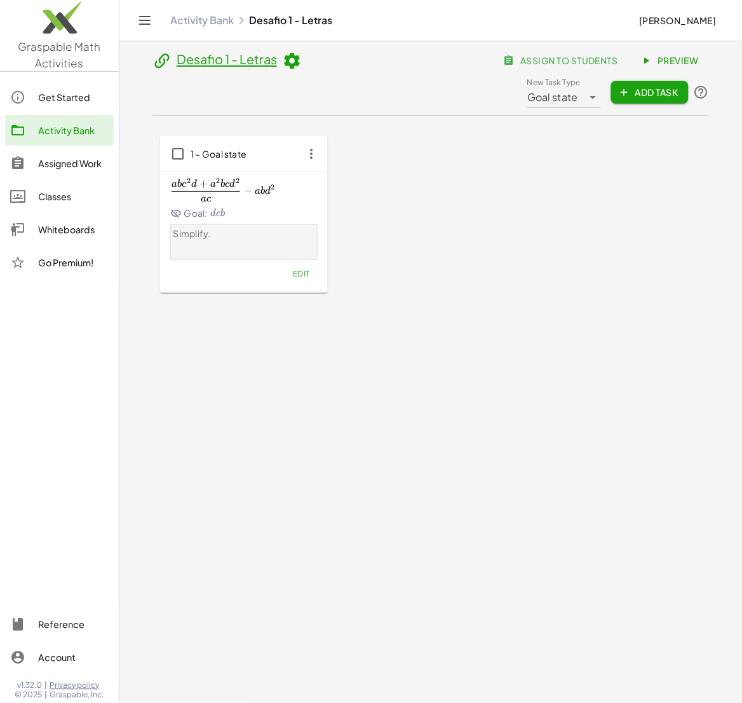
click at [161, 63] on icon at bounding box center [162, 60] width 19 height 19
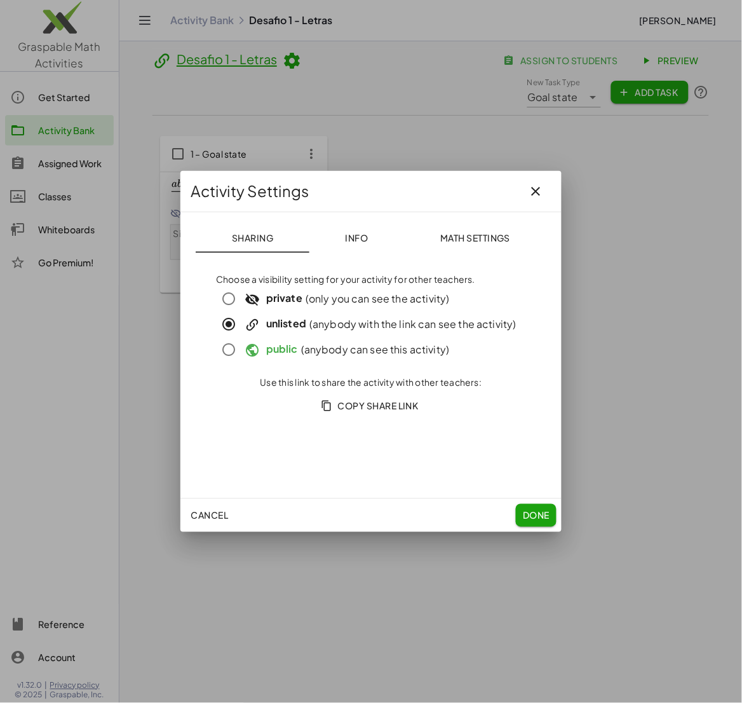
click at [349, 404] on span "Copy Share Link" at bounding box center [371, 405] width 95 height 11
click at [526, 519] on span "Done" at bounding box center [536, 515] width 27 height 11
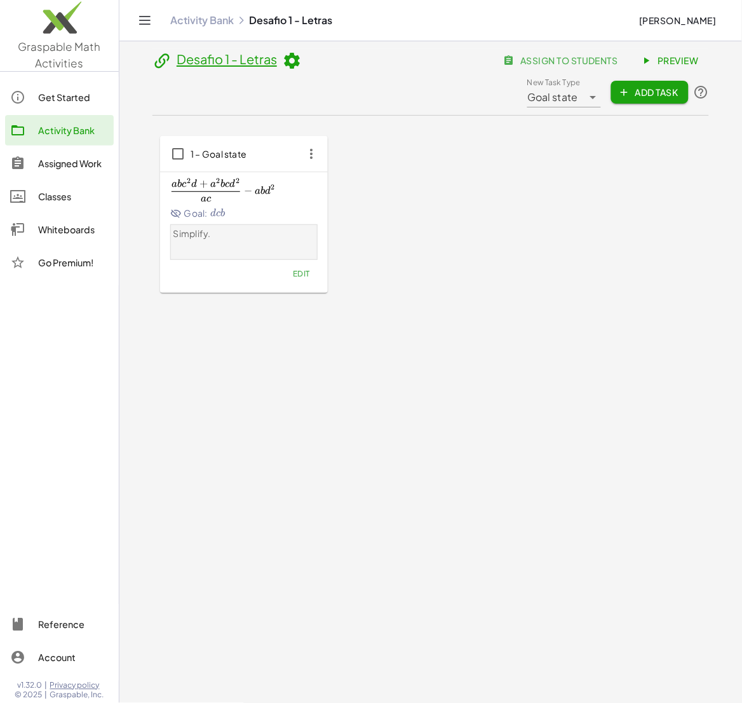
click at [308, 150] on icon "button" at bounding box center [311, 153] width 23 height 23
click at [299, 284] on div "a b c 2 d + a 2 b c d 2 a c − a b d 2 \frac{abc^2d+a^2bcd^2}{ac}-abd^2 a c ab c…" at bounding box center [244, 232] width 168 height 120
click at [304, 273] on span "Edit" at bounding box center [301, 274] width 17 height 10
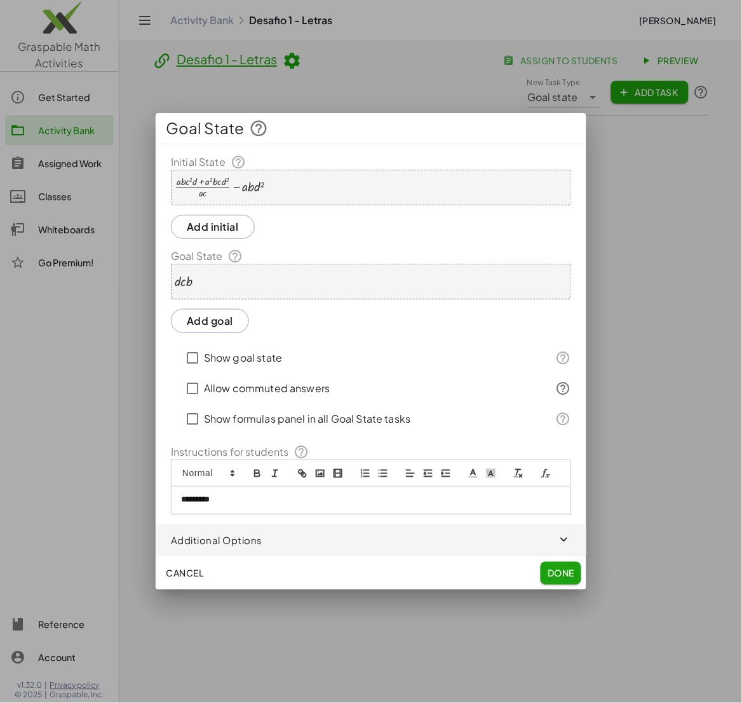
click at [447, 391] on div "Allow commuted answers" at bounding box center [361, 388] width 360 height 31
click at [195, 577] on span "Cancel" at bounding box center [185, 573] width 38 height 11
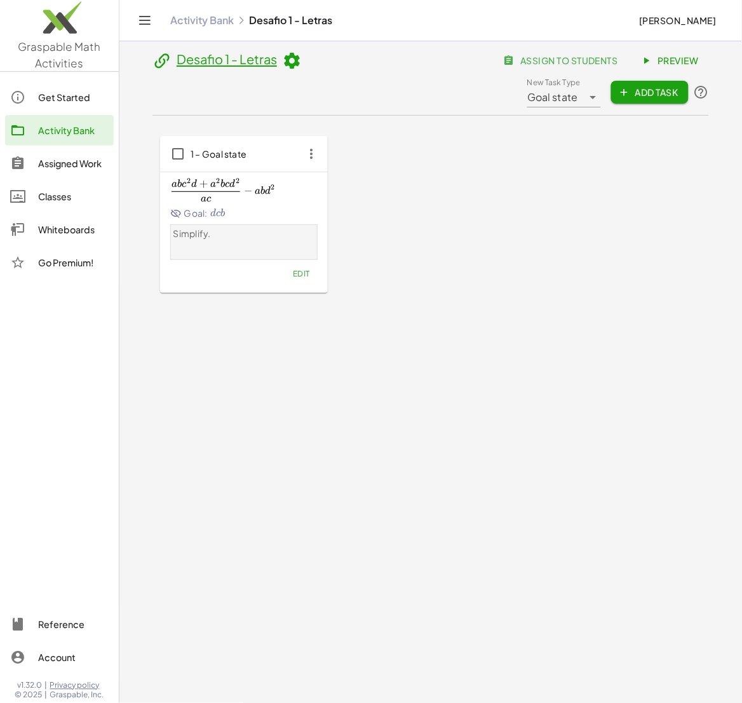
click at [437, 528] on main "Desafio 1 - Letras assign to students Preview New Task Type Goal state ********…" at bounding box center [430, 351] width 623 height 703
click at [295, 65] on icon at bounding box center [291, 60] width 19 height 19
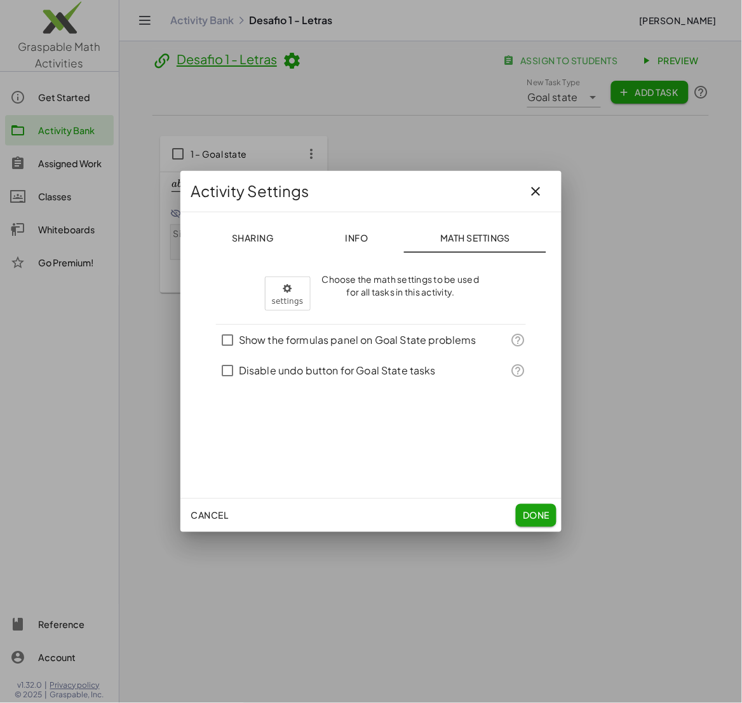
click at [349, 241] on span "Info" at bounding box center [356, 237] width 23 height 11
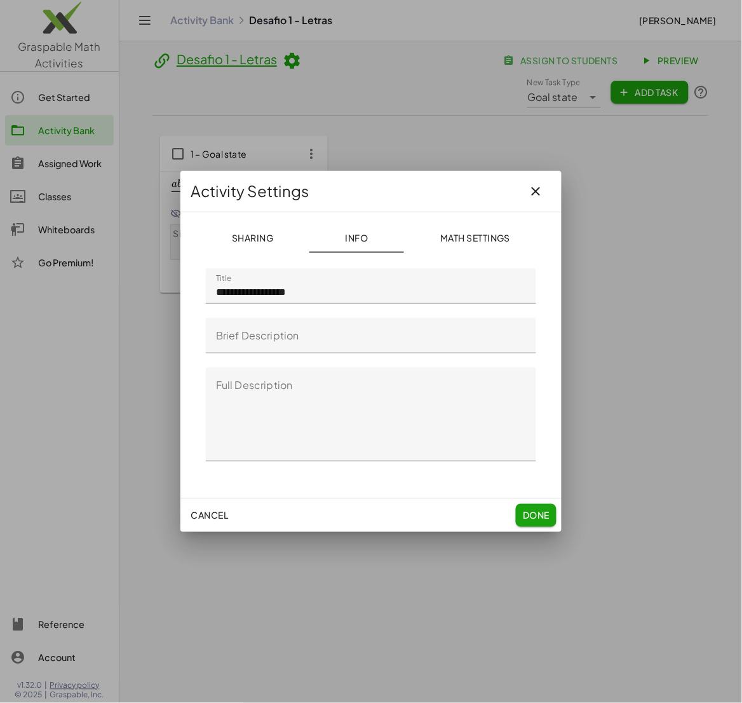
click at [255, 244] on button "Sharing" at bounding box center [253, 237] width 114 height 31
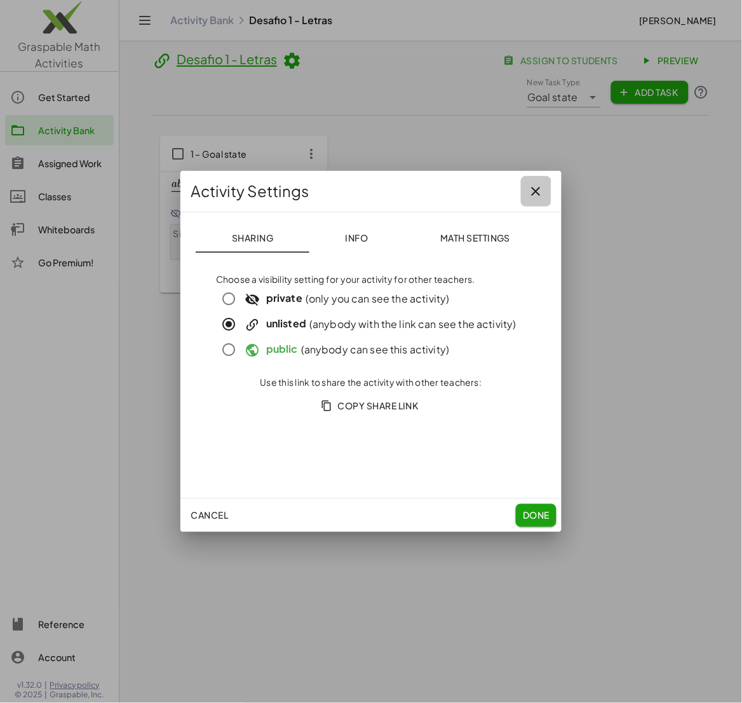
click at [537, 184] on icon "button" at bounding box center [536, 191] width 15 height 15
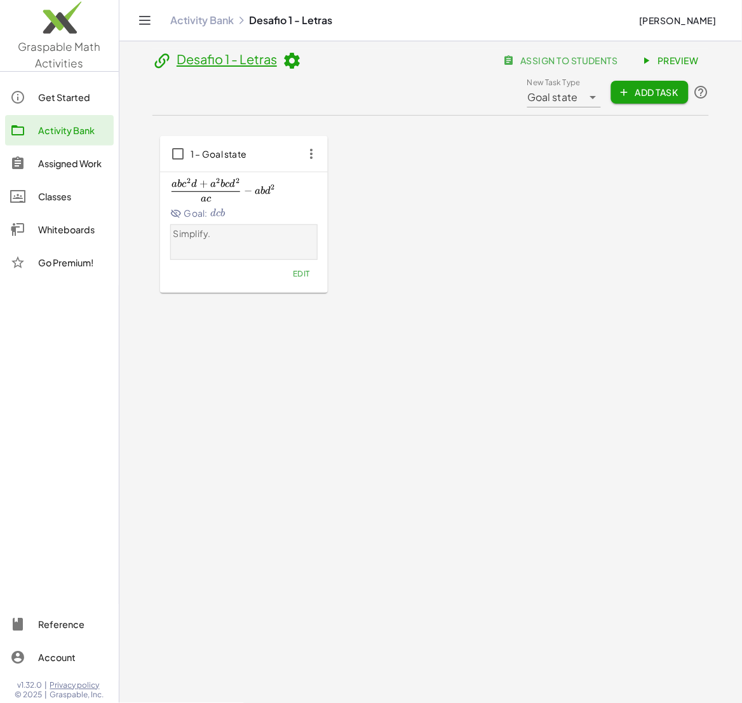
click at [266, 190] on span "d" at bounding box center [268, 191] width 6 height 10
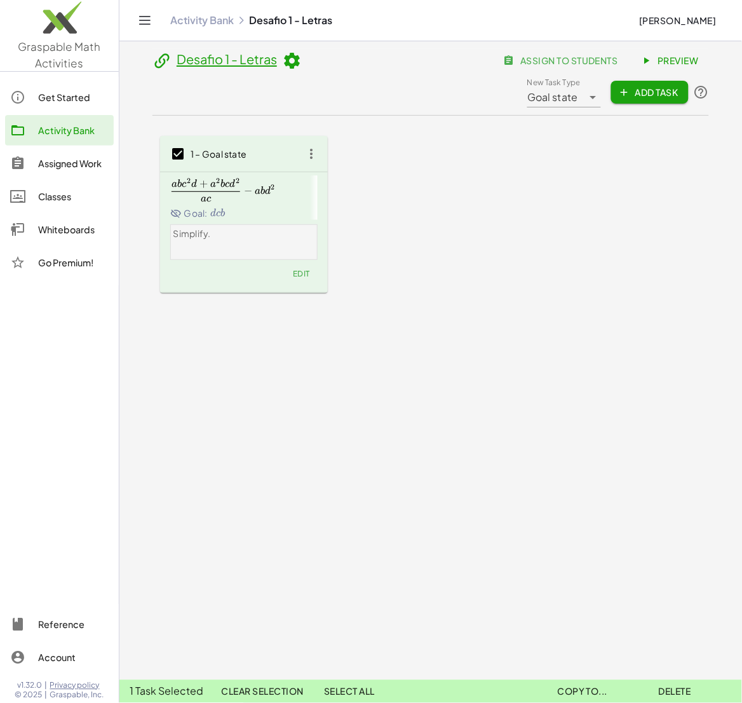
click at [323, 526] on main "Desafio 1 - Letras assign to students Preview New Task Type Goal state ********…" at bounding box center [430, 351] width 623 height 703
click at [665, 58] on span "Preview" at bounding box center [671, 60] width 55 height 11
click at [479, 332] on div "Desafio 1 - Letras assign to students Preview New Task Type Goal state ********…" at bounding box center [431, 228] width 572 height 375
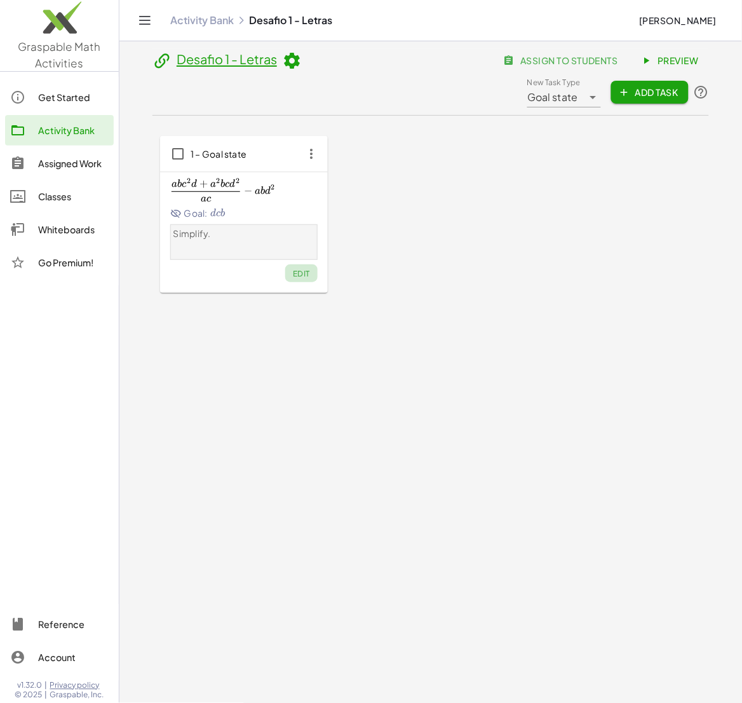
click at [304, 276] on span "Edit" at bounding box center [301, 274] width 17 height 10
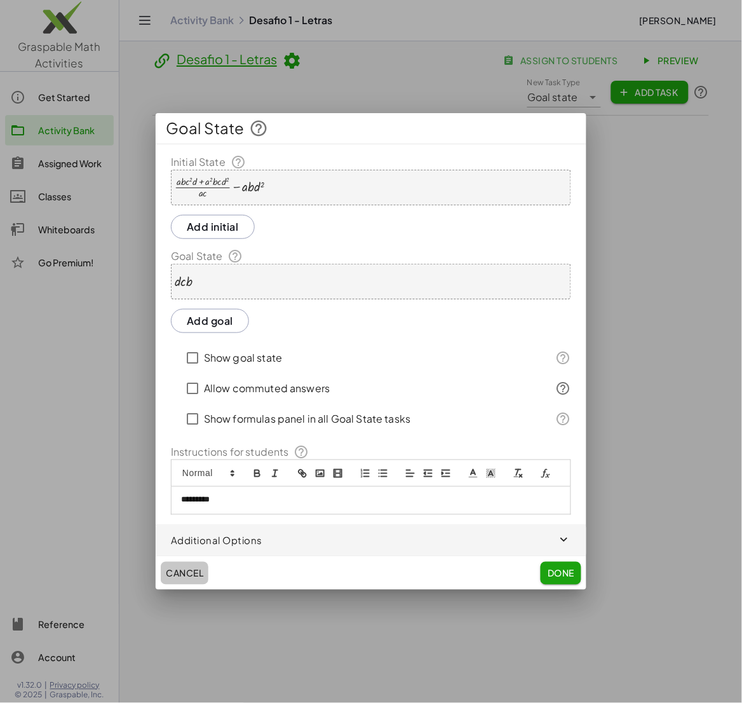
click at [188, 566] on button "Cancel" at bounding box center [185, 573] width 48 height 23
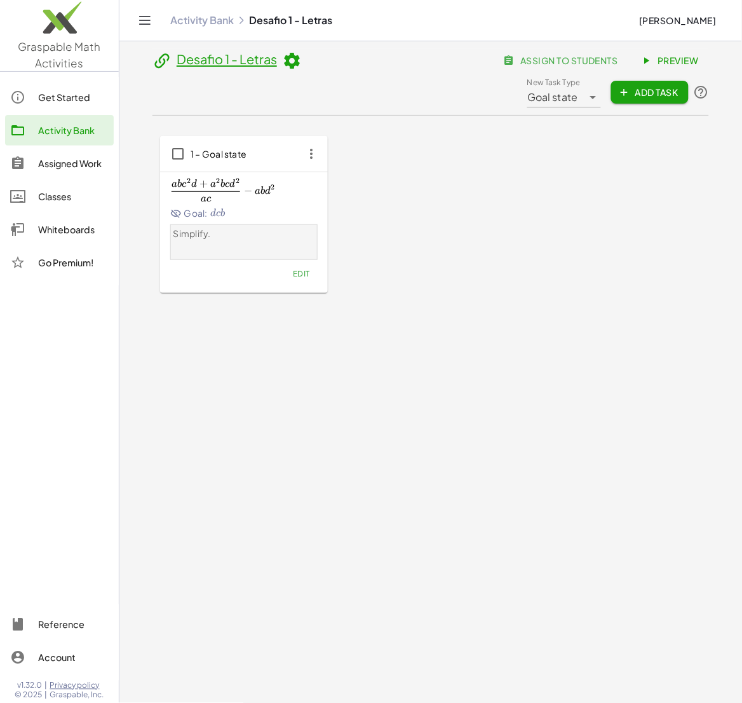
click at [75, 126] on div "Activity Bank" at bounding box center [73, 130] width 71 height 15
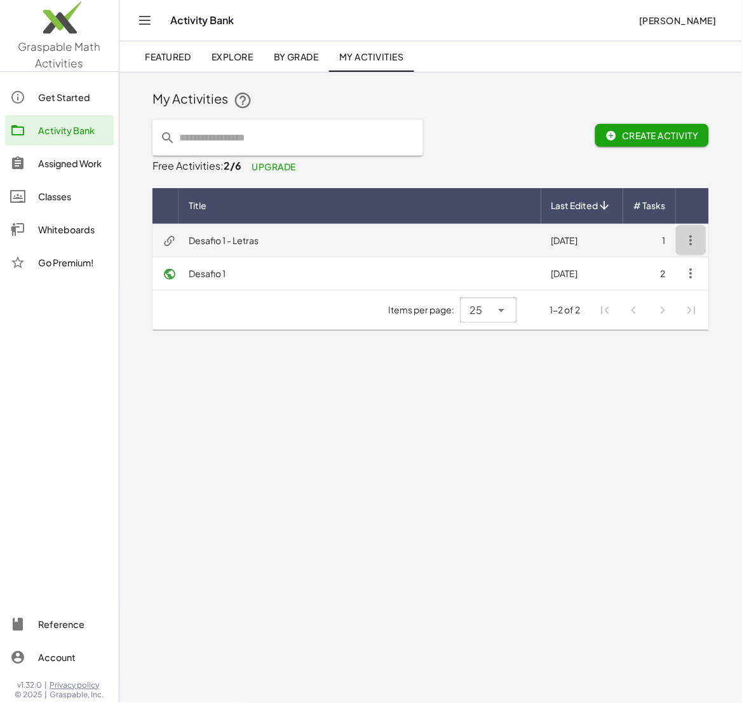
click at [693, 236] on icon "button" at bounding box center [691, 240] width 15 height 15
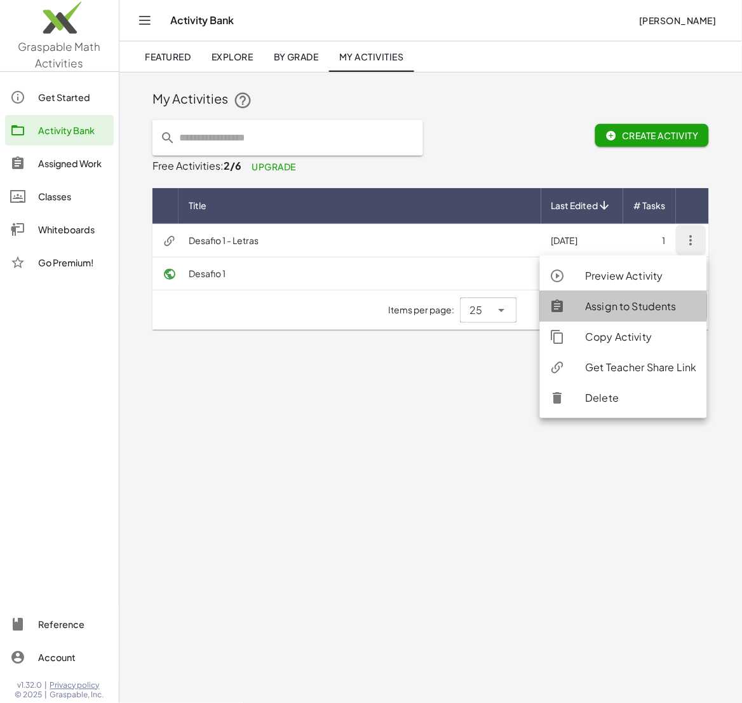
click at [660, 305] on div "Assign to Students" at bounding box center [641, 306] width 111 height 15
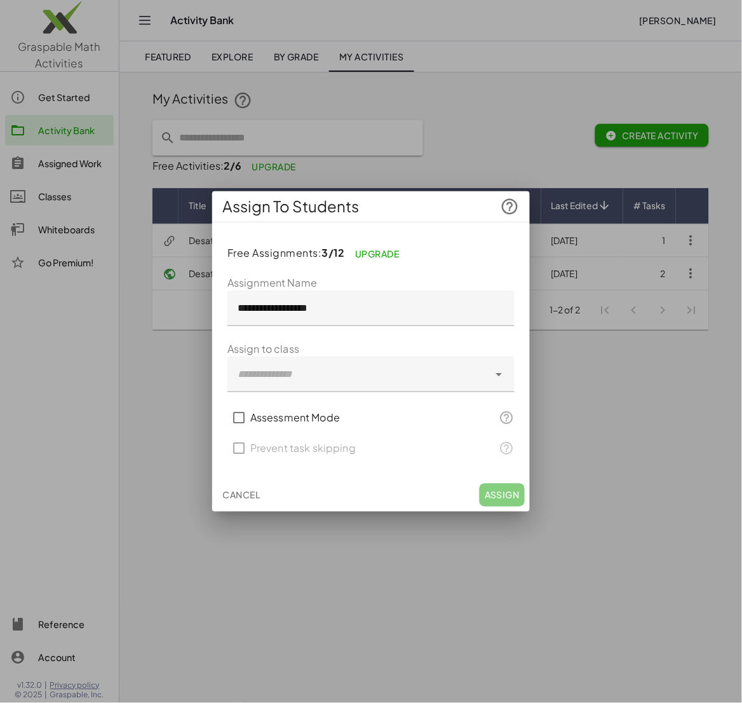
click at [501, 377] on icon at bounding box center [499, 374] width 15 height 15
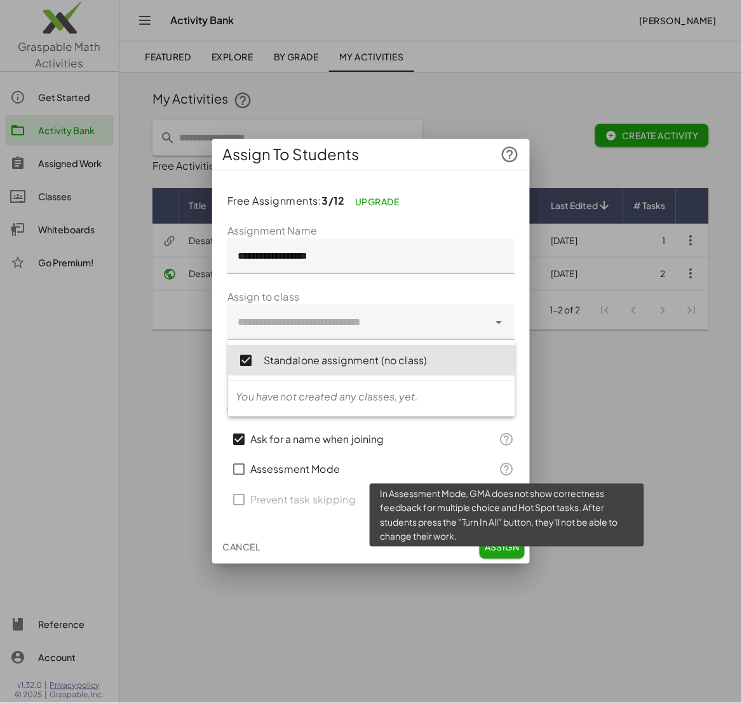
click at [508, 468] on icon at bounding box center [507, 469] width 15 height 15
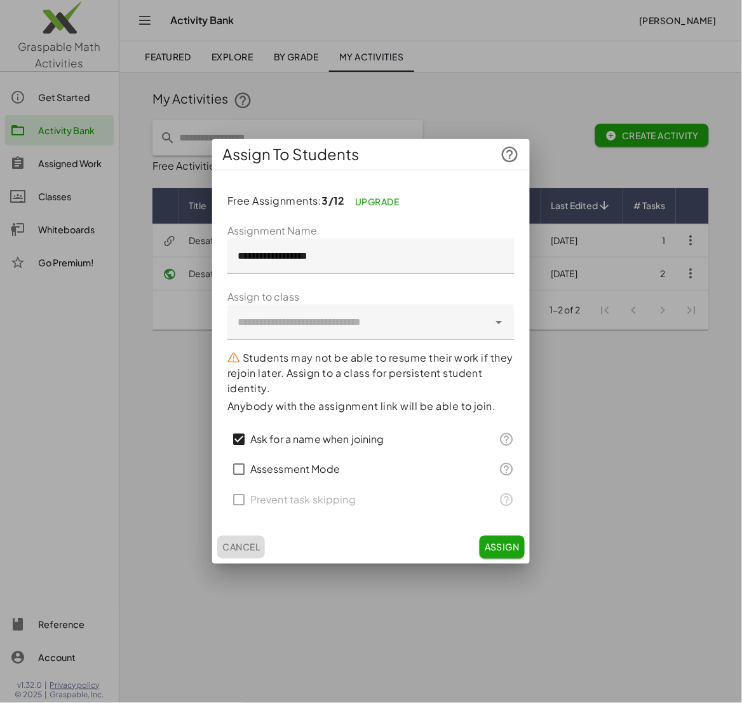
click at [242, 545] on span "Cancel" at bounding box center [241, 547] width 38 height 11
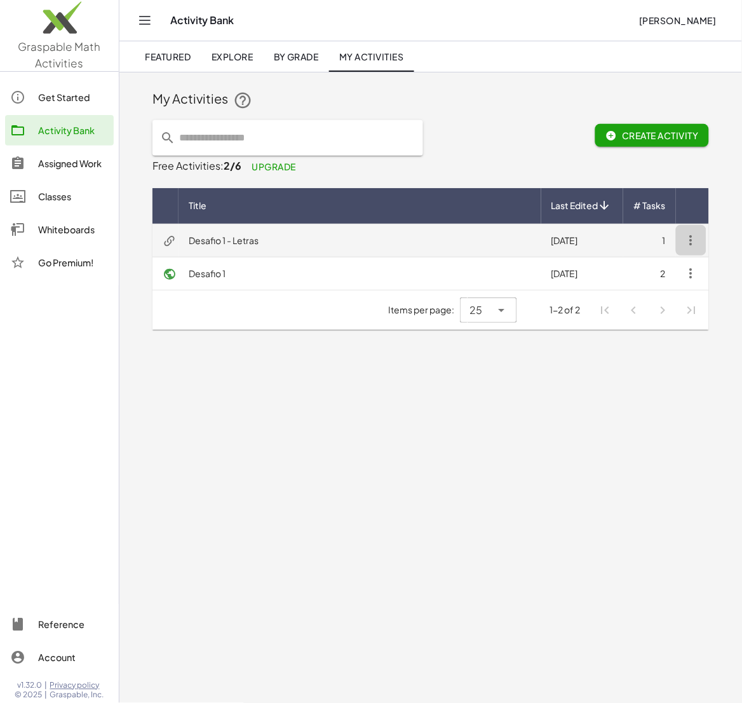
click at [692, 236] on icon "button" at bounding box center [691, 240] width 15 height 15
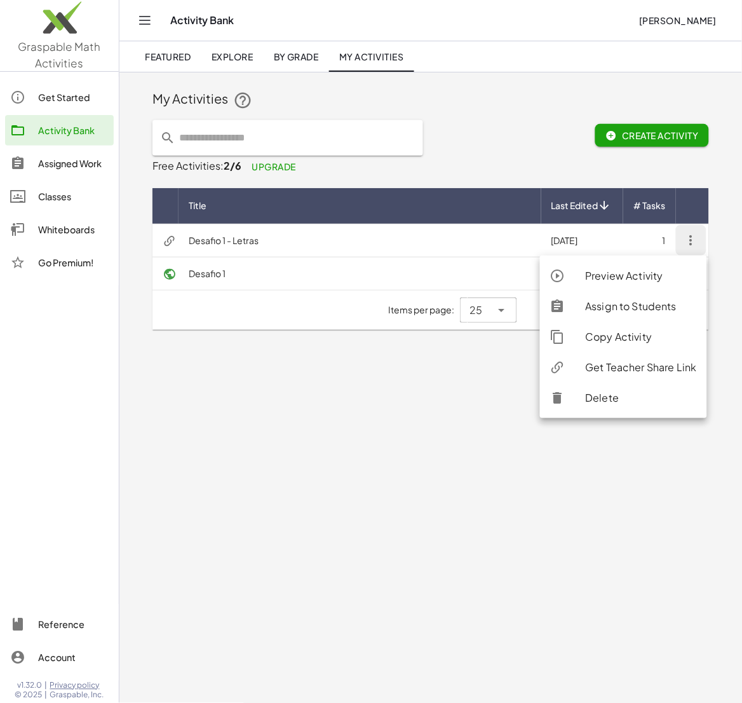
click at [651, 275] on div "Preview Activity" at bounding box center [641, 275] width 111 height 15
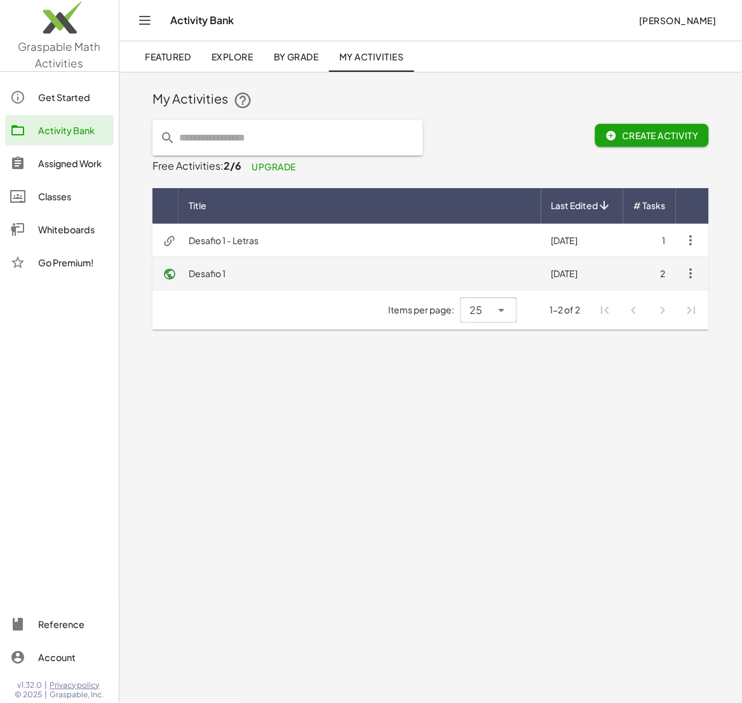
click at [695, 278] on icon "button" at bounding box center [691, 273] width 15 height 15
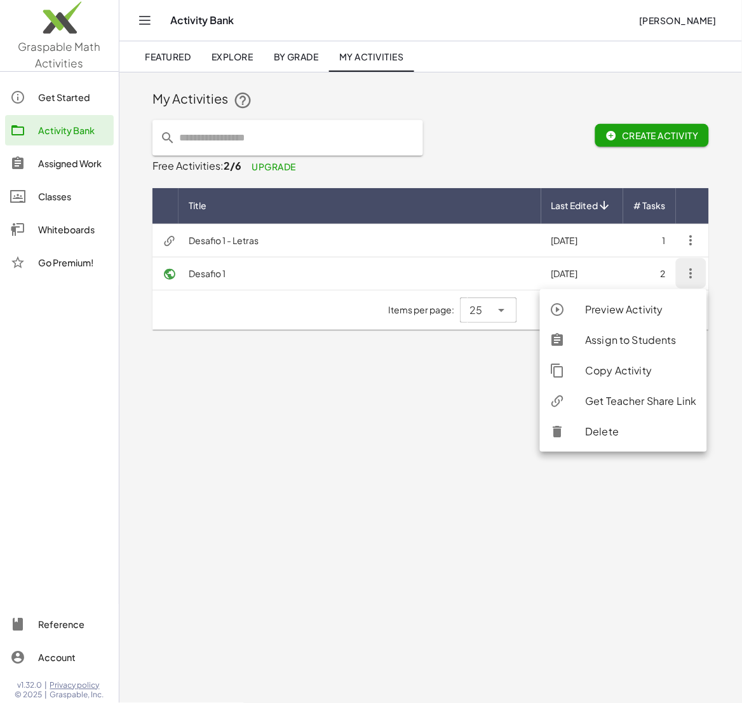
click at [617, 449] on div "Preview Activity Assign to Students Copy Activity Get Teacher Share Link Delete" at bounding box center [623, 370] width 167 height 163
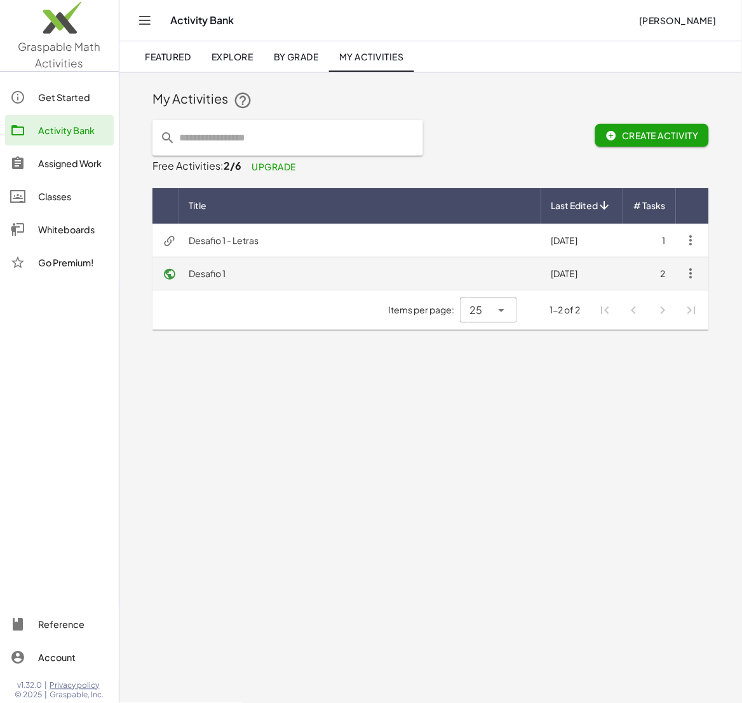
click at [690, 284] on button "button" at bounding box center [691, 273] width 31 height 31
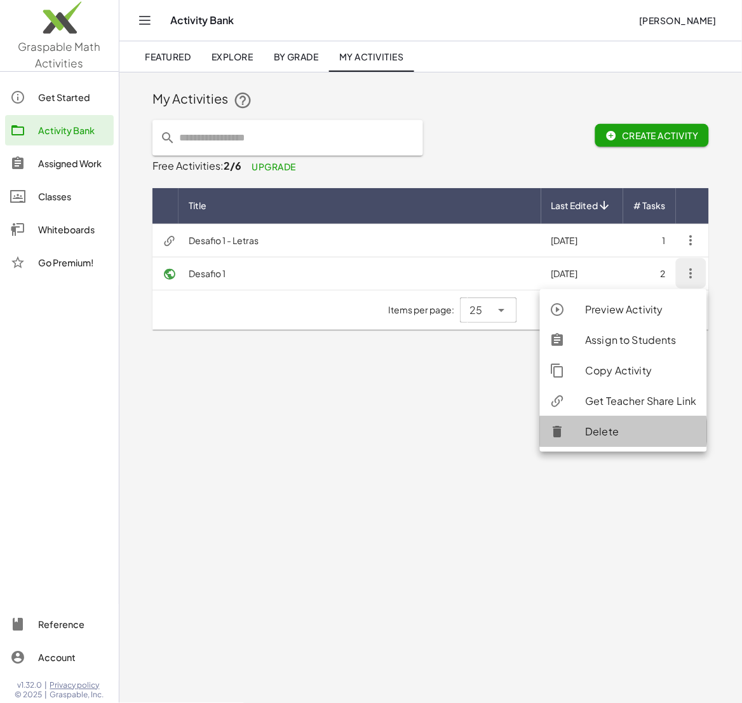
click at [617, 429] on div "Delete" at bounding box center [641, 431] width 111 height 15
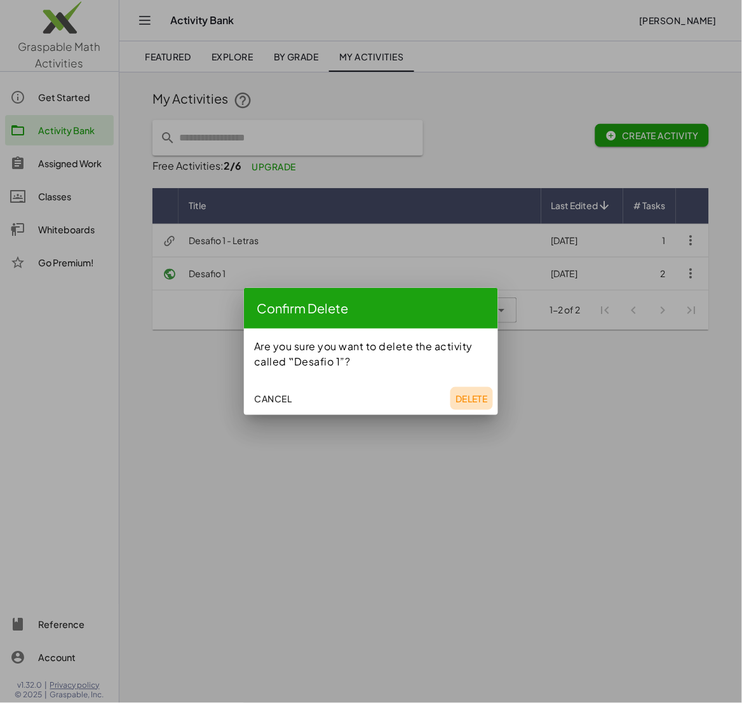
click at [467, 400] on span "Delete" at bounding box center [472, 398] width 32 height 11
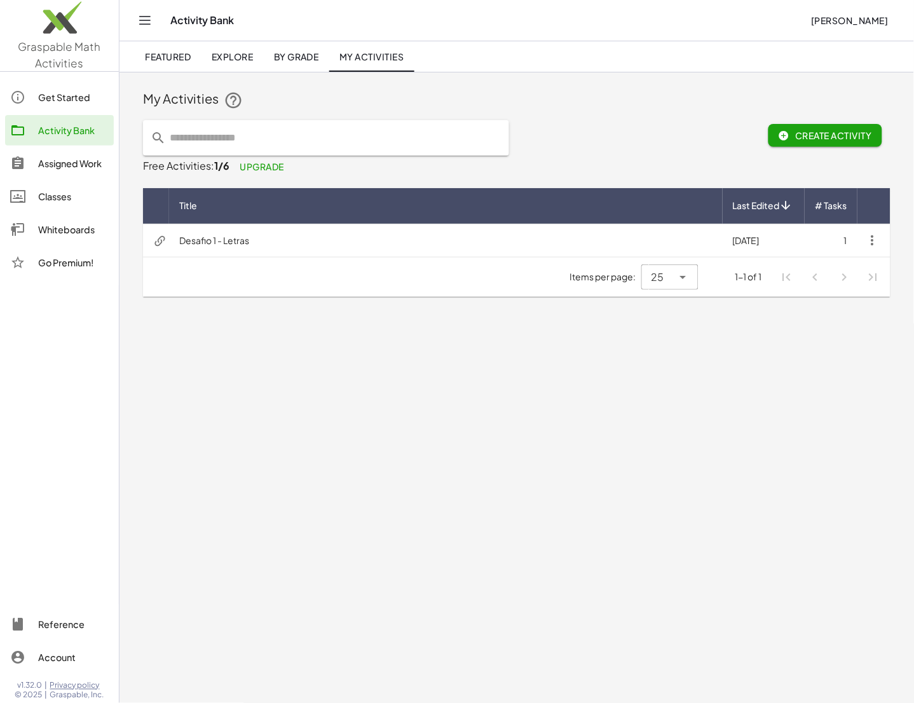
click at [91, 230] on div "Whiteboards" at bounding box center [73, 229] width 71 height 15
click at [726, 130] on span "Create Activity" at bounding box center [825, 135] width 93 height 11
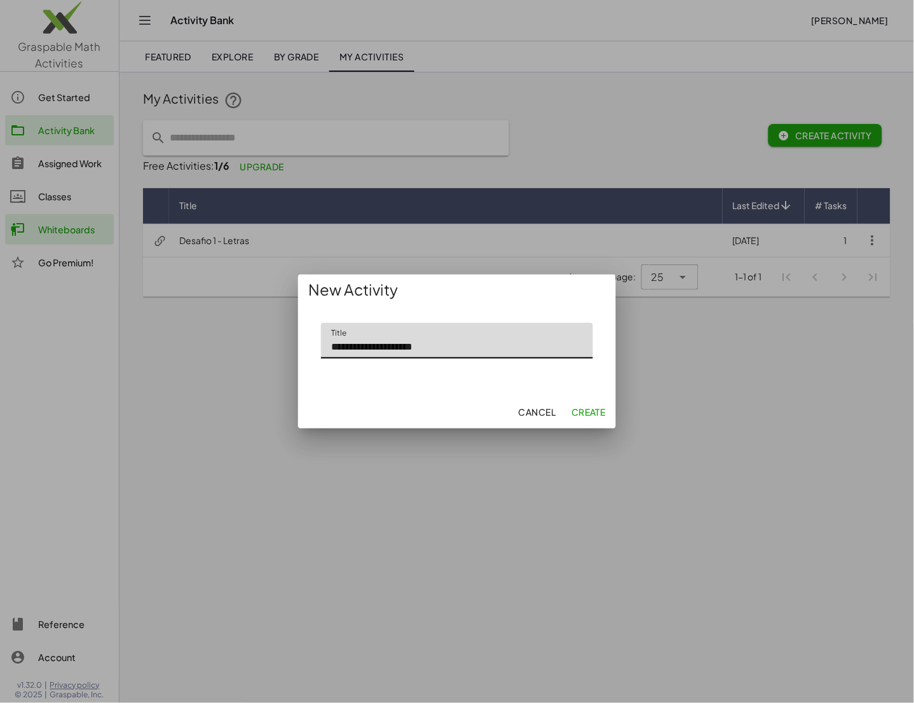
type input "**********"
click at [597, 412] on span "Create" at bounding box center [588, 411] width 34 height 11
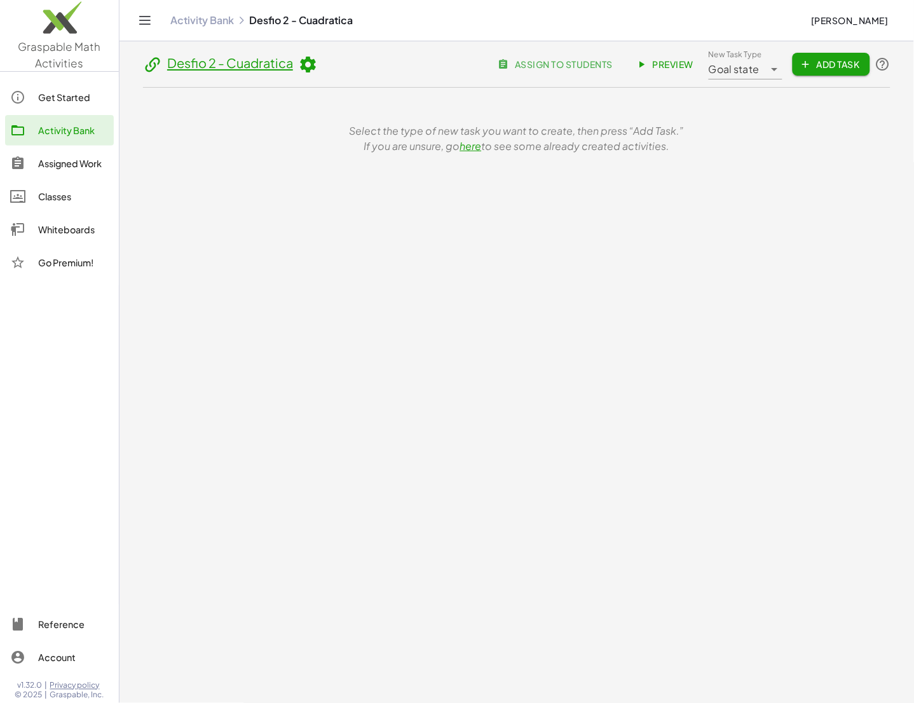
click at [726, 61] on span "Add Task" at bounding box center [831, 63] width 57 height 11
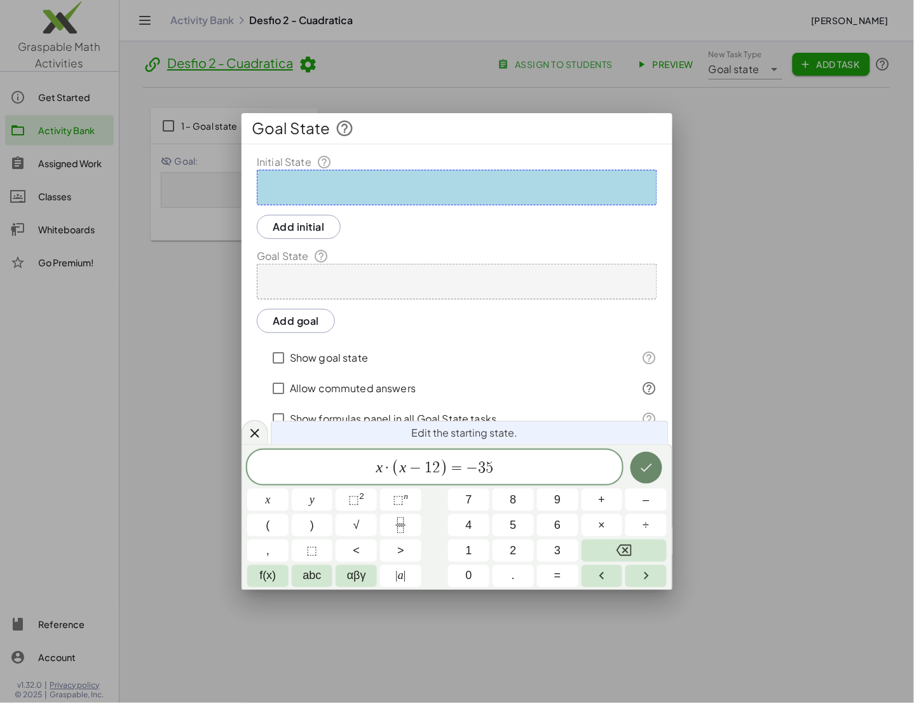
click at [653, 467] on icon "Done" at bounding box center [646, 467] width 15 height 15
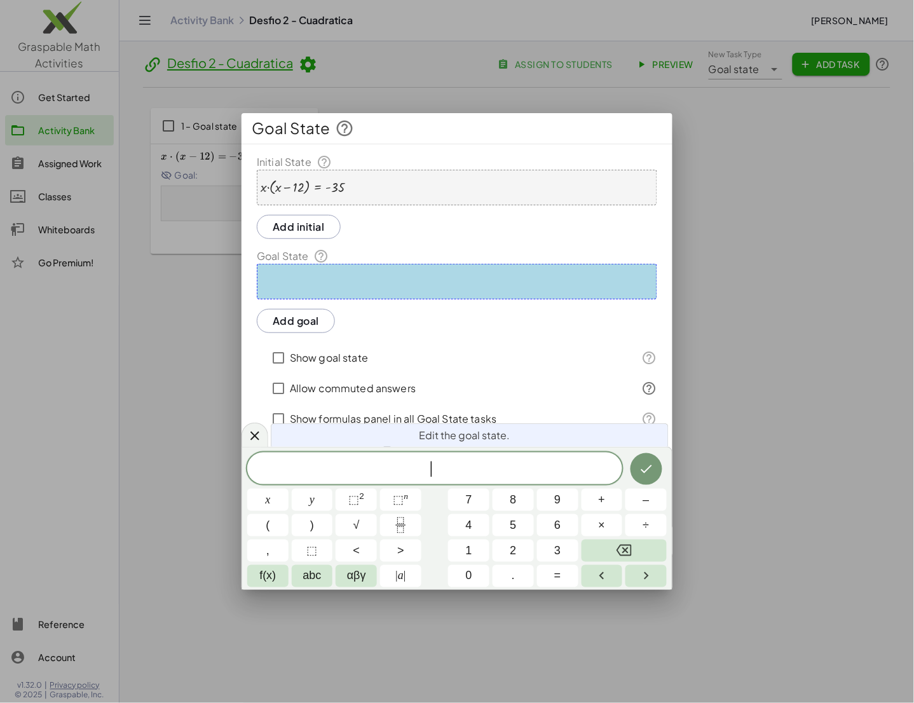
click at [467, 467] on span "​" at bounding box center [434, 469] width 375 height 18
click at [655, 465] on button "Done" at bounding box center [647, 469] width 32 height 32
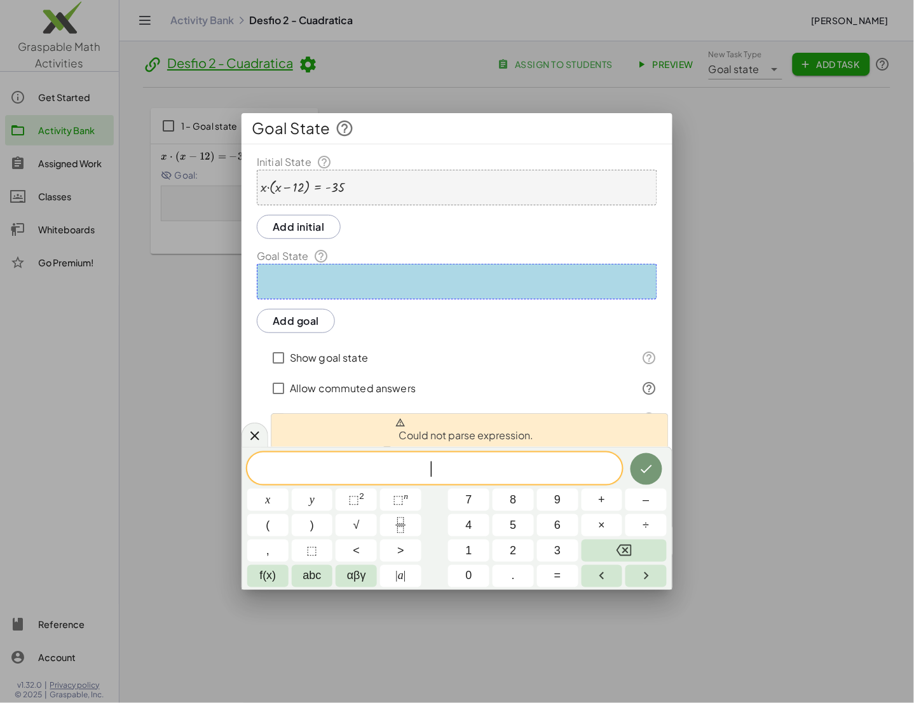
click at [310, 309] on button "Add goal" at bounding box center [296, 321] width 78 height 24
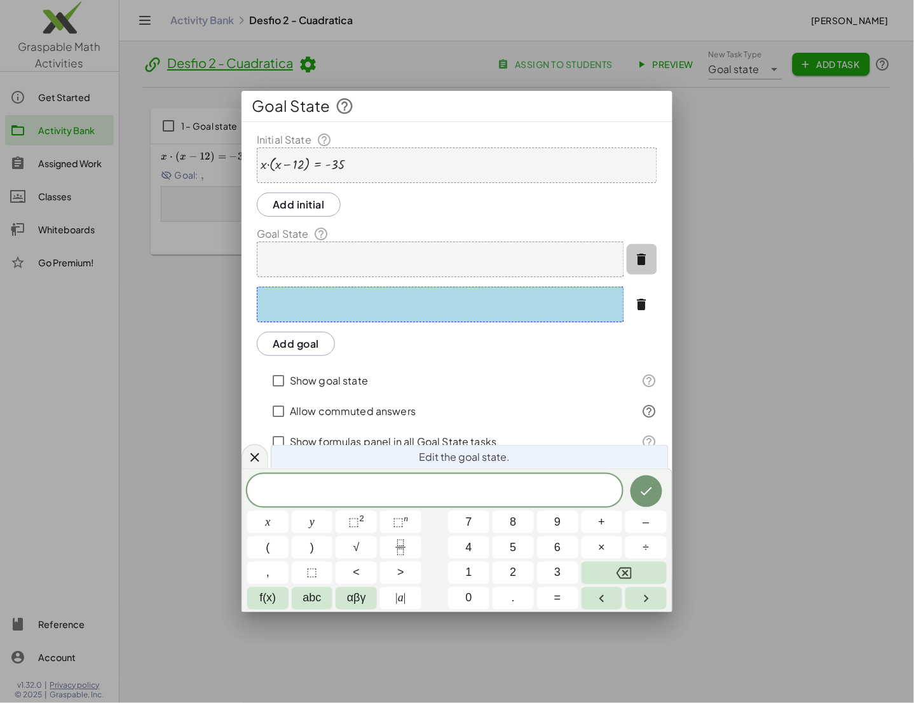
click at [644, 259] on icon "button" at bounding box center [641, 259] width 15 height 15
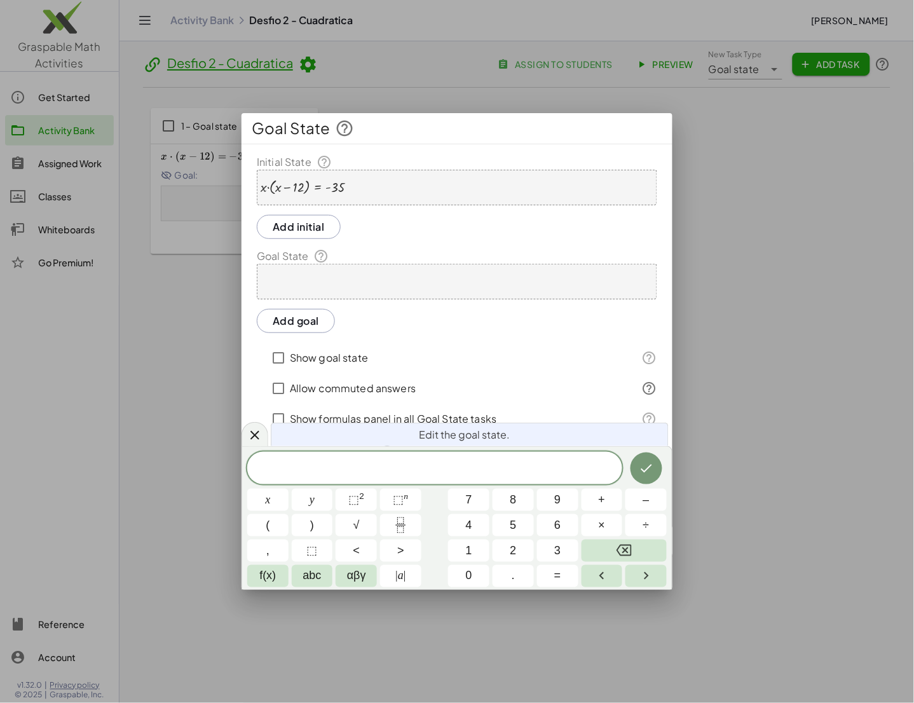
click at [457, 468] on span at bounding box center [434, 469] width 375 height 19
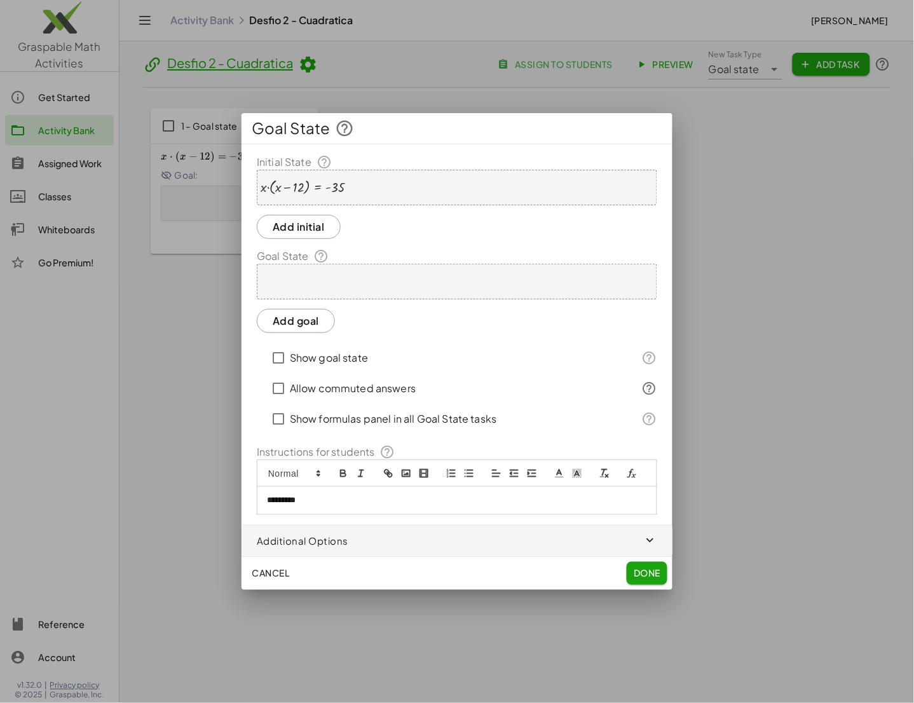
click at [296, 326] on button "Add goal" at bounding box center [296, 321] width 78 height 24
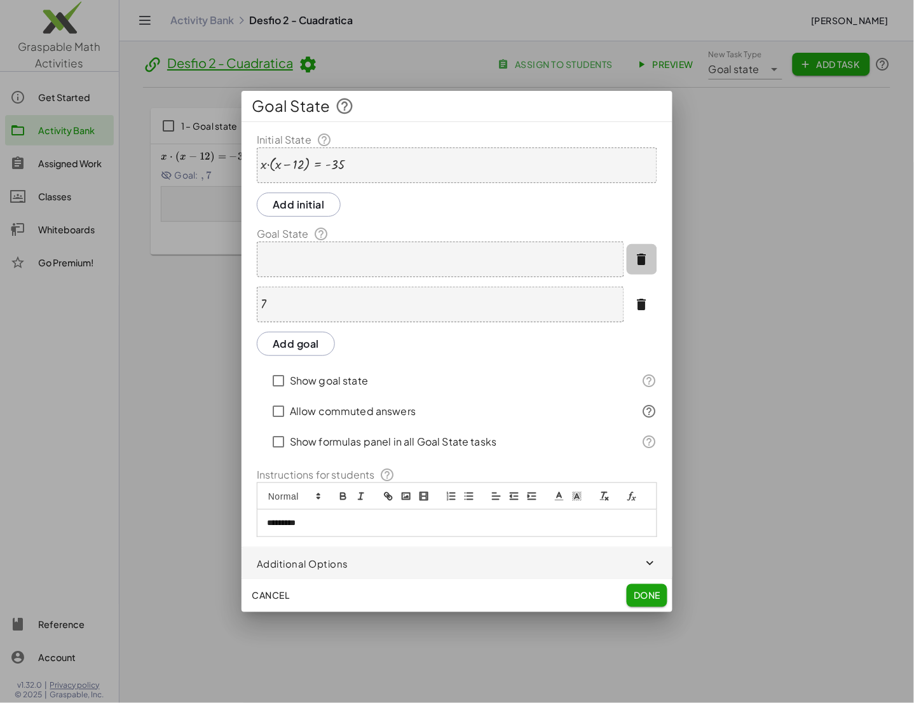
click at [643, 265] on icon "button" at bounding box center [641, 259] width 15 height 15
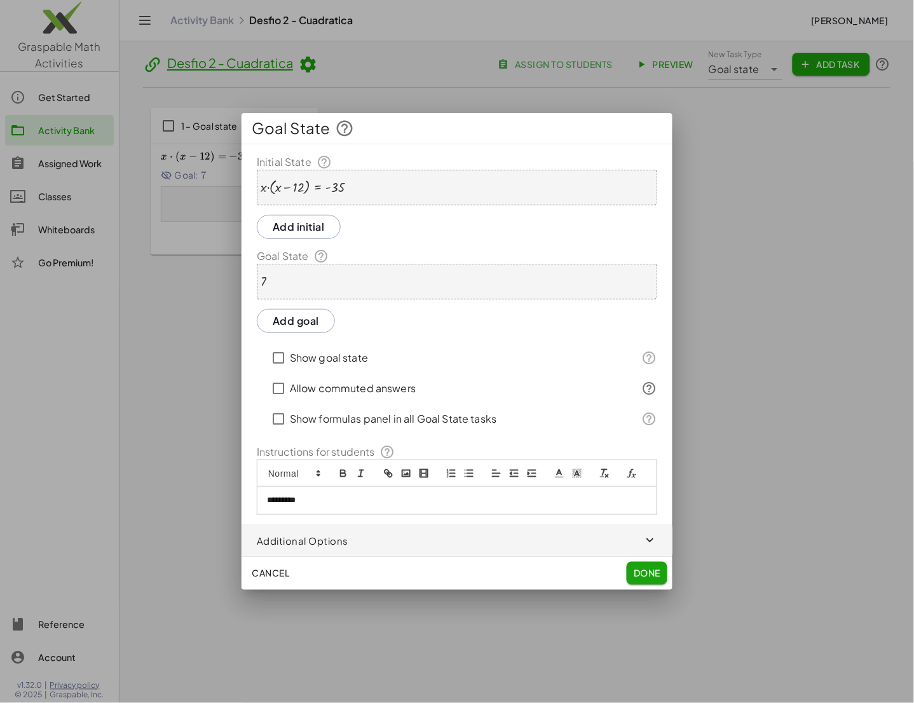
click at [289, 315] on button "Add goal" at bounding box center [296, 321] width 78 height 24
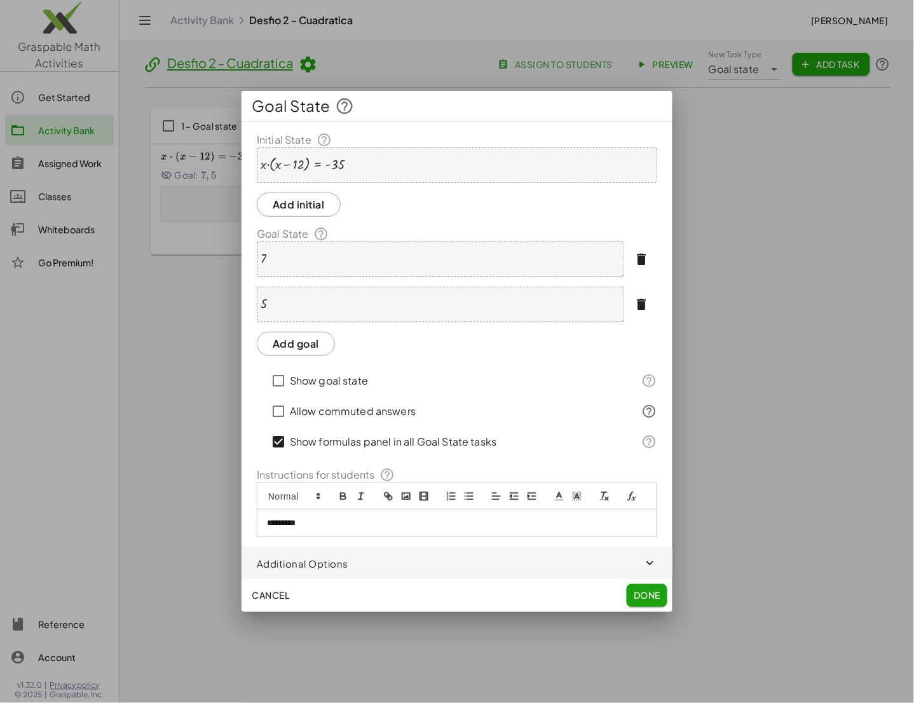
click at [304, 524] on p "*********" at bounding box center [457, 522] width 380 height 11
drag, startPoint x: 413, startPoint y: 550, endPoint x: 426, endPoint y: 561, distance: 17.6
click at [426, 561] on span "button" at bounding box center [457, 563] width 431 height 31
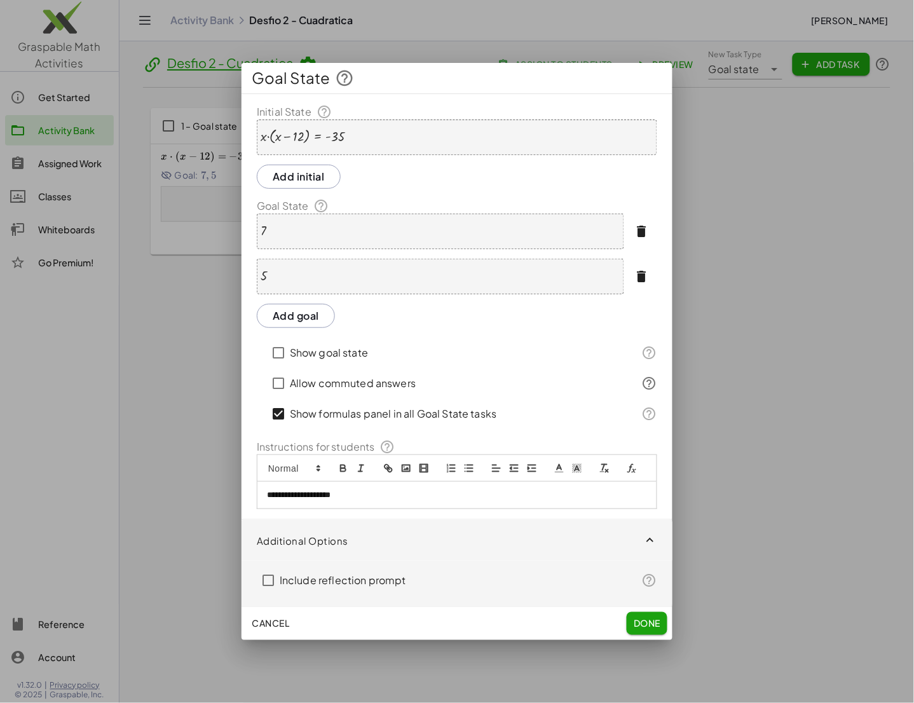
click at [426, 561] on div "Additional Options Include reflection prompt" at bounding box center [457, 563] width 431 height 86
click at [531, 542] on span "button" at bounding box center [457, 540] width 431 height 41
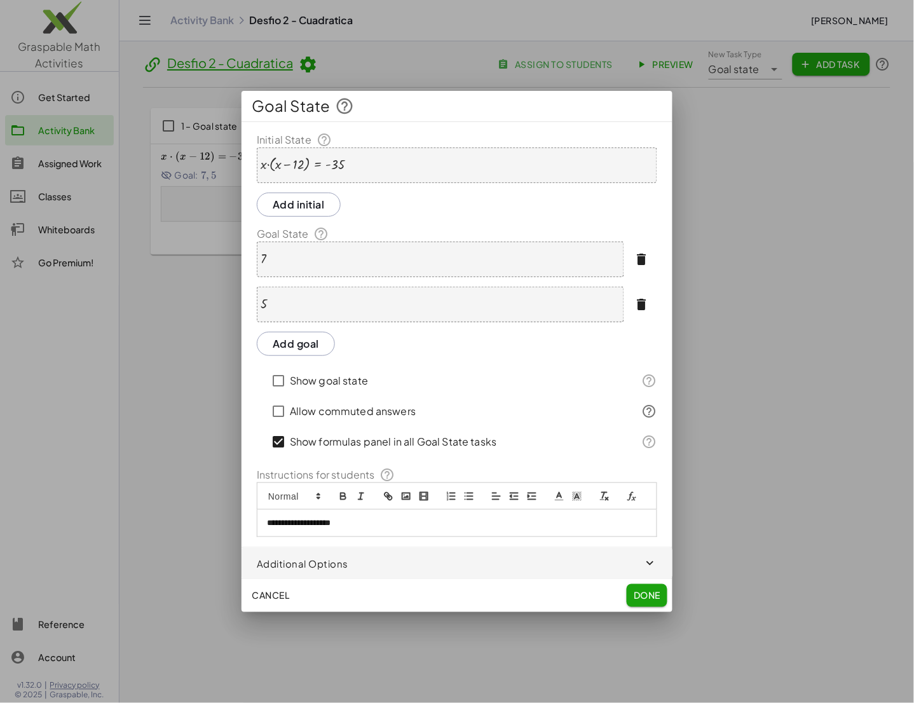
click at [573, 413] on div "Allow commuted answers" at bounding box center [447, 411] width 360 height 31
click at [654, 598] on span "Done" at bounding box center [647, 595] width 27 height 11
click at [654, 599] on span "Done" at bounding box center [647, 595] width 27 height 11
click at [645, 590] on span "Done" at bounding box center [647, 595] width 27 height 11
click at [650, 601] on span "Done" at bounding box center [647, 595] width 27 height 11
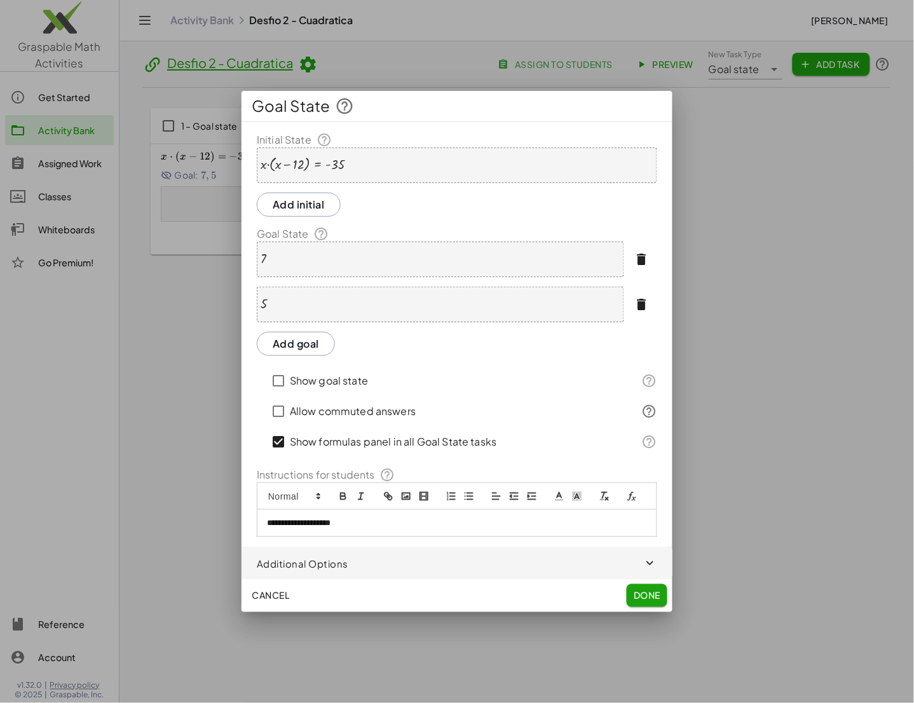
click at [341, 107] on icon at bounding box center [344, 106] width 19 height 19
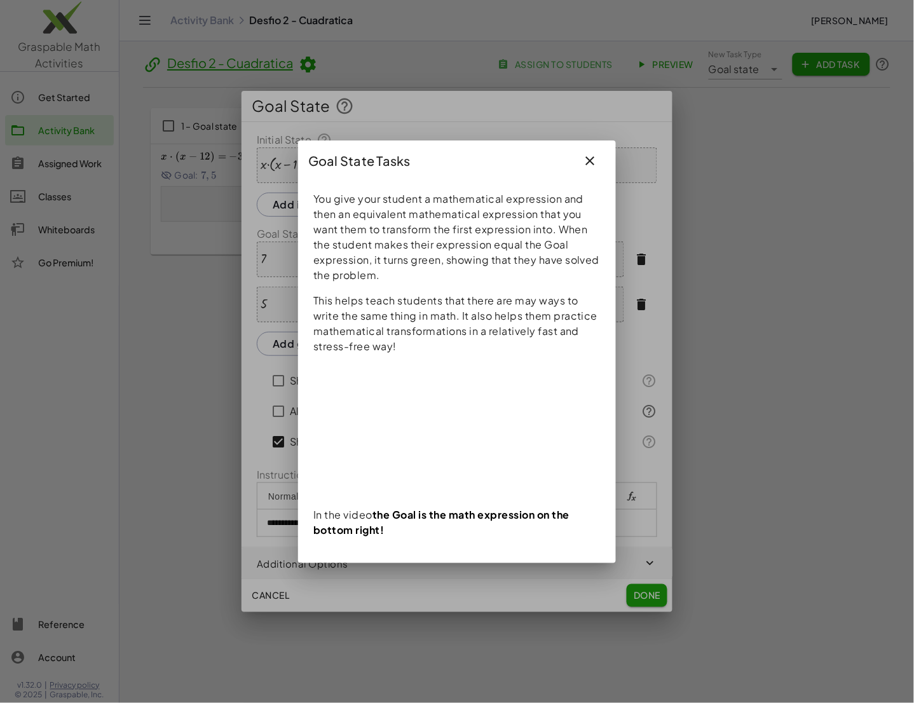
click at [594, 154] on icon "button" at bounding box center [590, 160] width 15 height 15
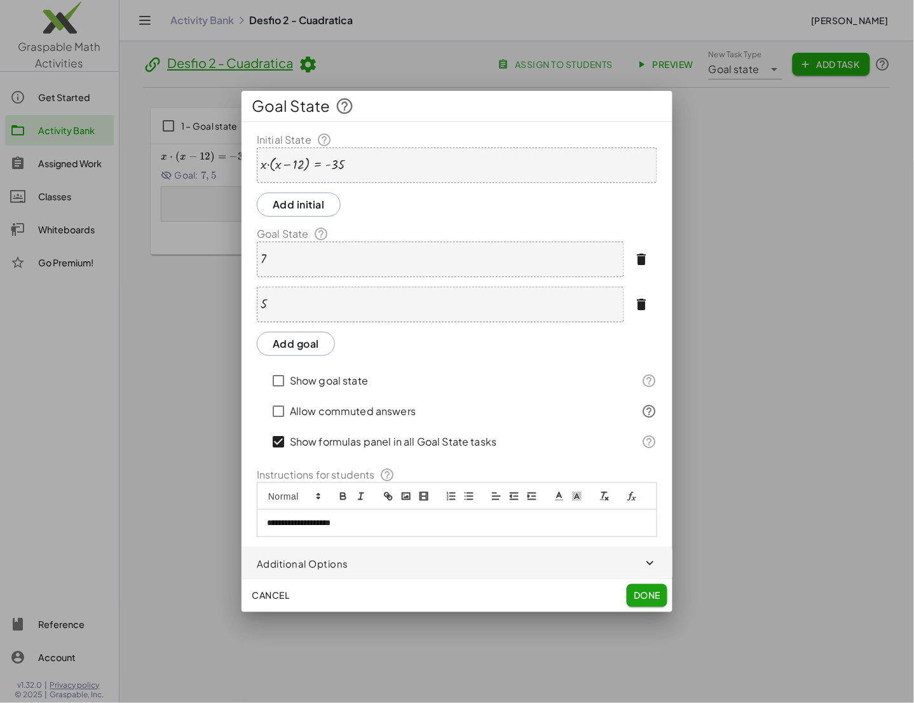
click at [414, 203] on div "Add initial" at bounding box center [457, 205] width 400 height 24
click at [642, 600] on span "Done" at bounding box center [647, 595] width 27 height 11
click at [446, 529] on div "**********" at bounding box center [456, 523] width 399 height 27
click at [456, 316] on div "5" at bounding box center [440, 305] width 367 height 36
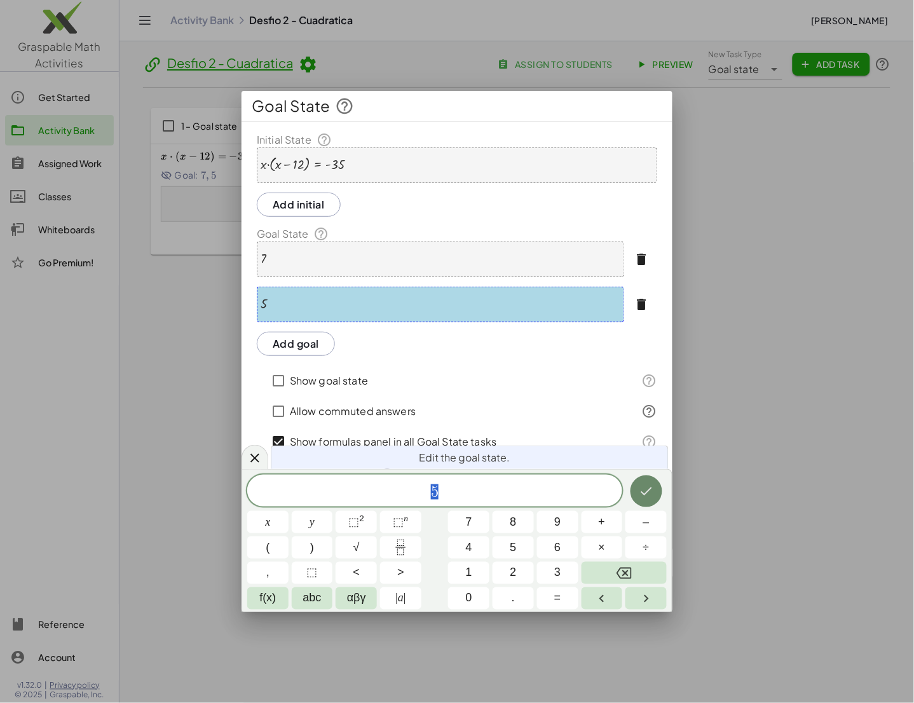
click at [648, 489] on icon "Done" at bounding box center [646, 491] width 15 height 15
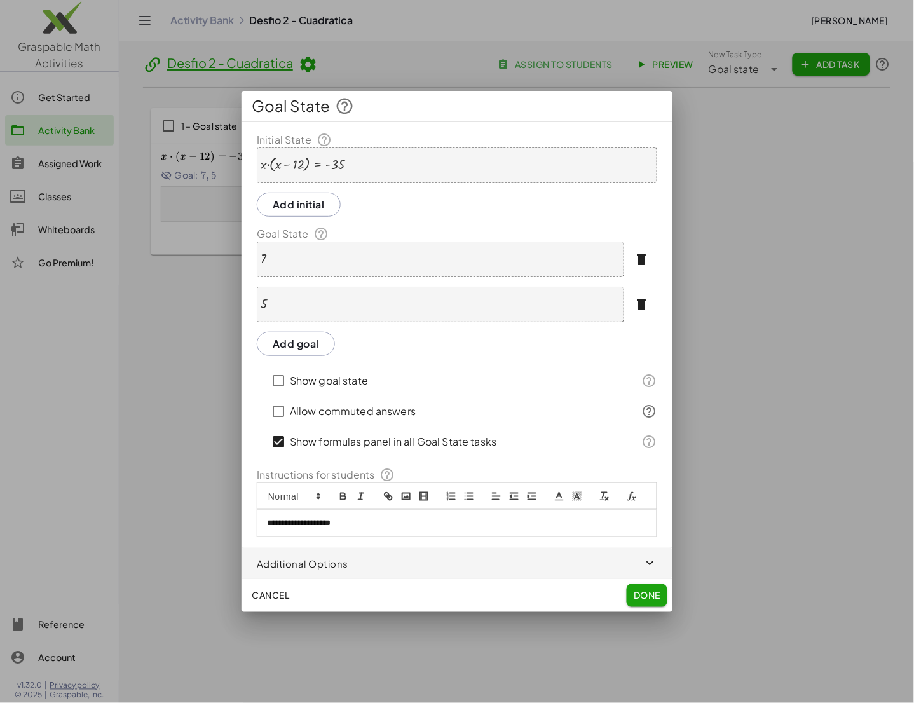
click at [651, 595] on span "Done" at bounding box center [647, 595] width 27 height 11
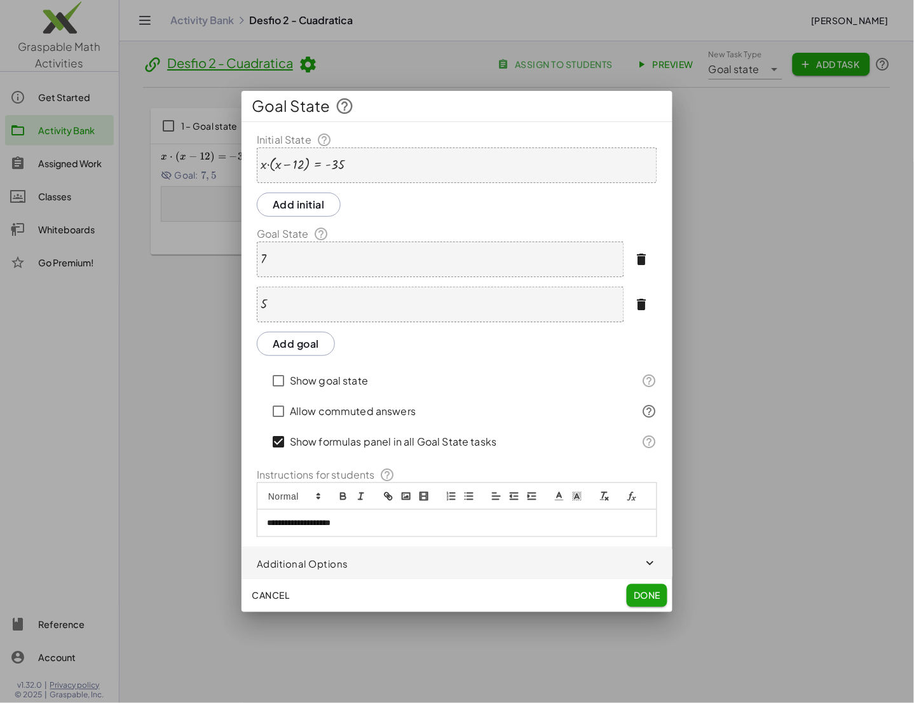
click at [333, 569] on span "button" at bounding box center [457, 563] width 431 height 31
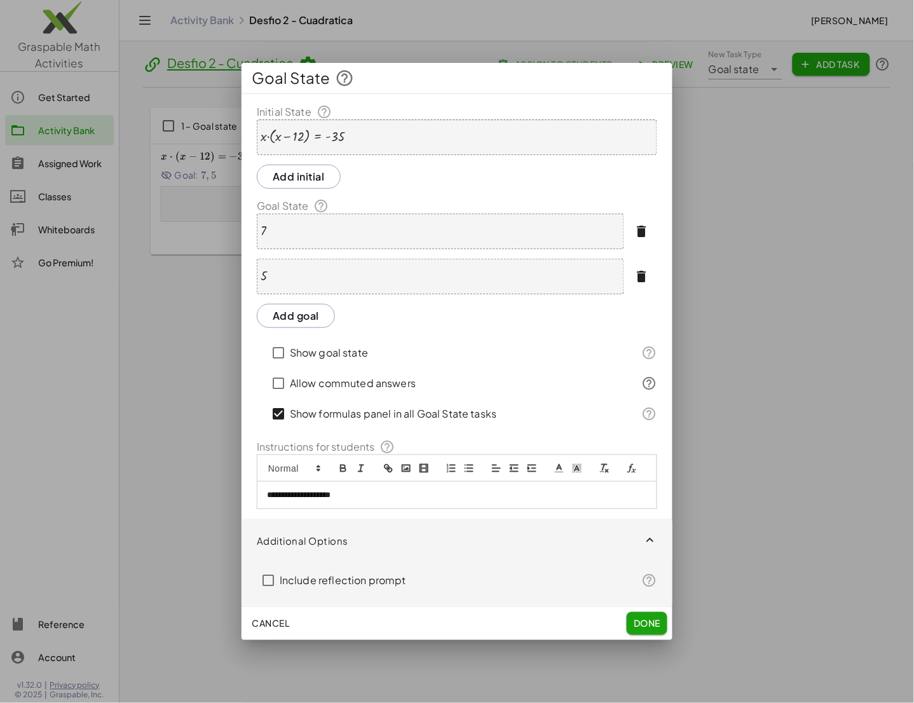
click at [650, 627] on span "Done" at bounding box center [647, 623] width 27 height 11
click at [533, 356] on div "Show goal state" at bounding box center [447, 353] width 360 height 31
click at [407, 139] on div "· x · ( + x − 12 ) = - 35" at bounding box center [457, 137] width 400 height 36
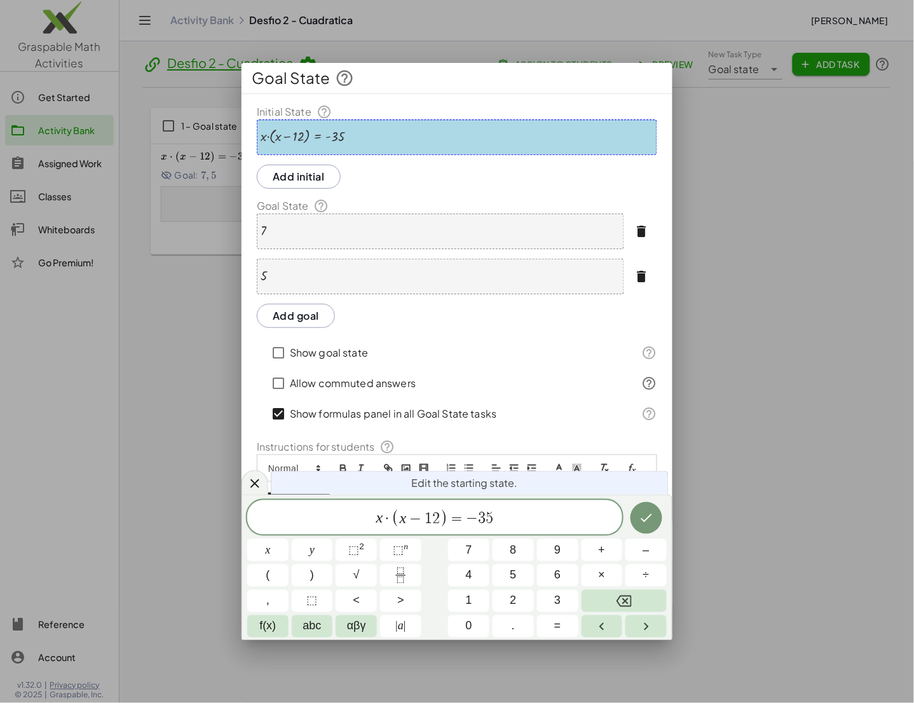
click at [415, 225] on div "7" at bounding box center [440, 232] width 367 height 36
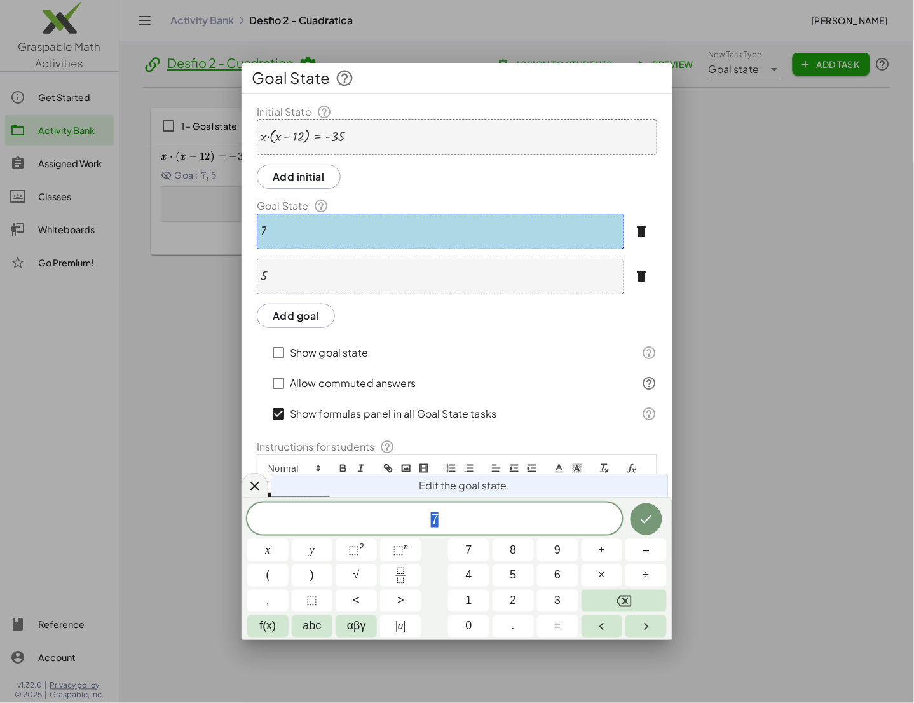
click at [437, 264] on div "5" at bounding box center [440, 277] width 367 height 36
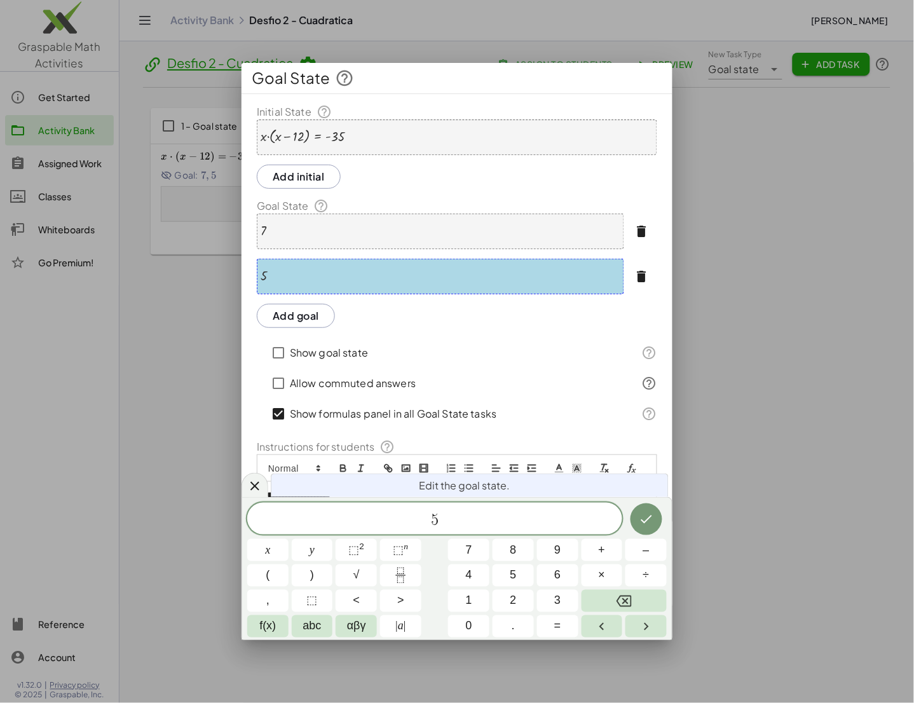
click at [558, 362] on div "Show goal state" at bounding box center [447, 353] width 360 height 31
click at [250, 494] on icon at bounding box center [254, 486] width 15 height 15
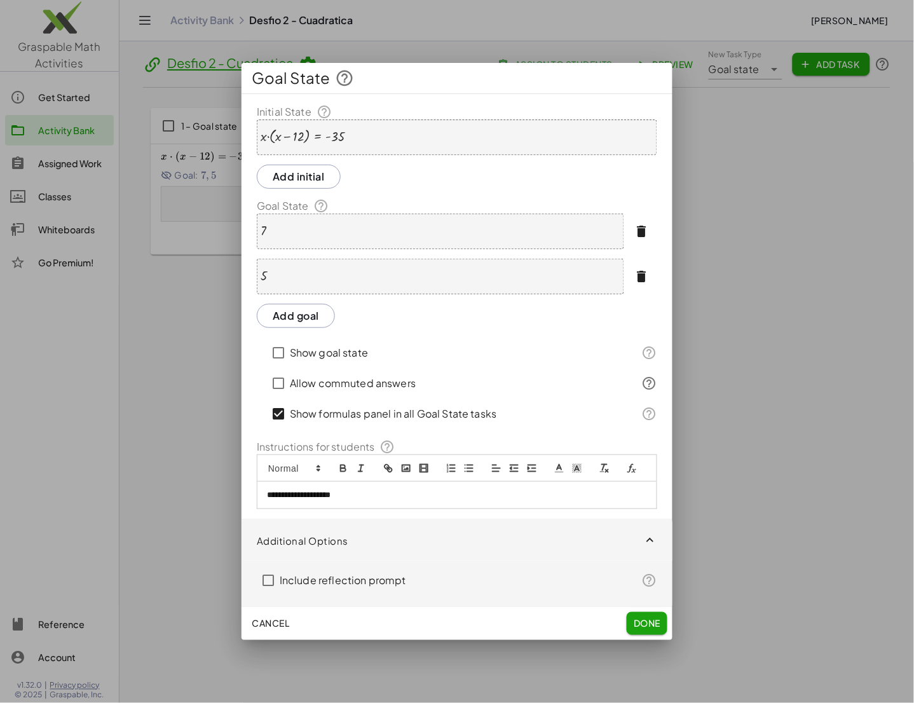
click at [387, 495] on p "**********" at bounding box center [457, 494] width 380 height 11
click at [643, 617] on button "Done" at bounding box center [647, 623] width 41 height 23
click at [360, 131] on div "· x · ( + x − 12 ) = - 35" at bounding box center [457, 137] width 400 height 36
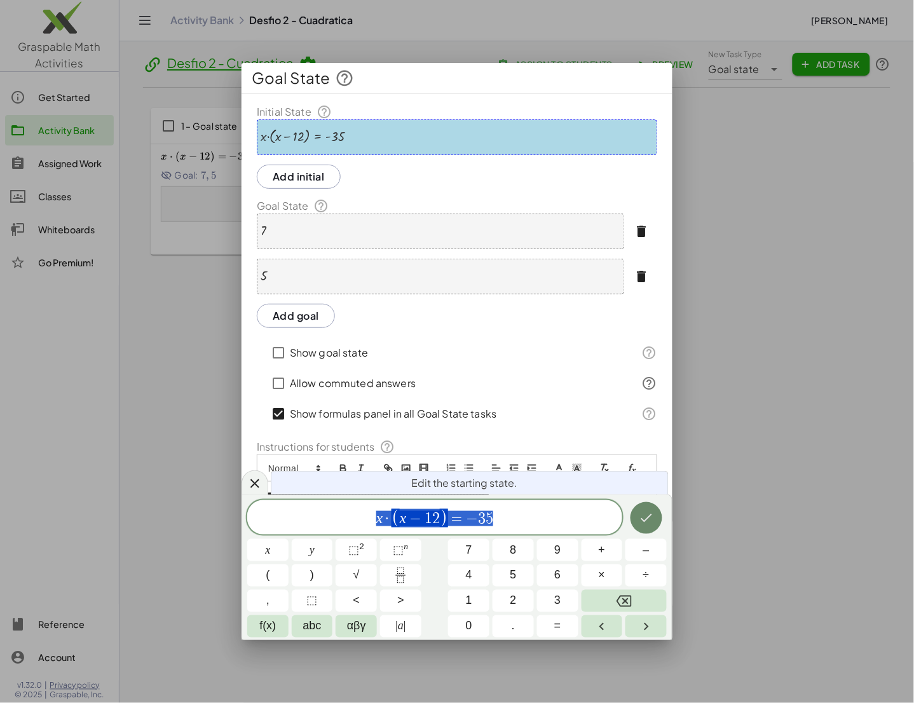
click at [651, 512] on icon "Done" at bounding box center [646, 517] width 15 height 15
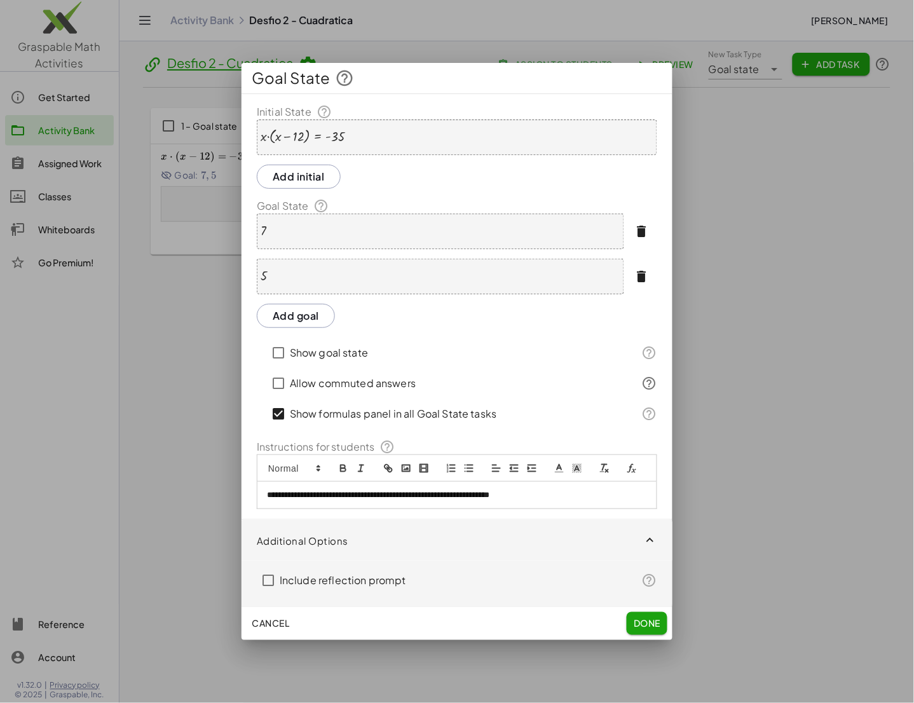
click at [272, 625] on span "Cancel" at bounding box center [271, 623] width 38 height 11
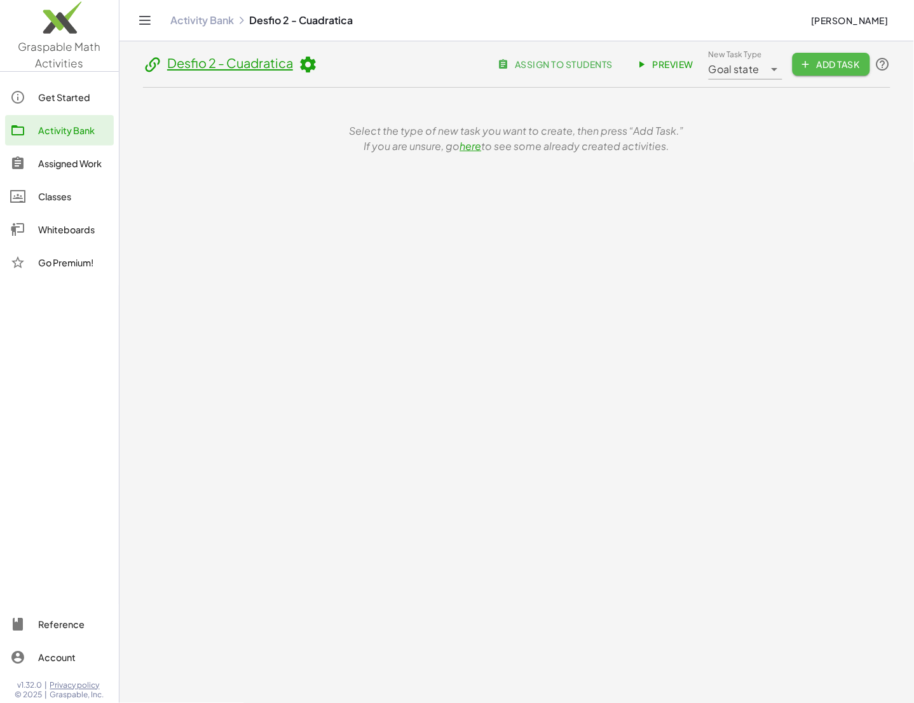
click at [726, 62] on span "Add Task" at bounding box center [831, 63] width 57 height 11
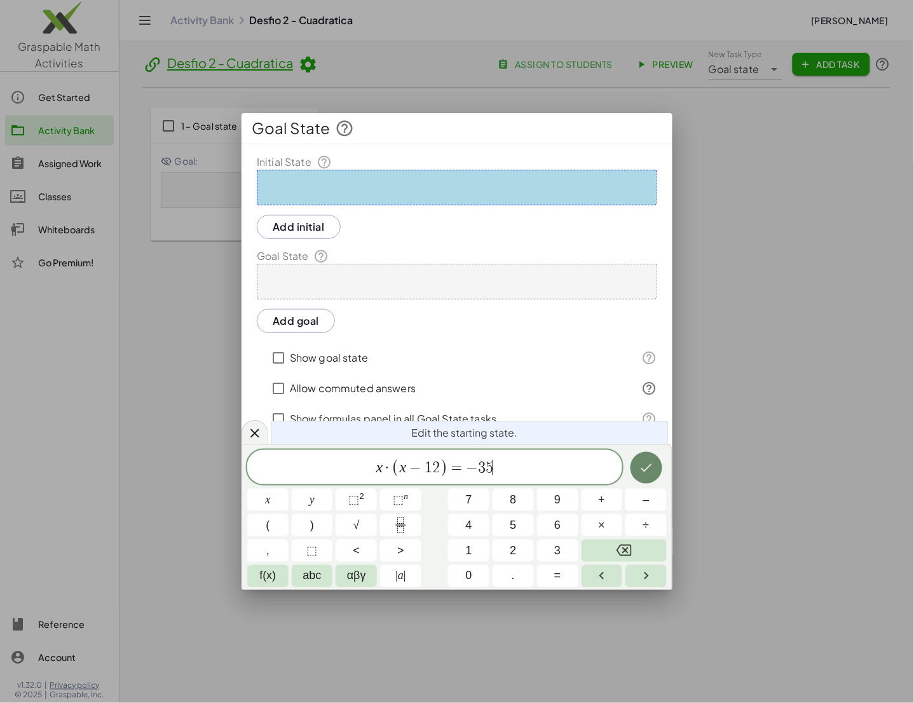
click at [653, 465] on icon "Done" at bounding box center [646, 467] width 15 height 15
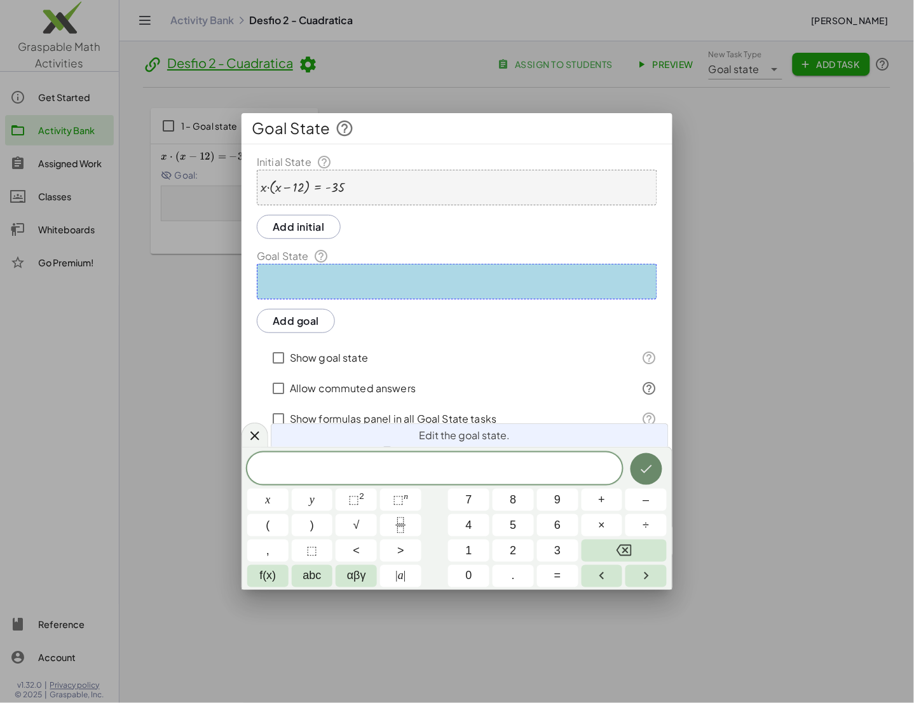
click at [653, 465] on icon "Done" at bounding box center [646, 468] width 15 height 15
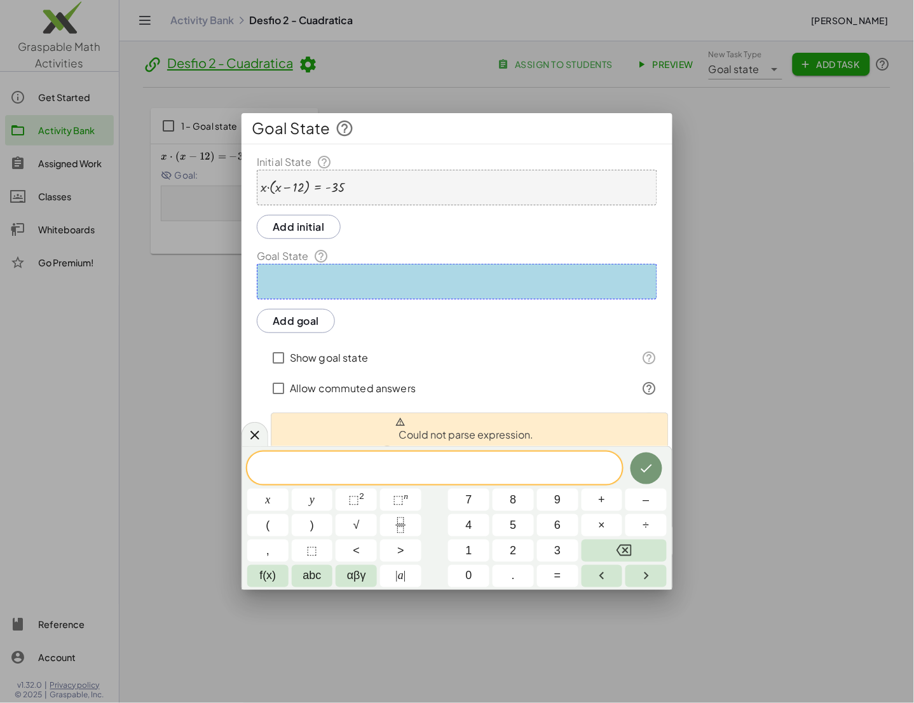
click at [304, 318] on button "Add goal" at bounding box center [296, 321] width 78 height 24
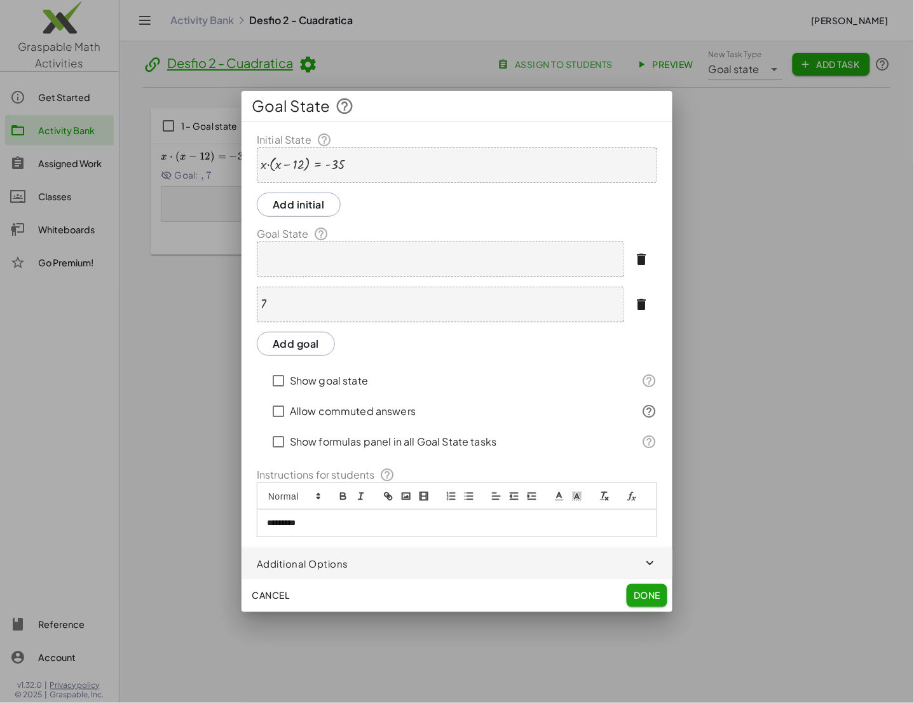
click at [312, 343] on button "Add goal" at bounding box center [296, 344] width 78 height 24
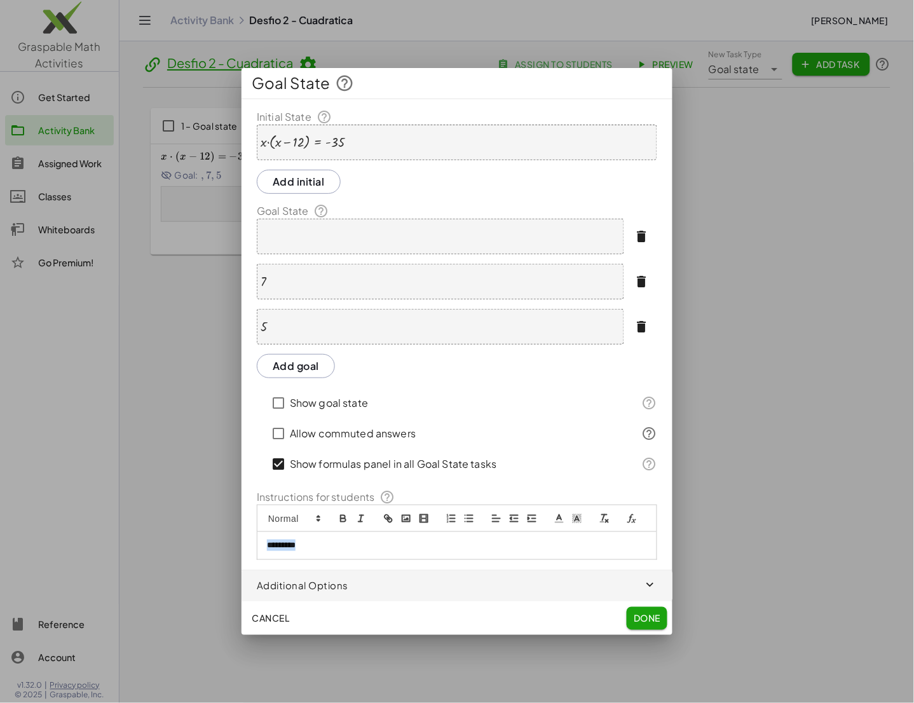
drag, startPoint x: 322, startPoint y: 543, endPoint x: 242, endPoint y: 543, distance: 80.7
click at [242, 543] on div "Initial State · x · ( + x − 12 ) = - 35 Add initial Goal State 7 5 Add goal Sho…" at bounding box center [457, 334] width 431 height 450
click at [662, 607] on button "Done" at bounding box center [647, 618] width 41 height 23
click at [647, 615] on span "Done" at bounding box center [647, 618] width 27 height 11
click at [639, 282] on icon "button" at bounding box center [641, 281] width 15 height 15
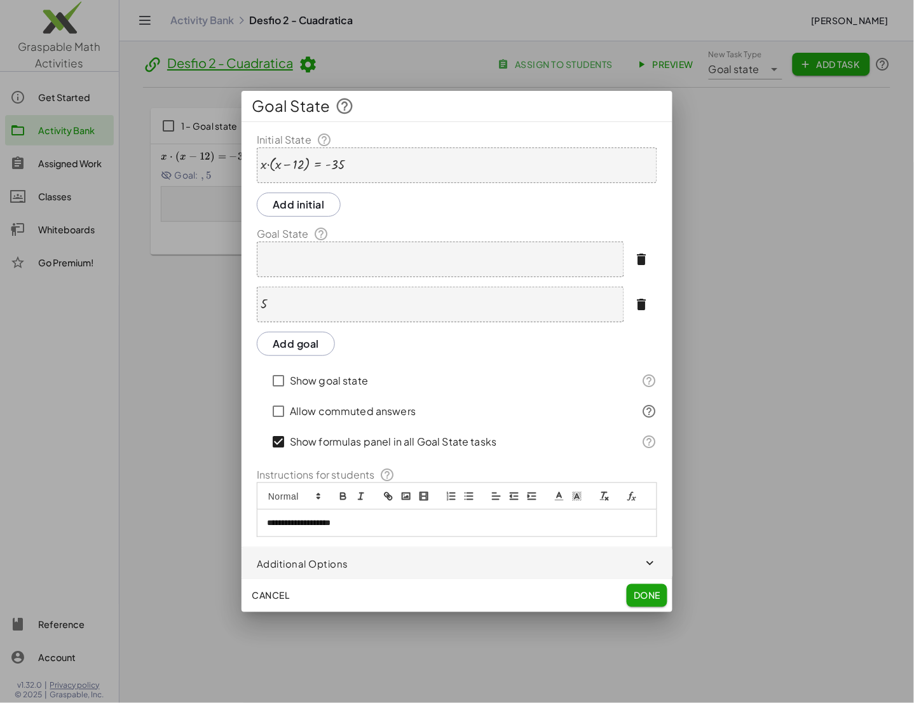
click at [640, 307] on icon "button" at bounding box center [641, 304] width 15 height 15
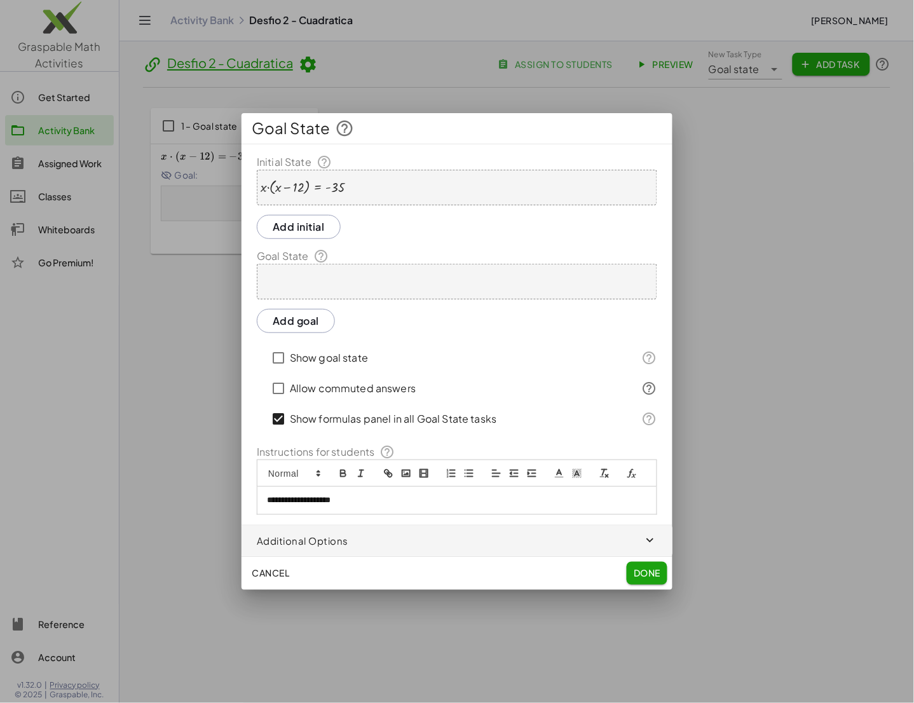
click at [357, 185] on div "· x · ( + x − 12 ) = - 35" at bounding box center [457, 188] width 400 height 36
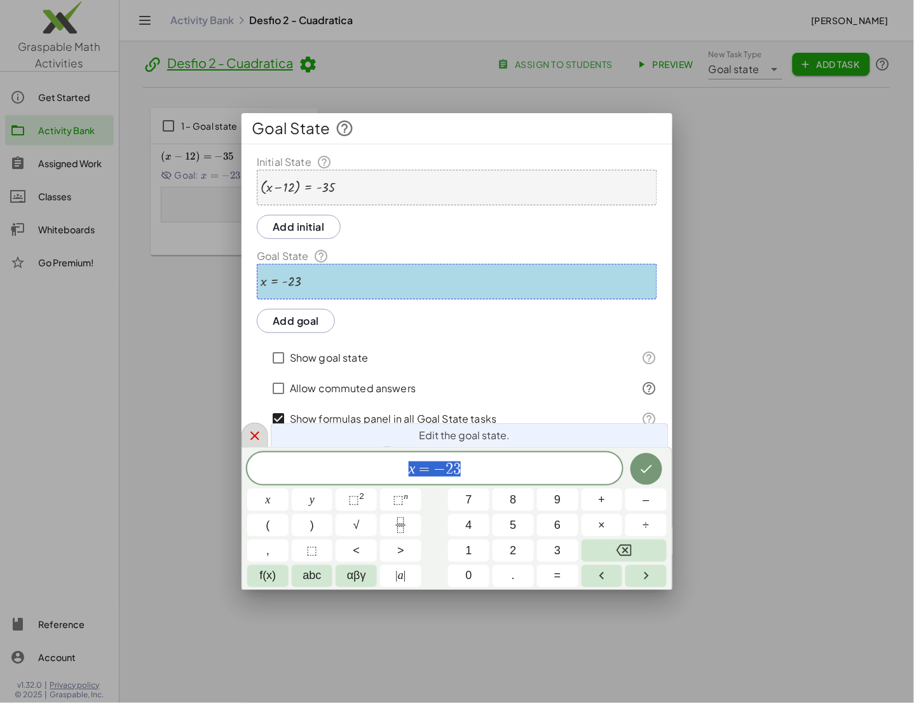
click at [264, 435] on div at bounding box center [255, 435] width 27 height 25
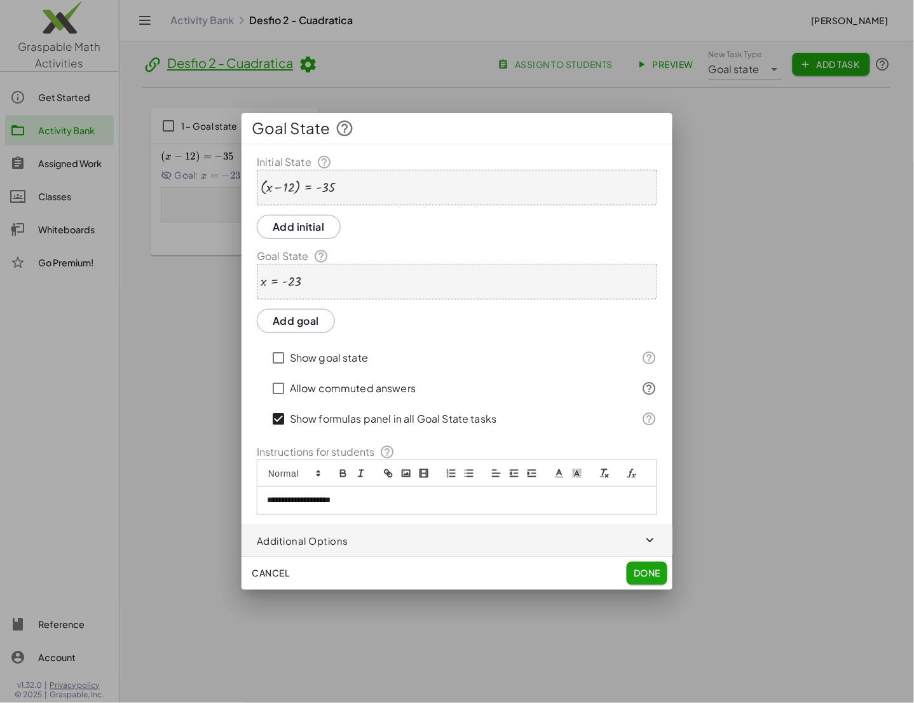
click at [392, 188] on div "( + x − 12 ) = - 35" at bounding box center [457, 188] width 400 height 36
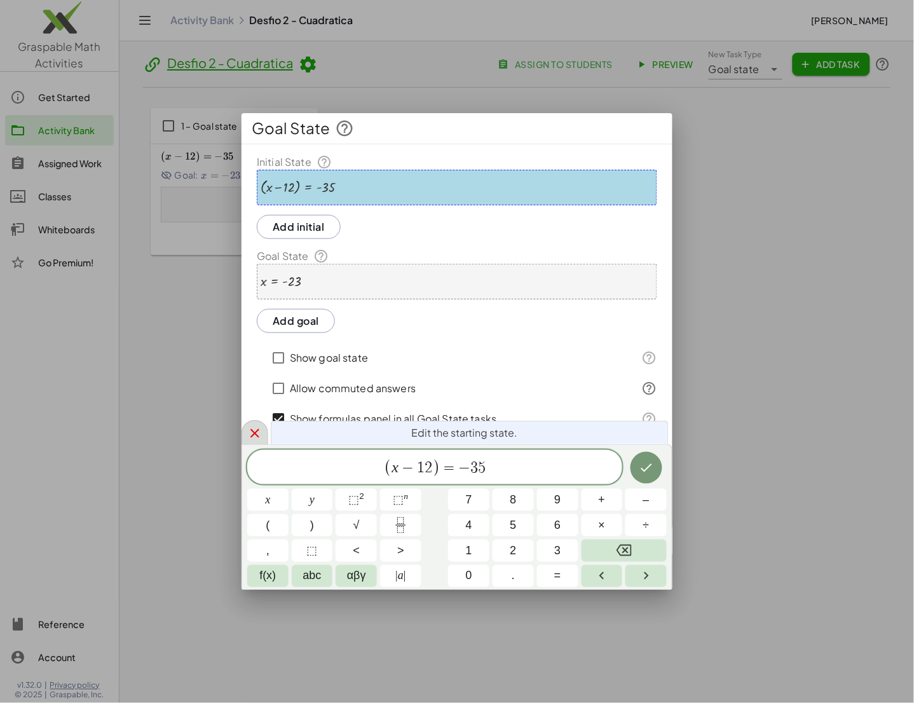
click at [252, 439] on icon at bounding box center [254, 433] width 15 height 15
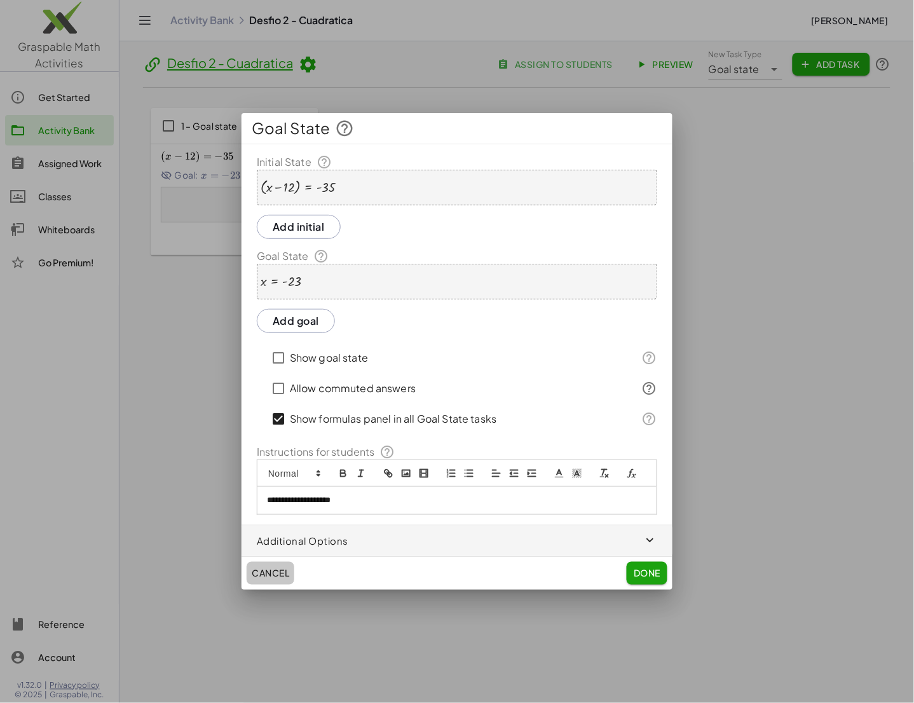
click at [252, 573] on span "Cancel" at bounding box center [271, 573] width 38 height 11
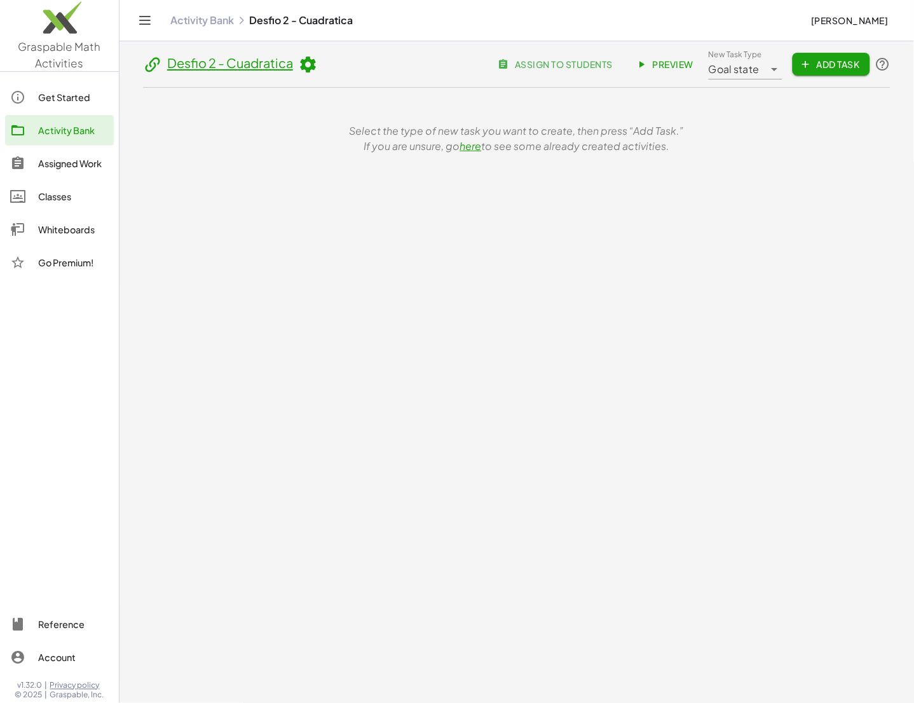
click at [251, 573] on main "Desfio 2 - Cuadratica assign to students Preview New Task Type Goal state *****…" at bounding box center [516, 351] width 795 height 703
click at [78, 133] on div "Activity Bank" at bounding box center [73, 130] width 71 height 15
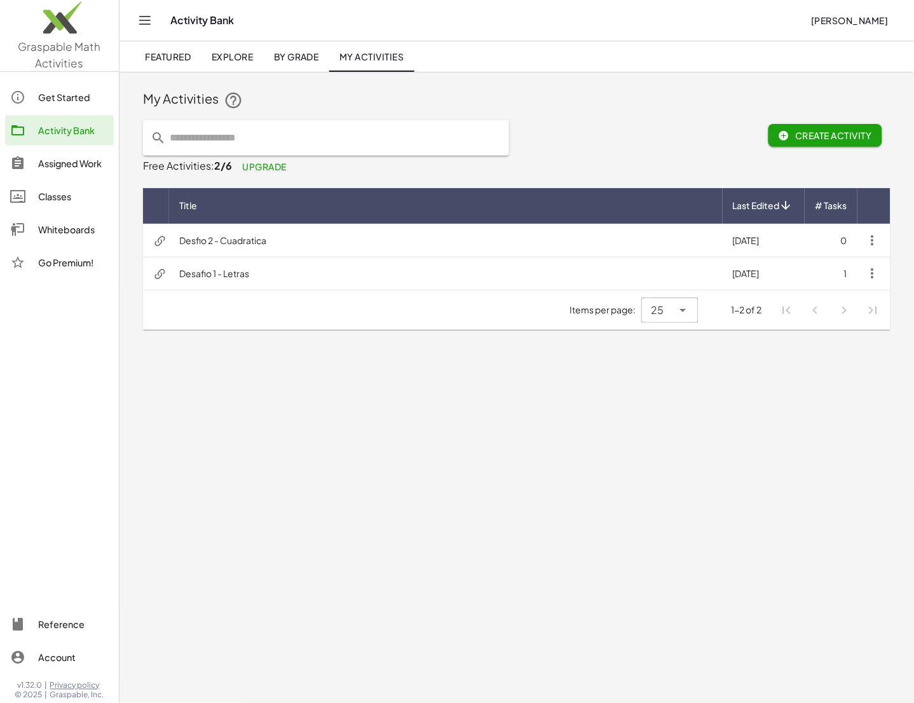
click at [207, 50] on link "Explore" at bounding box center [232, 56] width 62 height 31
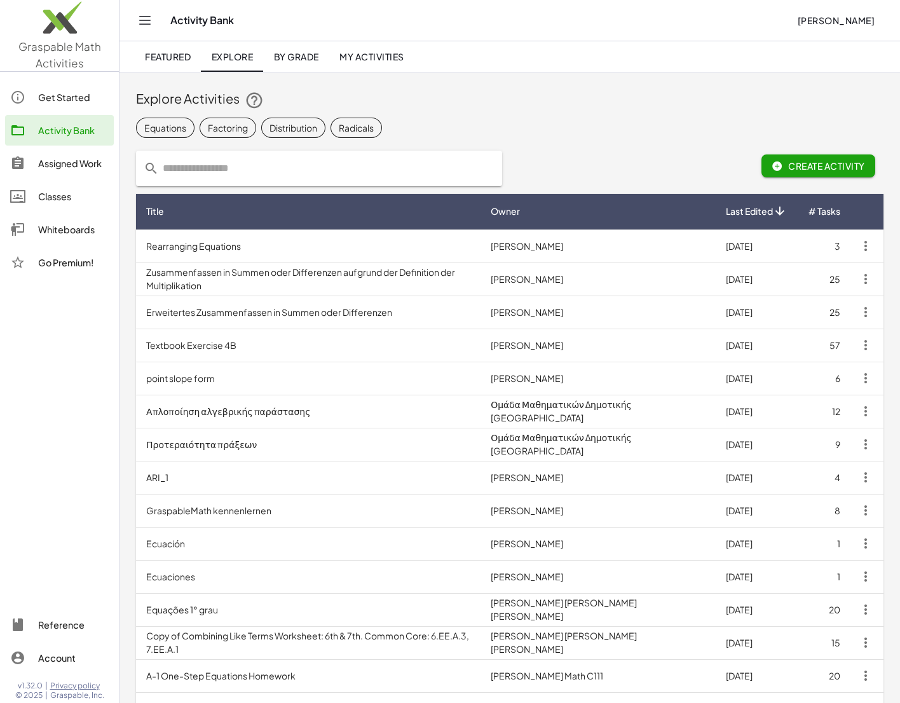
click at [261, 168] on input "text" at bounding box center [327, 169] width 336 height 36
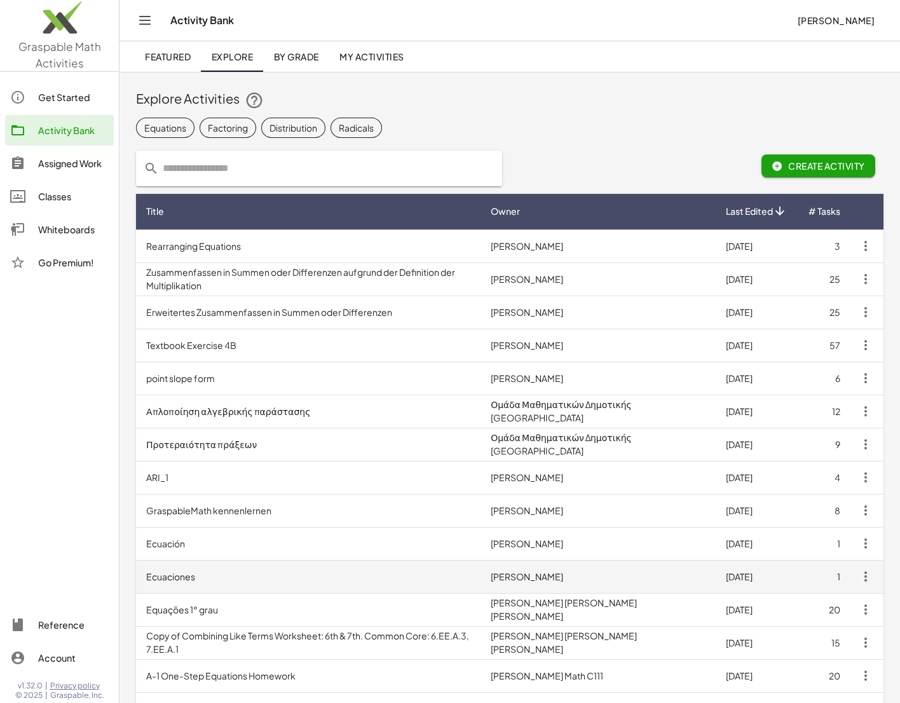
click at [384, 569] on td "Ecuaciones" at bounding box center [308, 576] width 345 height 33
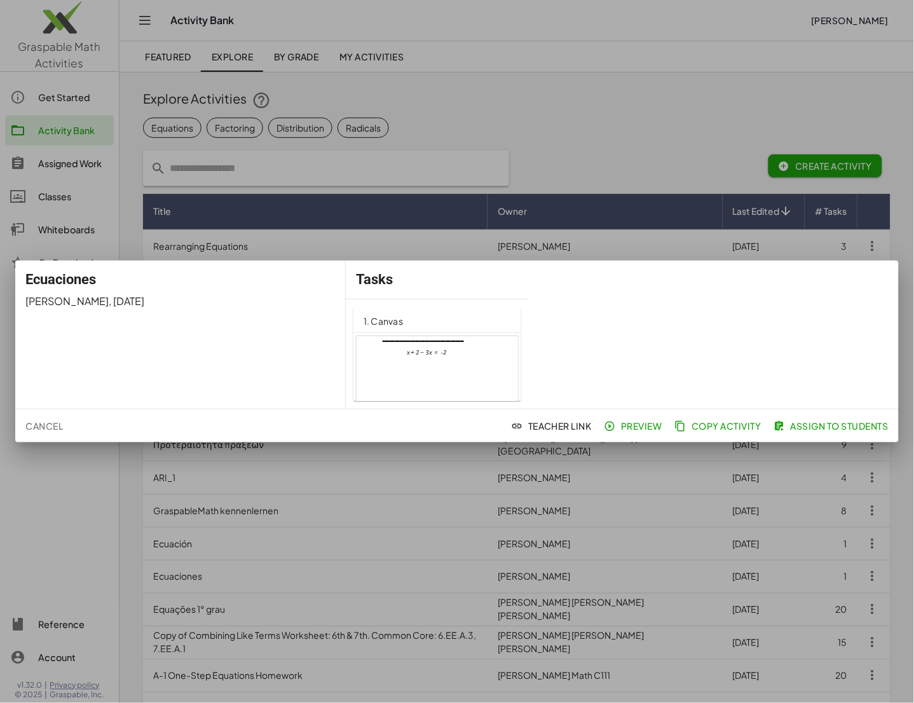
click at [48, 431] on span "Cancel" at bounding box center [44, 425] width 38 height 11
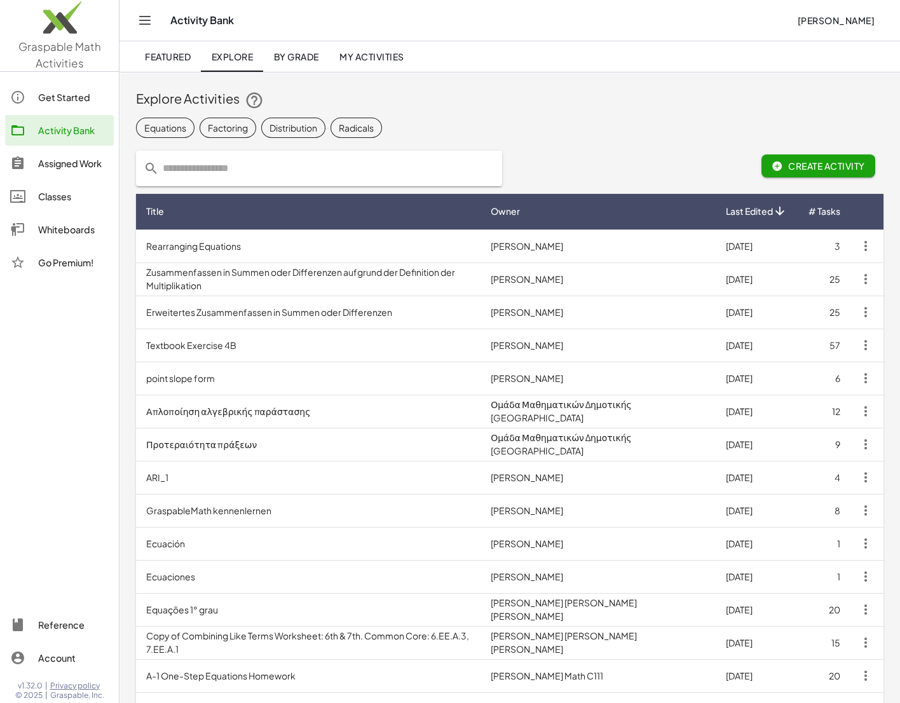
click at [314, 171] on input "text" at bounding box center [327, 169] width 336 height 36
type input "**********"
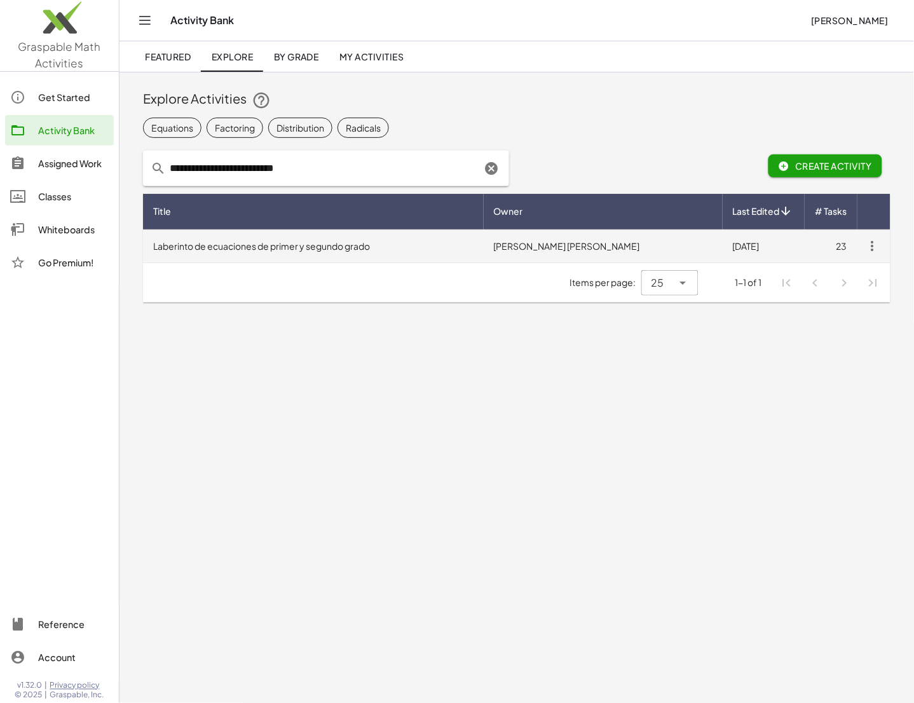
click at [306, 241] on td "Laberinto de ecuaciones de primer y segundo grado" at bounding box center [313, 245] width 341 height 33
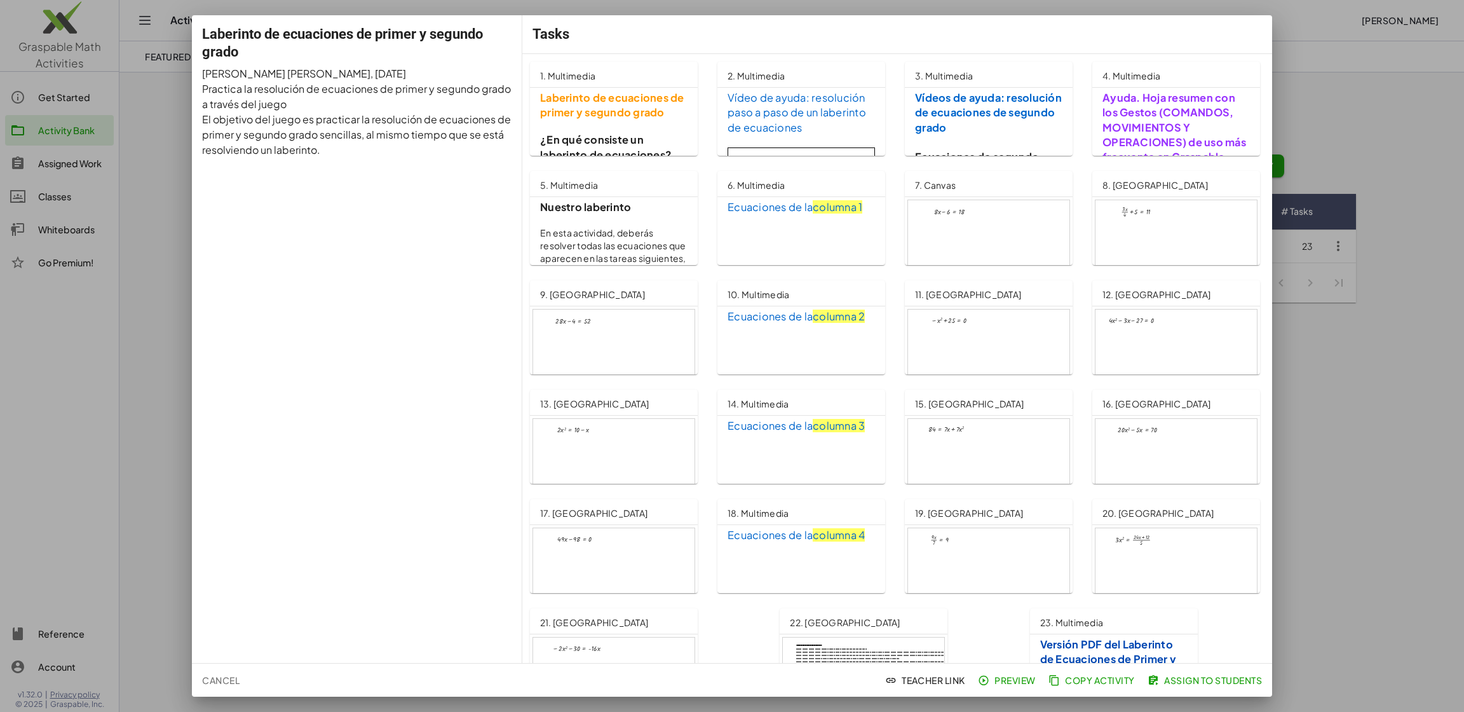
click at [726, 326] on div at bounding box center [1176, 356] width 161 height 92
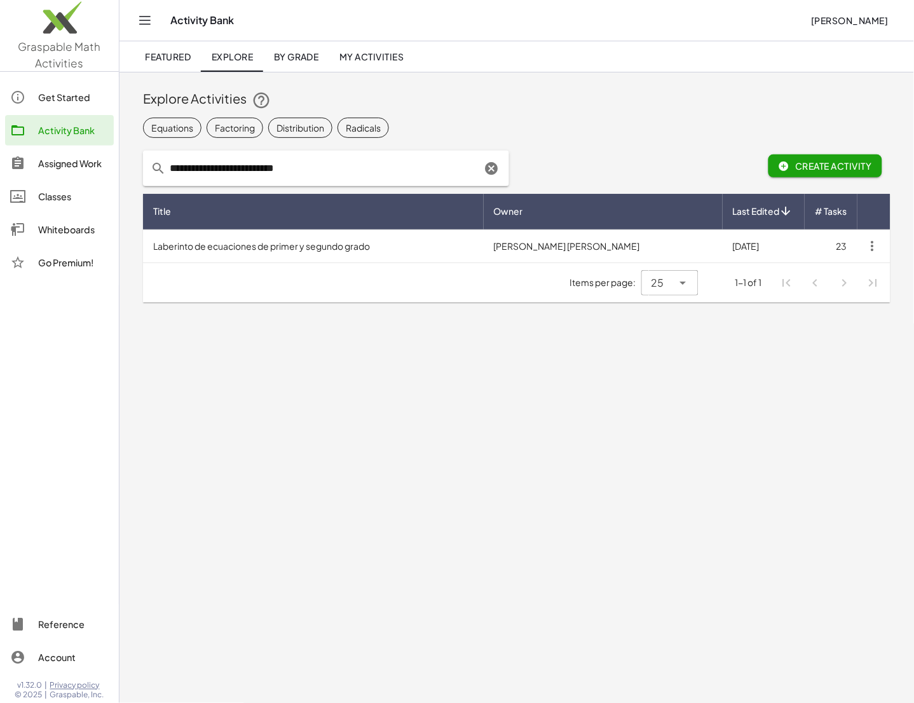
click at [343, 522] on main "**********" at bounding box center [516, 351] width 795 height 703
click at [55, 132] on div "Activity Bank" at bounding box center [73, 130] width 71 height 15
click at [147, 51] on span "Featured" at bounding box center [168, 56] width 46 height 11
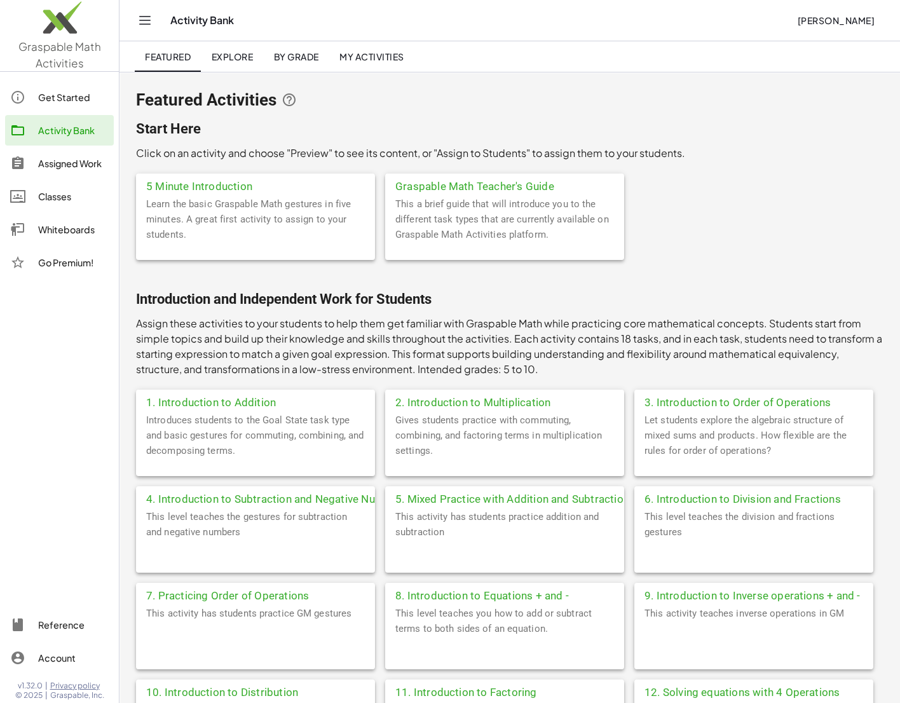
click at [359, 47] on link "My Activities" at bounding box center [371, 56] width 85 height 31
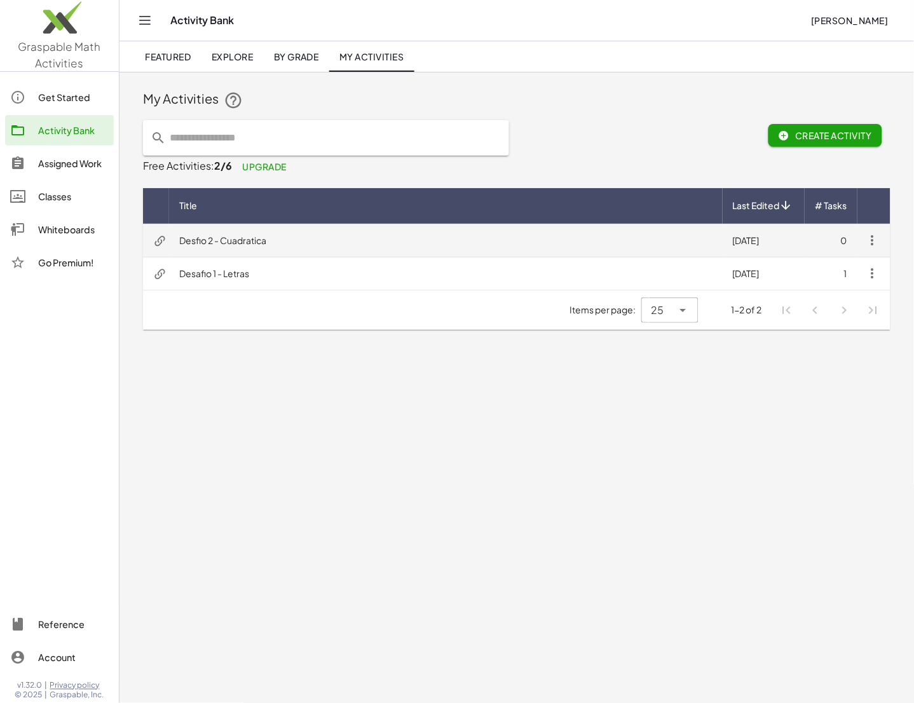
click at [285, 241] on td "Desfio 2 - Cuadratica" at bounding box center [446, 240] width 554 height 33
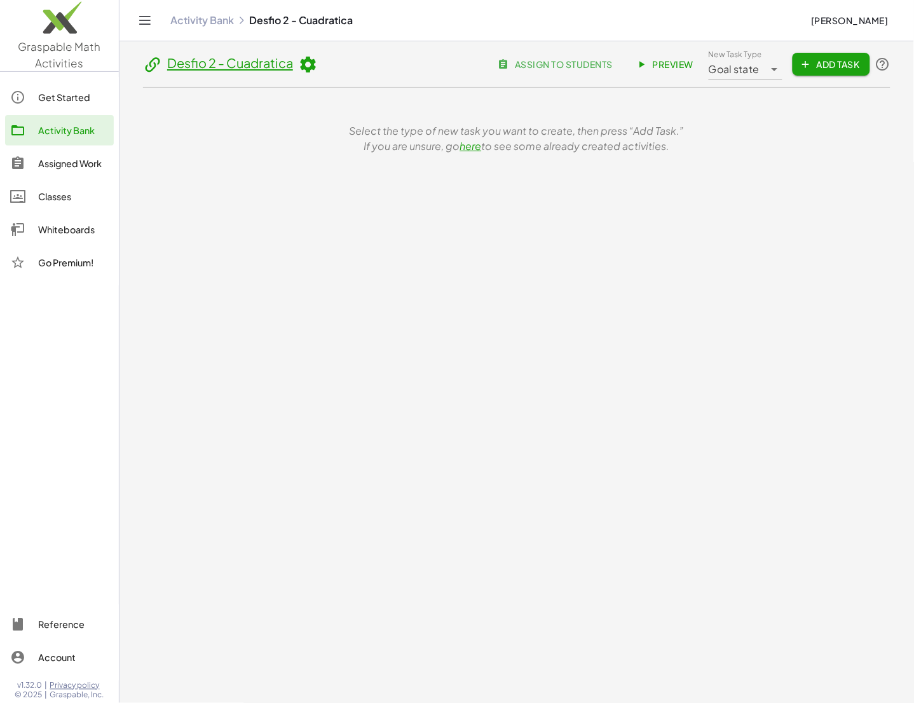
click at [306, 64] on icon at bounding box center [307, 64] width 19 height 19
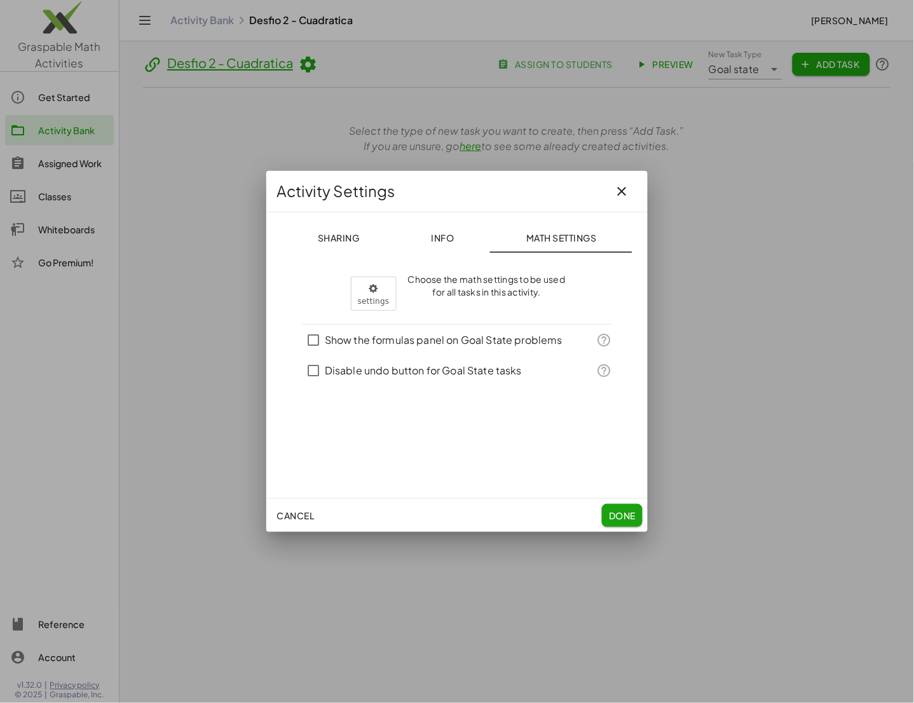
click at [334, 249] on button "Sharing" at bounding box center [339, 237] width 114 height 31
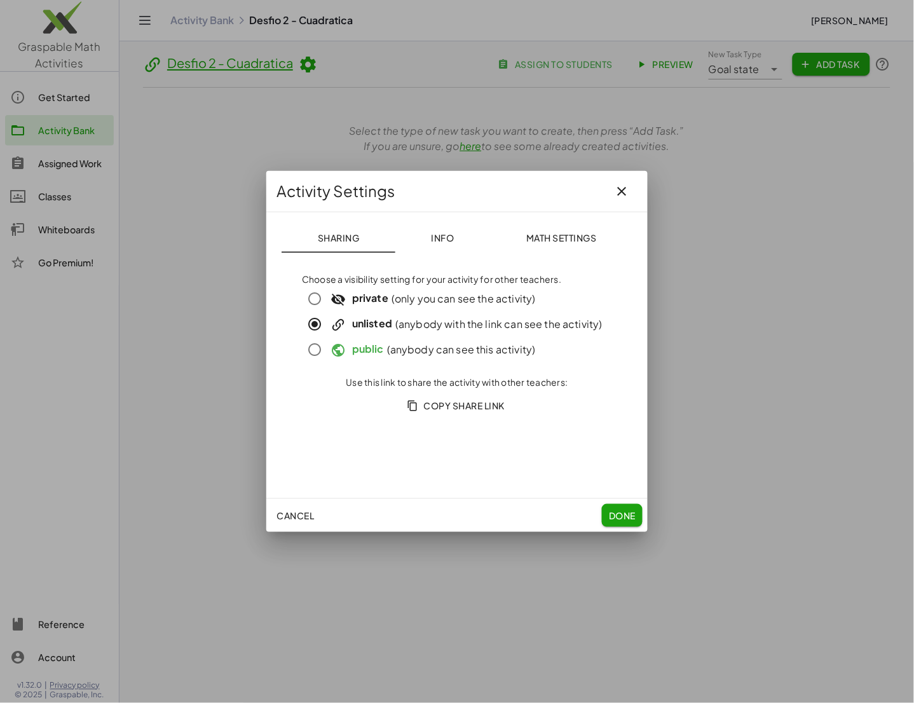
click at [626, 195] on icon "button" at bounding box center [622, 191] width 15 height 15
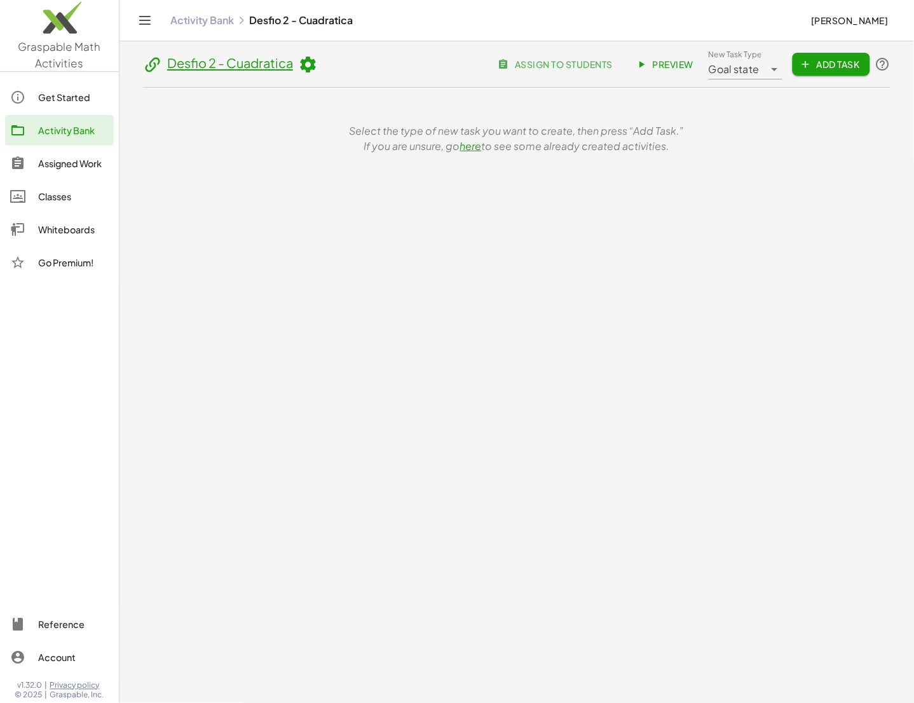
click at [674, 60] on span "Preview" at bounding box center [665, 63] width 55 height 11
click at [662, 57] on link "Preview" at bounding box center [666, 64] width 76 height 23
click at [726, 244] on div "Desfio 2 - Cuadratica assign to students Preview New Task Type Goal state *****…" at bounding box center [516, 166] width 763 height 251
click at [174, 23] on link "Activity Bank" at bounding box center [202, 20] width 64 height 13
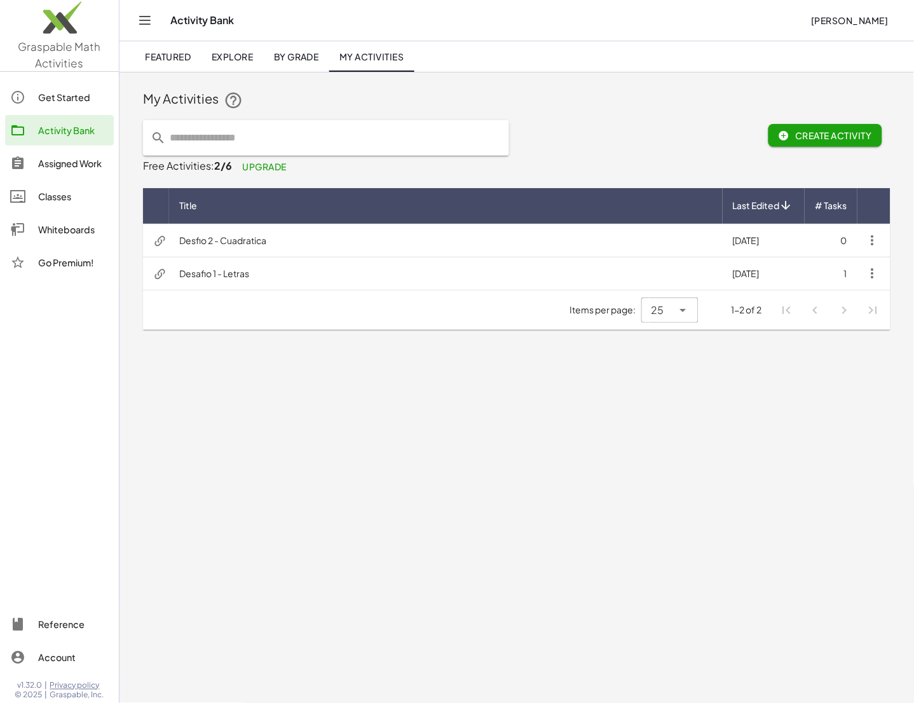
click at [726, 135] on span "Create Activity" at bounding box center [825, 135] width 93 height 11
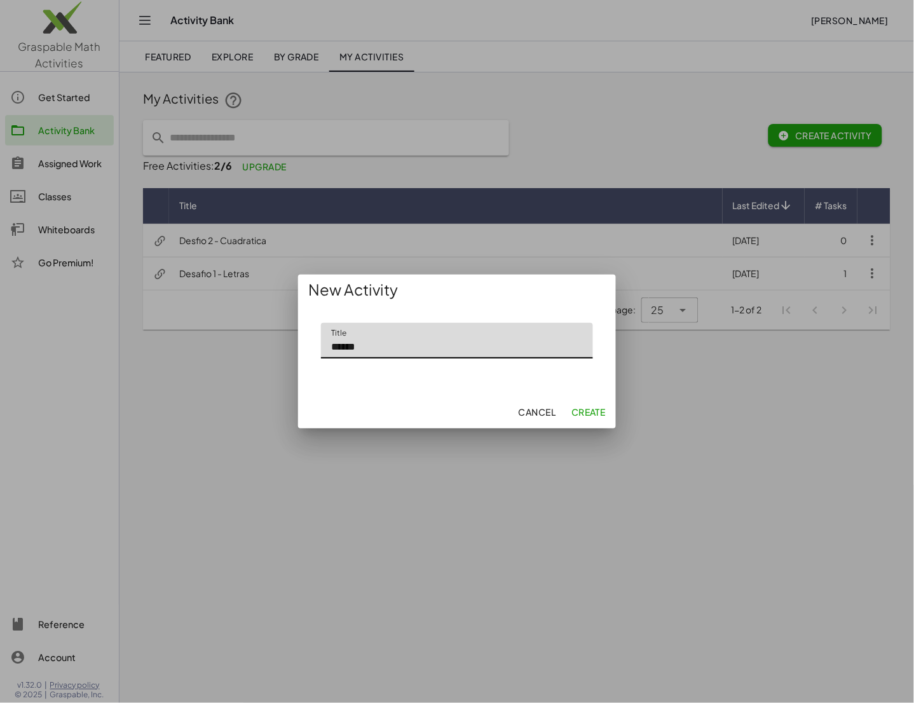
type input "******"
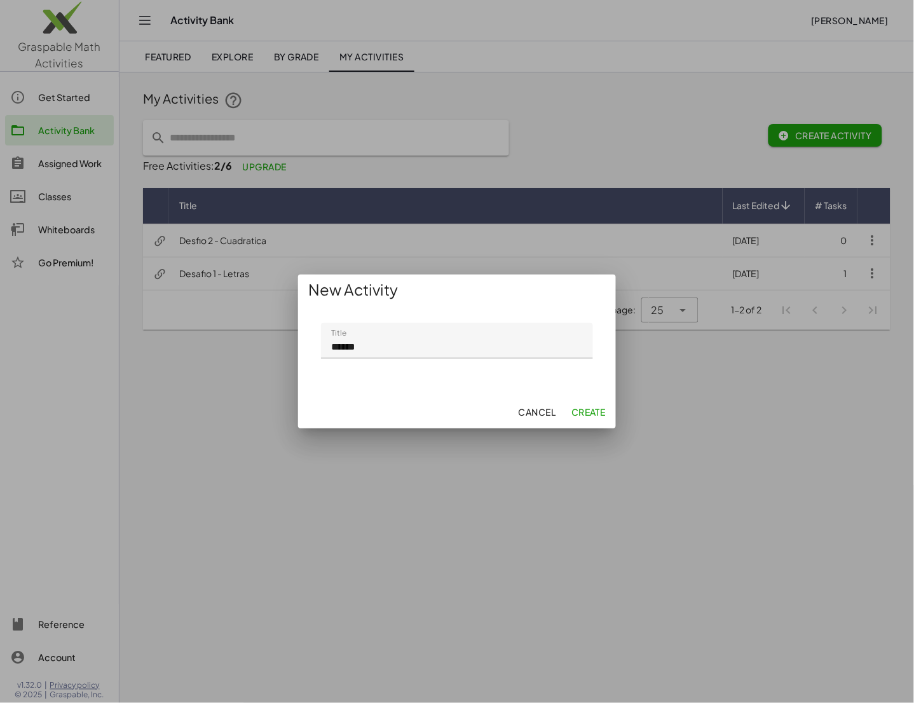
click at [599, 393] on div "Title Title ******" at bounding box center [457, 350] width 318 height 90
click at [597, 423] on button "Create" at bounding box center [588, 411] width 44 height 23
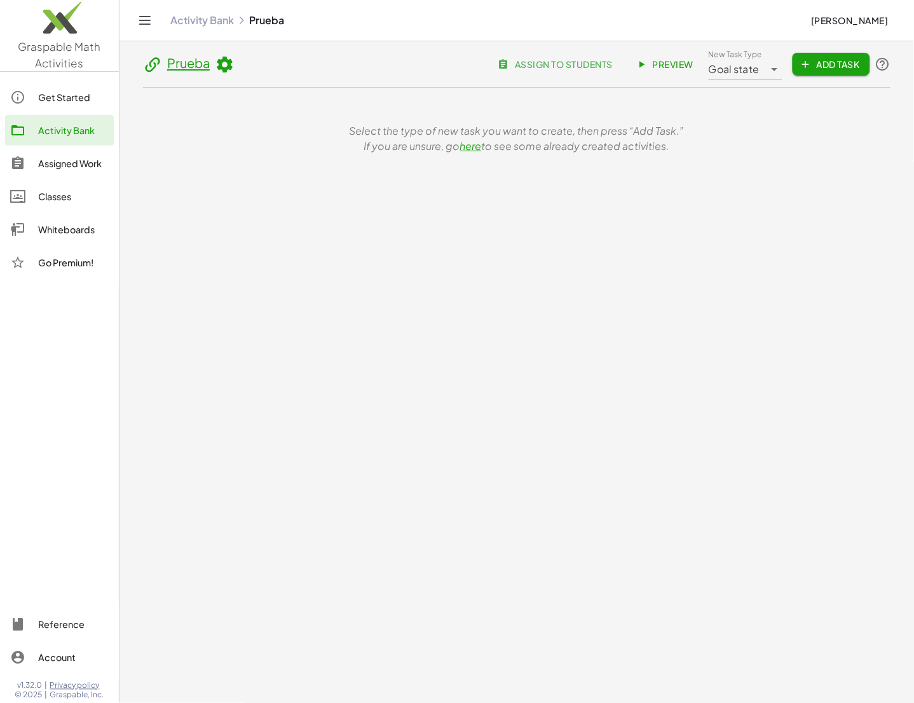
click at [726, 70] on button "Add Task" at bounding box center [832, 64] width 78 height 23
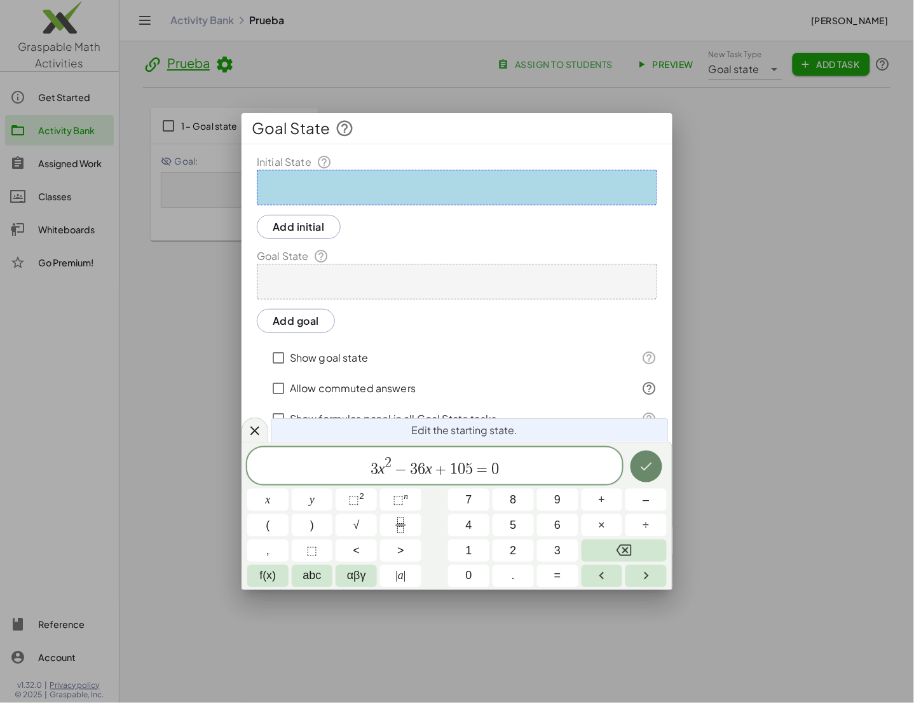
click at [645, 465] on icon "Done" at bounding box center [646, 466] width 15 height 15
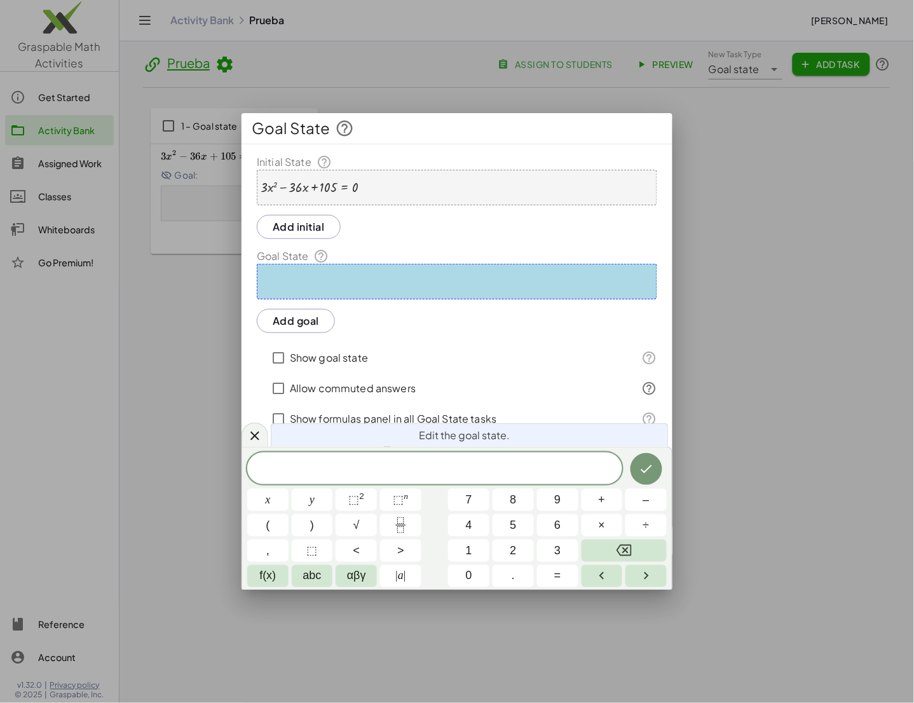
click at [289, 227] on button "Add initial" at bounding box center [299, 227] width 84 height 24
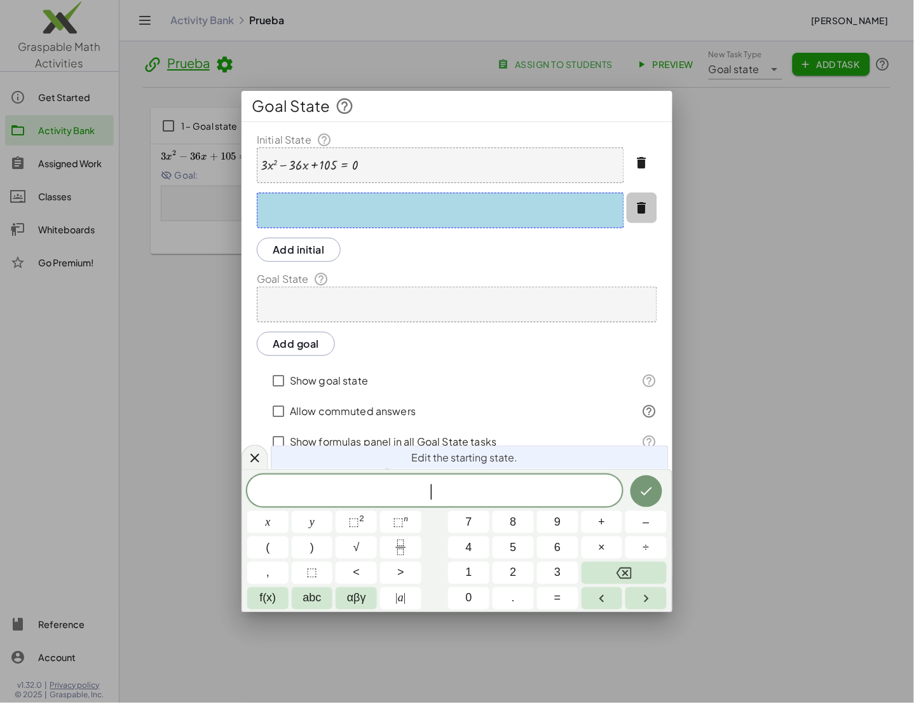
click at [643, 217] on button "button" at bounding box center [642, 208] width 31 height 31
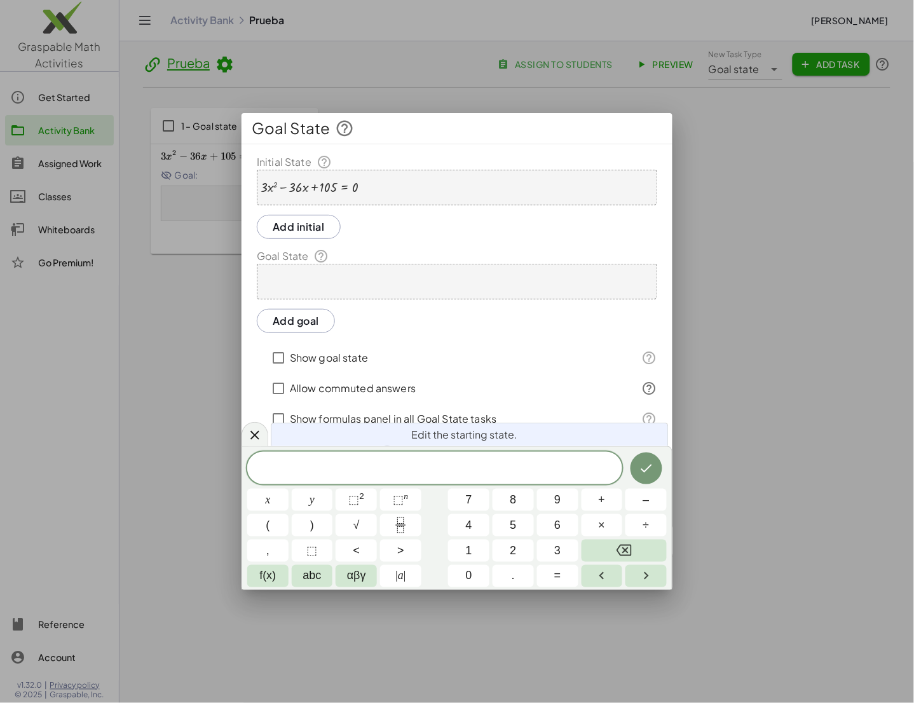
click at [578, 191] on div "+ · 3 · x 2 − · 36 · x + 105 = 0" at bounding box center [457, 188] width 400 height 36
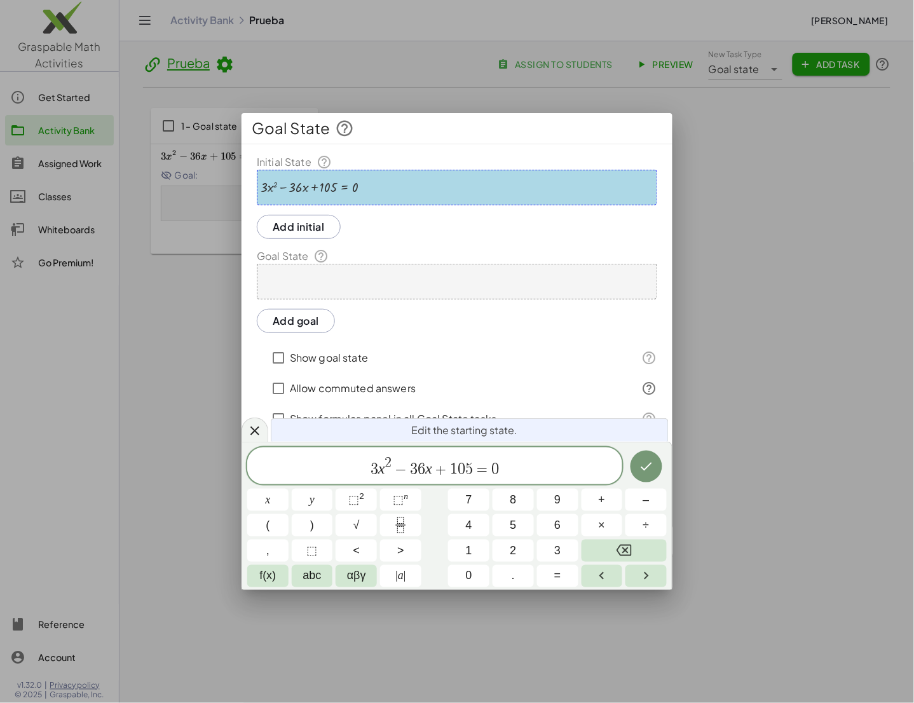
click at [296, 322] on button "Add goal" at bounding box center [296, 321] width 78 height 24
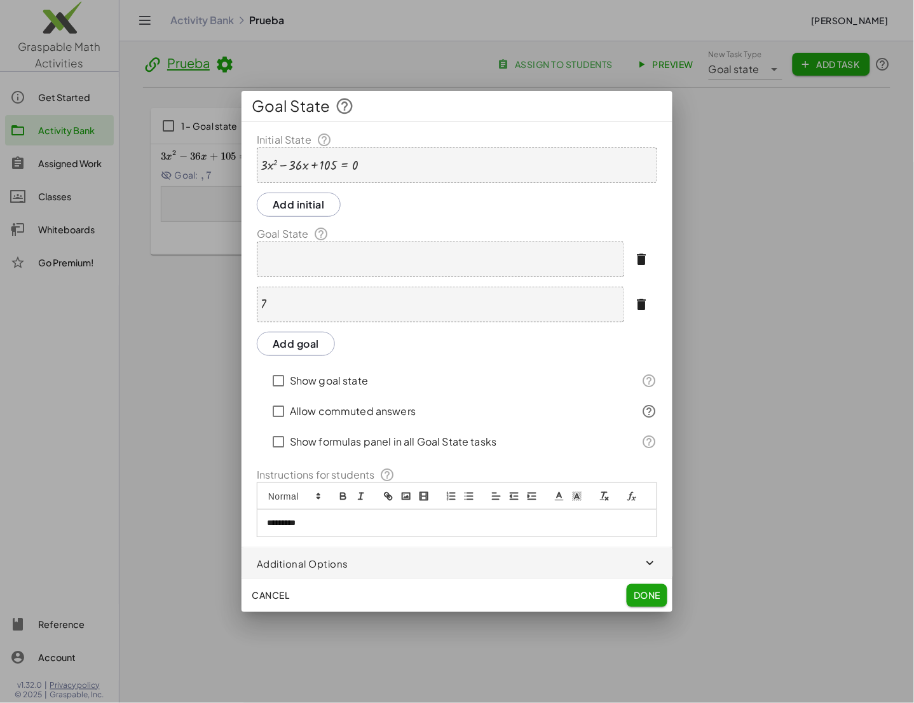
click at [306, 344] on button "Add goal" at bounding box center [296, 344] width 78 height 24
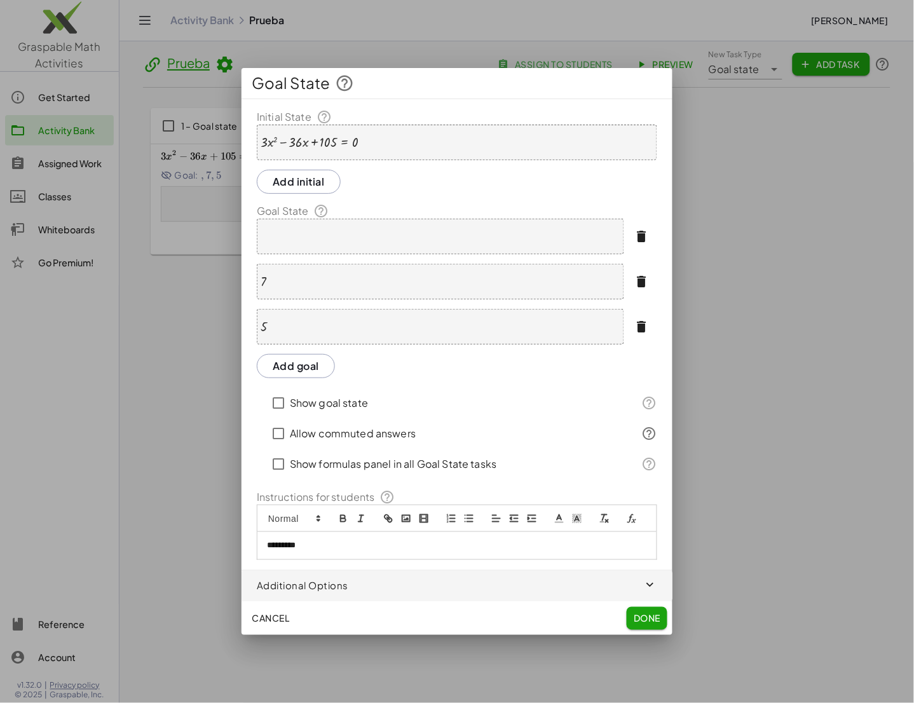
click at [650, 231] on button "button" at bounding box center [642, 236] width 31 height 31
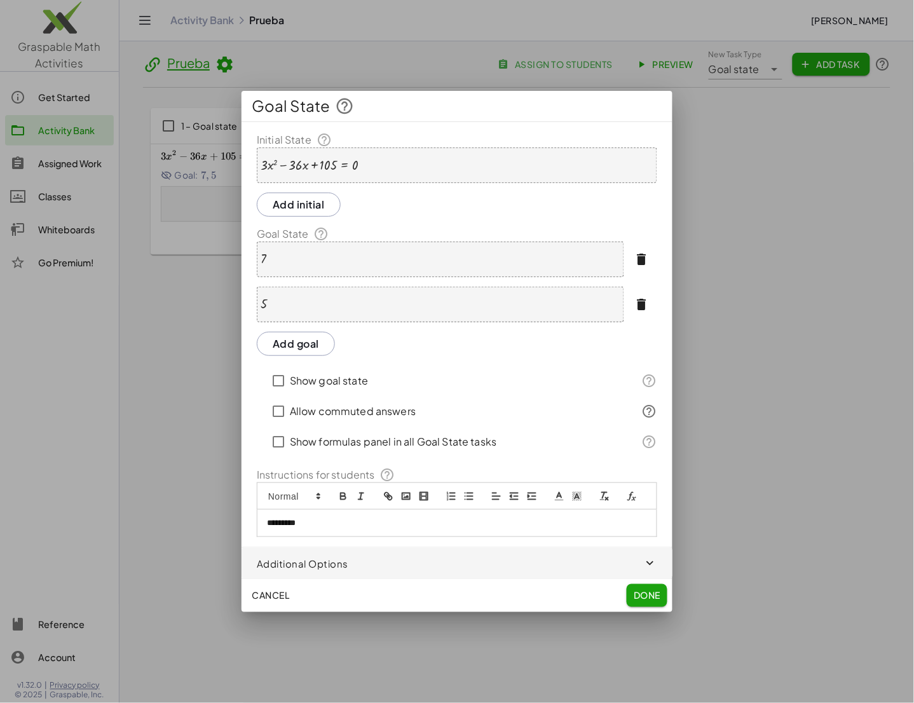
click at [650, 589] on button "Done" at bounding box center [647, 595] width 41 height 23
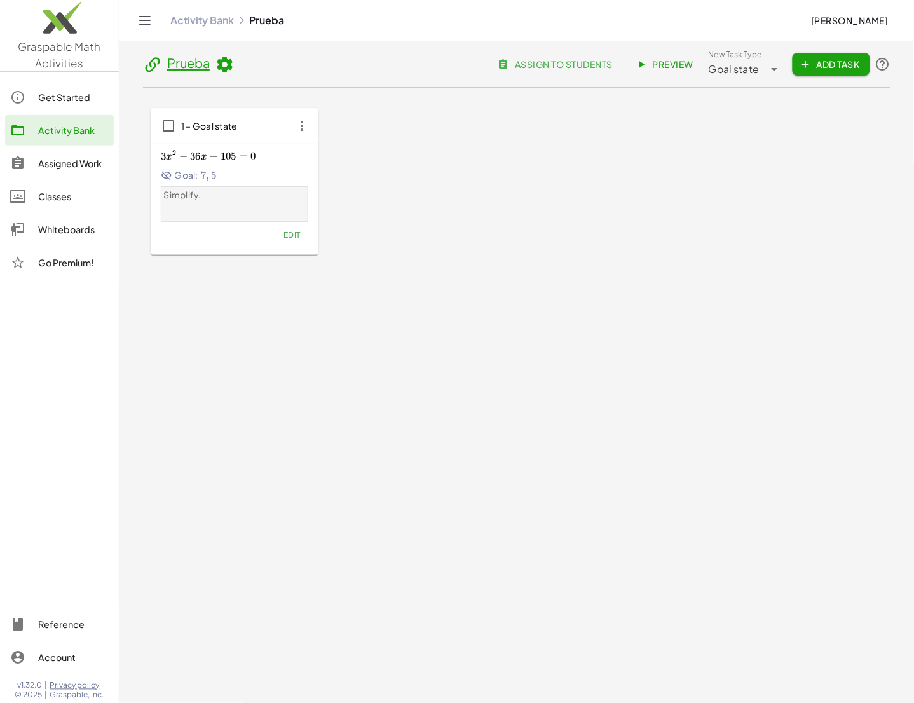
click at [289, 240] on span "Edit" at bounding box center [291, 235] width 17 height 10
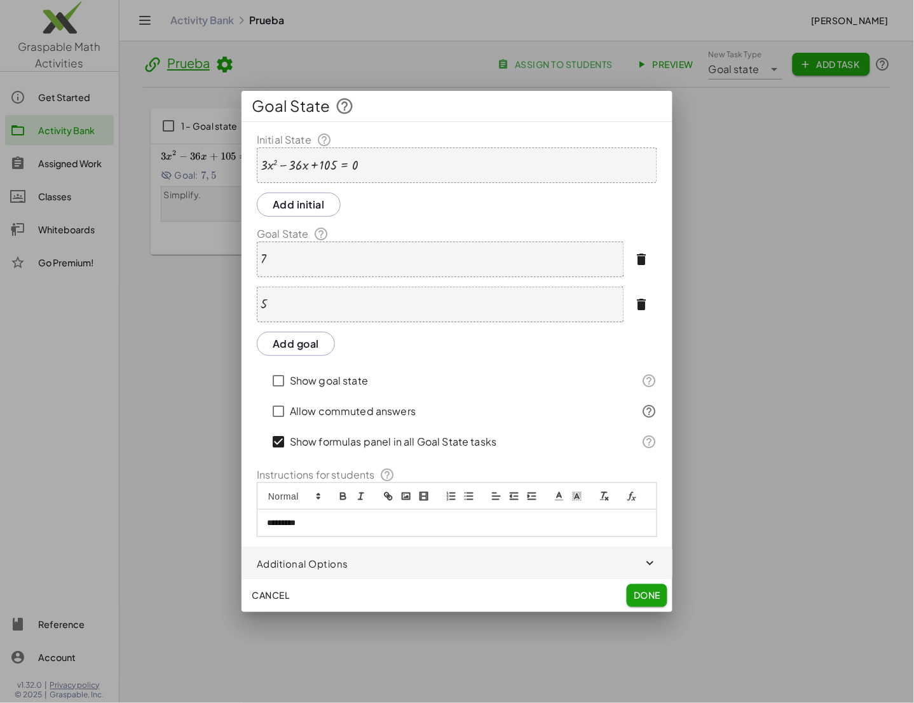
click at [321, 519] on p "*********" at bounding box center [457, 522] width 380 height 11
click at [640, 593] on span "Done" at bounding box center [647, 595] width 27 height 11
click at [353, 528] on p "********" at bounding box center [457, 522] width 380 height 11
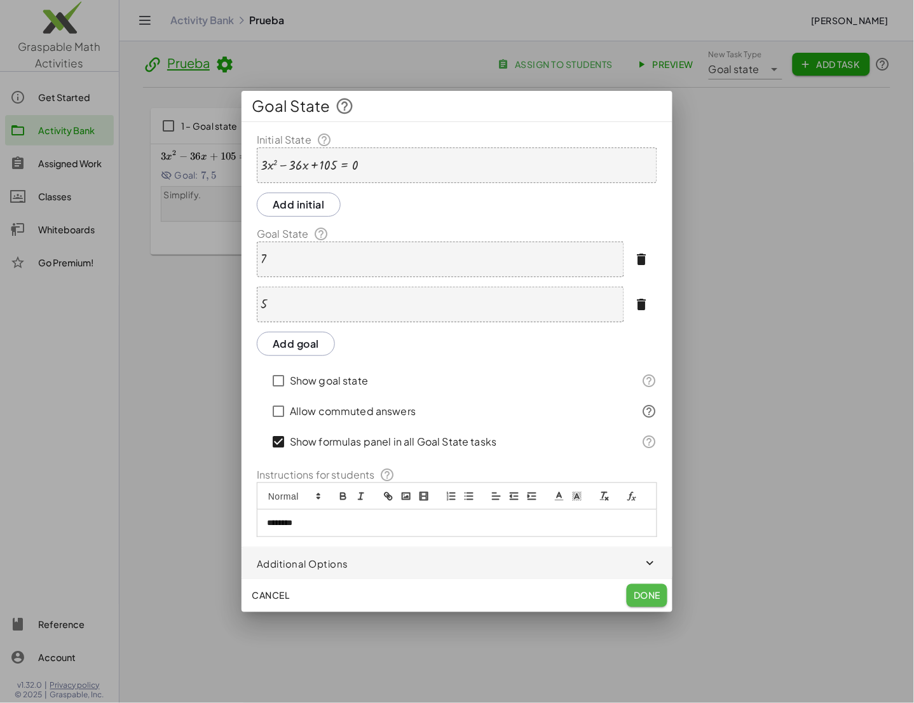
click at [657, 594] on span "Done" at bounding box center [647, 595] width 27 height 11
click at [268, 596] on span "Cancel" at bounding box center [271, 595] width 38 height 11
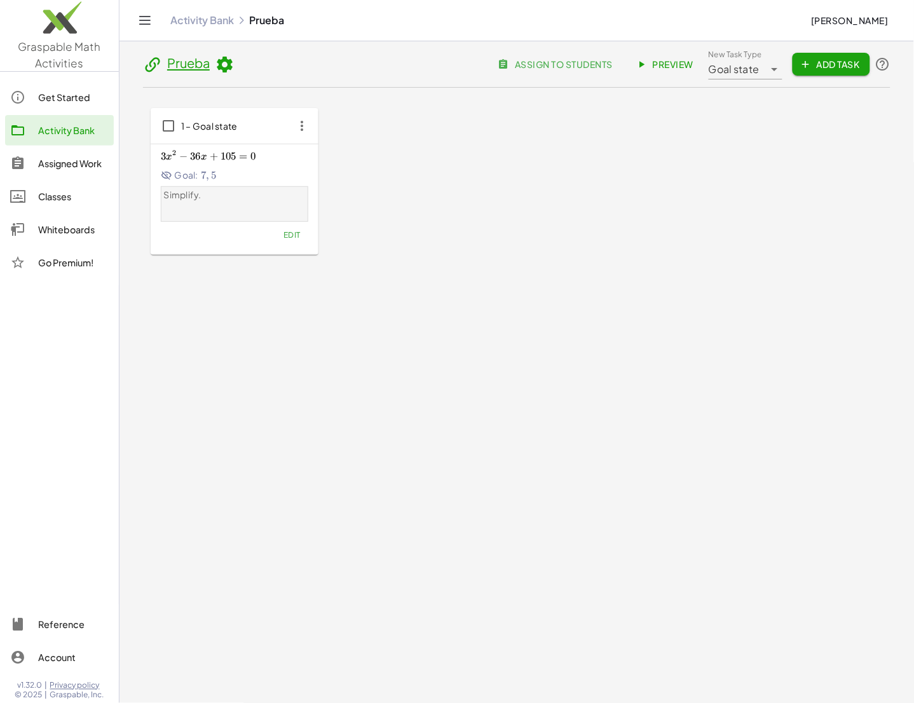
click at [294, 128] on icon "button" at bounding box center [301, 125] width 23 height 23
click at [700, 227] on div "1 – Goal state 3 x 2 − 36 x + 105 = 0 3x^2-36x+105=0 3 x 2 − 36 x + 105 = 0 Goa…" at bounding box center [517, 181] width 732 height 147
click at [665, 54] on link "Preview" at bounding box center [666, 64] width 76 height 23
click at [298, 130] on icon "button" at bounding box center [301, 125] width 23 height 23
click at [223, 58] on icon at bounding box center [224, 64] width 19 height 19
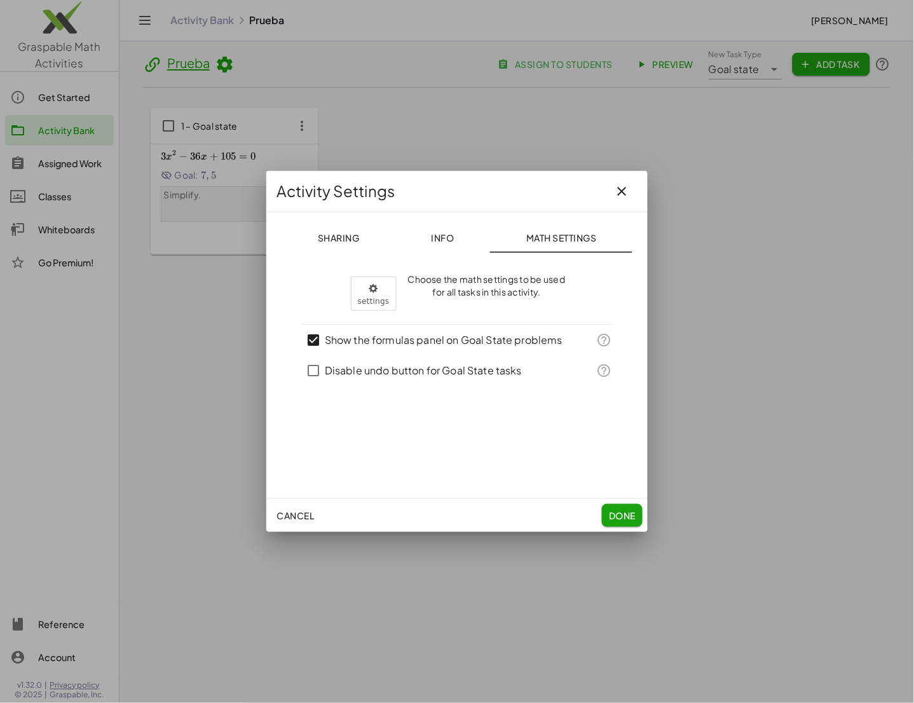
click at [635, 513] on span "Done" at bounding box center [622, 515] width 27 height 11
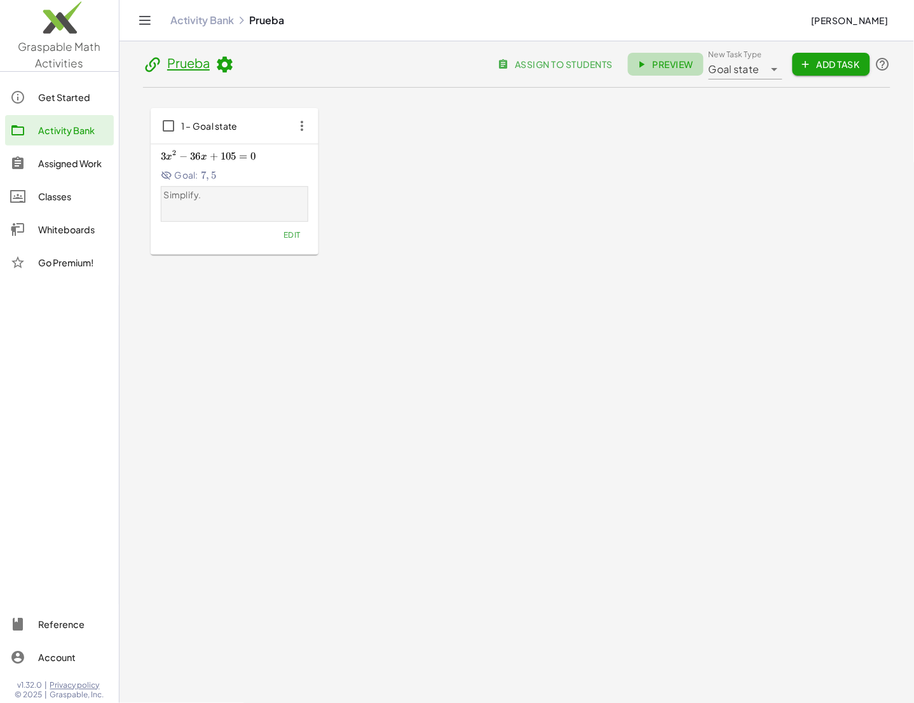
click at [658, 65] on span "Preview" at bounding box center [665, 63] width 55 height 11
click at [655, 65] on span "Preview" at bounding box center [665, 63] width 55 height 11
click at [233, 73] on icon at bounding box center [224, 64] width 19 height 19
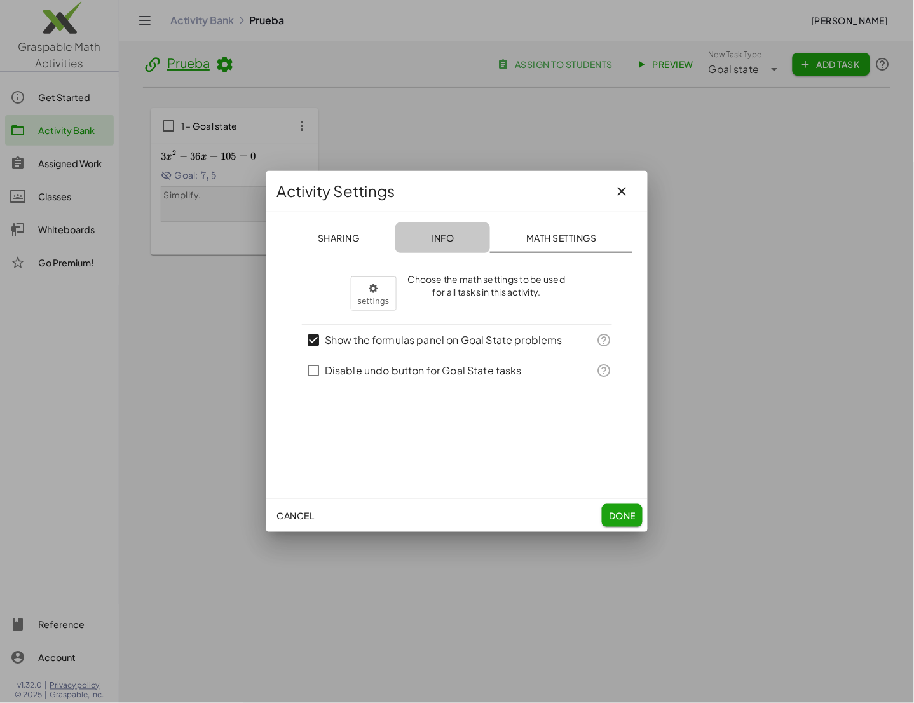
click at [440, 242] on span "Info" at bounding box center [442, 237] width 23 height 11
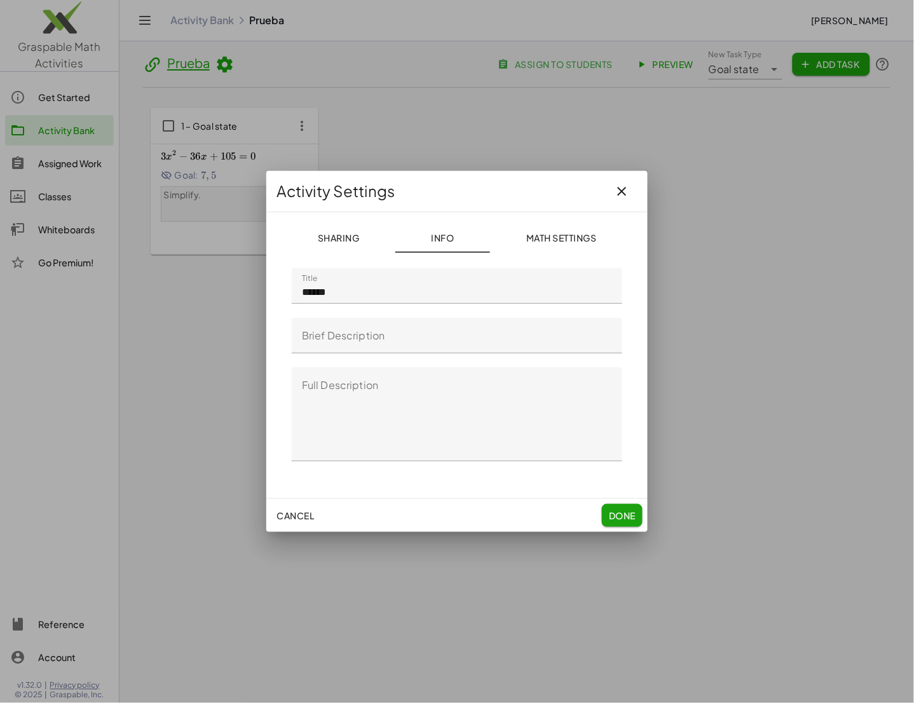
click at [343, 240] on span "Sharing" at bounding box center [338, 237] width 42 height 11
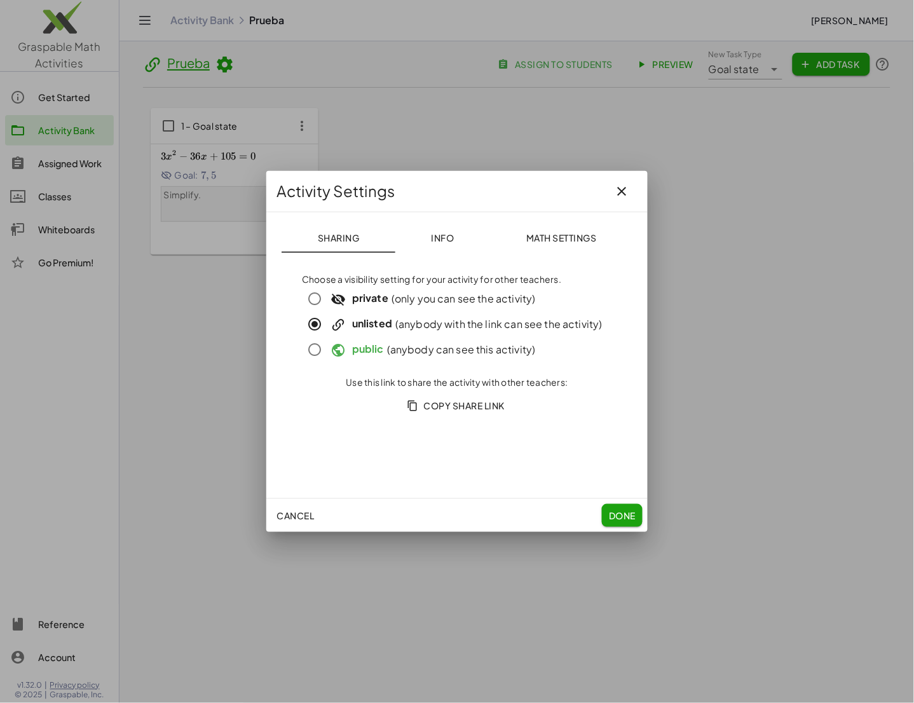
click at [619, 194] on icon "button" at bounding box center [622, 191] width 15 height 15
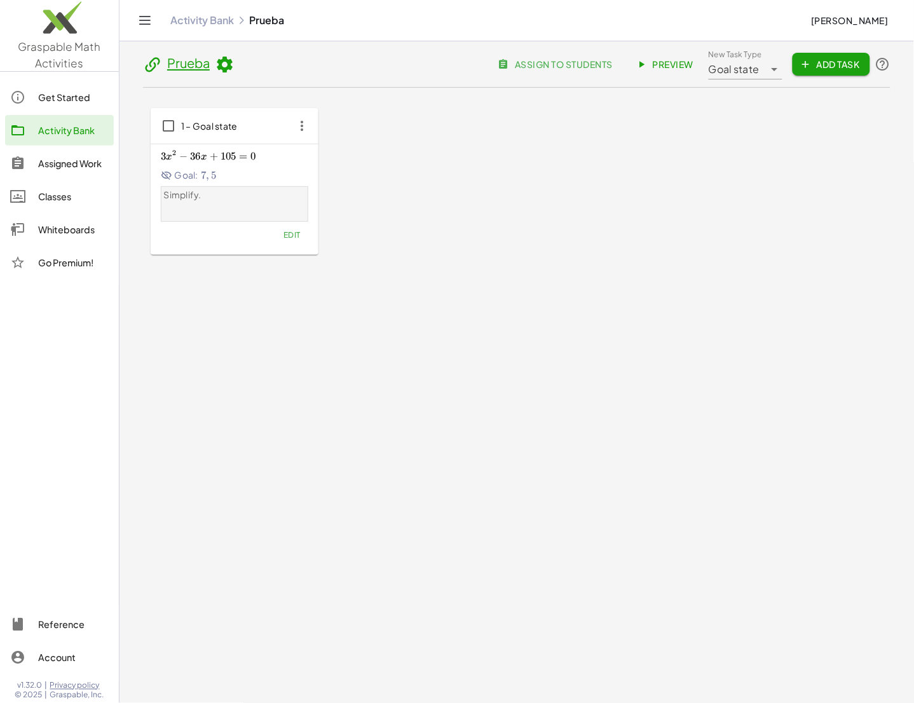
click at [303, 130] on icon "button" at bounding box center [301, 125] width 23 height 23
click at [215, 60] on icon at bounding box center [224, 64] width 19 height 19
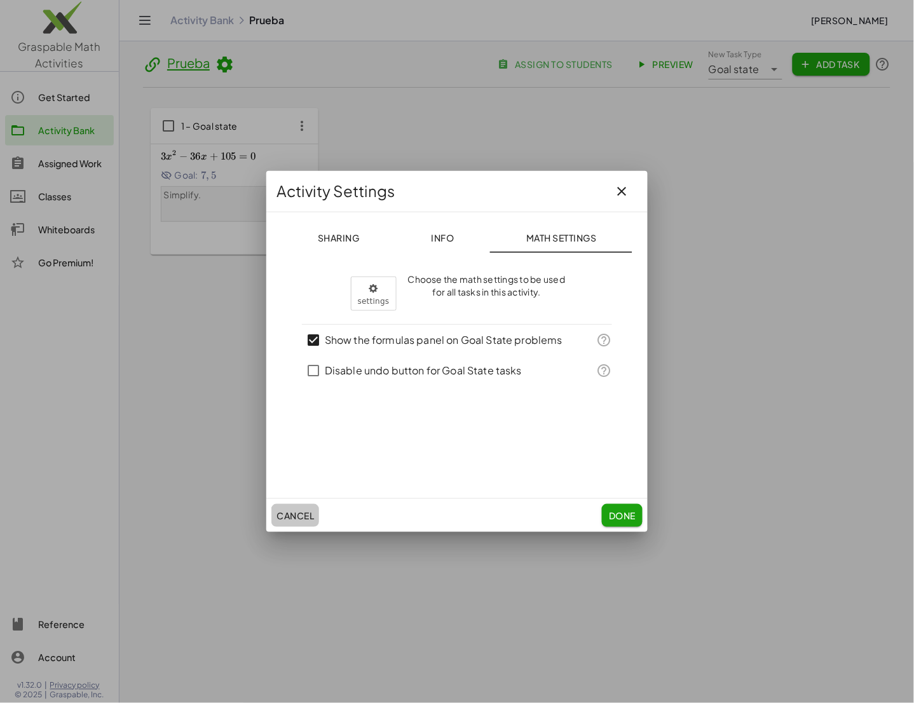
click at [299, 515] on span "Cancel" at bounding box center [295, 515] width 38 height 11
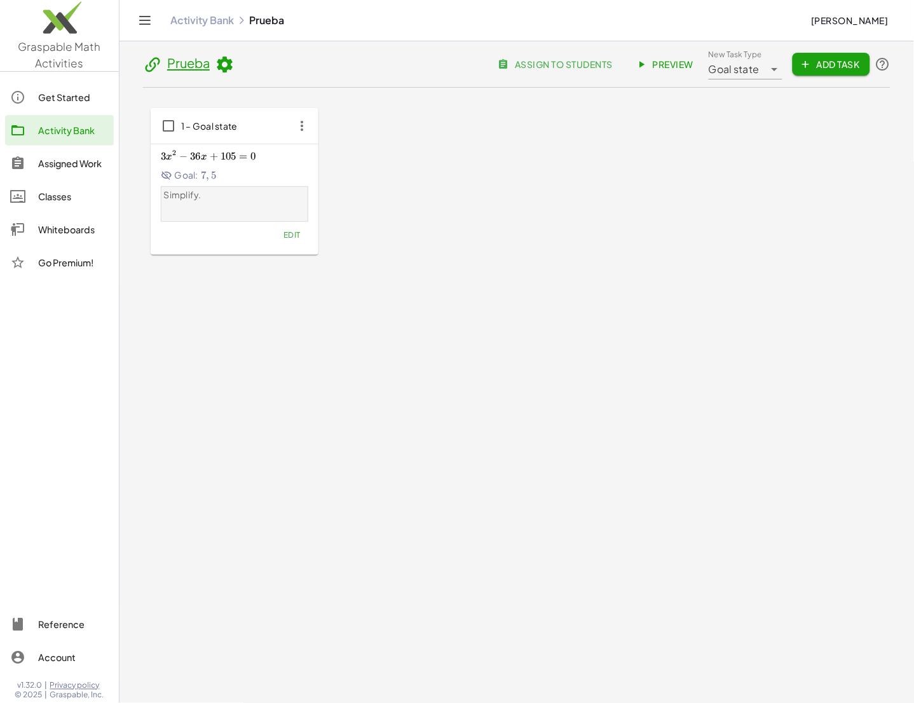
click at [152, 69] on icon at bounding box center [152, 64] width 19 height 19
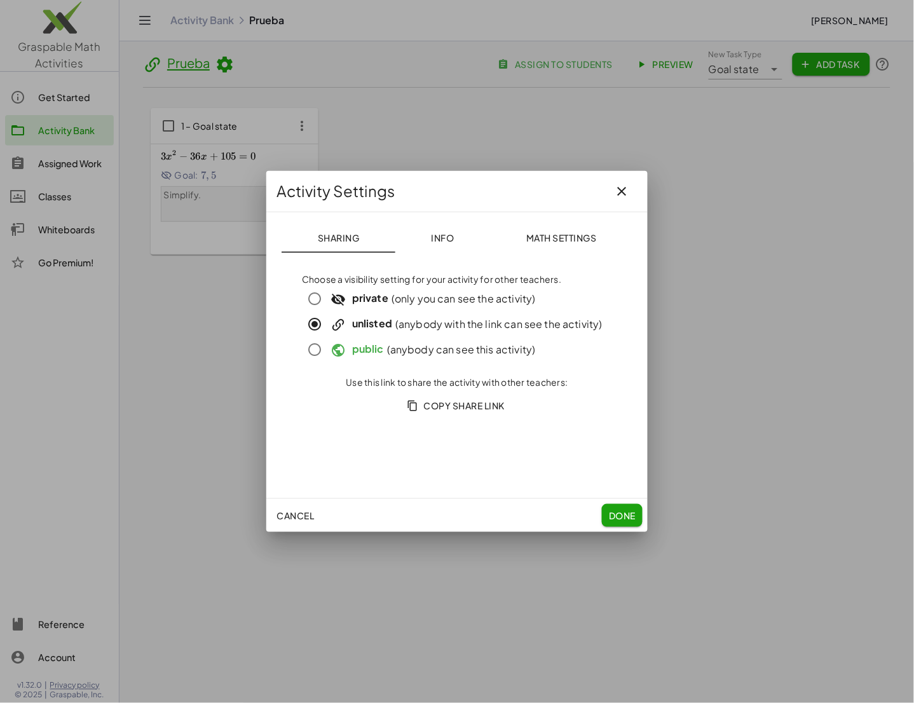
click at [622, 185] on icon "button" at bounding box center [622, 191] width 15 height 15
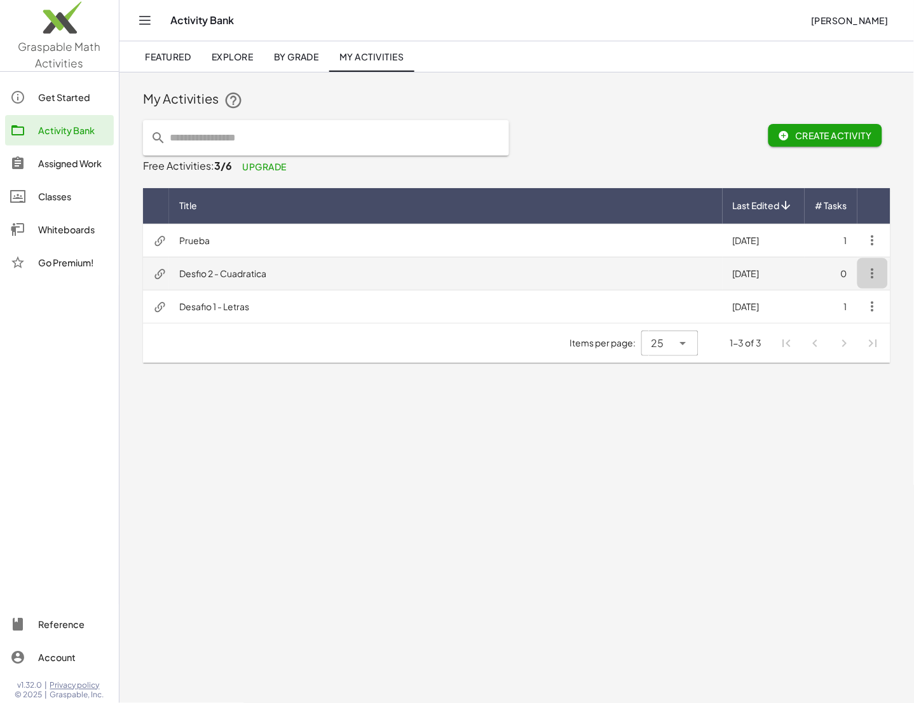
click at [726, 271] on icon "button" at bounding box center [872, 273] width 15 height 15
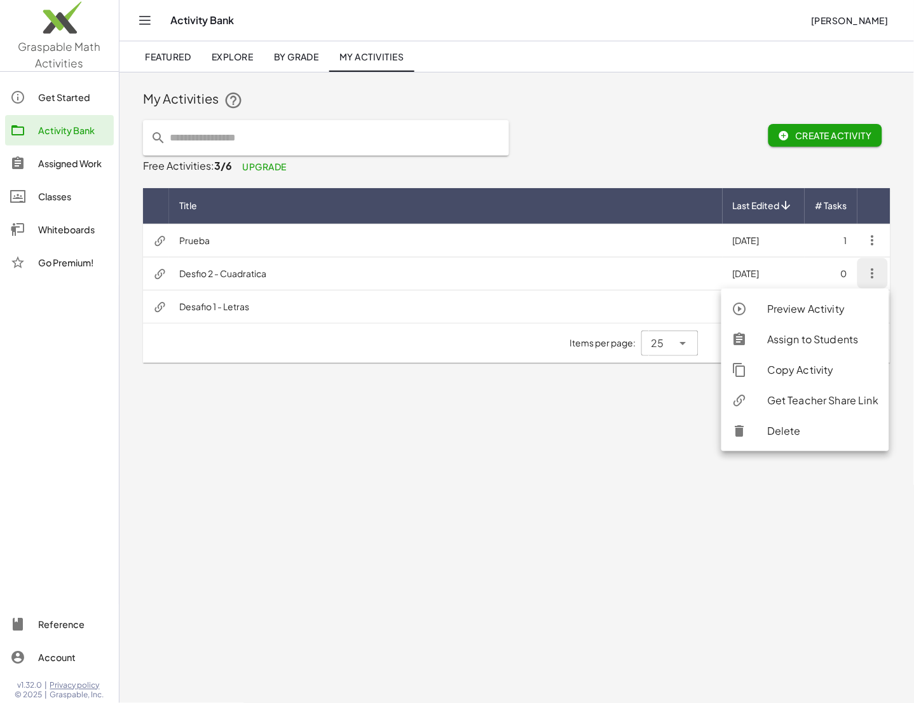
click at [410, 362] on div "Items per page: 25 ** 1-3 of 3" at bounding box center [516, 343] width 747 height 39
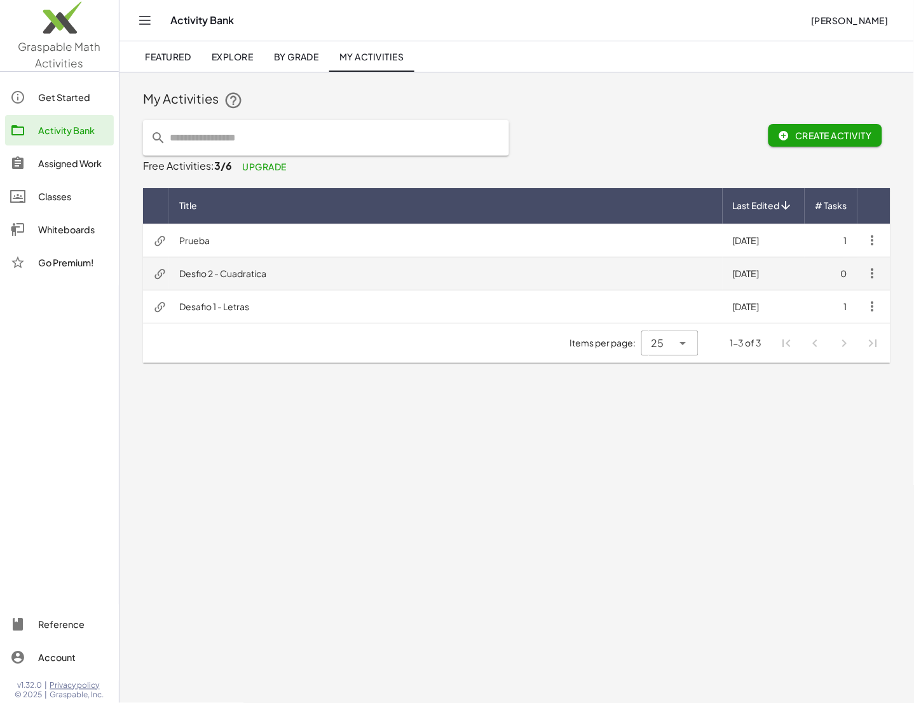
click at [726, 279] on icon "button" at bounding box center [872, 273] width 15 height 15
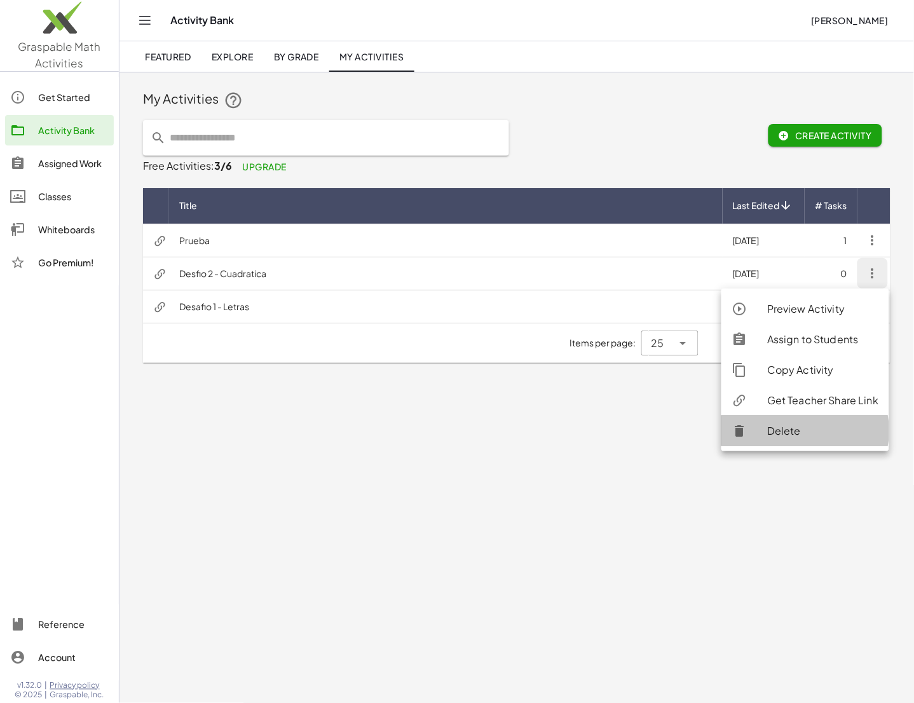
click at [726, 425] on div "Delete" at bounding box center [822, 430] width 111 height 15
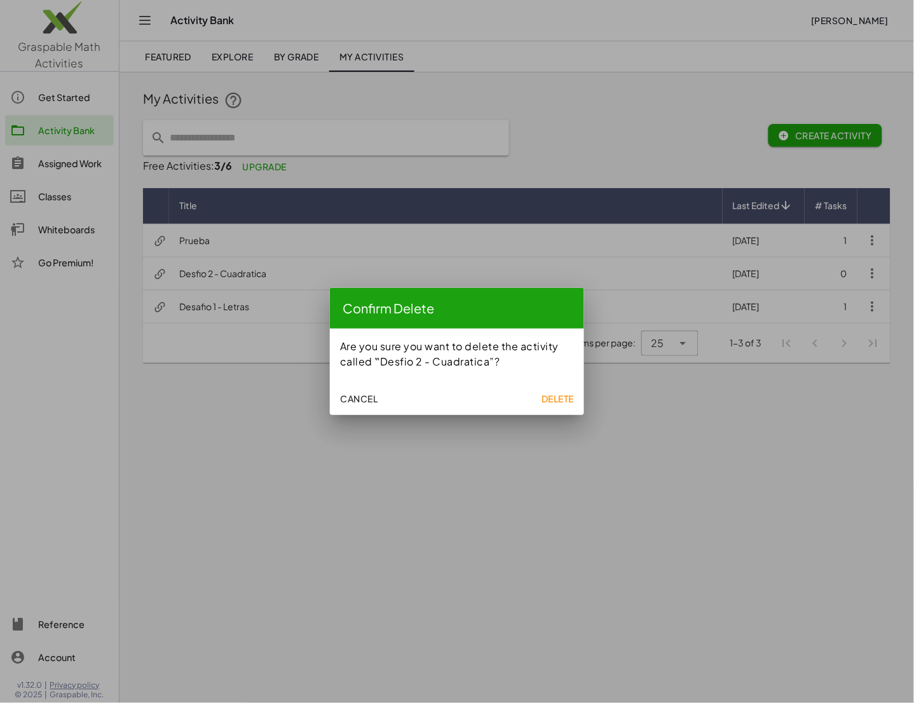
click at [561, 388] on button "Delete" at bounding box center [557, 398] width 43 height 23
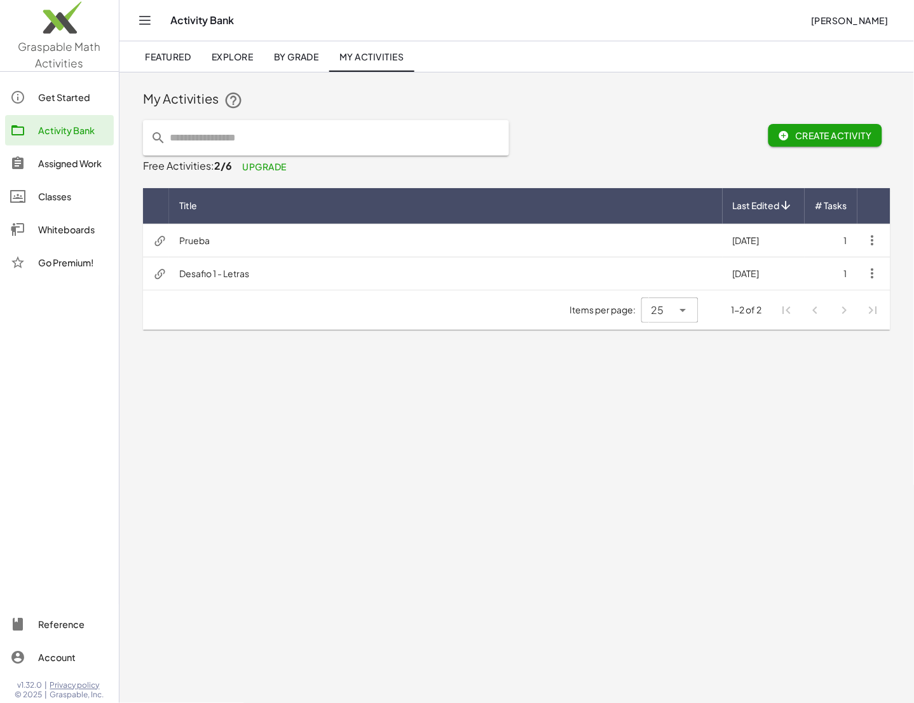
click at [304, 400] on main "My Activities Create Activity Free Activities: 2/6 Upgrade Title Last Edited # …" at bounding box center [516, 351] width 795 height 703
click at [69, 226] on div "Whiteboards" at bounding box center [73, 229] width 71 height 15
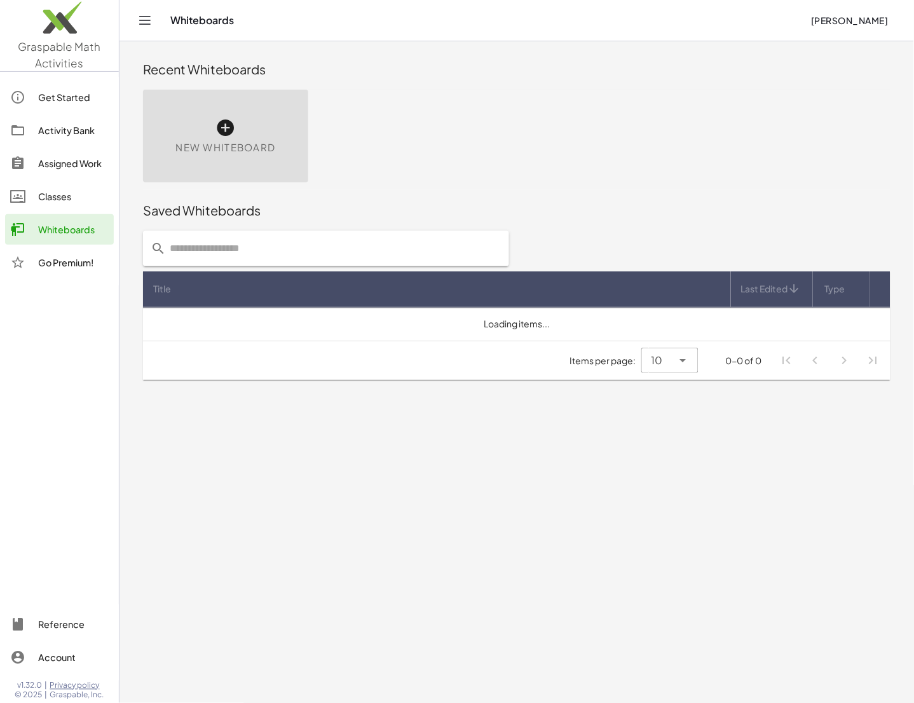
click at [207, 119] on div "New Whiteboard" at bounding box center [225, 136] width 165 height 93
click at [224, 130] on icon at bounding box center [225, 128] width 20 height 20
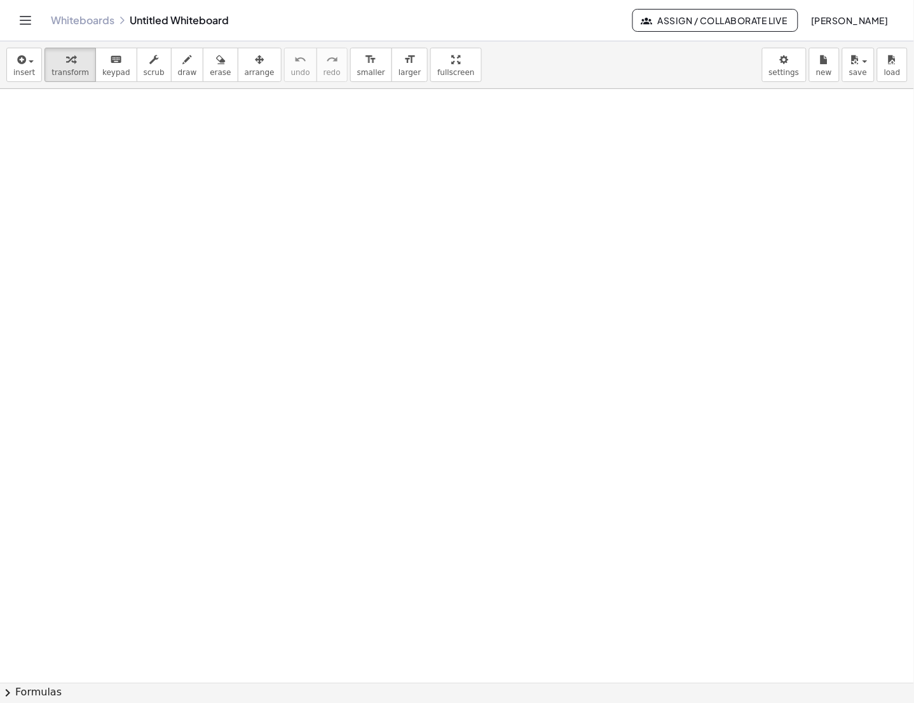
click at [22, 686] on button "chevron_right Formulas" at bounding box center [457, 693] width 914 height 20
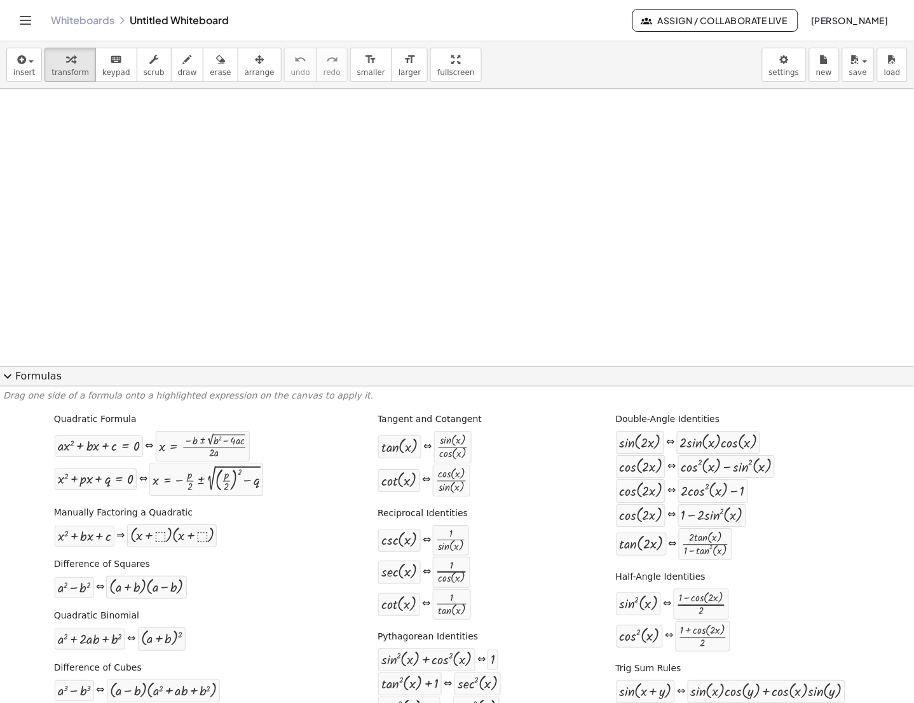
click at [174, 344] on div at bounding box center [457, 682] width 914 height 1187
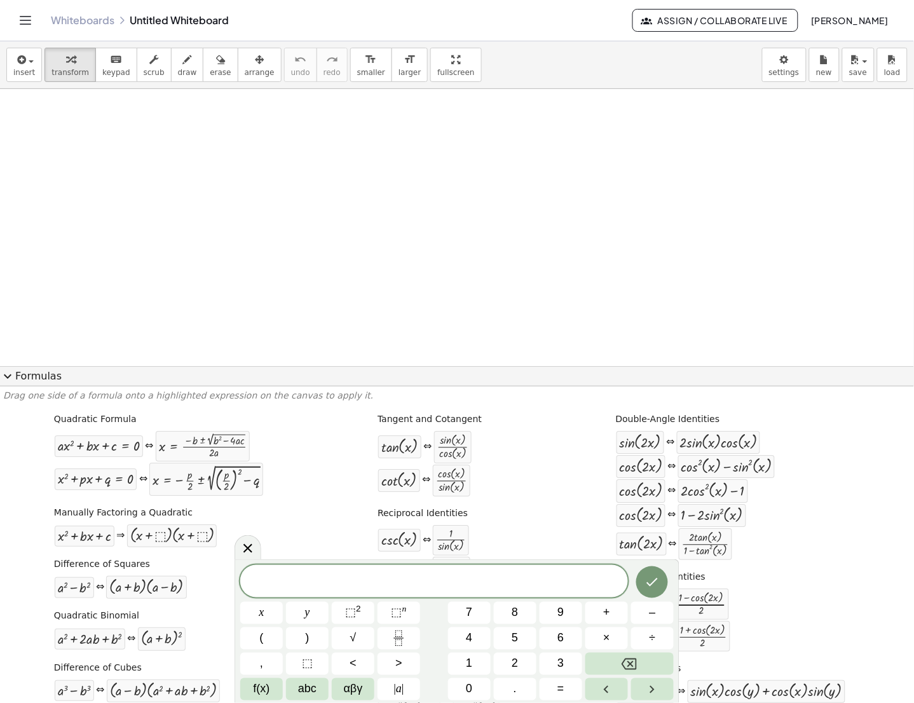
click at [9, 371] on span "expand_more" at bounding box center [7, 376] width 15 height 15
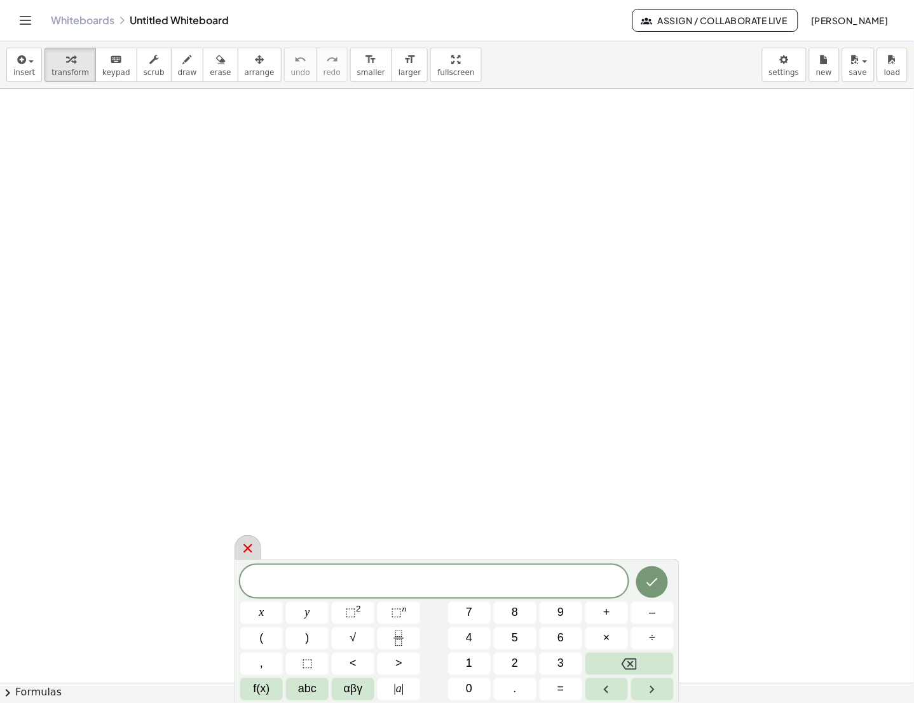
click at [249, 549] on icon at bounding box center [247, 548] width 9 height 9
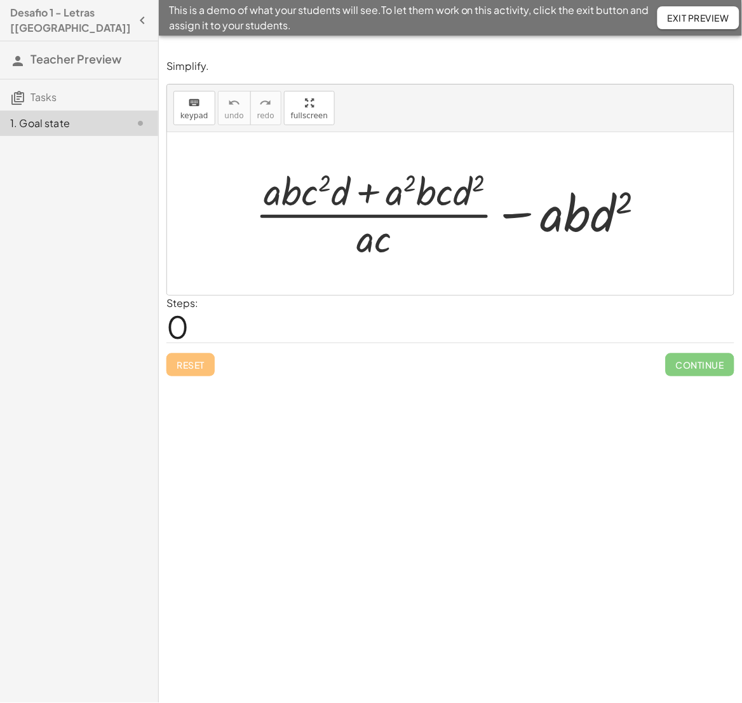
click at [240, 71] on p "Simplify." at bounding box center [451, 66] width 568 height 15
click at [298, 383] on div "Simplify. keyboard keypad undo undo redo redo fullscreen + · ( + · a · b · c 2 …" at bounding box center [450, 217] width 583 height 332
click at [139, 26] on icon "button" at bounding box center [142, 20] width 15 height 15
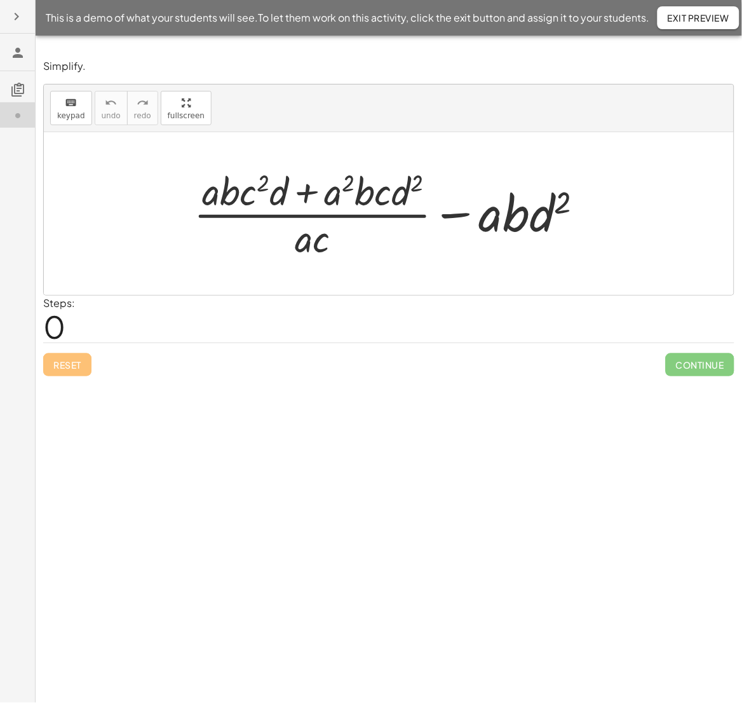
click at [10, 54] on icon at bounding box center [17, 52] width 15 height 15
click at [14, 13] on icon "button" at bounding box center [16, 16] width 15 height 15
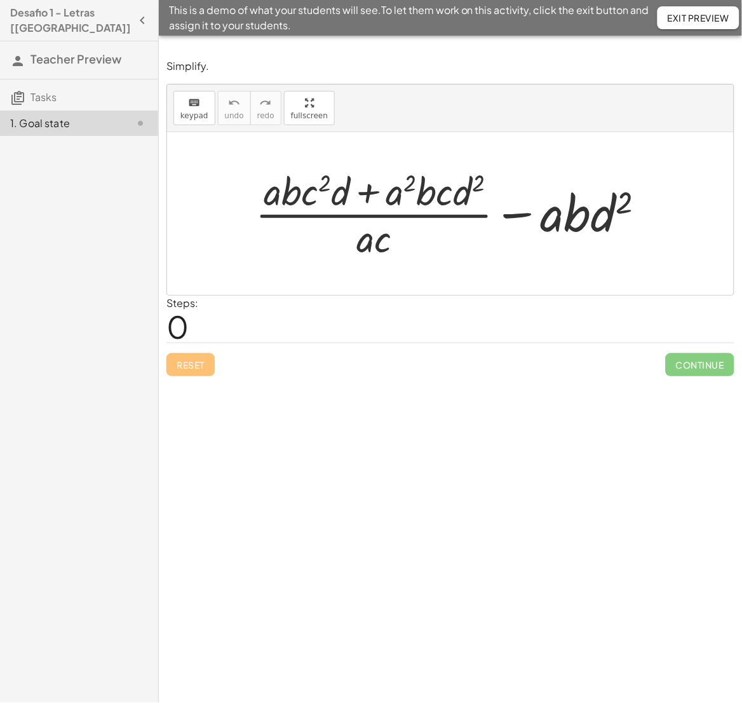
click at [14, 13] on h4 "Desafio 1 - Letras [[GEOGRAPHIC_DATA]]" at bounding box center [70, 20] width 121 height 31
click at [51, 97] on span "Tasks" at bounding box center [44, 96] width 26 height 13
click at [135, 13] on icon "button" at bounding box center [142, 20] width 15 height 15
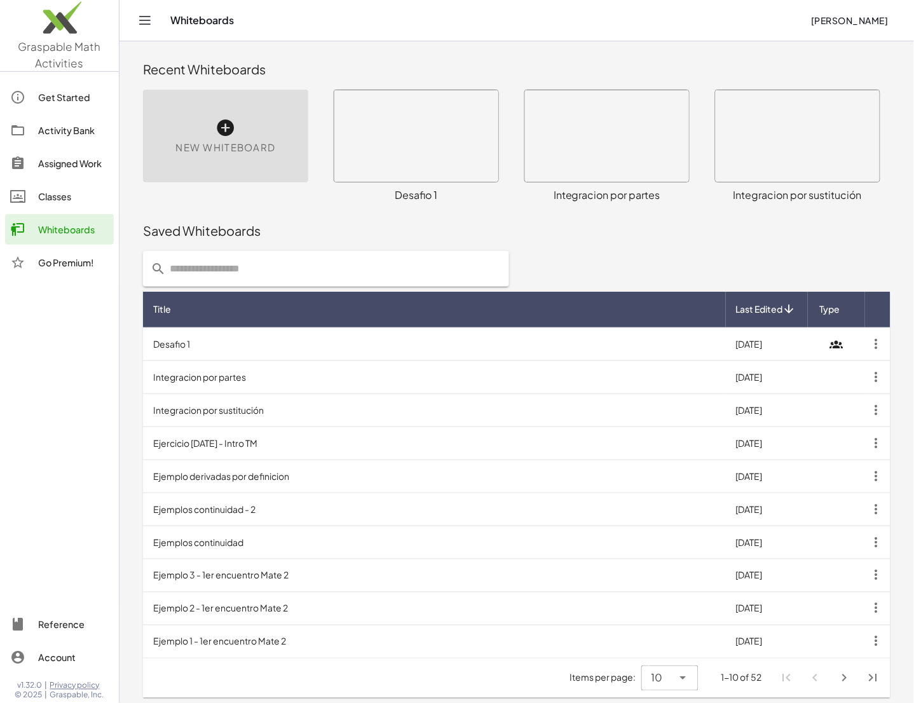
click at [215, 126] on icon at bounding box center [225, 128] width 20 height 20
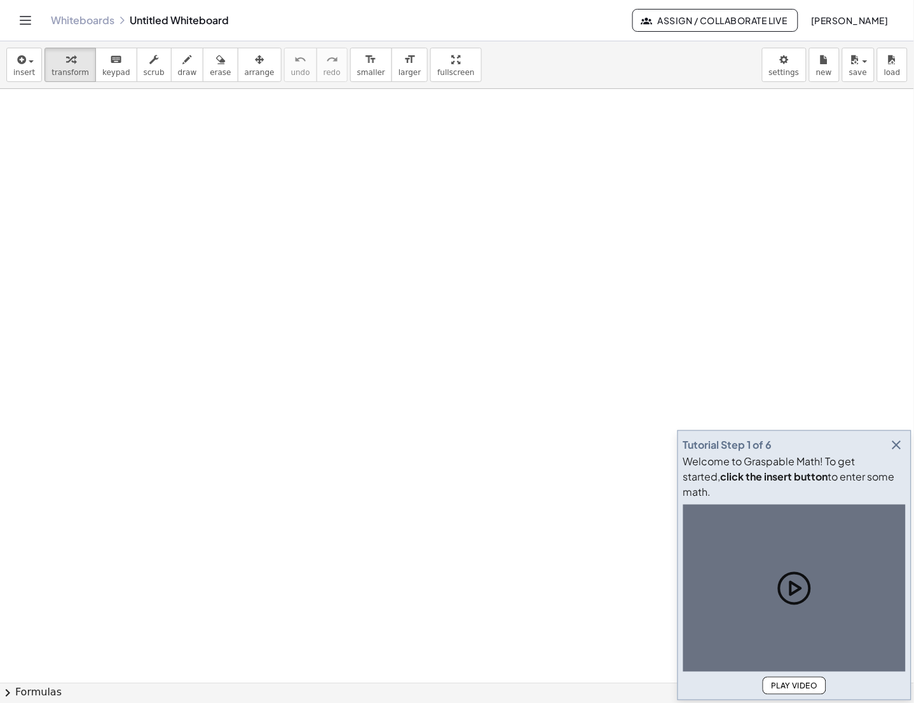
click at [219, 130] on div at bounding box center [457, 682] width 914 height 1187
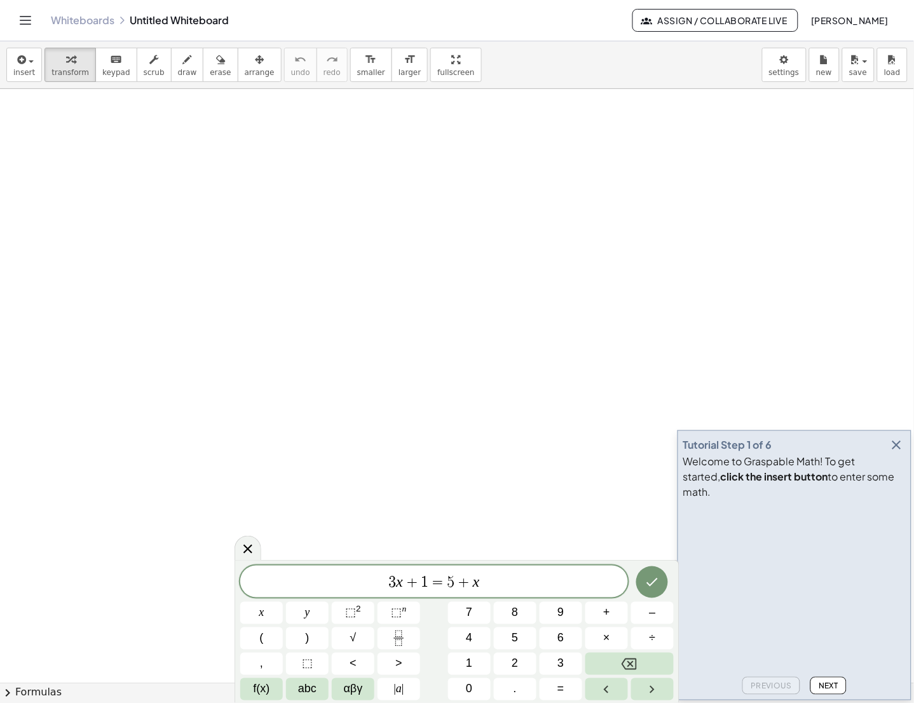
click at [899, 453] on icon "button" at bounding box center [896, 444] width 15 height 15
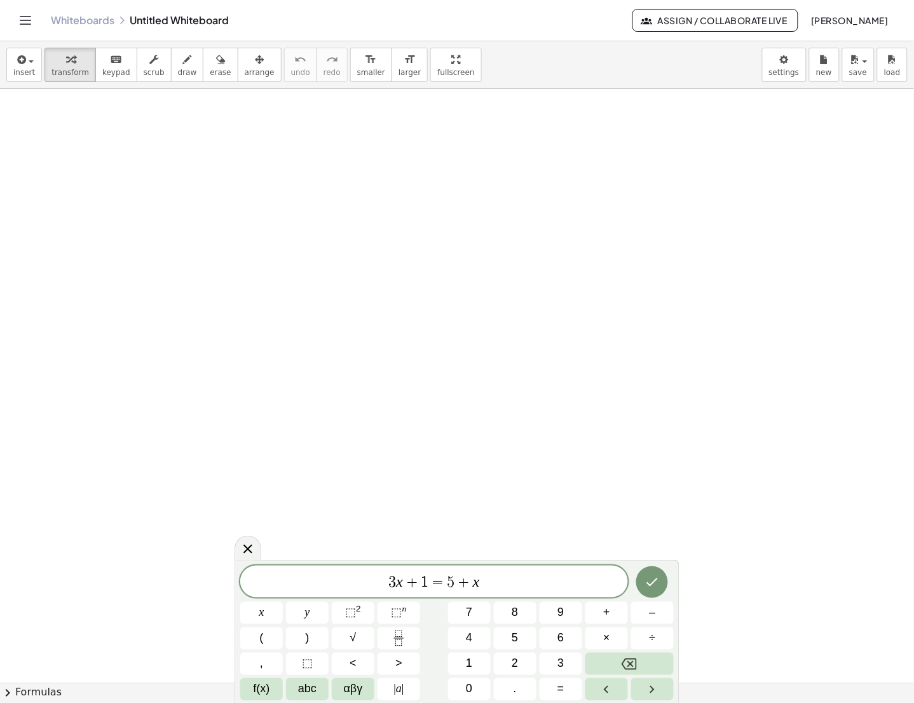
click at [539, 581] on span "3 x + 1 = 5 + x" at bounding box center [434, 583] width 388 height 18
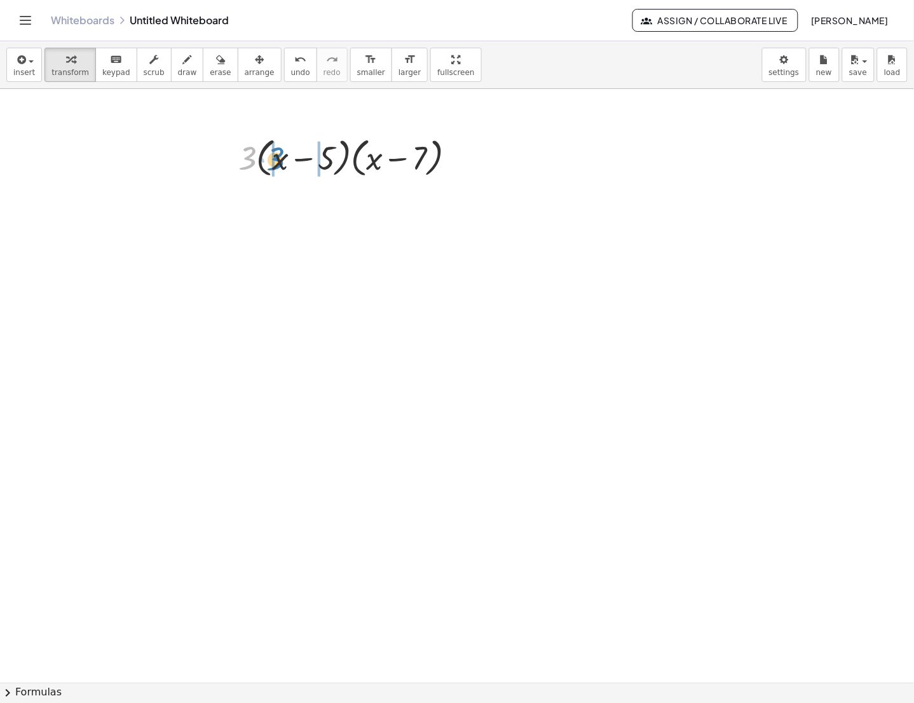
drag, startPoint x: 245, startPoint y: 167, endPoint x: 276, endPoint y: 168, distance: 30.5
click at [276, 168] on div at bounding box center [352, 157] width 240 height 48
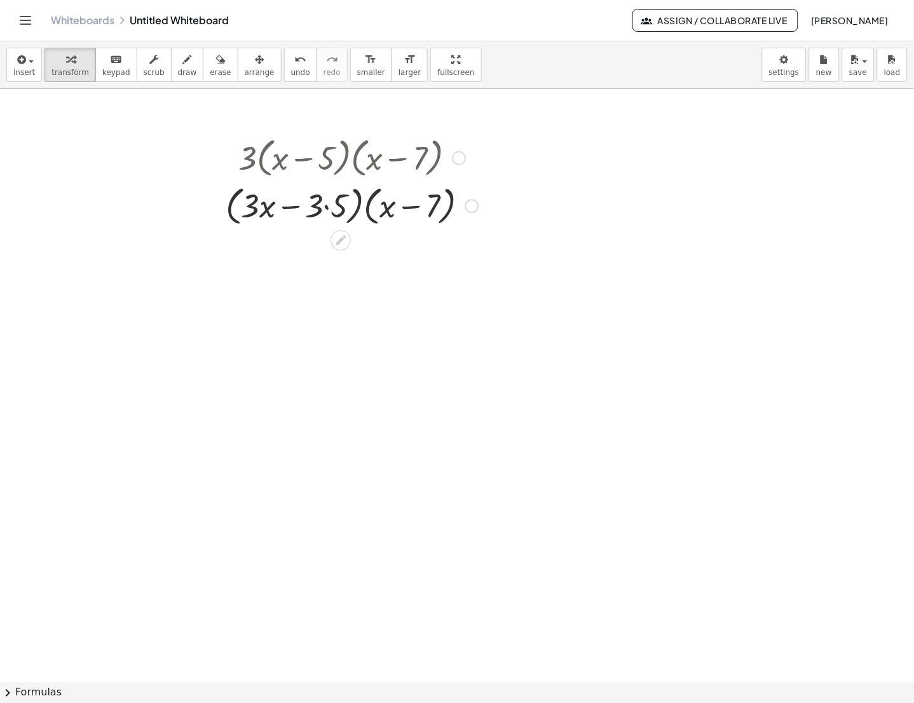
click at [329, 201] on div at bounding box center [352, 205] width 266 height 48
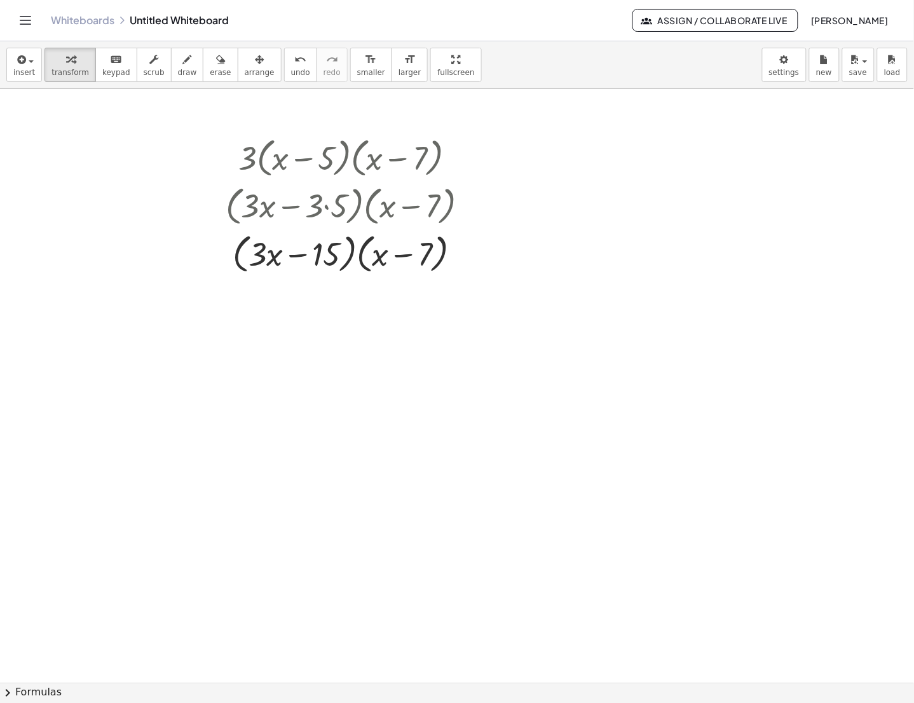
drag, startPoint x: 364, startPoint y: 222, endPoint x: 355, endPoint y: 306, distance: 84.4
click at [355, 306] on div "· 3 · ( + x − 5 ) · ( + x − 7 ) · ( + · 3 · x − · 3 · 5 ) · ( + x − 7 ) · ( + x…" at bounding box center [457, 682] width 914 height 1187
click at [364, 264] on div at bounding box center [352, 253] width 266 height 48
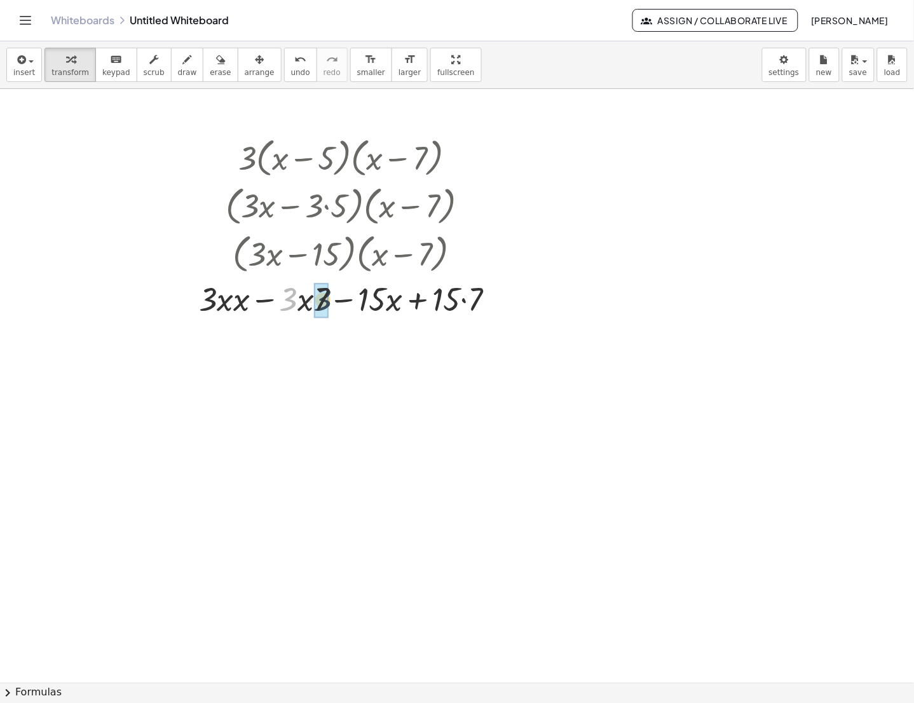
drag, startPoint x: 283, startPoint y: 308, endPoint x: 318, endPoint y: 308, distance: 35.0
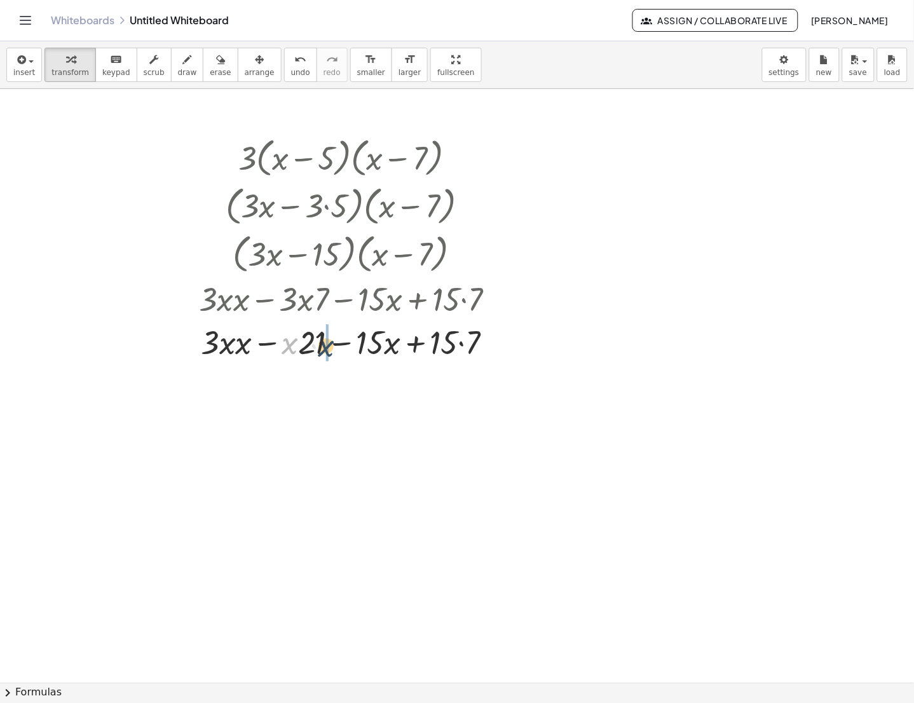
drag, startPoint x: 285, startPoint y: 346, endPoint x: 324, endPoint y: 349, distance: 38.2
click at [324, 349] on div at bounding box center [352, 341] width 318 height 43
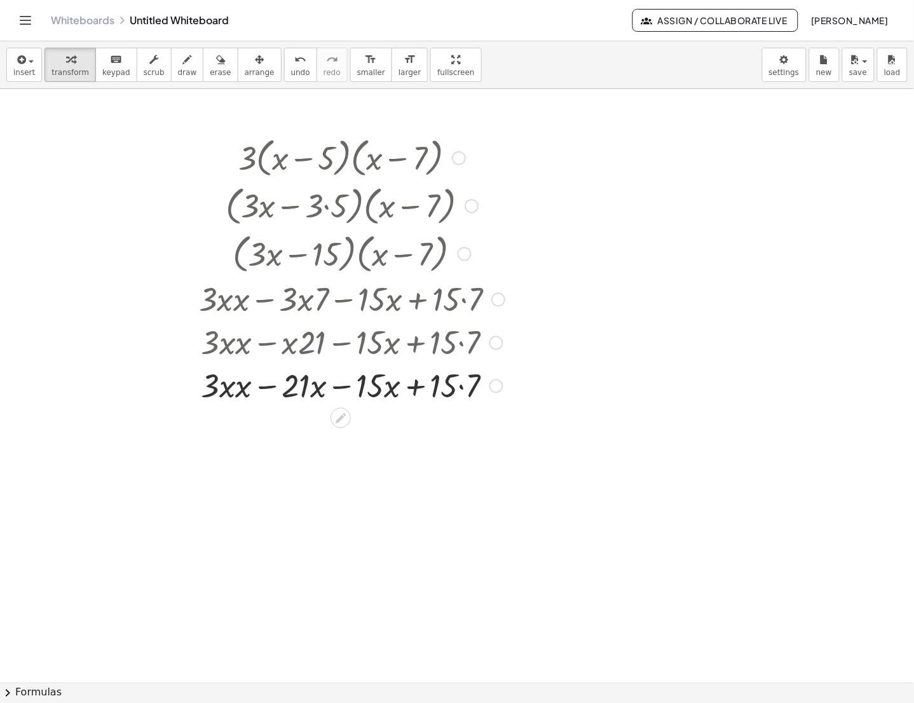
click at [345, 387] on div at bounding box center [352, 385] width 318 height 43
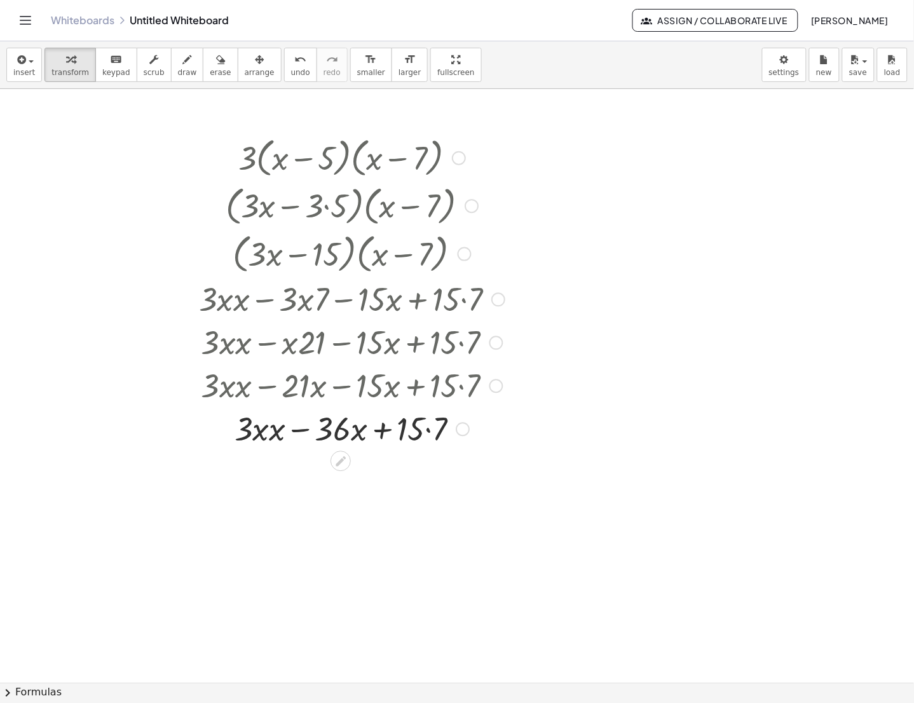
click at [266, 435] on div at bounding box center [352, 428] width 318 height 43
drag, startPoint x: 261, startPoint y: 438, endPoint x: 276, endPoint y: 440, distance: 15.4
click at [429, 480] on div at bounding box center [352, 471] width 318 height 43
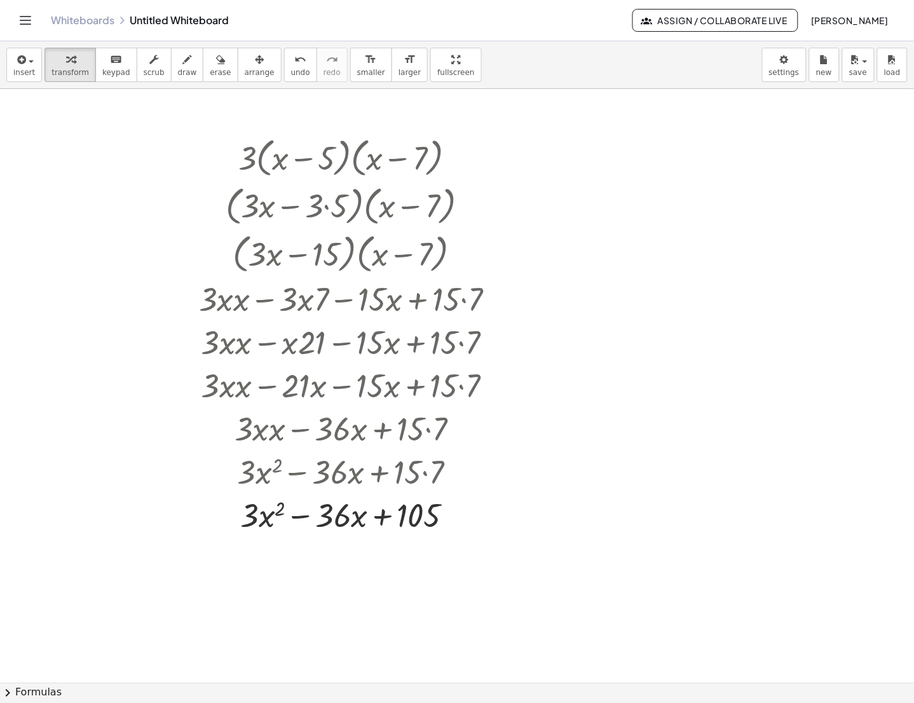
click at [348, 579] on div at bounding box center [457, 682] width 914 height 1187
click at [461, 516] on div at bounding box center [457, 516] width 14 height 14
click at [521, 504] on span "Copy line as LaTeX" at bounding box center [522, 506] width 77 height 10
click at [641, 517] on div at bounding box center [457, 682] width 914 height 1187
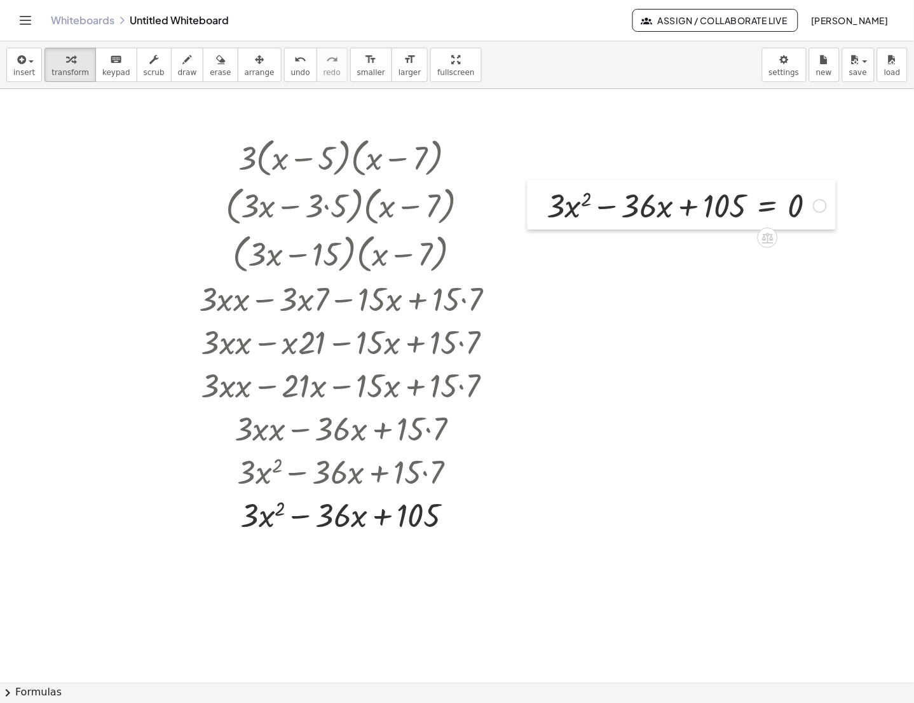
drag, startPoint x: 650, startPoint y: 542, endPoint x: 536, endPoint y: 206, distance: 355.2
click at [536, 206] on div at bounding box center [537, 205] width 19 height 50
click at [8, 691] on span "chevron_right" at bounding box center [7, 693] width 15 height 15
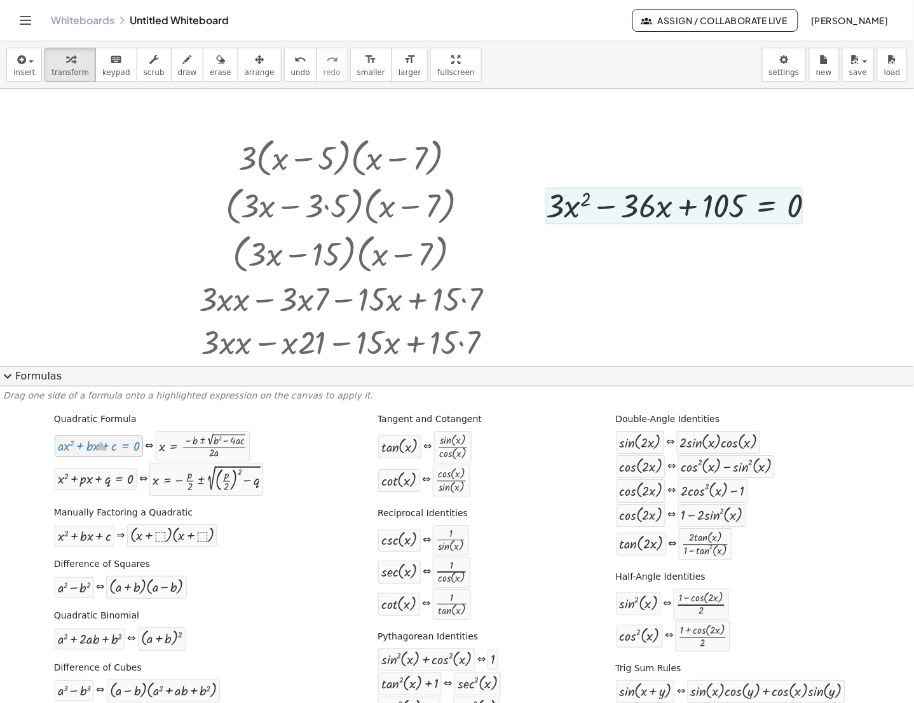
drag, startPoint x: 76, startPoint y: 442, endPoint x: 102, endPoint y: 457, distance: 30.2
click at [102, 457] on div "+ · a · x 2 + · b · x + c = 0" at bounding box center [99, 446] width 90 height 22
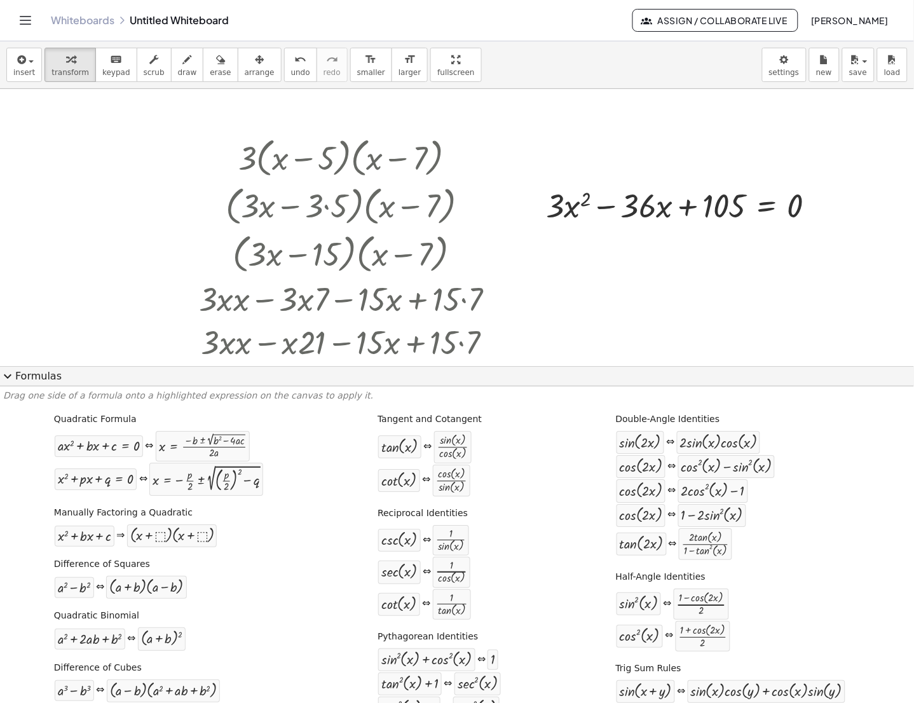
click at [632, 276] on div at bounding box center [476, 682] width 953 height 1187
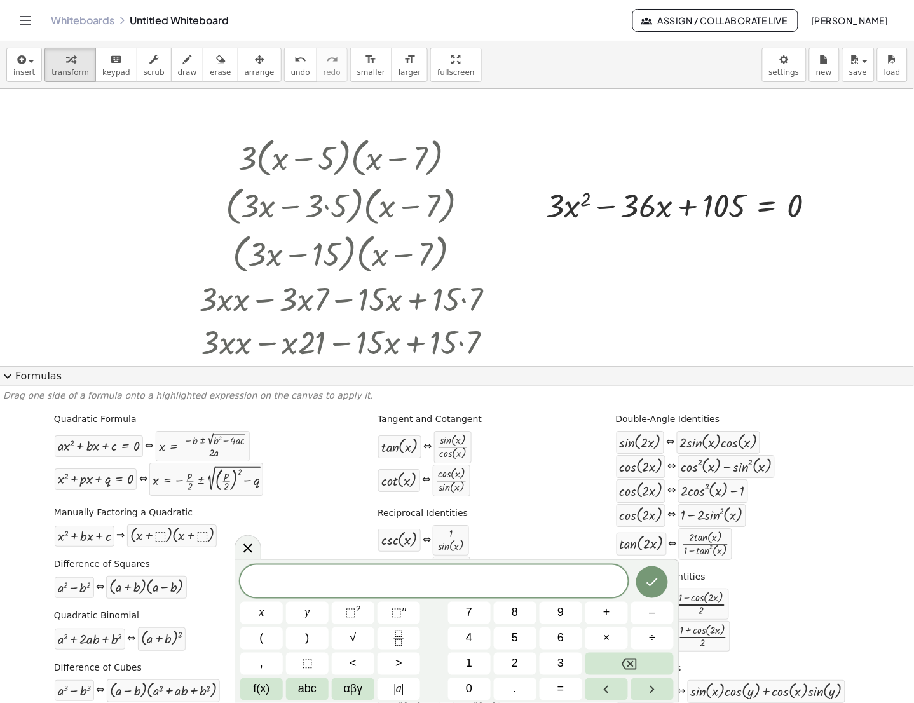
click at [10, 375] on span "expand_more" at bounding box center [7, 376] width 15 height 15
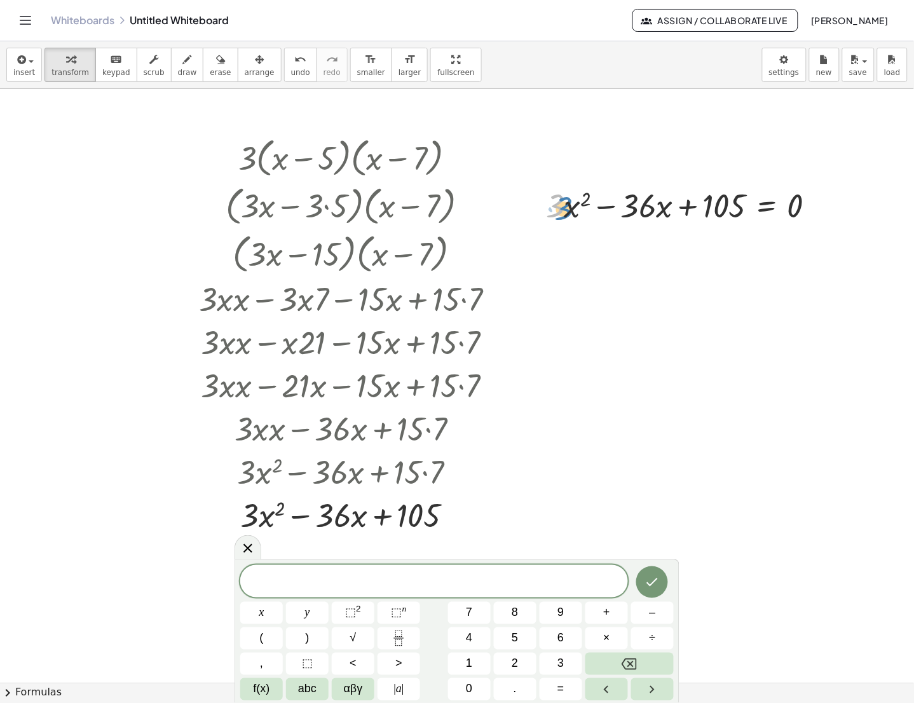
click at [546, 209] on div at bounding box center [686, 204] width 292 height 43
click at [761, 207] on div at bounding box center [686, 204] width 292 height 43
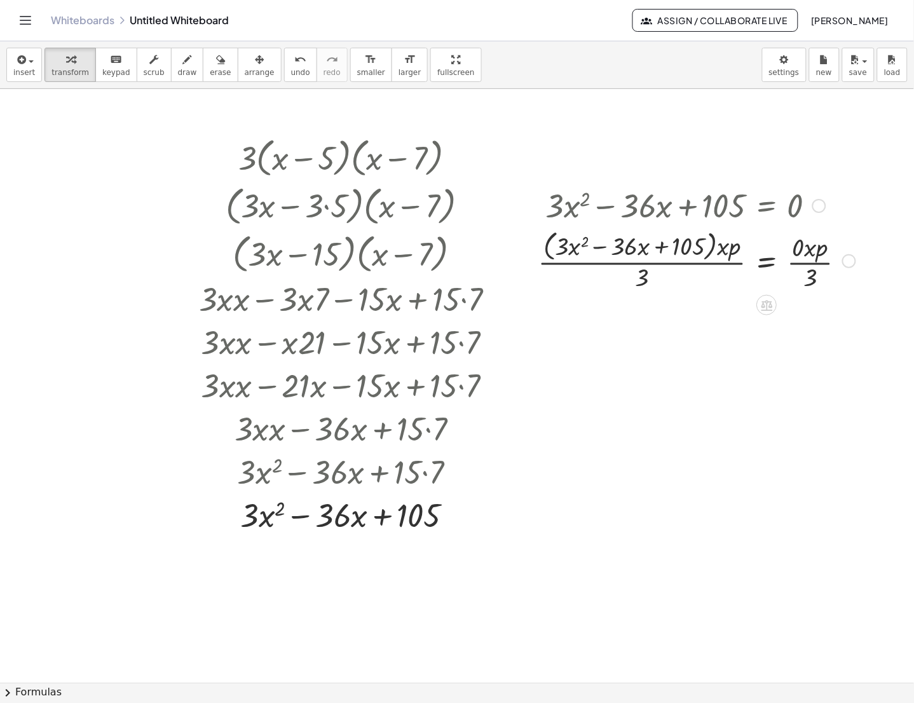
click at [819, 206] on div at bounding box center [819, 206] width 14 height 14
click at [859, 185] on span "Go back to this line" at bounding box center [884, 186] width 76 height 10
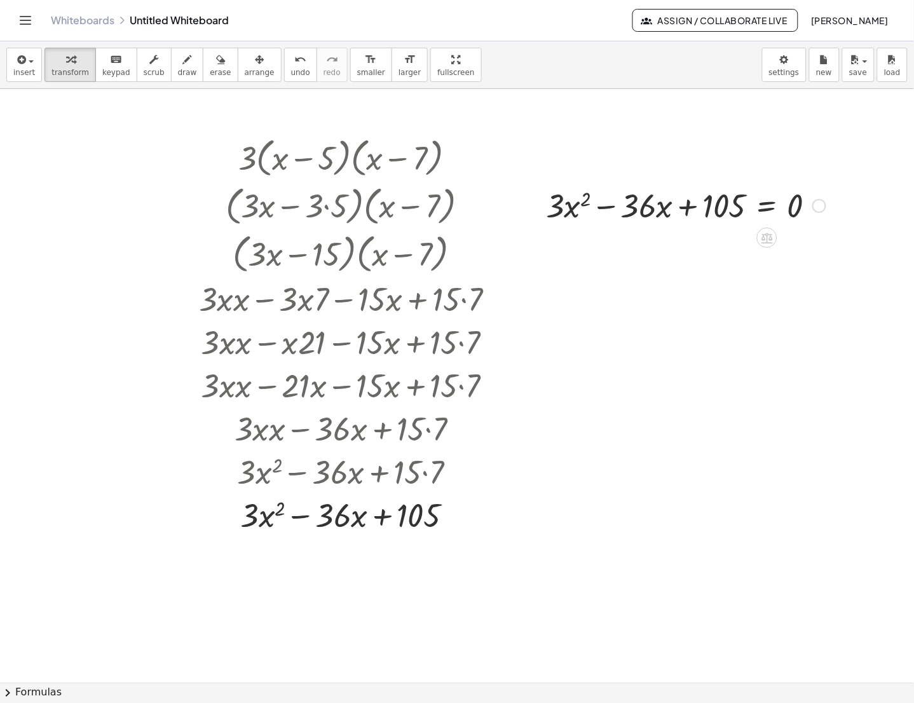
click at [763, 213] on div at bounding box center [686, 204] width 292 height 43
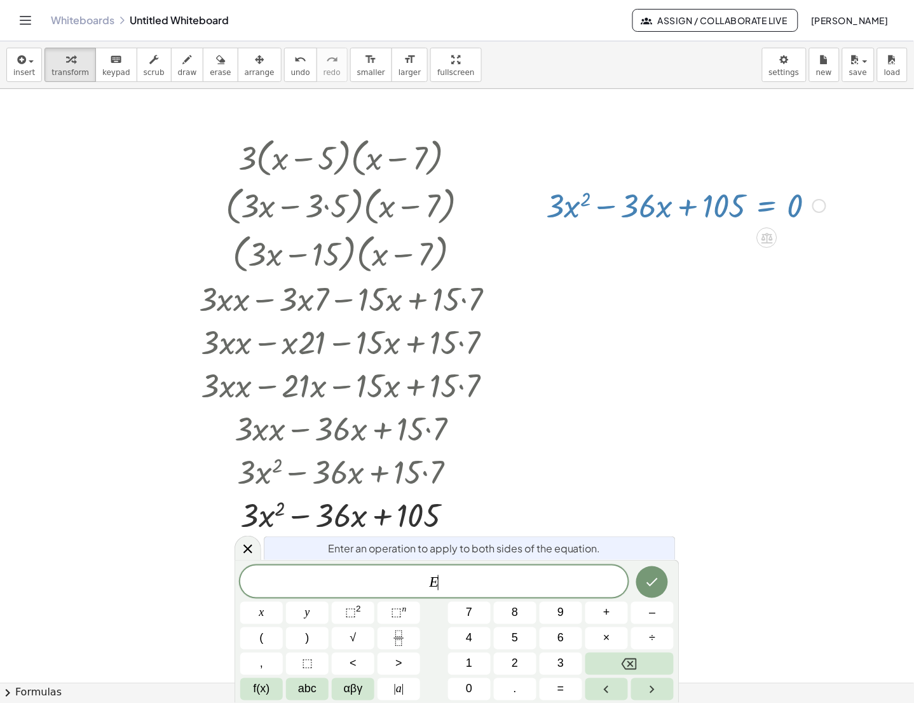
click at [763, 213] on div at bounding box center [686, 204] width 292 height 43
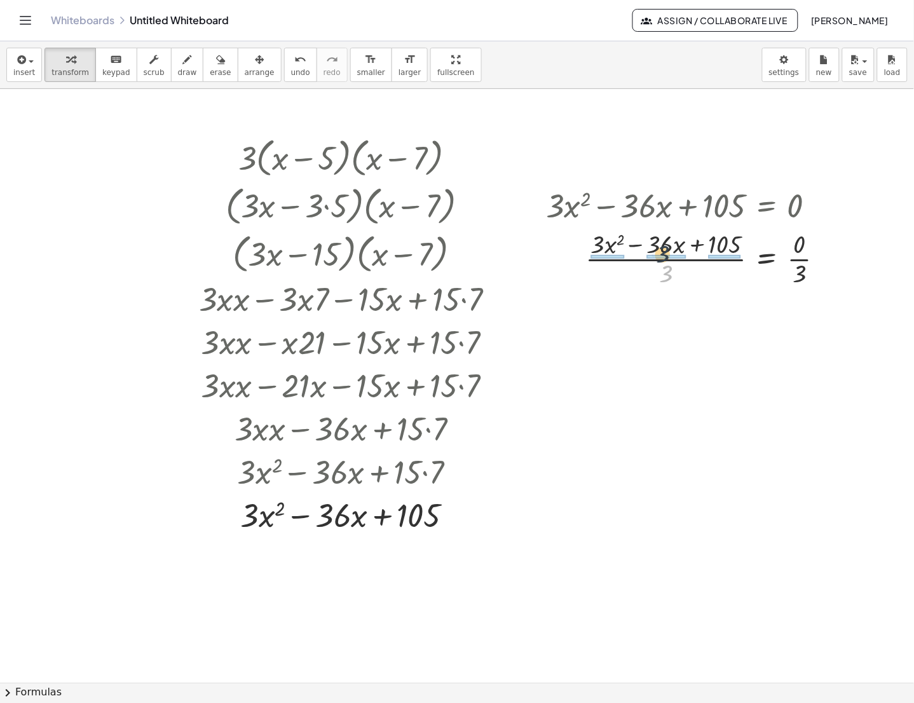
drag, startPoint x: 669, startPoint y: 276, endPoint x: 665, endPoint y: 253, distance: 23.1
click at [665, 253] on div at bounding box center [690, 258] width 301 height 64
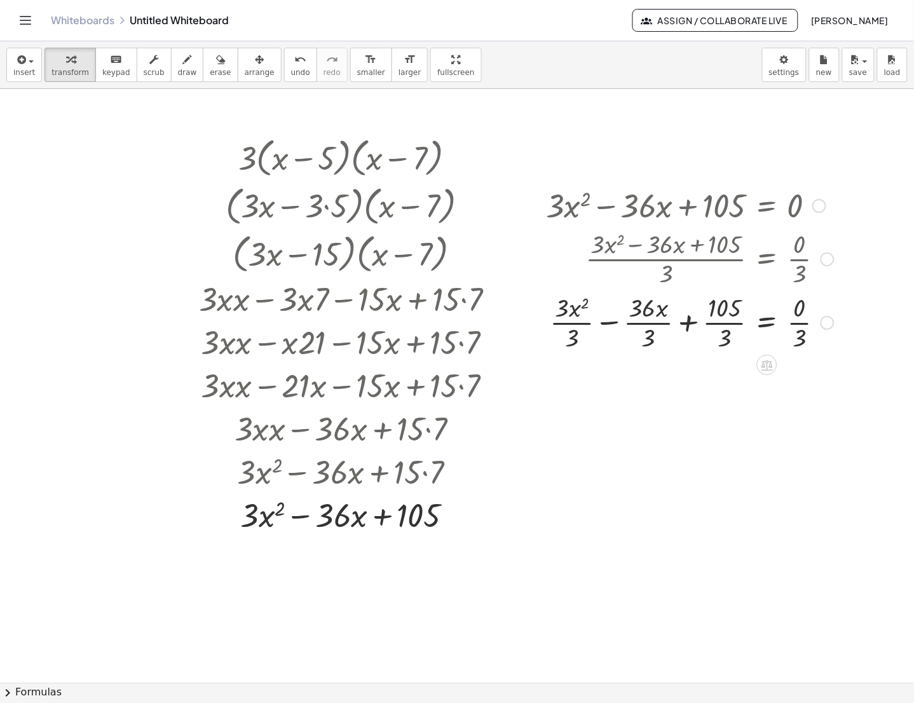
click at [724, 328] on div at bounding box center [690, 322] width 301 height 64
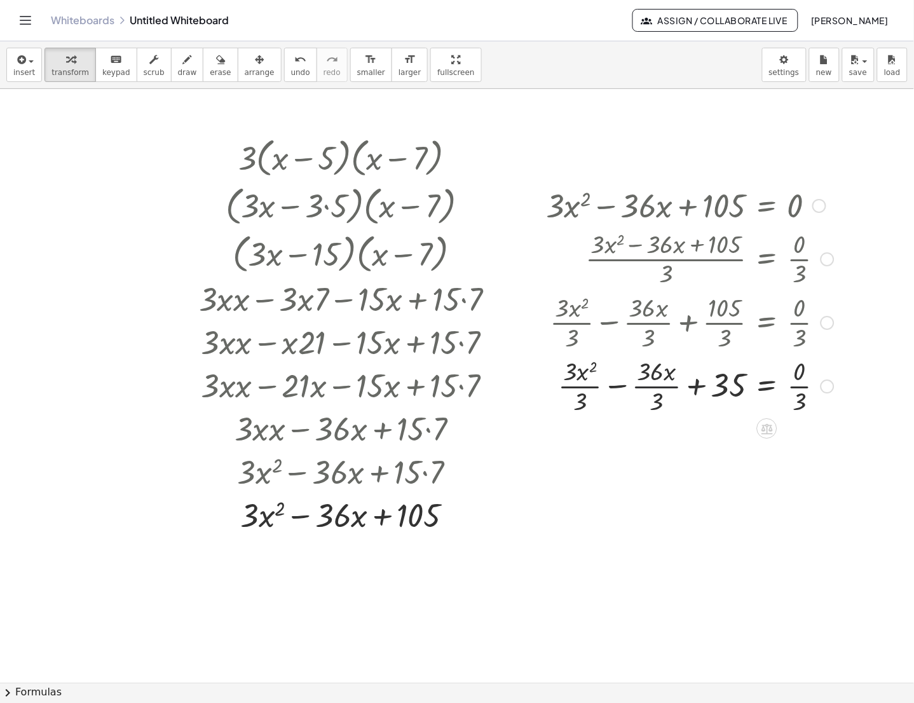
click at [651, 389] on div at bounding box center [690, 385] width 301 height 64
click at [582, 388] on div at bounding box center [690, 385] width 301 height 64
click at [799, 386] on div at bounding box center [690, 385] width 301 height 64
drag, startPoint x: 674, startPoint y: 392, endPoint x: 590, endPoint y: 396, distance: 84.0
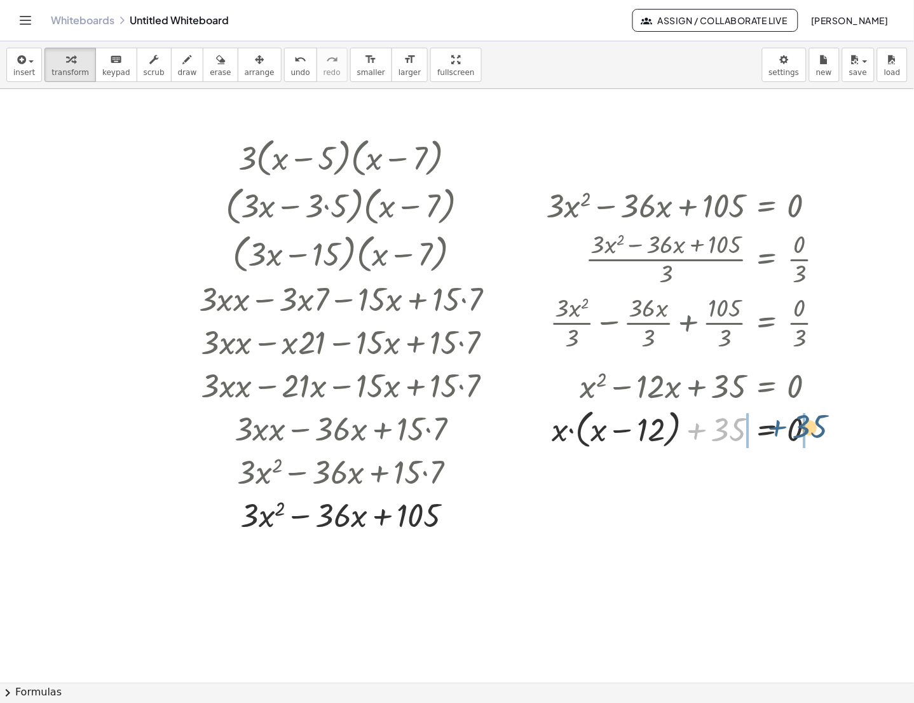
drag, startPoint x: 700, startPoint y: 432, endPoint x: 782, endPoint y: 429, distance: 82.1
click at [782, 429] on div at bounding box center [690, 429] width 301 height 48
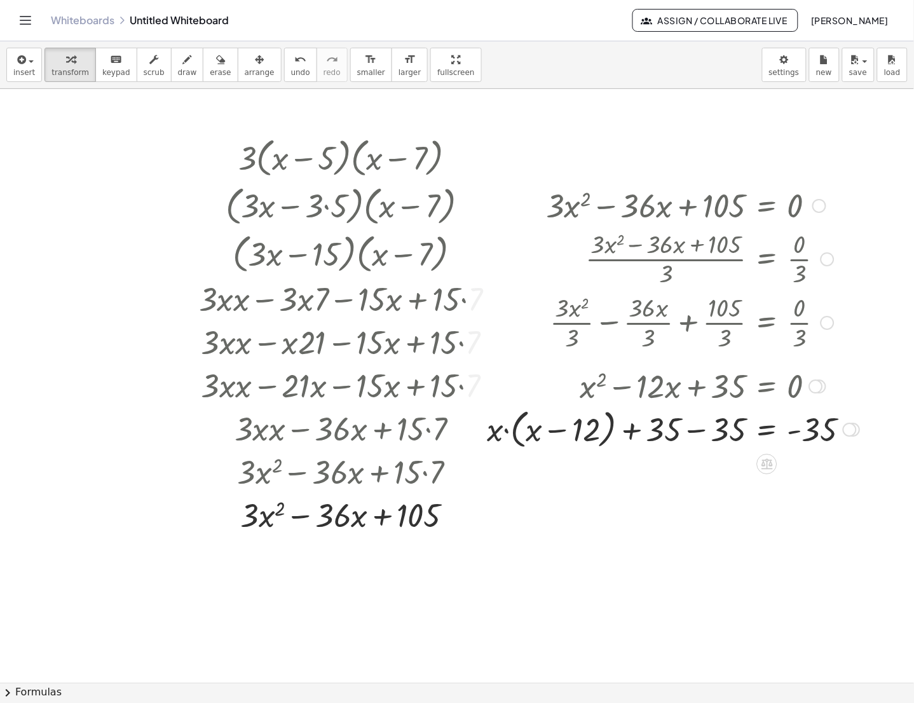
click at [702, 431] on div at bounding box center [674, 429] width 386 height 48
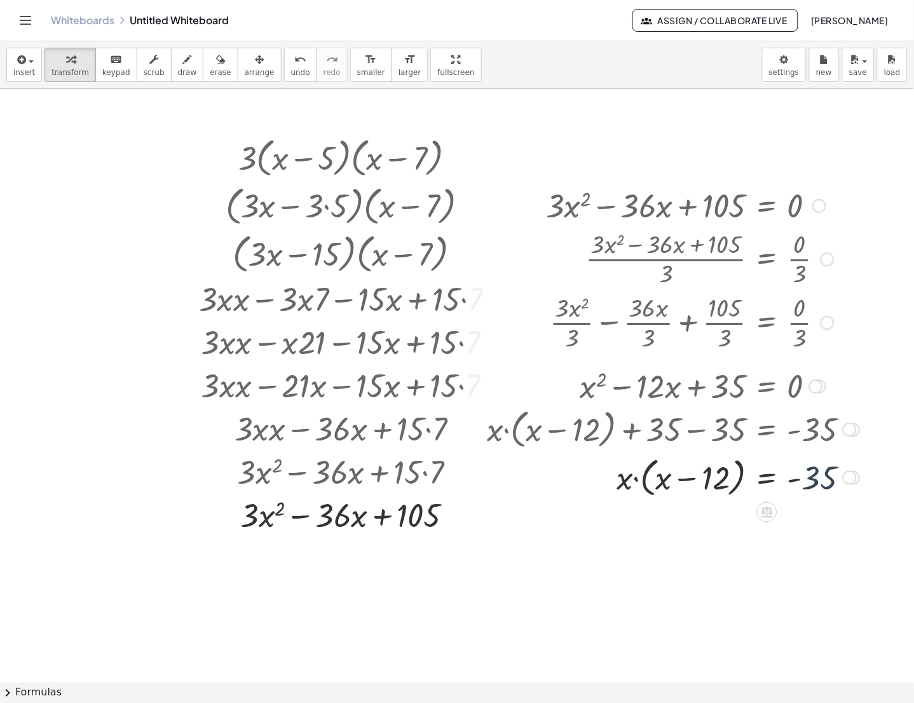
click at [852, 486] on div at bounding box center [674, 477] width 386 height 48
click at [849, 481] on div at bounding box center [850, 478] width 14 height 14
click at [885, 470] on span "Copy line as LaTeX" at bounding box center [915, 468] width 77 height 10
click at [25, 20] on icon "Toggle navigation" at bounding box center [25, 21] width 11 height 8
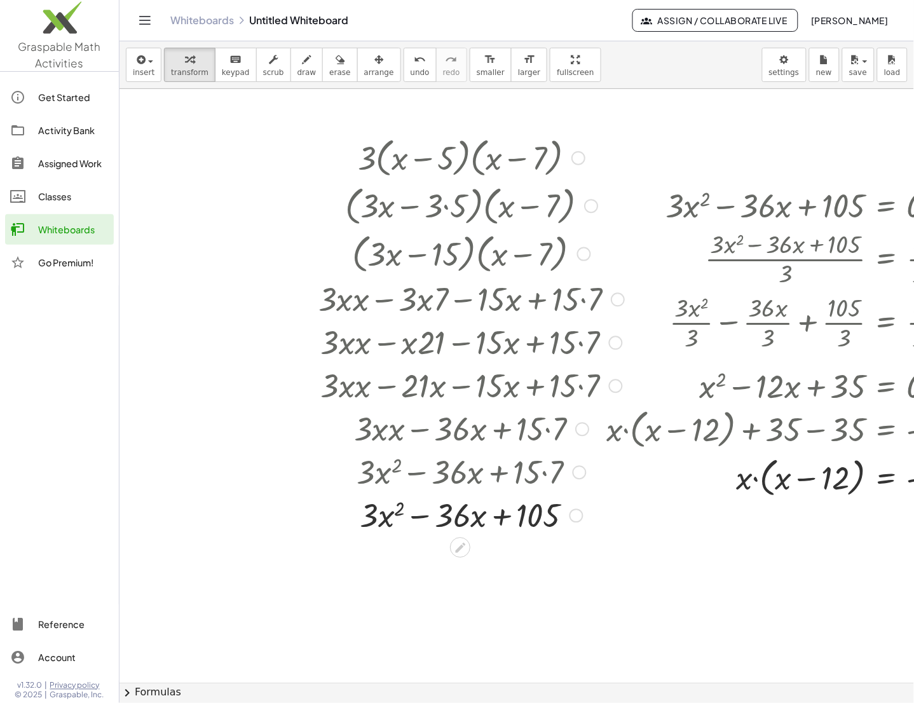
click at [577, 518] on div "Copied done" at bounding box center [577, 516] width 14 height 14
click at [613, 508] on span "Copy line as LaTeX" at bounding box center [641, 506] width 77 height 10
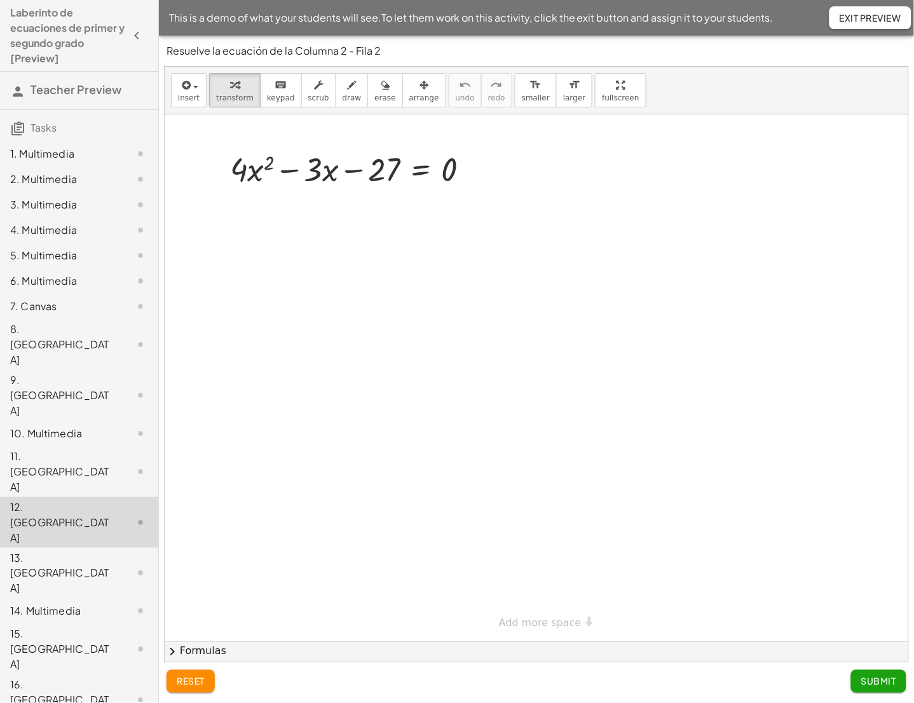
click at [195, 648] on button "chevron_right Formulas" at bounding box center [537, 651] width 744 height 20
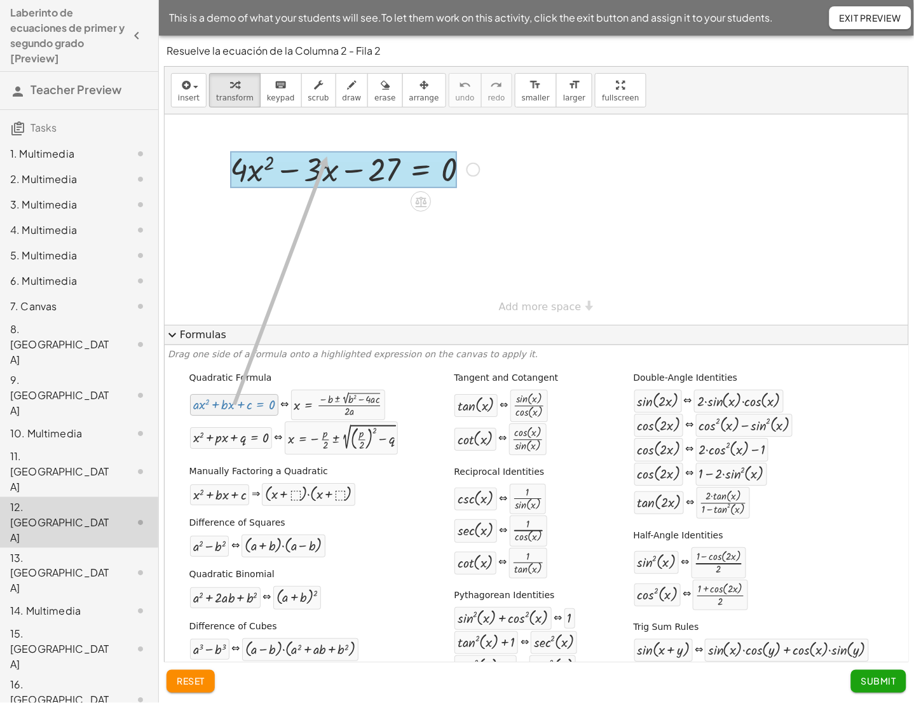
drag, startPoint x: 238, startPoint y: 404, endPoint x: 324, endPoint y: 157, distance: 260.9
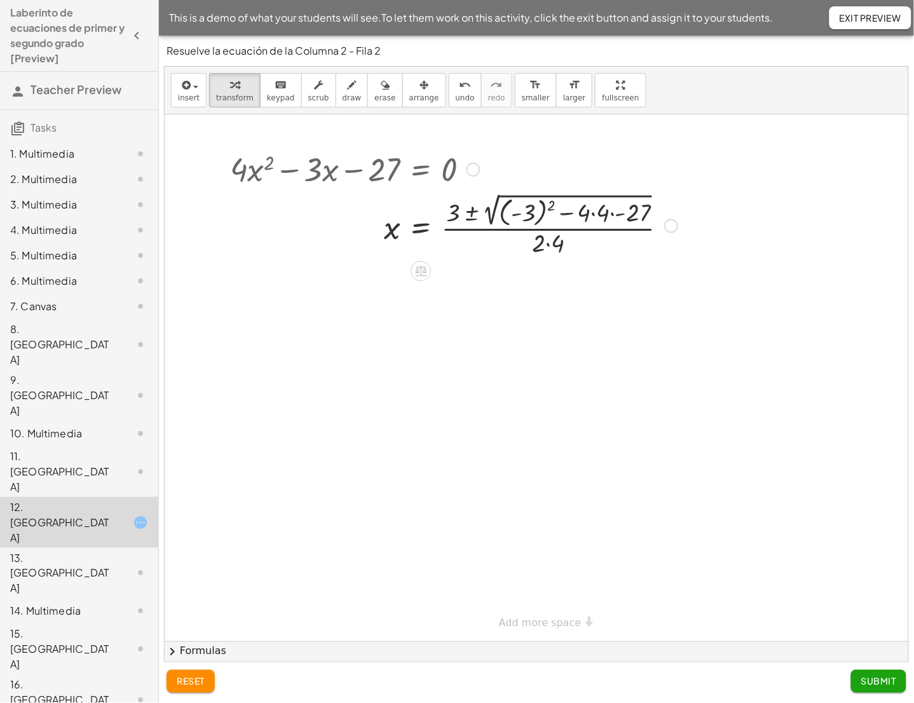
click at [524, 218] on div at bounding box center [454, 224] width 460 height 69
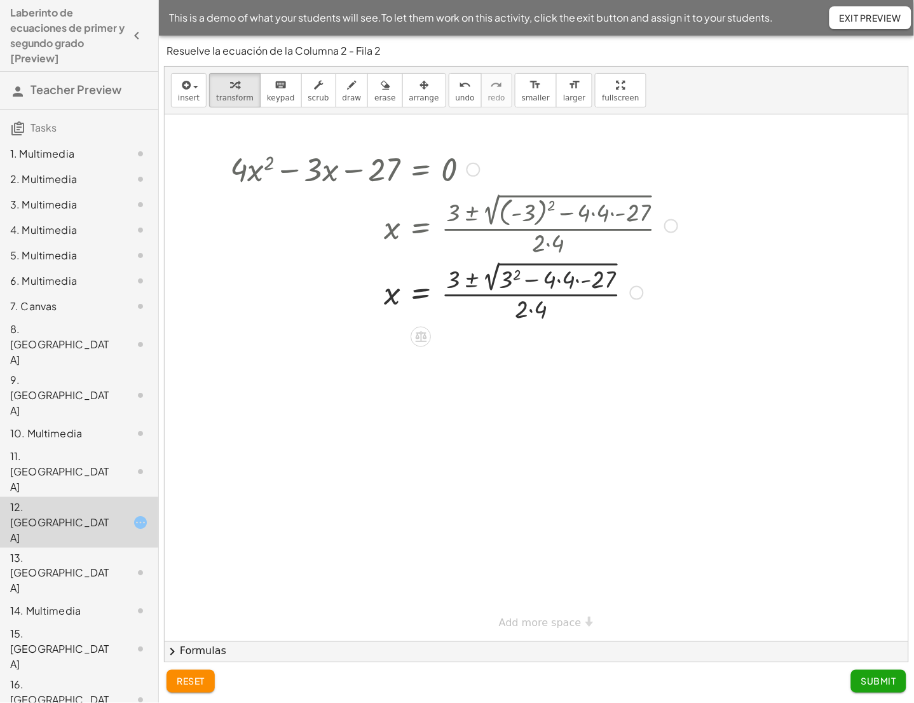
click at [421, 170] on div "+ · 4 · x 2 − · 3 · x − 27 = 0 x = · ( + 3 ± 2 √ ( + ( - 3 ) 2 − · 4 · 4 · - 27…" at bounding box center [421, 170] width 0 height 0
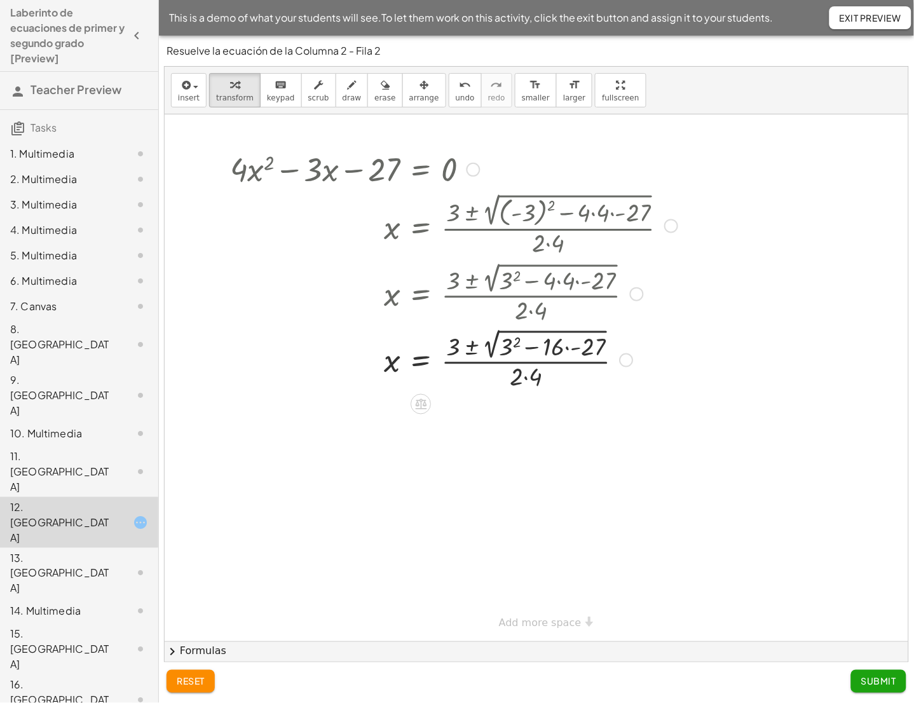
click at [569, 288] on div at bounding box center [459, 292] width 471 height 67
click at [566, 357] on div at bounding box center [454, 360] width 460 height 67
click at [540, 358] on div at bounding box center [454, 360] width 460 height 67
click at [421, 170] on div "+ · 4 · x 2 − · 3 · x − 27 = 0 x = · ( + 3 ± 2 √ ( + ( - 3 ) 2 − · 4 · 4 · - 27…" at bounding box center [421, 170] width 0 height 0
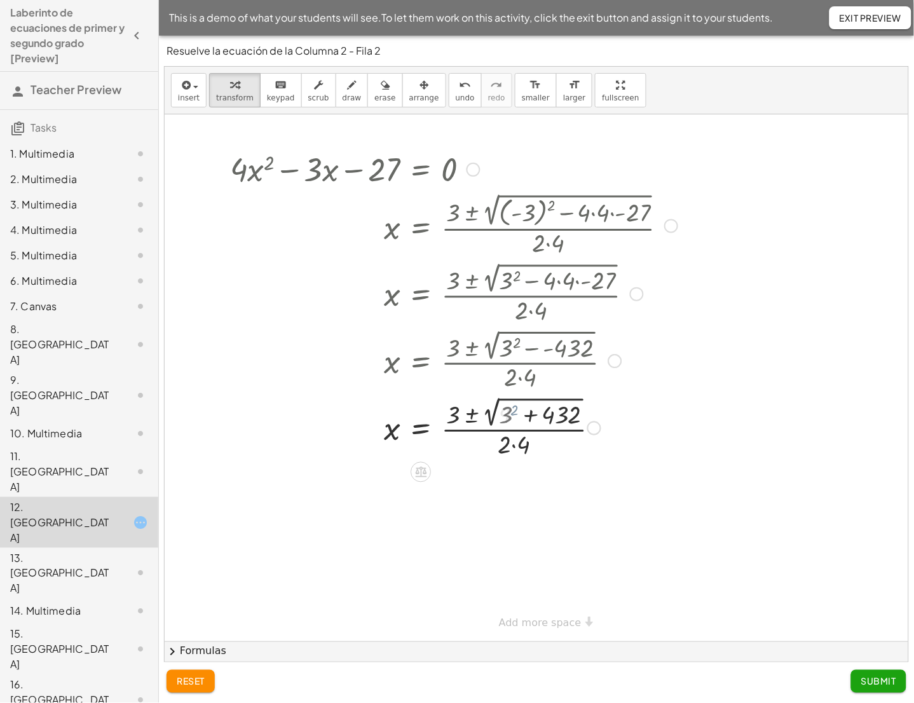
click at [514, 349] on div at bounding box center [459, 360] width 471 height 67
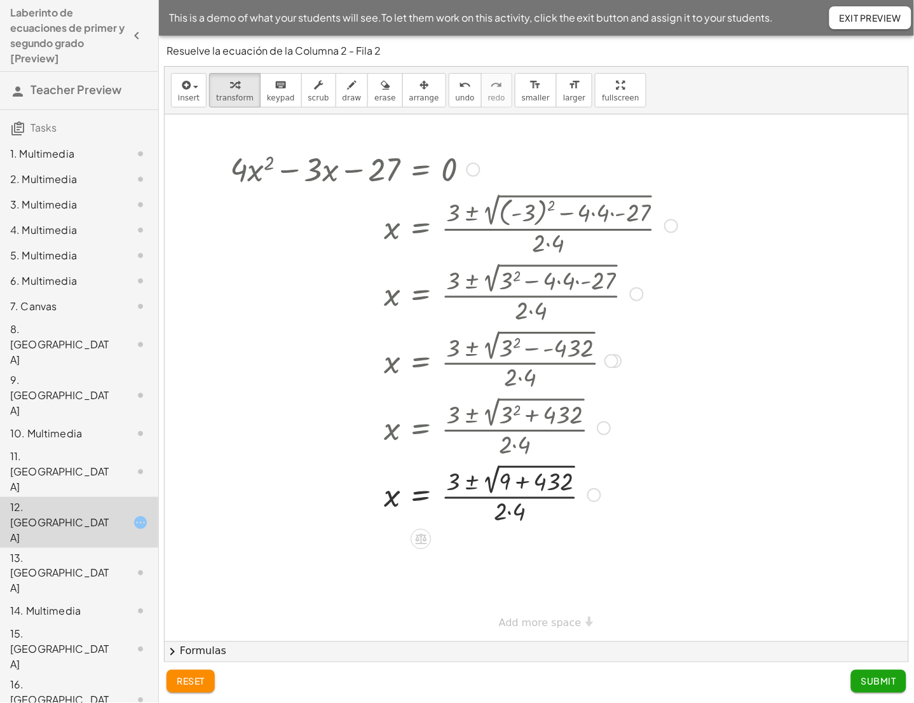
click at [521, 486] on div at bounding box center [454, 494] width 460 height 67
click at [468, 492] on div at bounding box center [454, 496] width 460 height 66
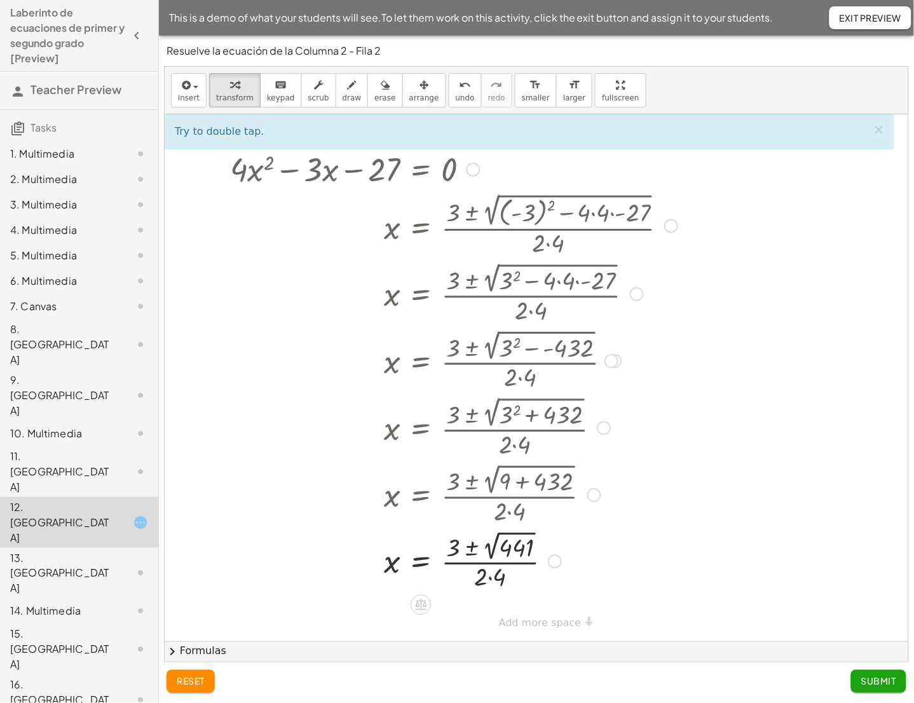
click div
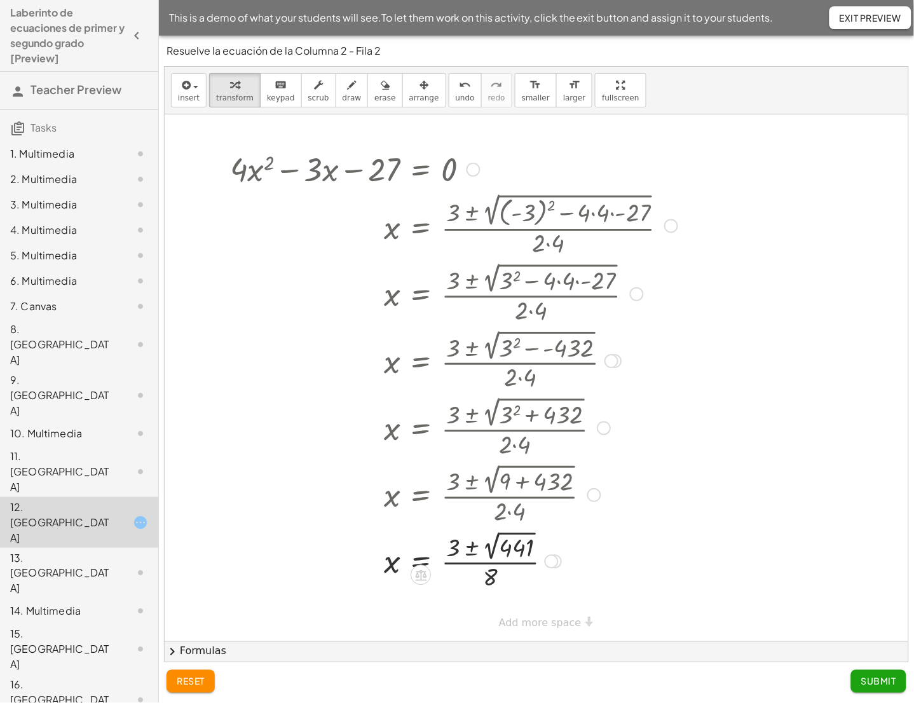
click div
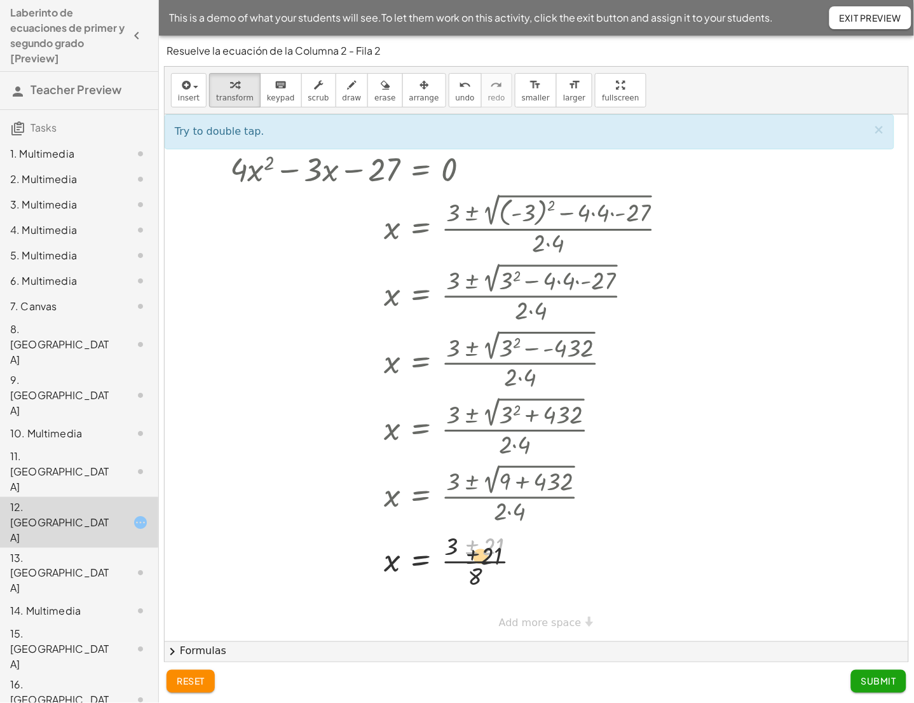
drag, startPoint x: 470, startPoint y: 551, endPoint x: 472, endPoint y: 574, distance: 22.9
click div
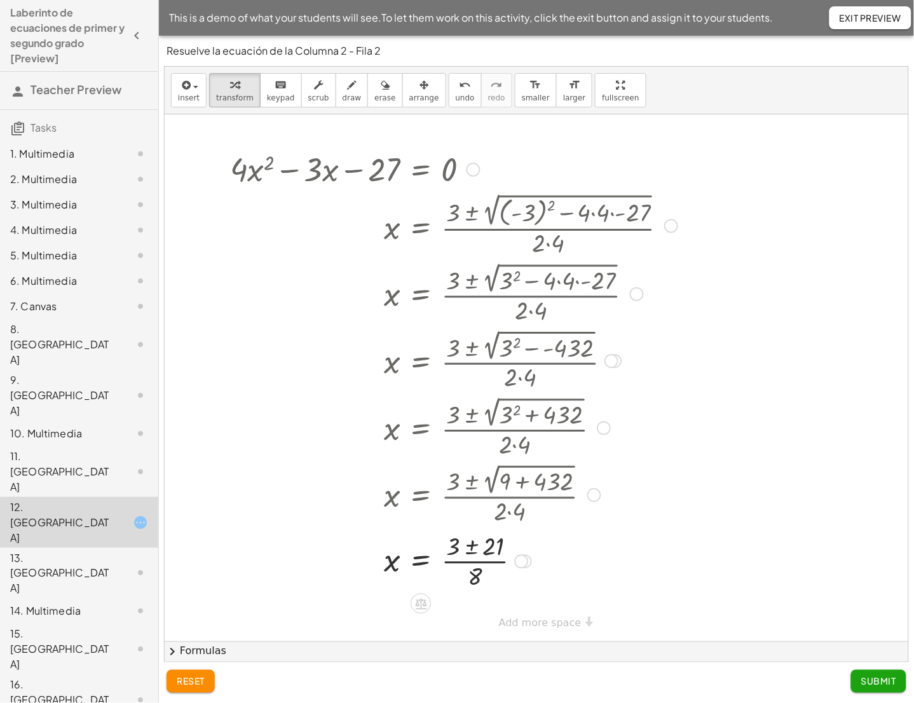
click div
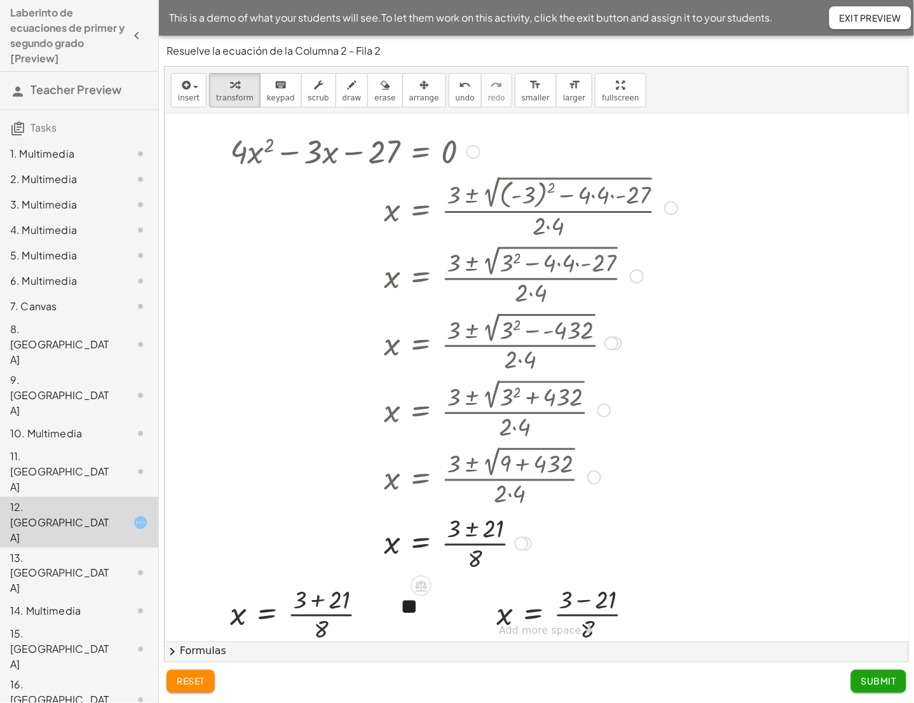
scroll to position [28, 0]
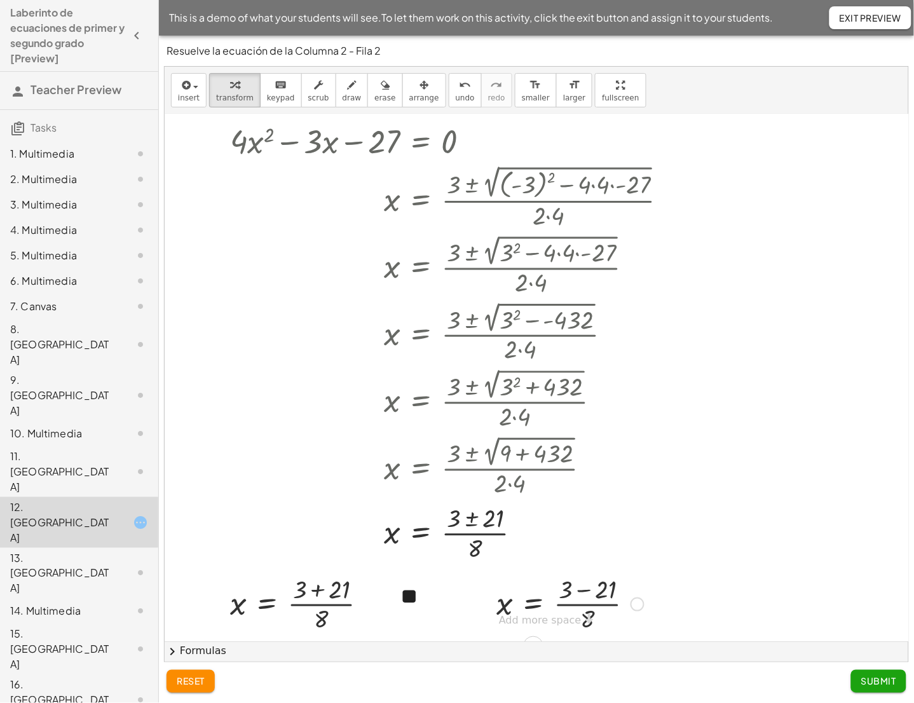
click div
drag, startPoint x: 582, startPoint y: 621, endPoint x: 578, endPoint y: 590, distance: 30.8
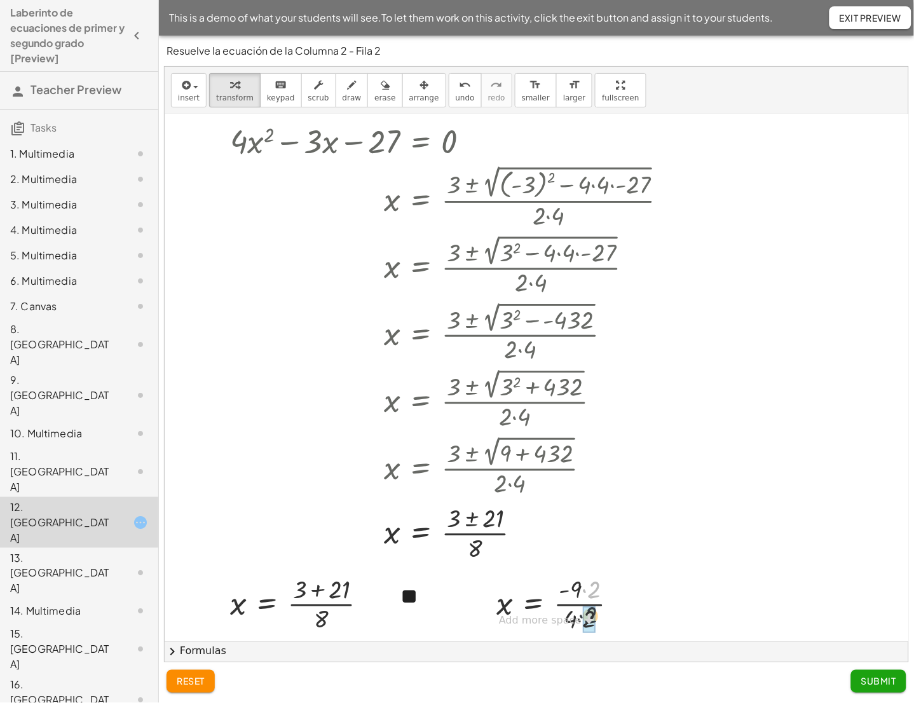
drag, startPoint x: 590, startPoint y: 594, endPoint x: 587, endPoint y: 622, distance: 28.1
drag, startPoint x: 566, startPoint y: 593, endPoint x: 554, endPoint y: 603, distance: 15.3
click div
click span "Submit"
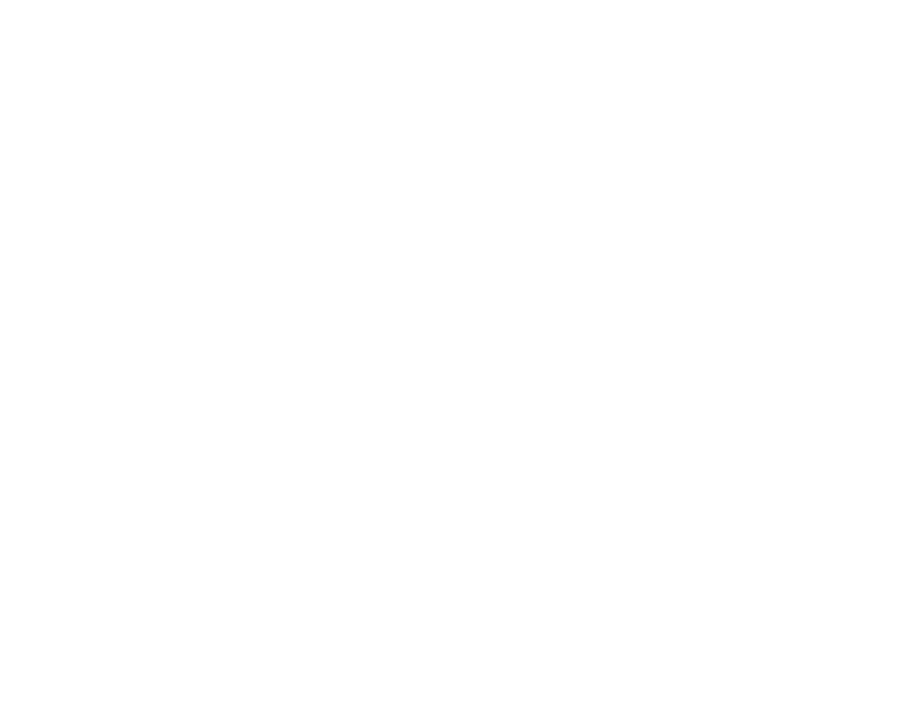
click at [324, 167] on div at bounding box center [457, 351] width 914 height 703
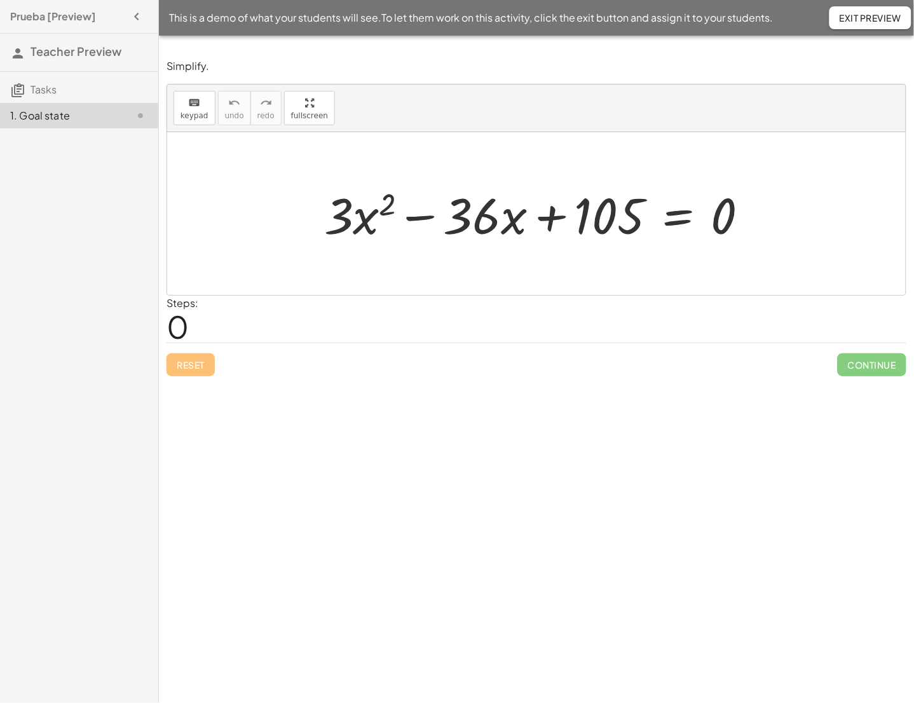
click at [453, 375] on div "Reset Continue" at bounding box center [537, 360] width 740 height 34
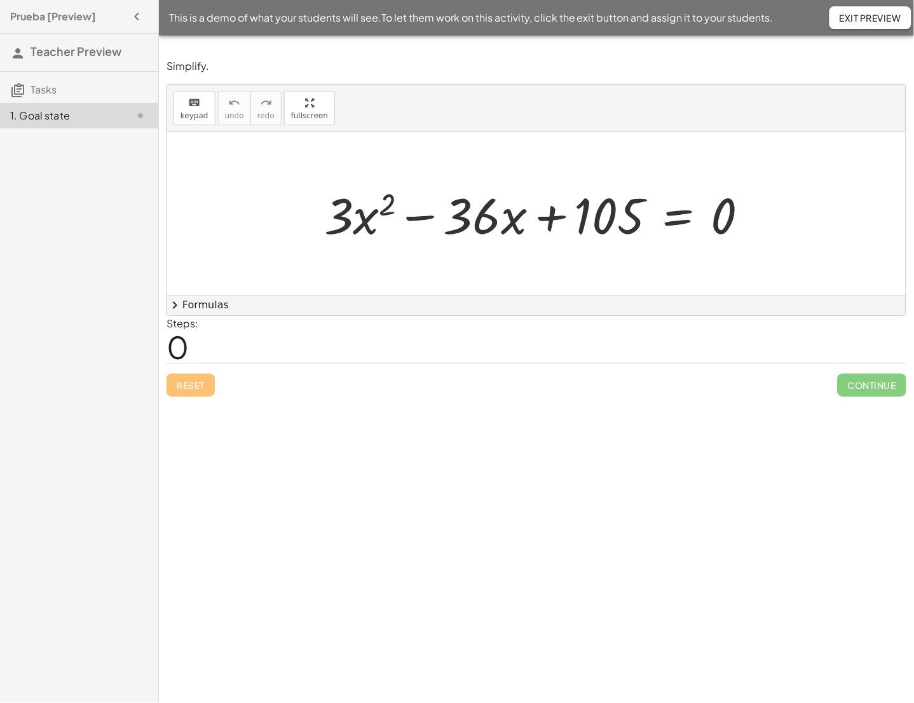
click at [182, 315] on button "chevron_right Formulas" at bounding box center [536, 305] width 739 height 20
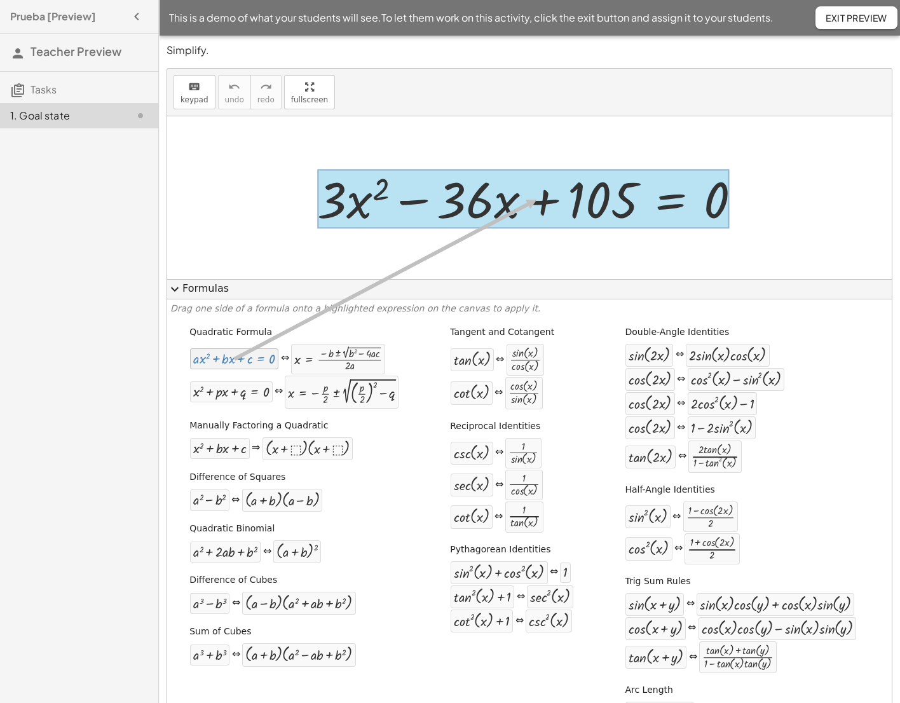
drag, startPoint x: 229, startPoint y: 364, endPoint x: 536, endPoint y: 200, distance: 347.5
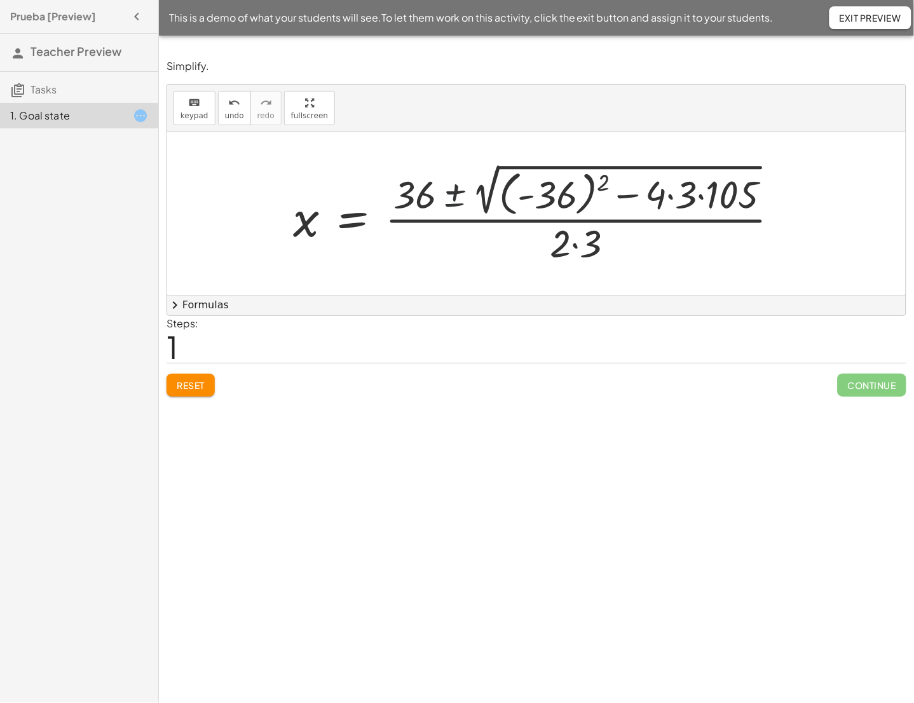
click at [461, 189] on div at bounding box center [541, 213] width 509 height 107
click at [536, 200] on div at bounding box center [541, 213] width 509 height 107
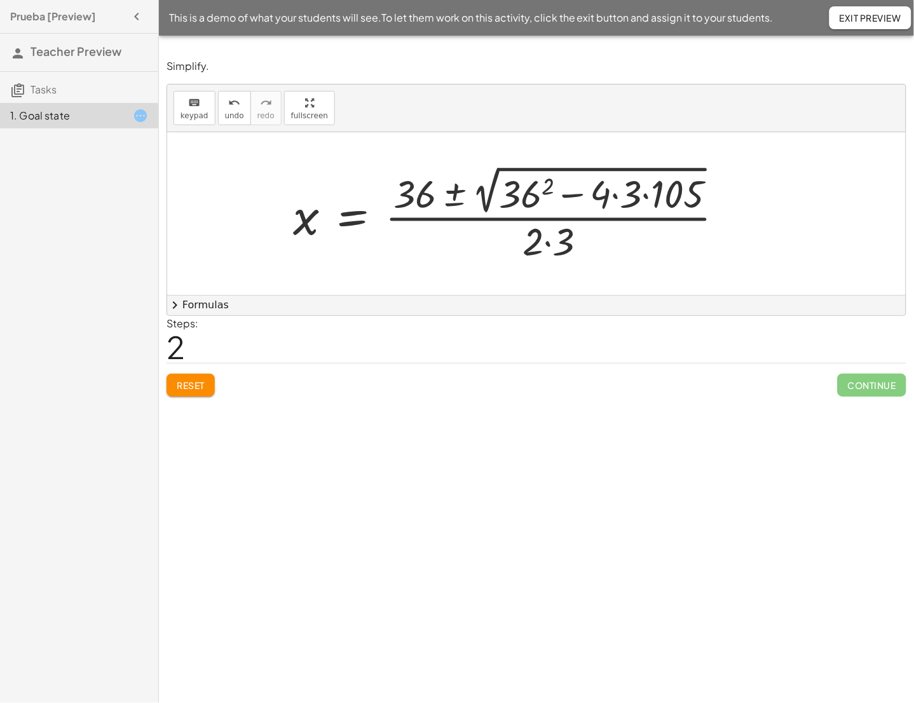
click at [536, 200] on div at bounding box center [514, 214] width 454 height 104
click at [634, 207] on div at bounding box center [523, 214] width 472 height 104
click at [649, 203] on div at bounding box center [514, 214] width 454 height 104
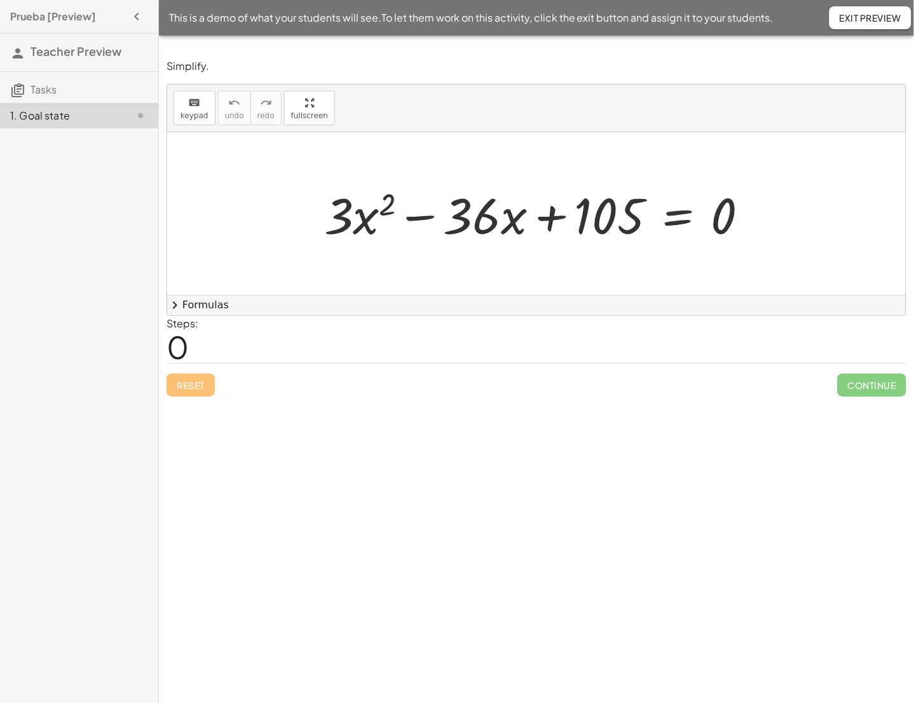
click at [606, 365] on div "Reset Continue" at bounding box center [537, 380] width 740 height 34
click at [184, 305] on button "chevron_right Formulas" at bounding box center [536, 305] width 739 height 20
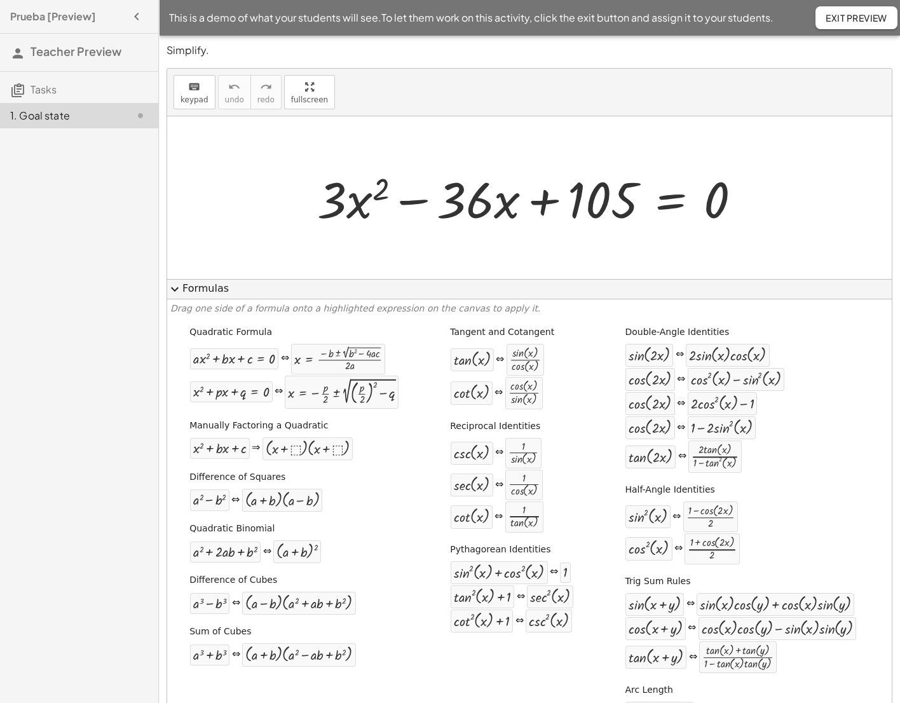
click at [172, 287] on span "expand_more" at bounding box center [174, 289] width 15 height 15
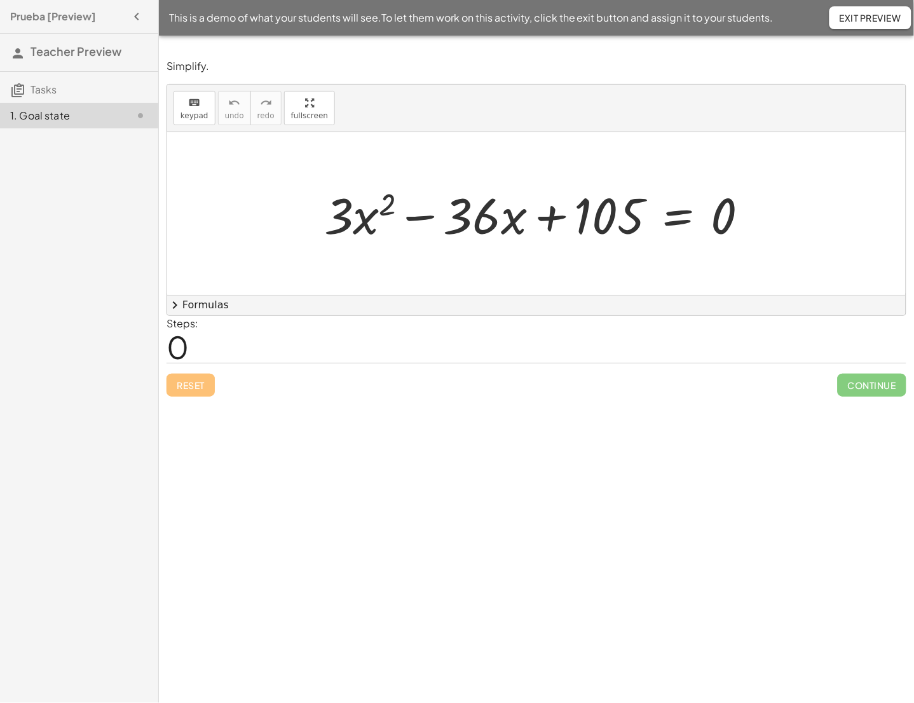
click at [181, 310] on span "chevron_right" at bounding box center [174, 304] width 15 height 15
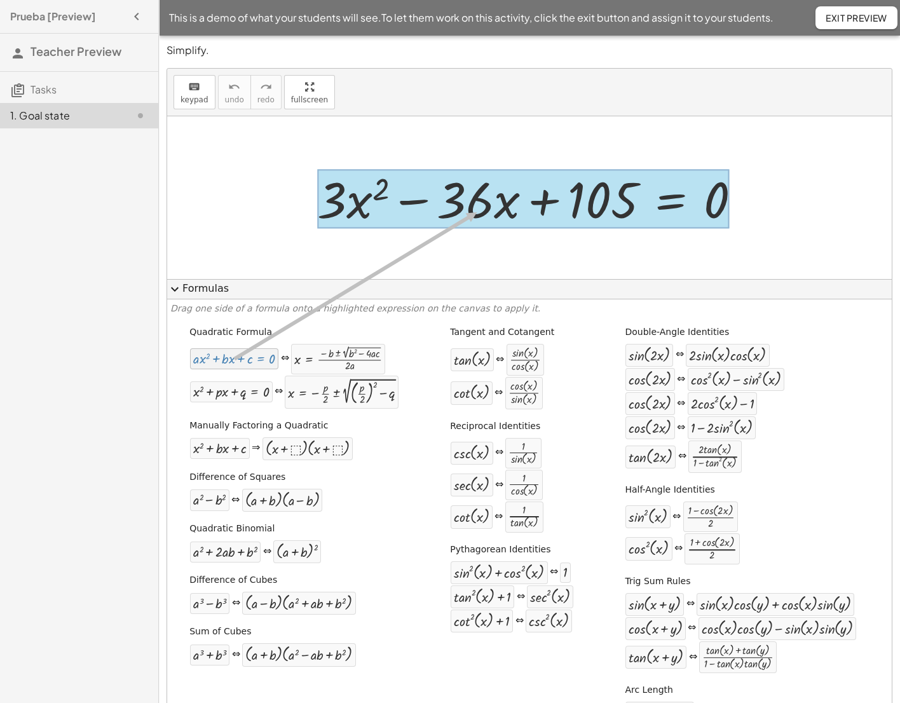
drag, startPoint x: 213, startPoint y: 355, endPoint x: 476, endPoint y: 212, distance: 299.5
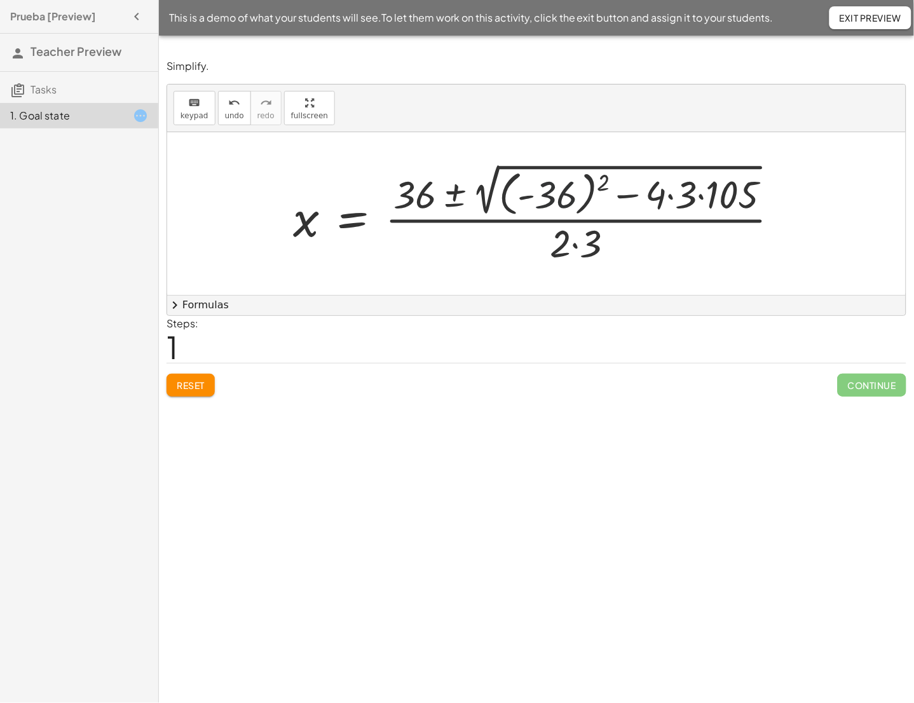
click at [544, 200] on div at bounding box center [541, 213] width 509 height 107
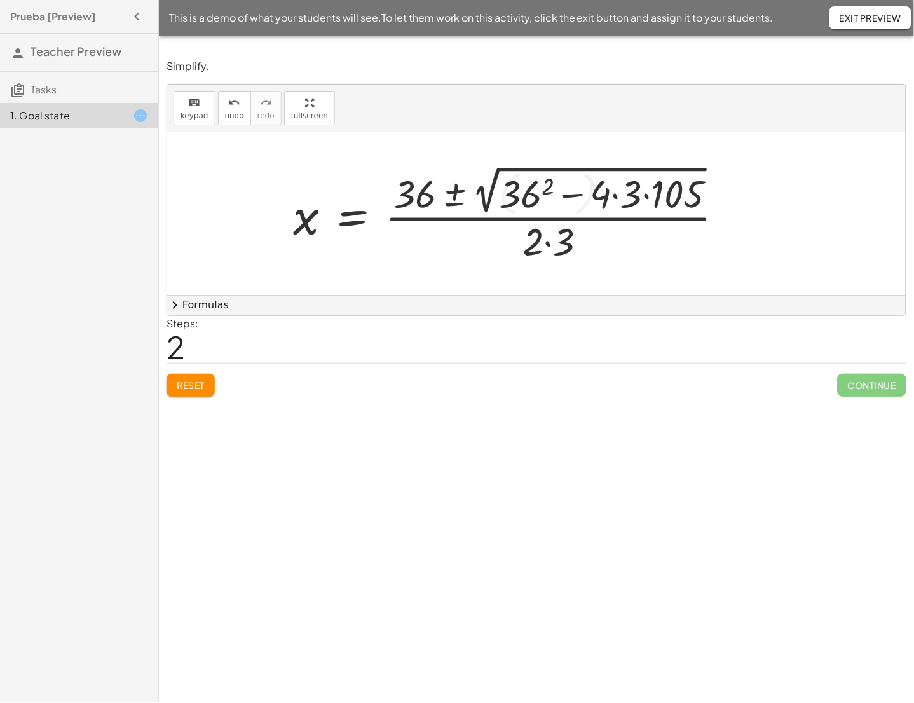
click at [544, 200] on div at bounding box center [514, 214] width 454 height 104
click at [647, 200] on div at bounding box center [523, 214] width 472 height 104
click at [647, 200] on div at bounding box center [514, 214] width 454 height 104
click at [586, 196] on div at bounding box center [503, 214] width 433 height 104
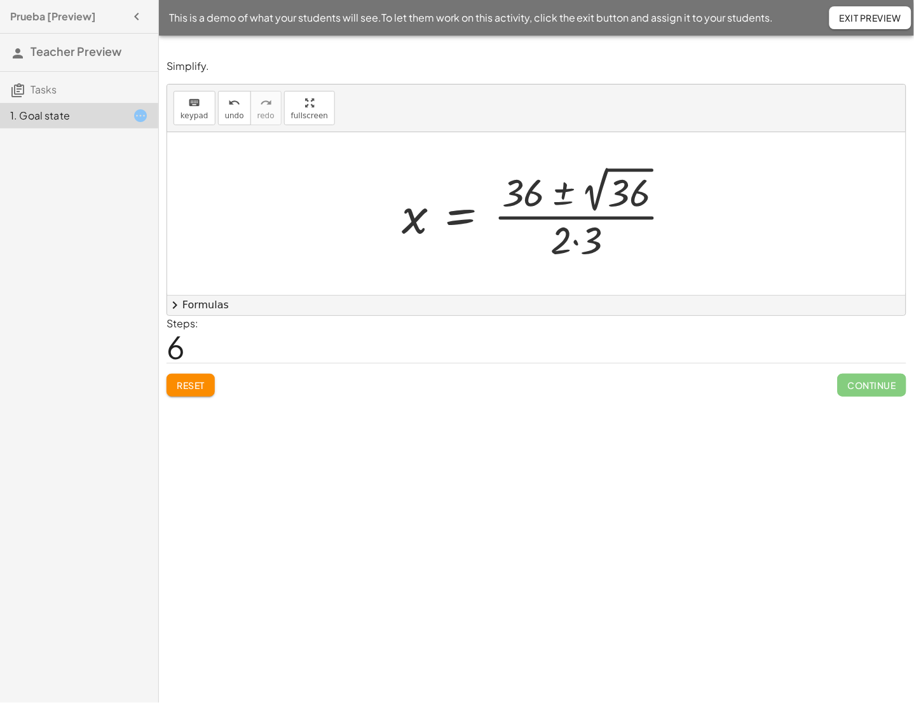
click at [470, 245] on div at bounding box center [541, 214] width 292 height 102
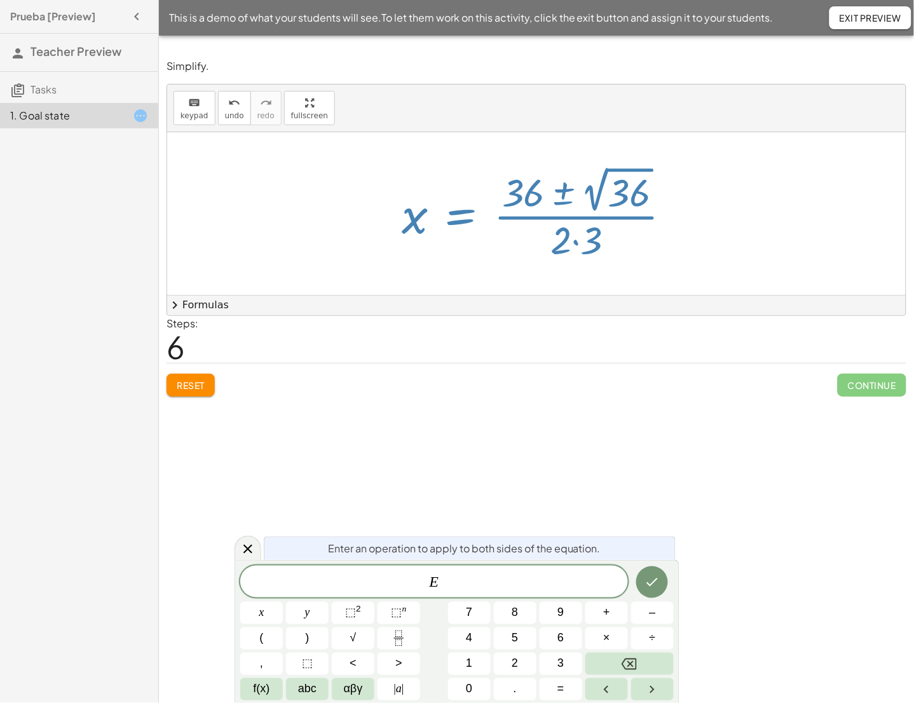
click at [573, 243] on div at bounding box center [541, 214] width 292 height 102
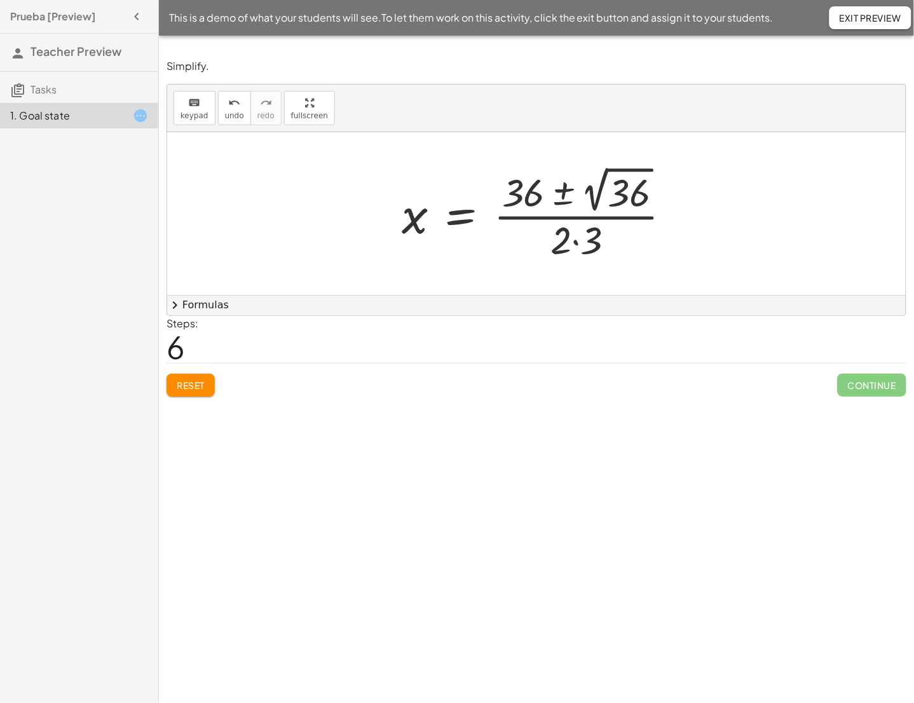
click at [584, 244] on div at bounding box center [541, 214] width 292 height 102
click at [596, 192] on div at bounding box center [541, 214] width 292 height 102
click at [566, 204] on div at bounding box center [516, 214] width 243 height 98
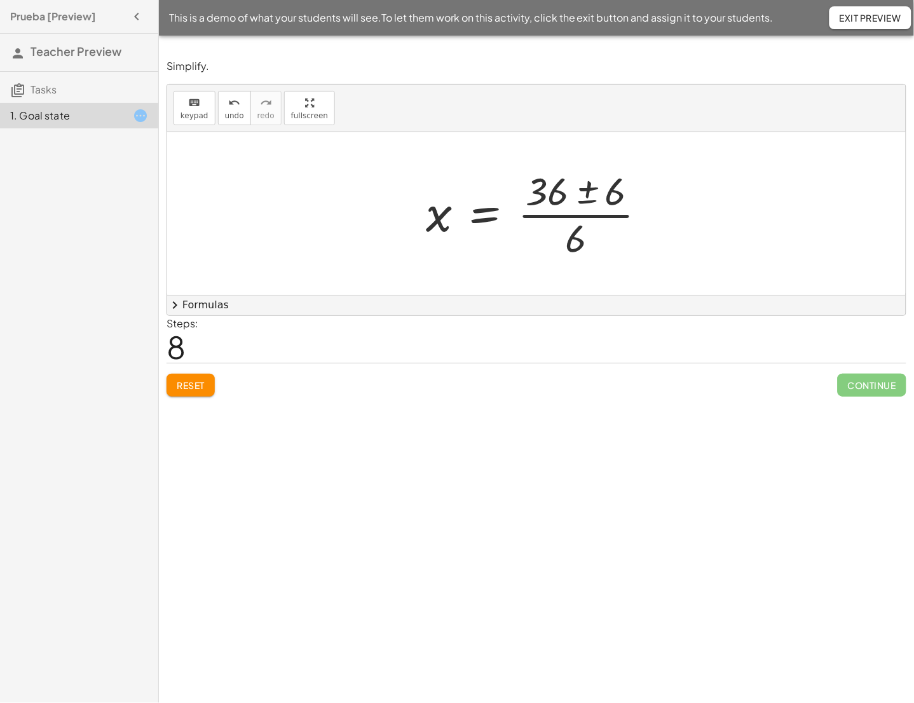
click at [587, 207] on div at bounding box center [541, 214] width 243 height 98
click at [589, 196] on div at bounding box center [541, 214] width 243 height 98
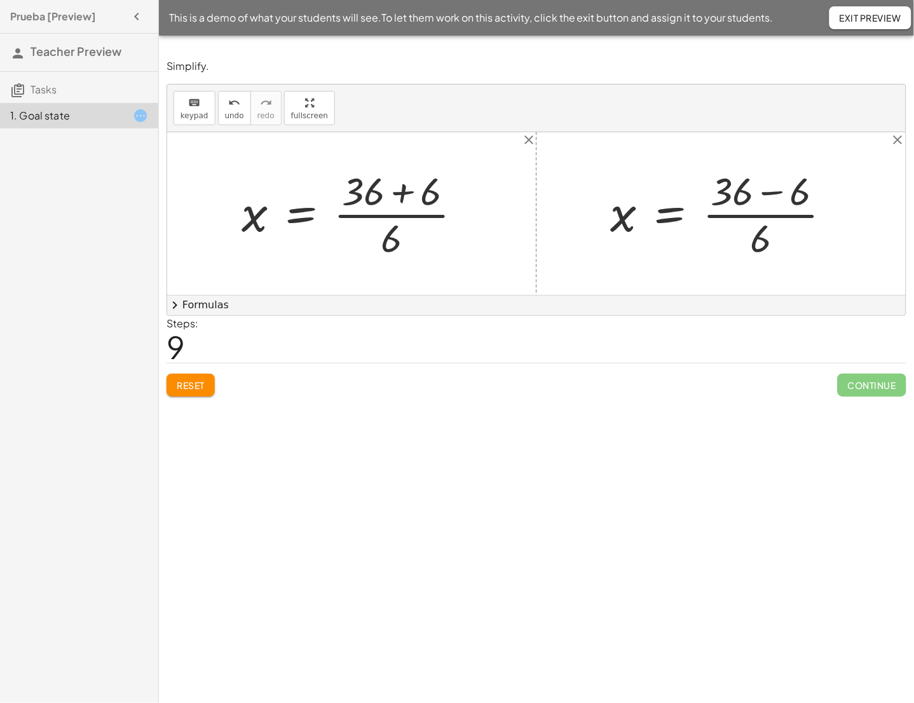
click at [712, 198] on div at bounding box center [725, 214] width 243 height 98
click at [770, 198] on div at bounding box center [725, 214] width 243 height 98
click at [747, 222] on div at bounding box center [696, 214] width 184 height 98
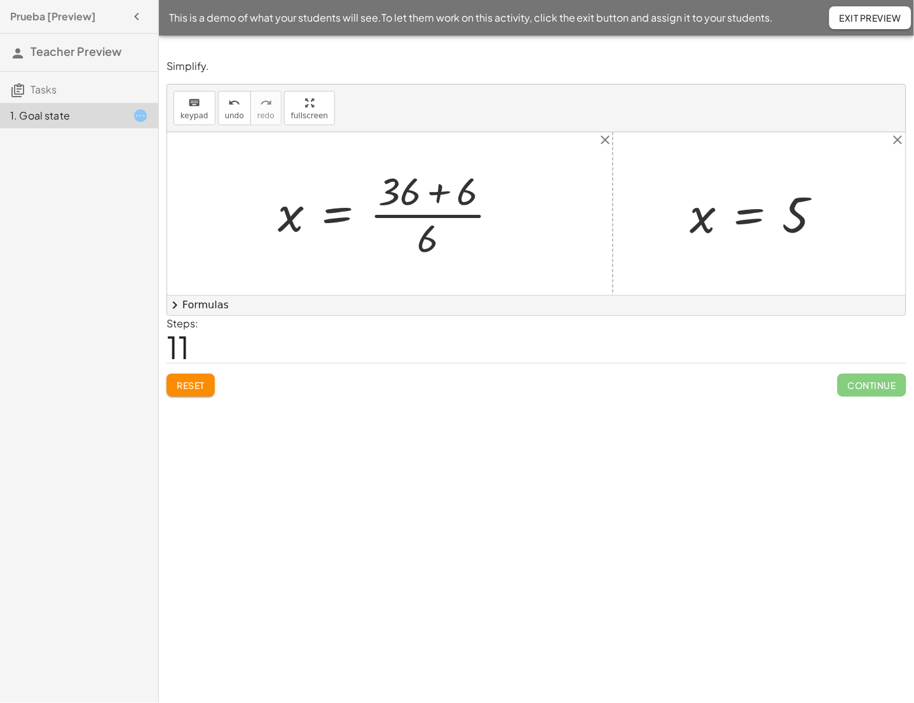
click at [401, 198] on div at bounding box center [392, 214] width 243 height 98
click at [447, 189] on div at bounding box center [394, 214] width 243 height 98
click at [426, 215] on div at bounding box center [366, 214] width 186 height 98
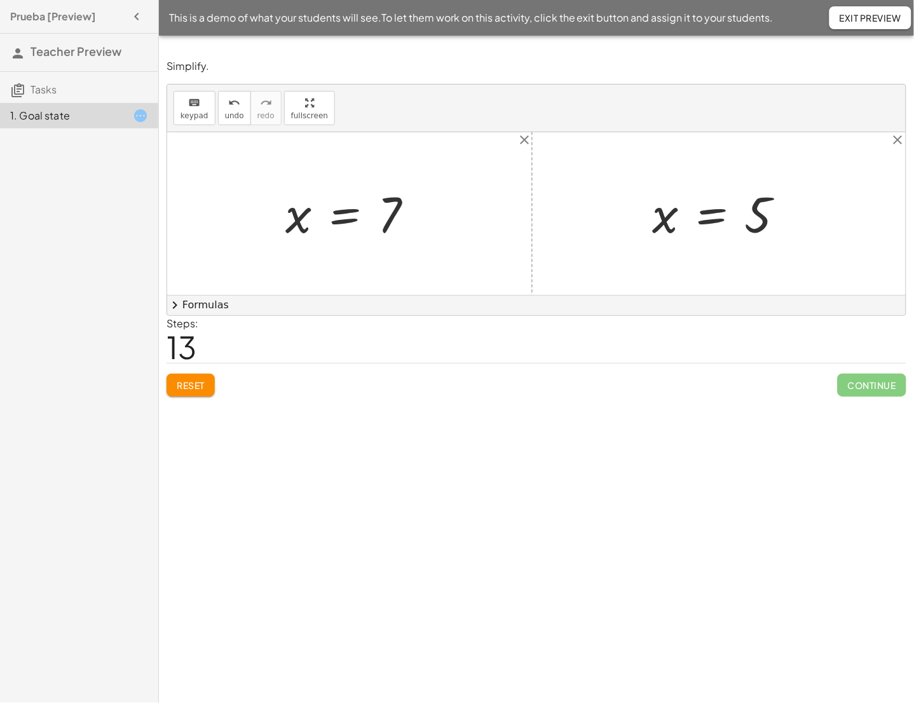
click at [334, 212] on div at bounding box center [354, 213] width 151 height 63
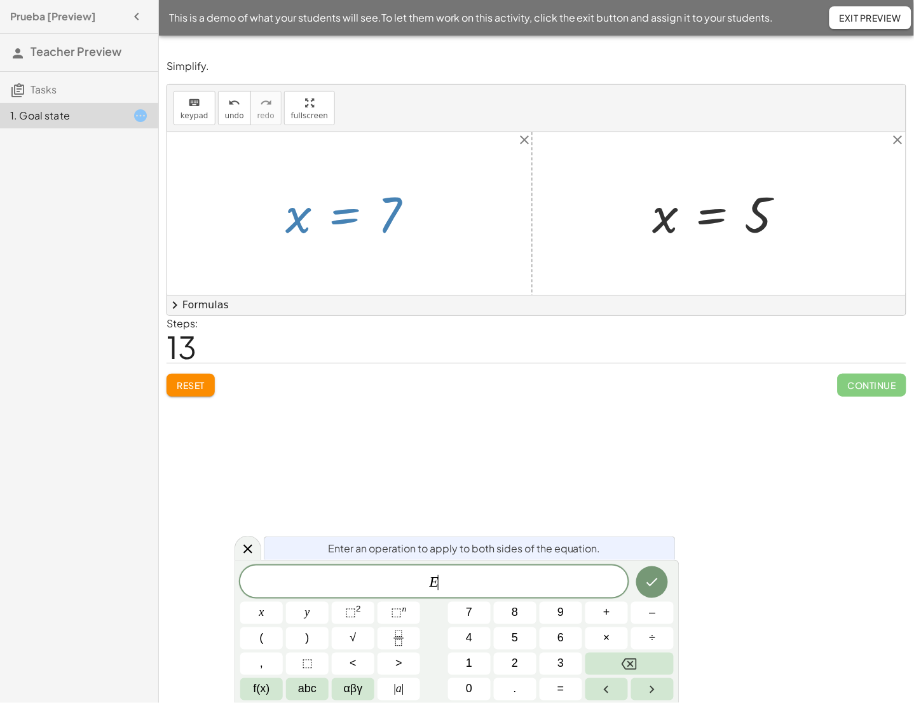
click at [334, 212] on div at bounding box center [354, 213] width 151 height 63
click at [250, 554] on icon at bounding box center [247, 549] width 15 height 15
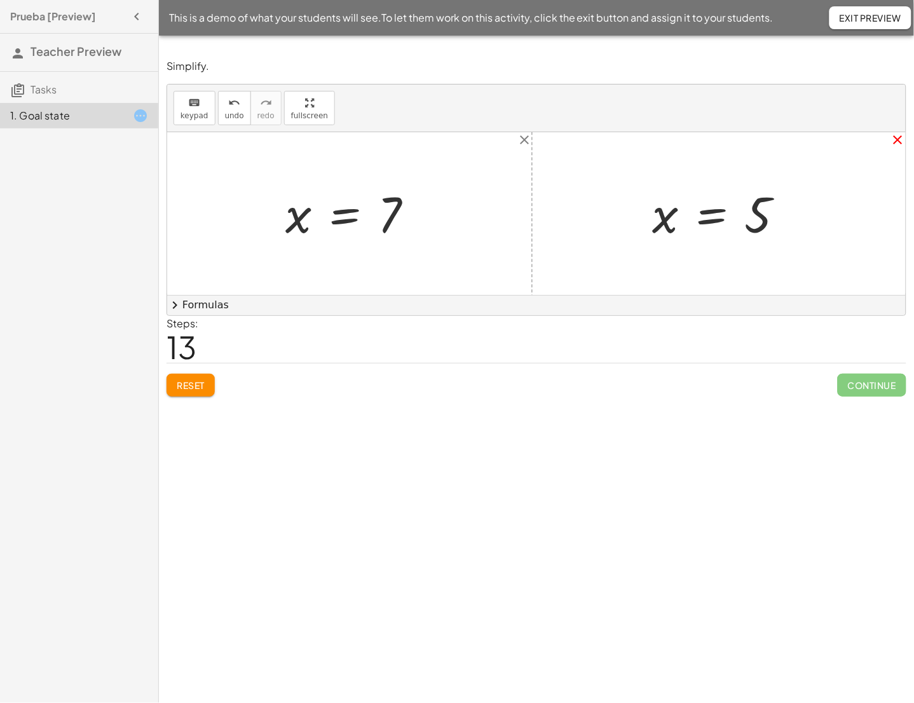
click at [899, 139] on icon "close" at bounding box center [897, 139] width 15 height 15
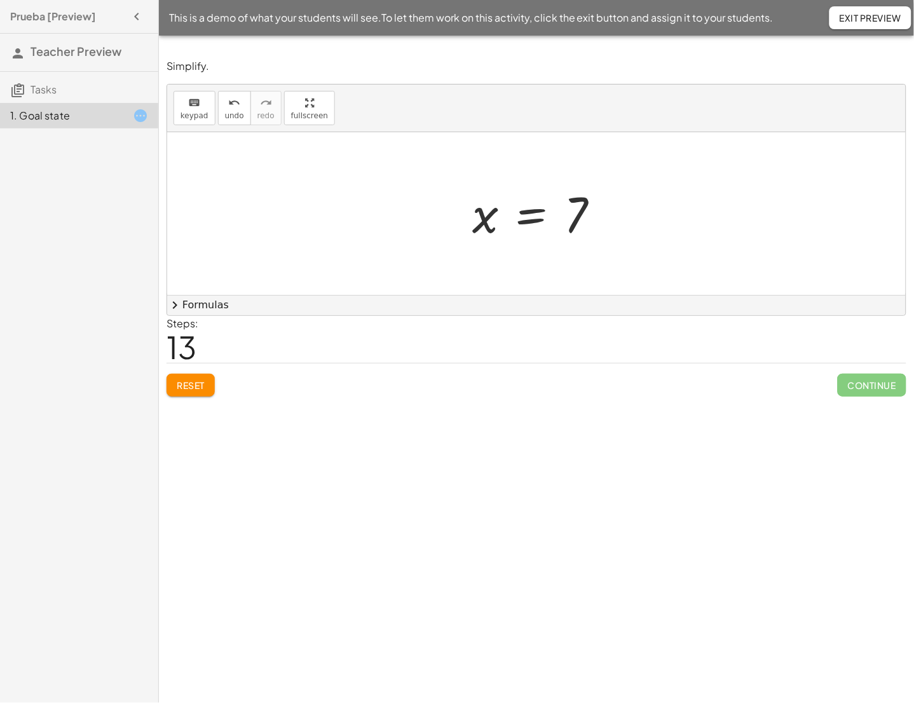
click at [479, 172] on div at bounding box center [536, 213] width 739 height 163
click at [566, 236] on div at bounding box center [541, 213] width 151 height 63
click at [205, 343] on div "Steps: 13" at bounding box center [537, 339] width 740 height 47
